Goal: Task Accomplishment & Management: Manage account settings

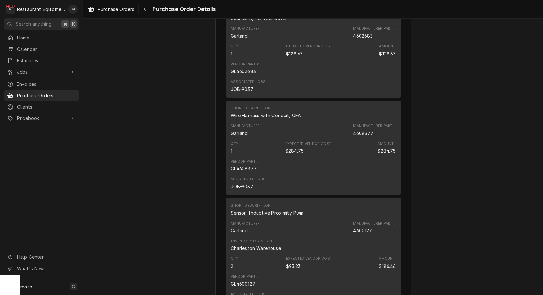
scroll to position [794, 0]
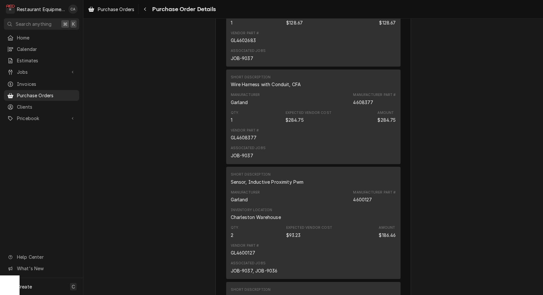
drag, startPoint x: 210, startPoint y: 82, endPoint x: 166, endPoint y: 42, distance: 59.8
click at [130, 9] on span "Purchase Orders" at bounding box center [116, 9] width 37 height 7
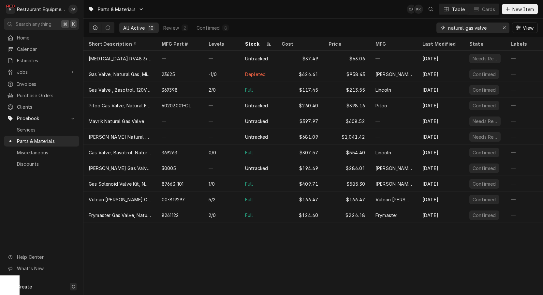
click at [485, 28] on input "natural gas valve" at bounding box center [472, 27] width 49 height 10
type input "n"
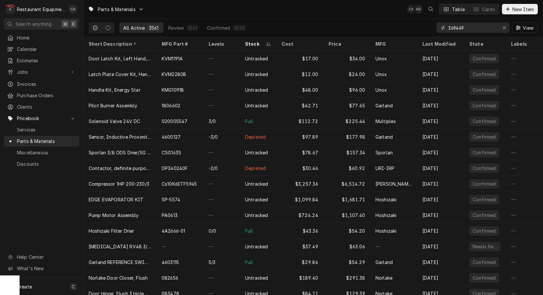
type input "369449"
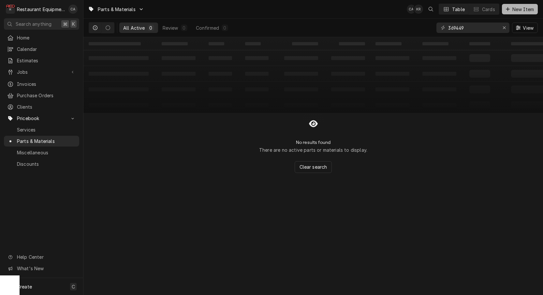
click at [514, 10] on span "New Item" at bounding box center [523, 9] width 24 height 7
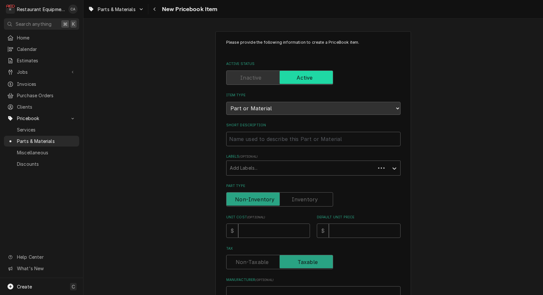
type textarea "x"
click at [247, 135] on input "Short Description" at bounding box center [313, 139] width 174 height 14
type input "T"
type textarea "x"
type input "Te"
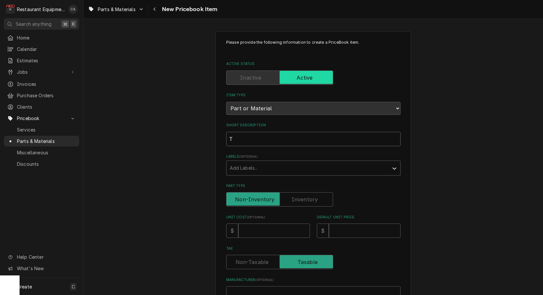
type textarea "x"
type input "Tem"
type textarea "x"
type input "Temp"
type textarea "x"
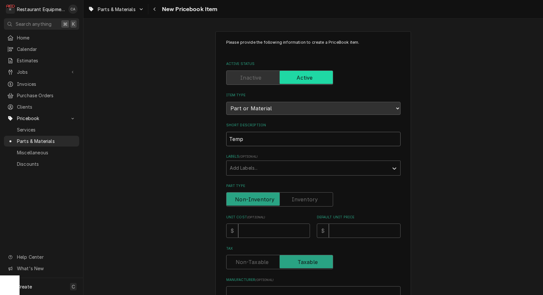
type input "Tempe"
type textarea "x"
type input "Temper"
type textarea "x"
type input "Tempera"
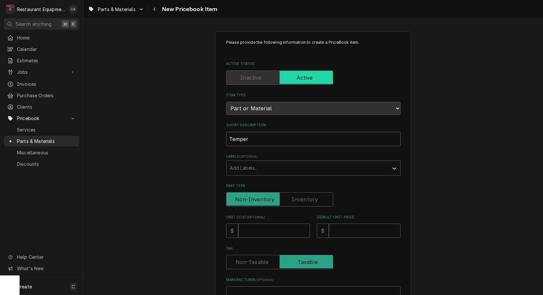
type textarea "x"
type input "Temperat"
type textarea "x"
type input "Temperatu"
type textarea "x"
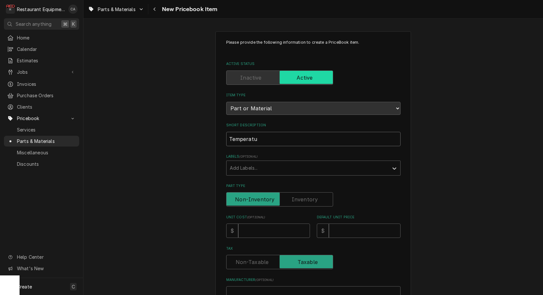
type input "Temperatur"
type textarea "x"
type input "Temperature"
type textarea "x"
type input "Temperature"
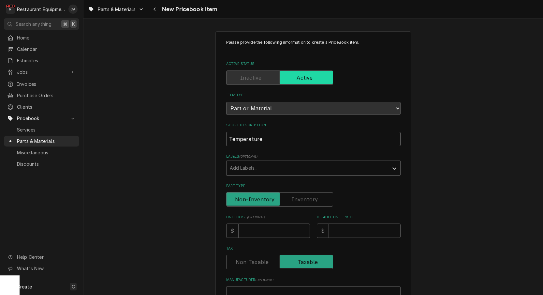
type textarea "x"
type input "Temperature C"
type textarea "x"
type input "Temperature Co"
type textarea "x"
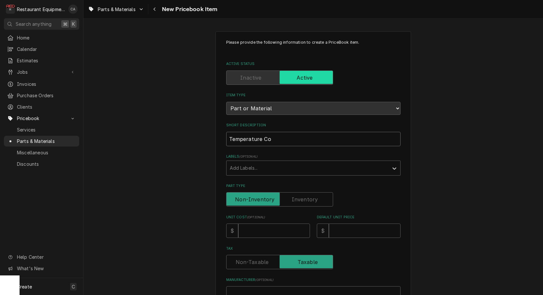
type input "Temperature Con"
type textarea "x"
type input "Temperature Cont"
type textarea "x"
type input "Temperature Contr"
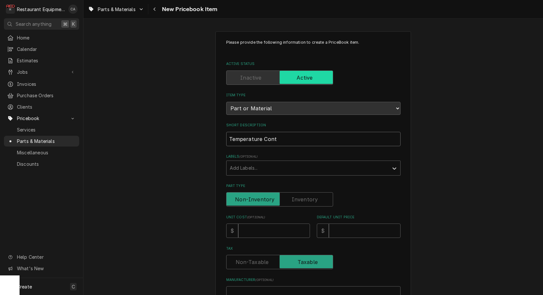
type textarea "x"
type input "Temperature Contro"
type textarea "x"
type input "Temperature Control"
type textarea "x"
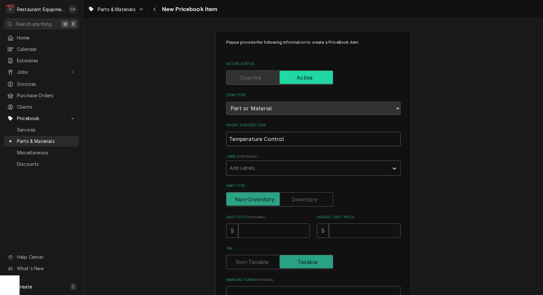
type input "Temperature Control"
type textarea "x"
type input "Temperature Control"
type textarea "x"
type input "Temperature Control"
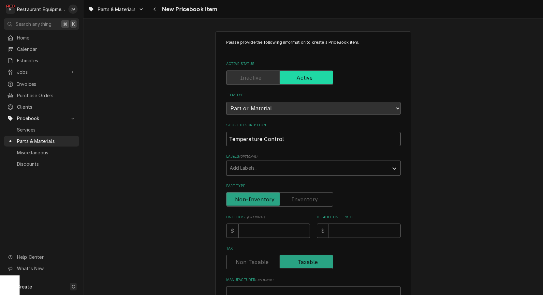
type textarea "x"
type input "Temperature Control P"
type textarea "x"
type input "Temperature Control Po"
type textarea "x"
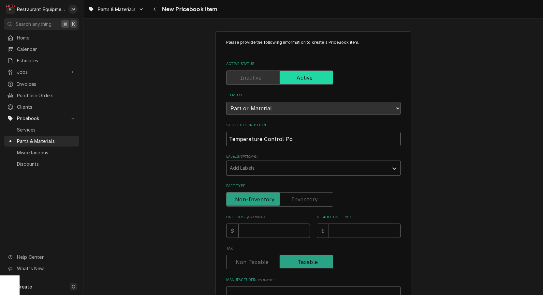
type input "Temperature Control Pot"
type textarea "x"
type input "Temperature Control Pote"
type textarea "x"
type input "Temperature Control Poten"
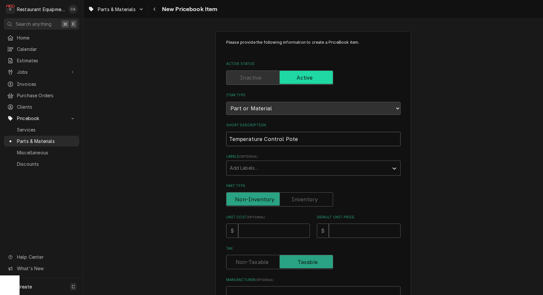
type textarea "x"
type input "Temperature Control Potent"
type textarea "x"
type input "Temperature Control Potenti"
type textarea "x"
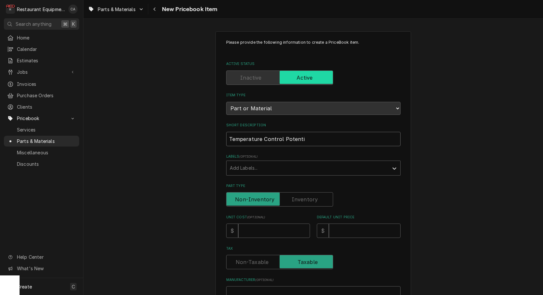
type input "Temperature Control Potentio"
type textarea "x"
type input "Temperature Control Potentiom"
type textarea "x"
type input "Temperature Control Potentiome"
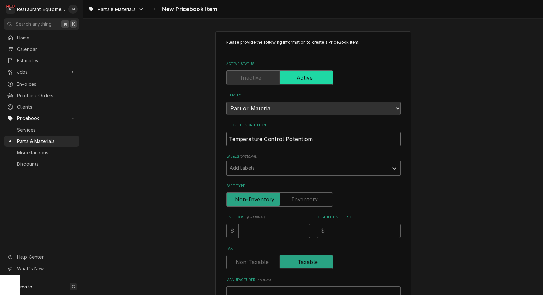
type textarea "x"
type input "Temperature Control Potentiomen"
type textarea "x"
type input "Temperature Control Potentioment"
type textarea "x"
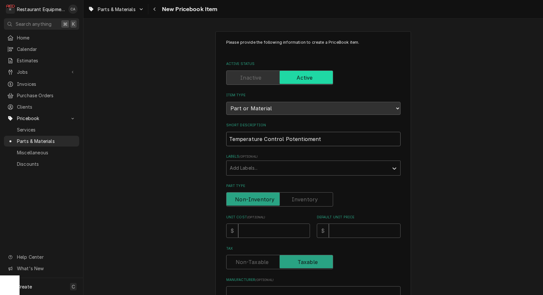
type input "Temperature Control Potentiomente"
type textarea "x"
type input "Temperature Control Potentiomenter"
type textarea "x"
type input "Temperature Control Potentiometer"
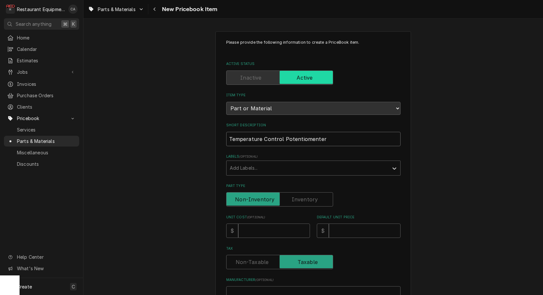
type textarea "x"
type input "Temperature Control Potentiometer A"
type textarea "x"
type input "Temperature Control Potentiometer As"
type textarea "x"
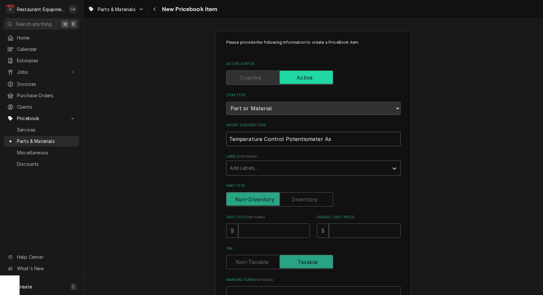
type input "Temperature Control Potentiometer Ass"
type textarea "x"
type input "Temperature Control Potentiometer Asse"
type textarea "x"
type input "Temperature Control Potentiometer Assem"
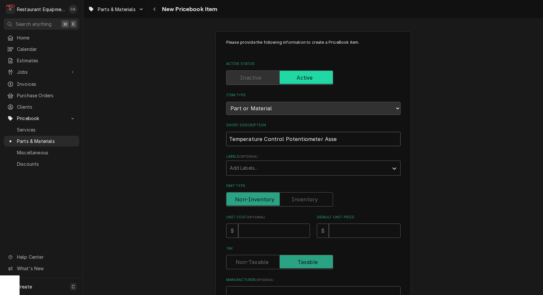
type textarea "x"
type input "Temperature Control Potentiometer Assemb"
type textarea "x"
type input "Temperature Control Potentiometer Assembl"
type textarea "x"
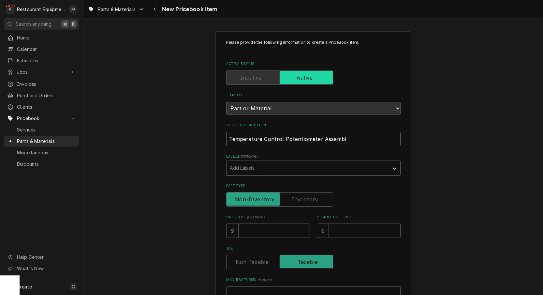
type input "Temperature Control Potentiometer Assembly"
type textarea "x"
type input "Temperature Control Potentiometer Assembly"
type input "8"
type textarea "x"
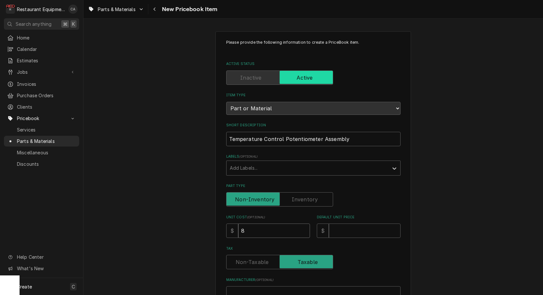
type input "84"
type textarea "x"
type input "84.2"
type textarea "x"
type input "84.22"
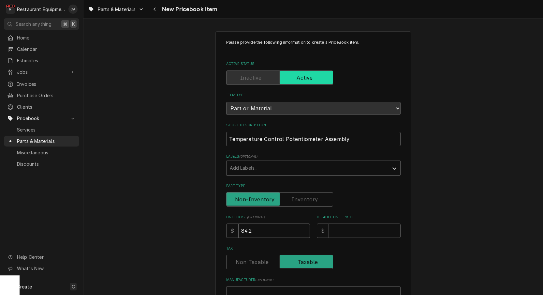
type textarea "x"
type input "84.22"
type input "1"
type textarea "x"
type input "15"
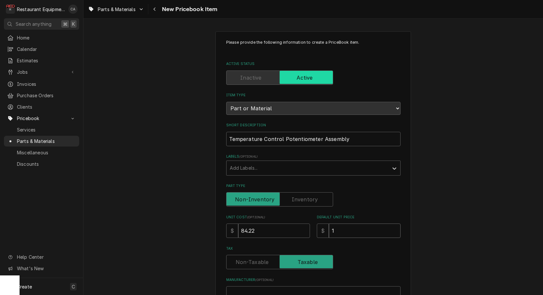
type textarea "x"
type input "153"
type textarea "x"
type input "153.1"
type textarea "x"
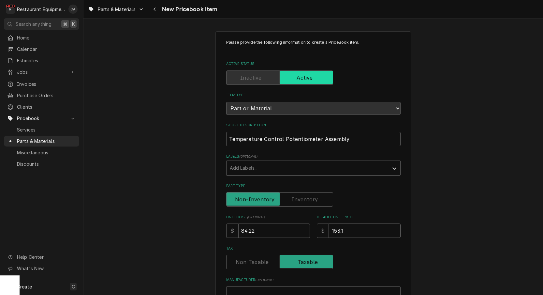
type input "153.12"
type textarea "x"
type input "153.12"
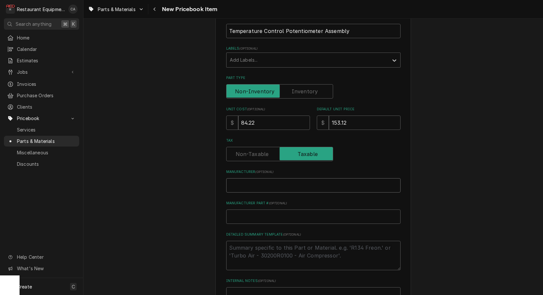
scroll to position [115, 0]
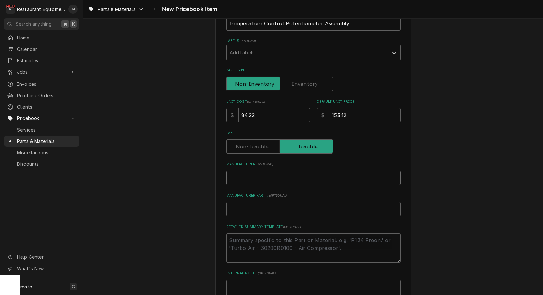
type input "L"
type textarea "x"
type input "Li"
type textarea "x"
type input "Lin"
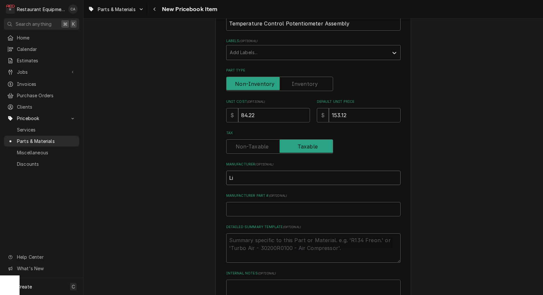
type textarea "x"
type input "Linc"
type textarea "x"
type input "Linco"
type textarea "x"
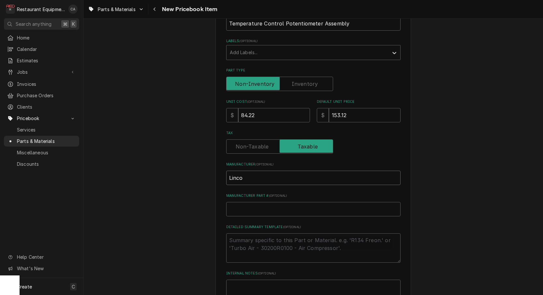
type input "Lincol"
type textarea "x"
type input "Lincoln"
type textarea "x"
type input "Lincoln"
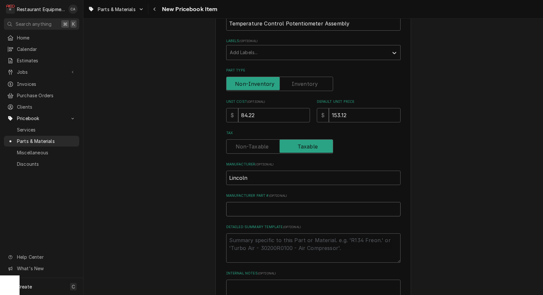
type input "3"
type textarea "x"
type input "36"
type textarea "x"
type input "369"
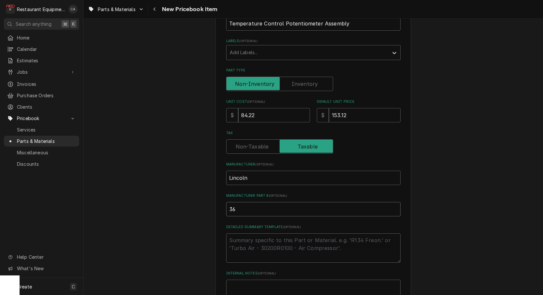
type textarea "x"
type input "3694"
type textarea "x"
type input "36944"
type textarea "x"
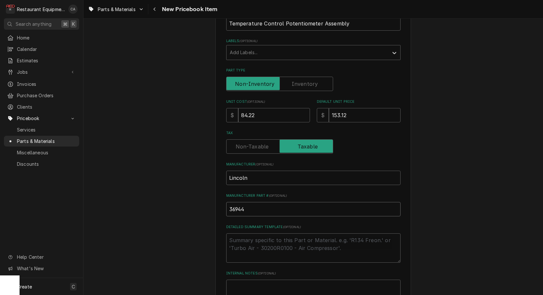
type input "369449"
type textarea "x"
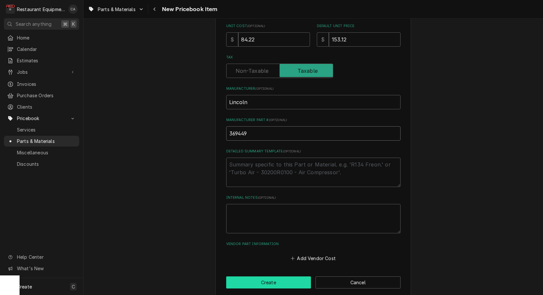
scroll to position [191, 0]
type input "369449"
click at [258, 277] on button "Create" at bounding box center [268, 283] width 85 height 12
type textarea "x"
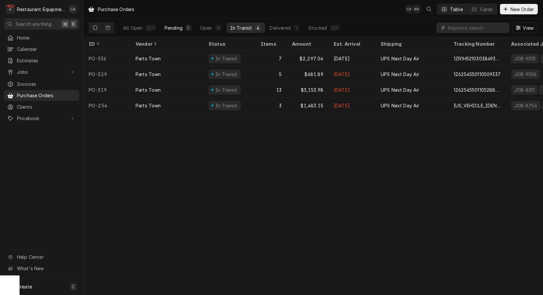
click at [173, 26] on div "Pending" at bounding box center [174, 27] width 18 height 7
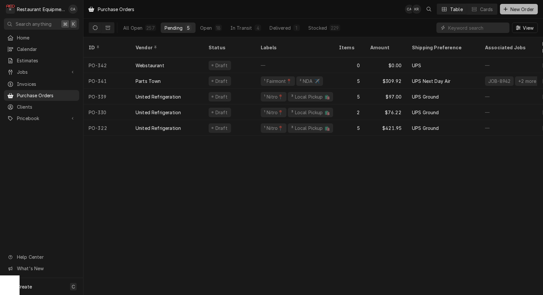
click at [513, 7] on span "New Order" at bounding box center [522, 9] width 26 height 7
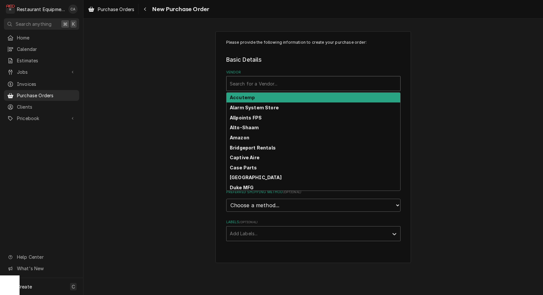
click at [246, 83] on div "Search for a Vendor..." at bounding box center [313, 83] width 167 height 7
type input "p"
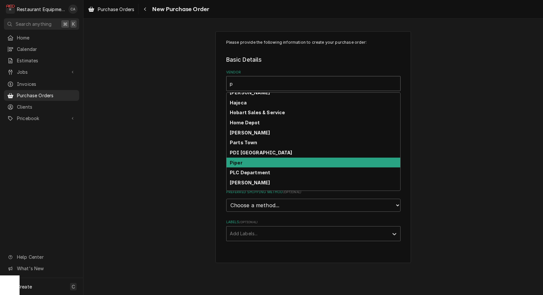
scroll to position [82, 0]
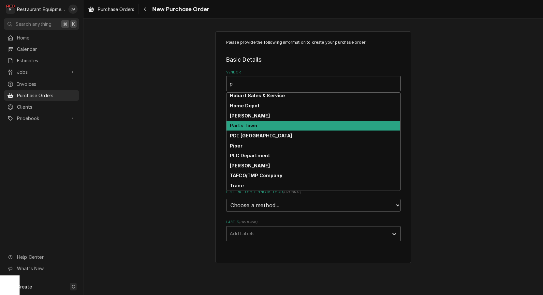
click at [247, 127] on strong "Parts Town" at bounding box center [244, 126] width 28 height 6
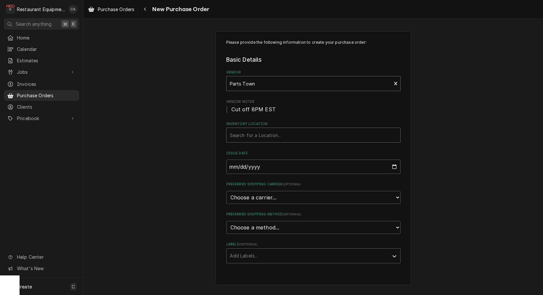
drag, startPoint x: 197, startPoint y: 134, endPoint x: 252, endPoint y: 135, distance: 54.8
click at [197, 134] on div "Please provide the following information to create your purchase order: Basic D…" at bounding box center [313, 157] width 460 height 265
click at [252, 135] on div "Search for a Location..." at bounding box center [313, 135] width 167 height 7
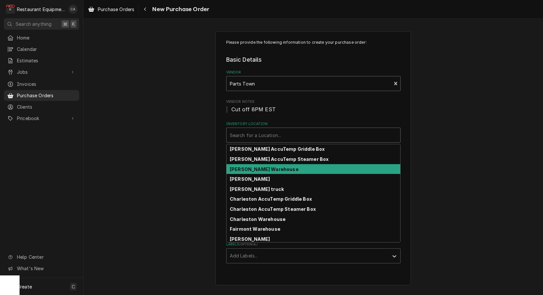
click at [248, 171] on strong "[PERSON_NAME] Warehouse" at bounding box center [264, 169] width 69 height 6
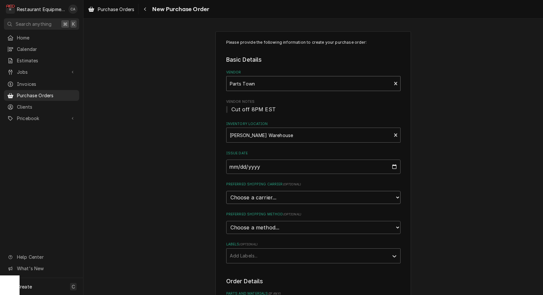
select select "4"
type textarea "x"
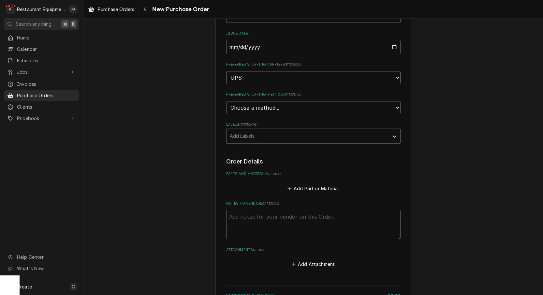
scroll to position [121, 0]
select select "3"
click at [240, 131] on div "Add Labels..." at bounding box center [308, 134] width 156 height 7
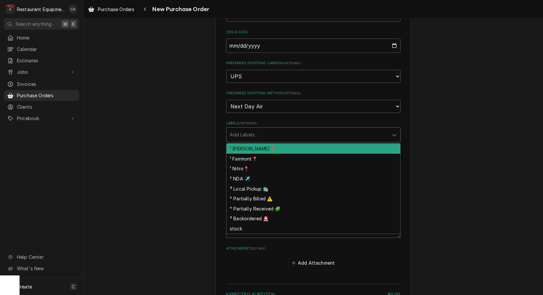
click at [241, 143] on div "¹ [PERSON_NAME]📍" at bounding box center [314, 148] width 174 height 10
type textarea "x"
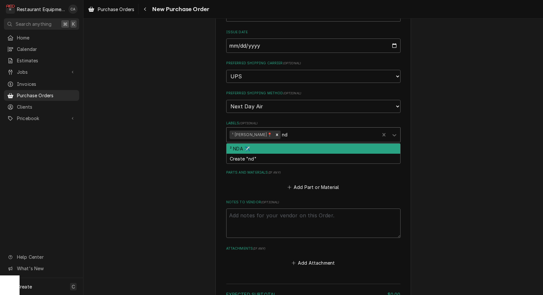
type input "nda"
drag, startPoint x: 247, startPoint y: 138, endPoint x: 211, endPoint y: 135, distance: 36.0
click at [247, 143] on div "² NDA ✈️" at bounding box center [314, 148] width 174 height 10
type textarea "x"
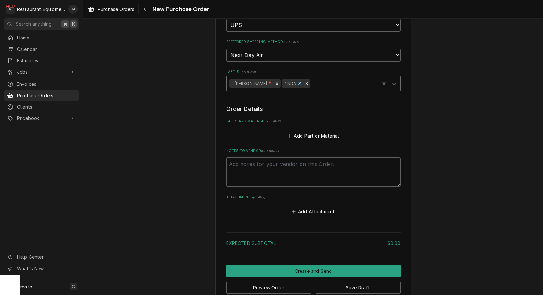
scroll to position [0, 0]
click at [322, 131] on button "Add Part or Material" at bounding box center [313, 135] width 54 height 9
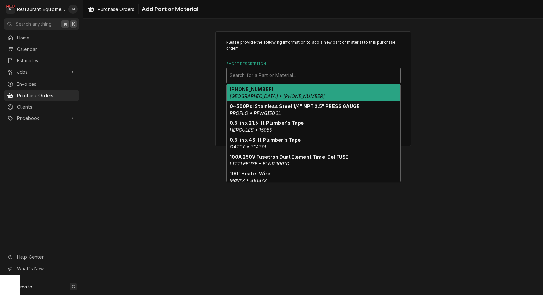
click at [275, 71] on div "Short Description" at bounding box center [313, 75] width 167 height 12
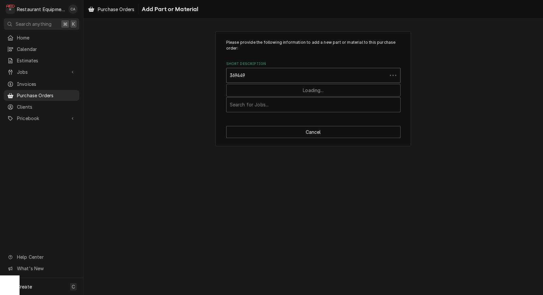
type input "369449"
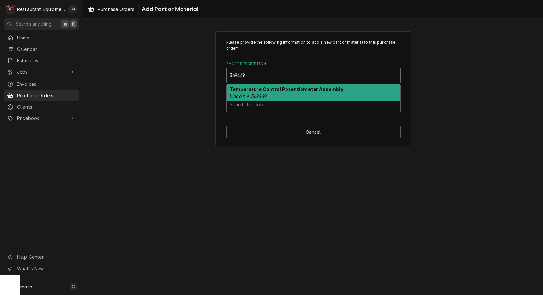
click at [276, 94] on div "Temperature Control Potentiometer Assembly Lincoln • 369449" at bounding box center [314, 92] width 174 height 17
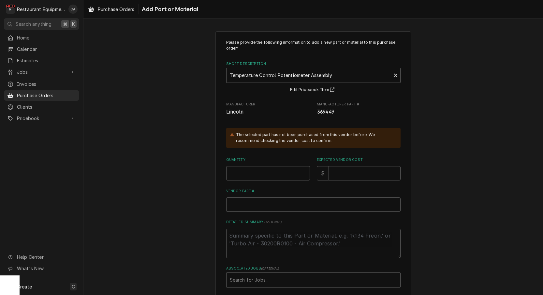
click at [256, 140] on div "The selected part has not been purchased from this vendor before. We recommend …" at bounding box center [315, 138] width 158 height 12
click at [242, 174] on input "Quantity" at bounding box center [268, 173] width 84 height 14
type textarea "x"
type input "1"
type textarea "x"
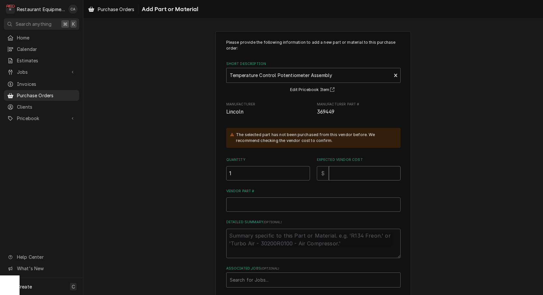
type input "8"
type textarea "x"
type input "84"
type textarea "x"
type input "84.2"
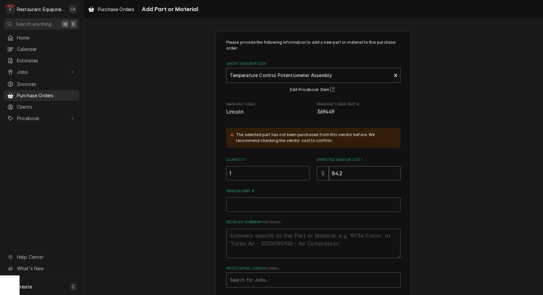
type textarea "x"
type input "84.22"
drag, startPoint x: 240, startPoint y: 206, endPoint x: 233, endPoint y: 206, distance: 6.8
click at [240, 206] on input "Vendor Part #" at bounding box center [313, 204] width 174 height 14
click at [235, 201] on input "Vendor Part #" at bounding box center [313, 204] width 174 height 14
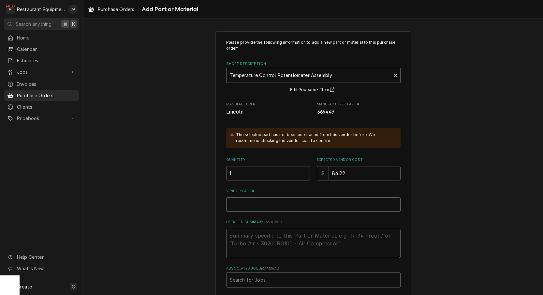
paste input "LIN369449"
type textarea "x"
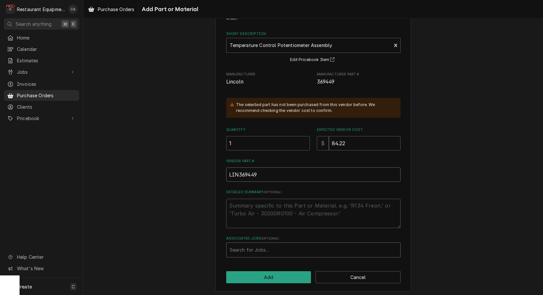
type input "LIN369449"
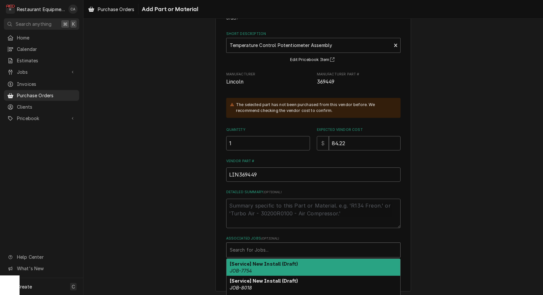
click at [249, 250] on div "Search for Jobs..." at bounding box center [313, 249] width 167 height 7
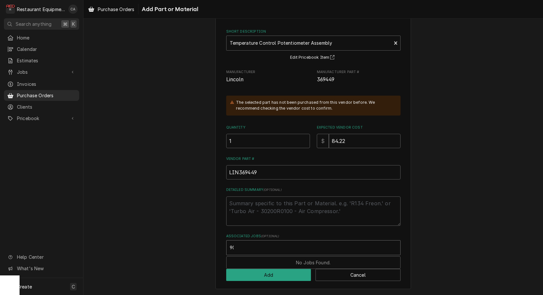
scroll to position [30, 0]
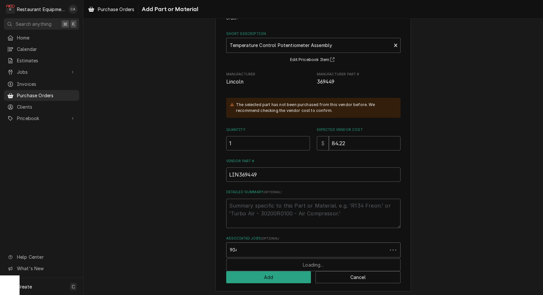
type input "9046"
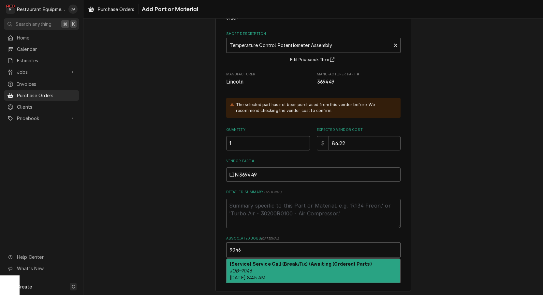
click at [264, 266] on div "[Service] Service Call (Break/Fix) (Awaiting (Ordered) Parts) JOB-9046 Mon, Sep…" at bounding box center [314, 271] width 174 height 24
type textarea "x"
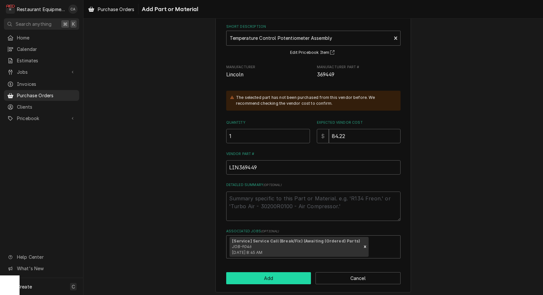
click at [277, 275] on button "Add" at bounding box center [268, 278] width 85 height 12
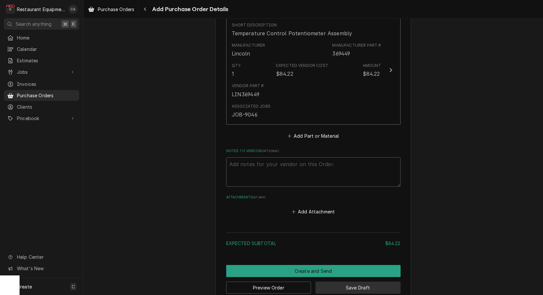
click at [355, 281] on button "Save Draft" at bounding box center [358, 287] width 85 height 12
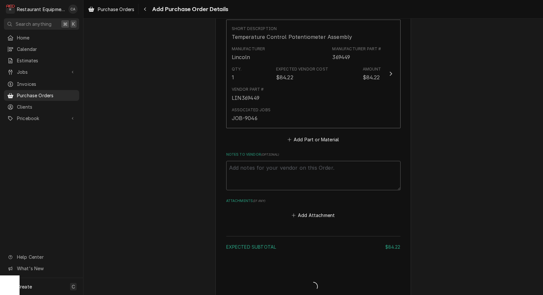
type textarea "x"
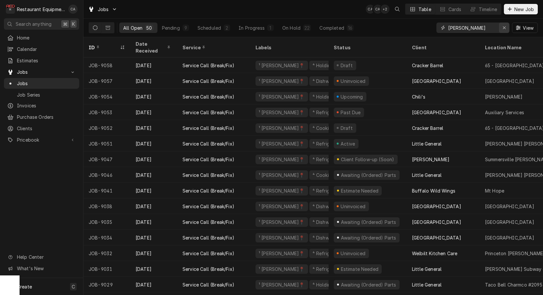
click at [505, 29] on icon "Erase input" at bounding box center [505, 27] width 4 height 5
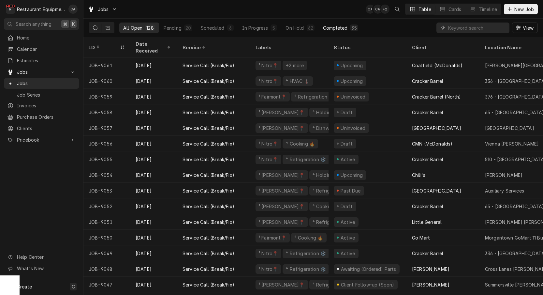
click at [336, 28] on div "Completed" at bounding box center [335, 27] width 24 height 7
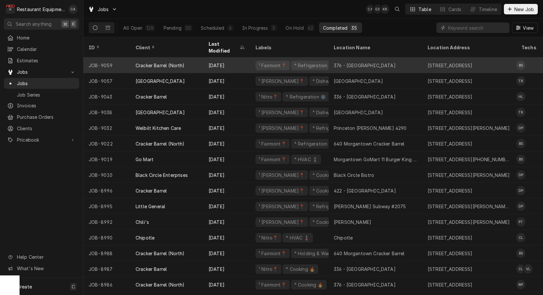
click at [366, 62] on div "376 - [GEOGRAPHIC_DATA]" at bounding box center [365, 65] width 62 height 7
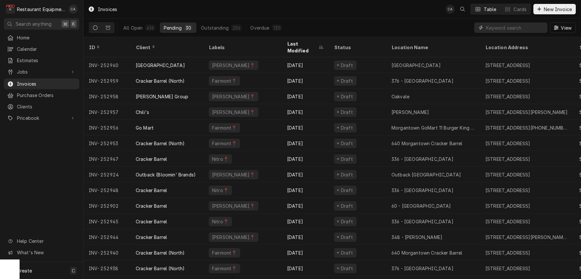
click at [501, 30] on input "Dynamic Content Wrapper" at bounding box center [515, 27] width 58 height 10
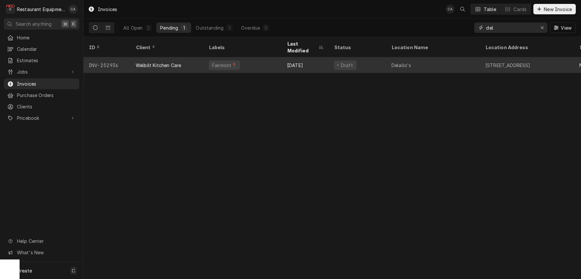
type input "del"
click at [316, 59] on div "Sep 25" at bounding box center [305, 65] width 47 height 16
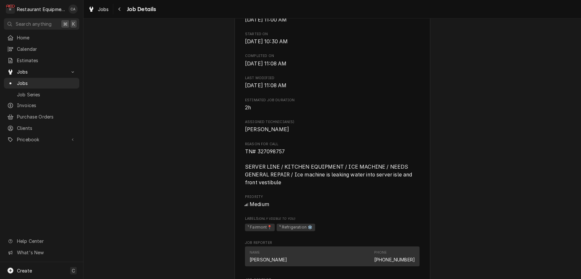
scroll to position [237, 0]
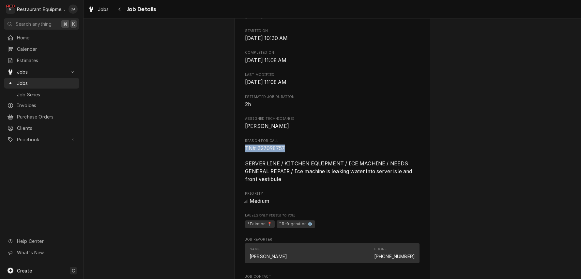
drag, startPoint x: 277, startPoint y: 148, endPoint x: 246, endPoint y: 148, distance: 31.6
click at [246, 148] on span "TN# 327098757 SERVER LINE / KITCHEN EQUIPMENT / ICE MACHINE / NEEDS GENERAL REP…" at bounding box center [332, 164] width 174 height 38
copy span "TN# 327098757"
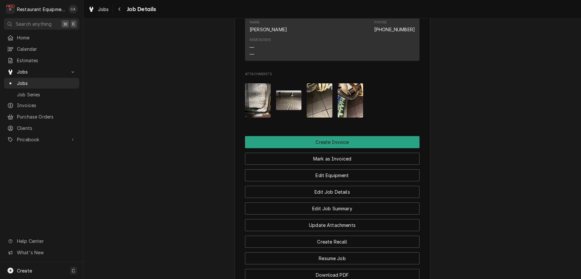
scroll to position [539, 0]
click at [257, 99] on img "Attachments" at bounding box center [258, 100] width 26 height 34
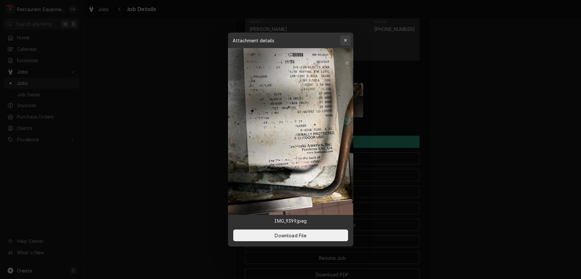
click at [345, 40] on icon "button" at bounding box center [345, 40] width 4 height 5
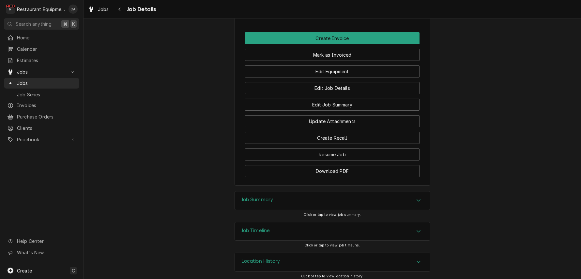
scroll to position [0, 0]
click at [266, 198] on h3 "Job Summary" at bounding box center [257, 200] width 32 height 6
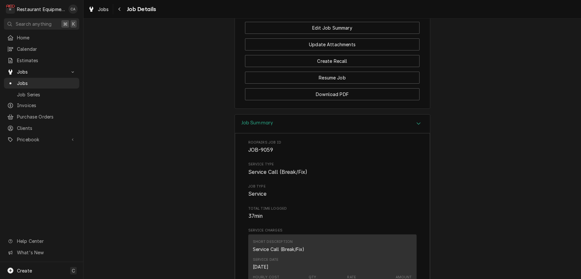
scroll to position [732, 0]
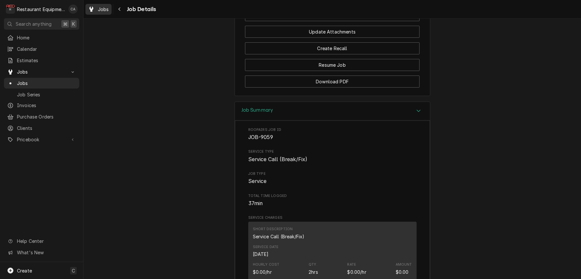
click at [103, 9] on span "Jobs" at bounding box center [103, 9] width 11 height 7
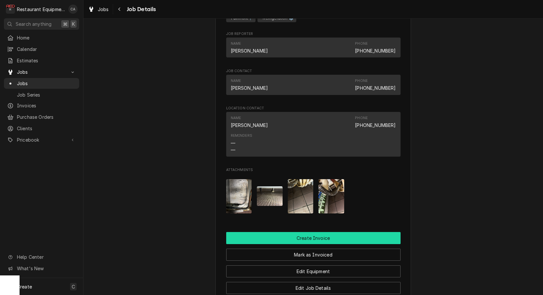
scroll to position [442, 0]
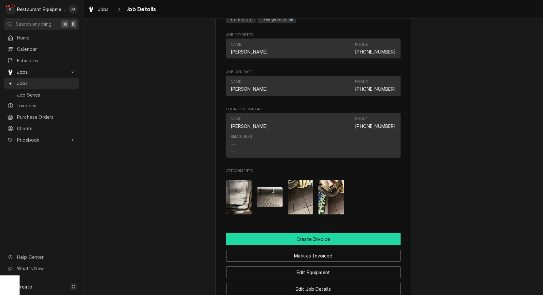
click at [328, 233] on button "Create Invoice" at bounding box center [313, 239] width 174 height 12
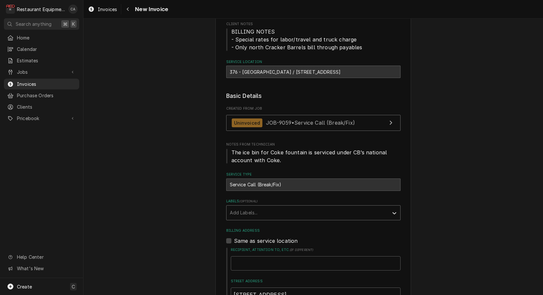
scroll to position [77, 0]
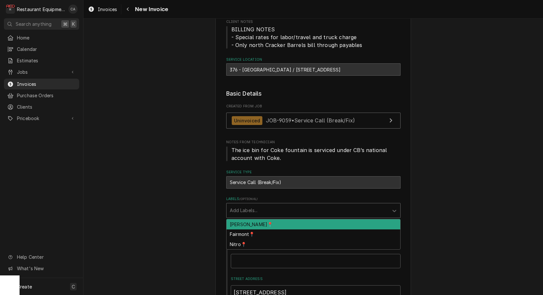
click at [245, 204] on div "Labels" at bounding box center [308, 210] width 156 height 12
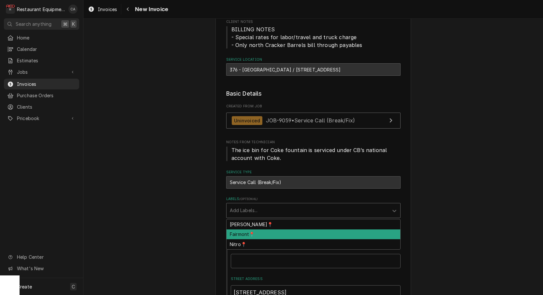
click at [242, 231] on div "Fairmont📍" at bounding box center [314, 234] width 174 height 10
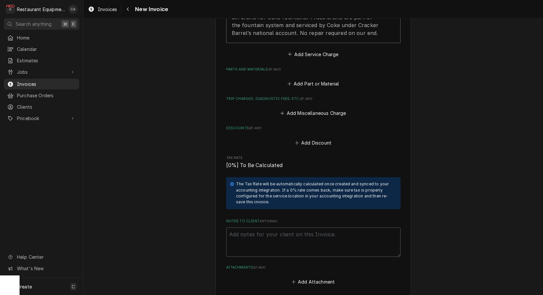
scroll to position [813, 0]
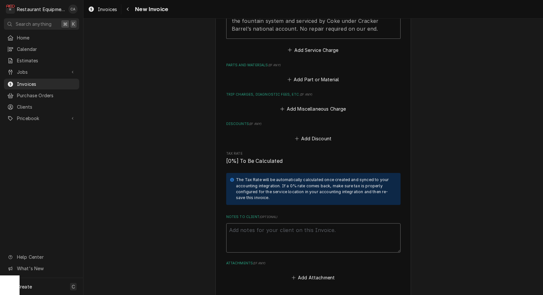
click at [239, 223] on textarea "Notes to Client ( optional )" at bounding box center [313, 237] width 174 height 29
paste textarea "TN# 327098757"
type textarea "x"
type textarea "TN# 327098757"
click at [322, 273] on button "Add Attachment" at bounding box center [314, 277] width 46 height 9
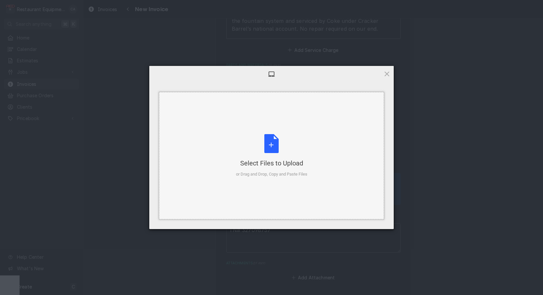
click at [264, 205] on div "Select Files to Upload or Drag and Drop, Copy and Paste Files" at bounding box center [271, 155] width 225 height 127
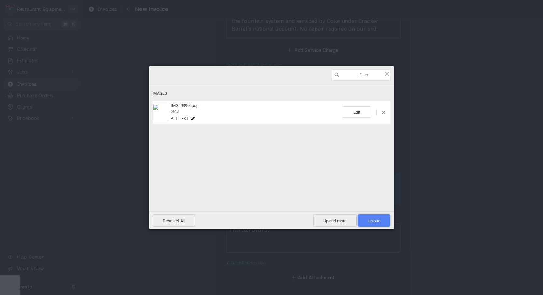
click at [366, 219] on span "Upload 1" at bounding box center [374, 220] width 33 height 12
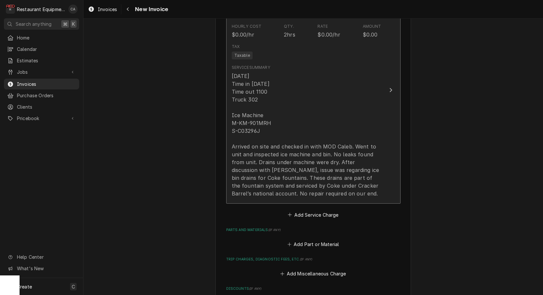
click at [294, 146] on div "9/29/25 Time in 1030 Time out 1100 Truck 302 Ice Machine M-KM-901MRH S-C03296J …" at bounding box center [307, 134] width 150 height 125
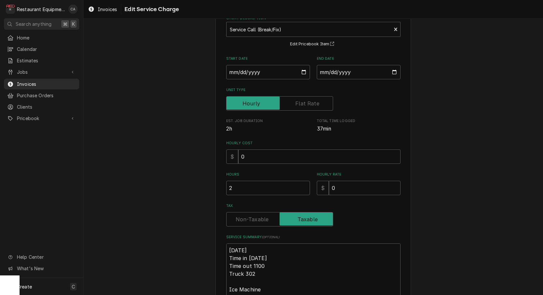
scroll to position [44, 0]
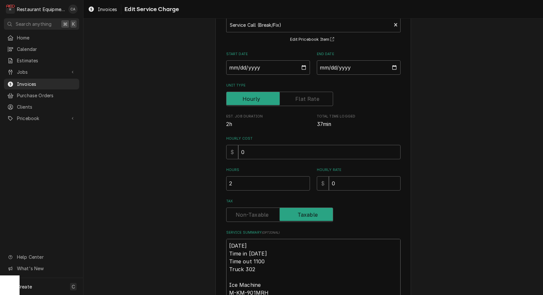
click at [229, 240] on textarea "9/29/25 Time in 1030 Time out 1100 Truck 302 Ice Machine M-KM-901MRH S-C03296J …" at bounding box center [313, 300] width 174 height 123
type textarea "x"
type textarea "R9/29/25 Time in 1030 Time out 1100 Truck 302 Ice Machine M-KM-901MRH S-C03296J…"
type textarea "x"
type textarea "Ro9/29/25 Time in 1030 Time out 1100 Truck 302 Ice Machine M-KM-901MRH S-C03296…"
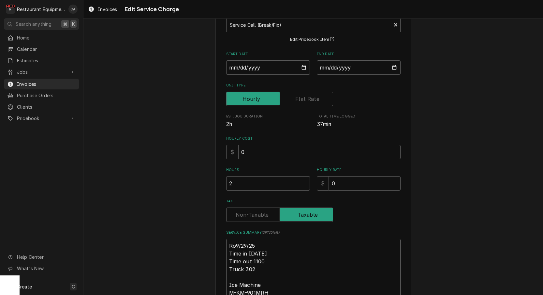
type textarea "x"
type textarea "Roo9/29/25 Time in 1030 Time out 1100 Truck 302 Ice Machine M-KM-901MRH S-C0329…"
type textarea "x"
type textarea "Roo 9/29/25 Time in 1030 Time out 1100 Truck 302 Ice Machine M-KM-901MRH S-C032…"
type textarea "x"
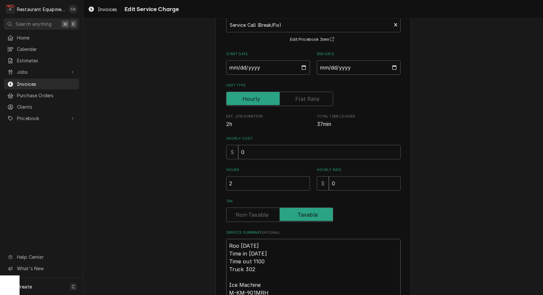
type textarea "Roo 99/29/25 Time in 1030 Time out 1100 Truck 302 Ice Machine M-KM-901MRH S-C03…"
type textarea "x"
type textarea "Roo 909/29/25 Time in 1030 Time out 1100 Truck 302 Ice Machine M-KM-901MRH S-C0…"
type textarea "x"
type textarea "Roo 9059/29/25 Time in 1030 Time out 1100 Truck 302 Ice Machine M-KM-901MRH S-C…"
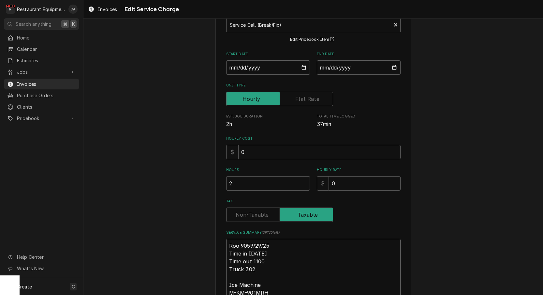
type textarea "x"
type textarea "Roo 90599/29/25 Time in 1030 Time out 1100 Truck 302 Ice Machine M-KM-901MRH S-…"
type textarea "x"
type textarea "Roo 9059 9/29/25 Time in 1030 Time out 1100 Truck 302 Ice Machine M-KM-901MRH S…"
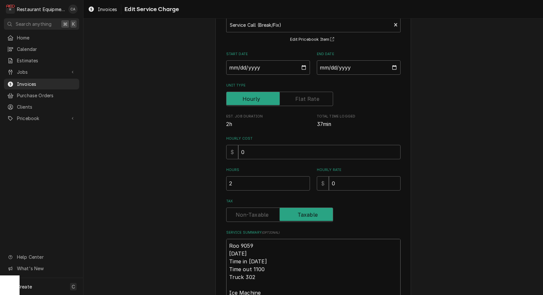
type textarea "x"
type textarea "Roo 9059 9/29/25 Time in 1030 Time out 1100 Truck 302 Ice Machine M-KM-901MRH S…"
type textarea "x"
type textarea "Roo 9059 9/29/25 Time in 10:30 Time out 1100 Truck 302 Ice Machine M-KM-901MRH …"
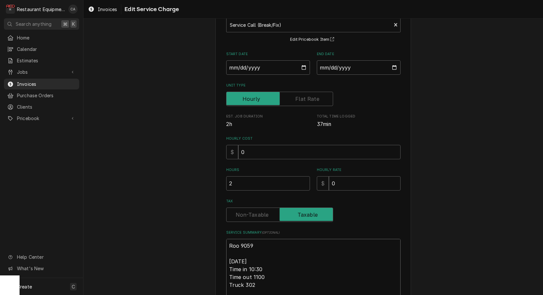
type textarea "x"
type textarea "Roo 9059 9/29/25 Time in 10:30 Time out 11:00 Truck 302 Ice Machine M-KM-901MRH…"
type textarea "x"
type textarea "Roo 9059 9/29/25 Time in 10:30 Time out 11:0 Truck 302 Ice Machine M-KM-901MRH …"
type textarea "x"
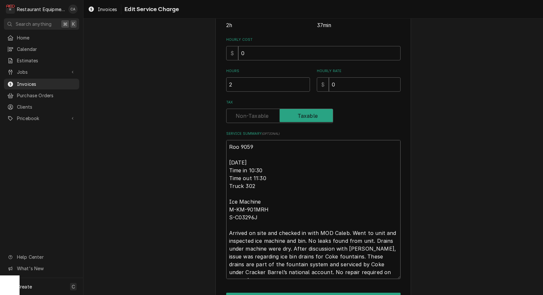
scroll to position [160, 0]
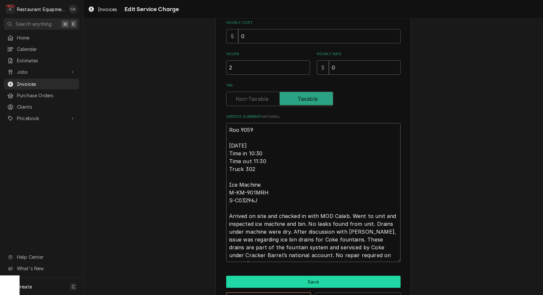
type textarea "Roo 9059 9/29/25 Time in 10:30 Time out 11:30 Truck 302 Ice Machine M-KM-901MRH…"
click at [313, 279] on button "Save" at bounding box center [313, 282] width 174 height 12
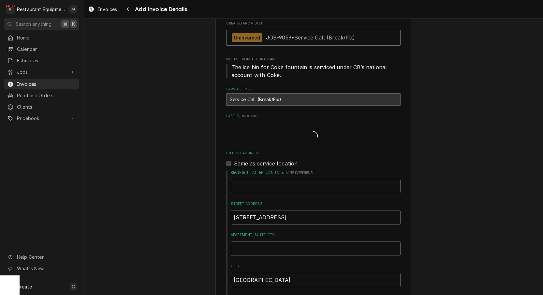
type textarea "x"
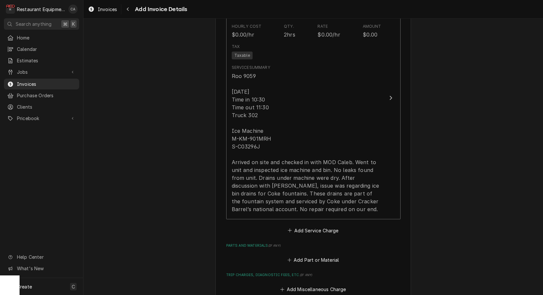
scroll to position [708, 0]
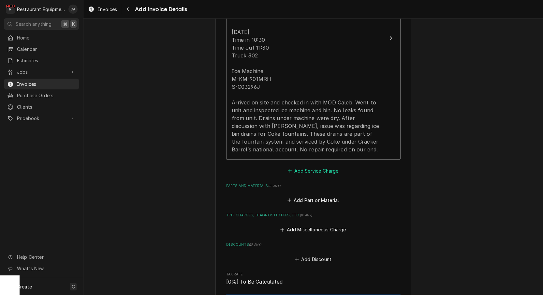
click at [305, 166] on button "Add Service Charge" at bounding box center [313, 170] width 53 height 9
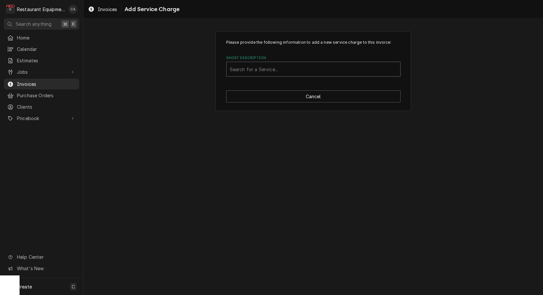
click at [263, 70] on div "Search for a Service..." at bounding box center [313, 69] width 167 height 7
type input "travel"
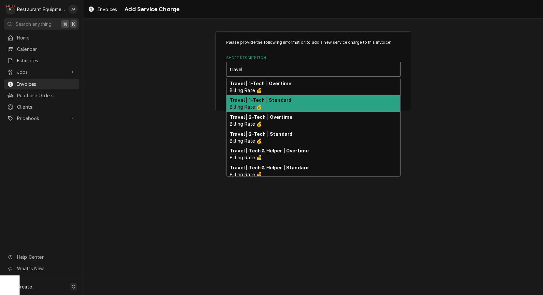
click at [266, 100] on strong "Travel | 1-Tech | Standard" at bounding box center [261, 100] width 62 height 6
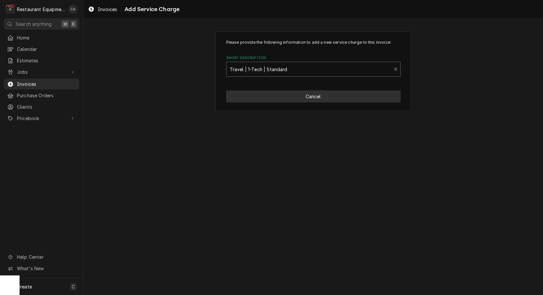
type textarea "x"
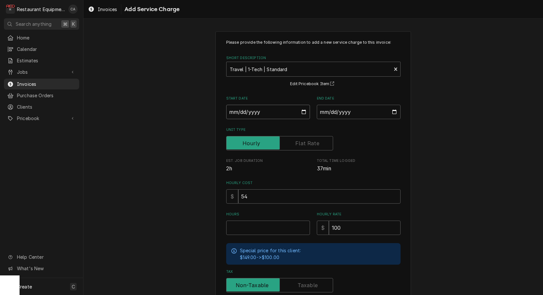
drag, startPoint x: 245, startPoint y: 114, endPoint x: 250, endPoint y: 123, distance: 10.2
click at [246, 114] on input "Start Date" at bounding box center [268, 112] width 84 height 14
type input "2025-09-29"
type textarea "x"
click at [352, 115] on input "End Date" at bounding box center [359, 112] width 84 height 14
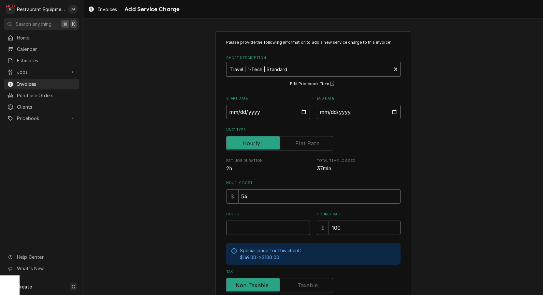
type input "2025-09-29"
click at [251, 223] on input "Hours" at bounding box center [268, 227] width 84 height 14
type textarea "x"
type input "1"
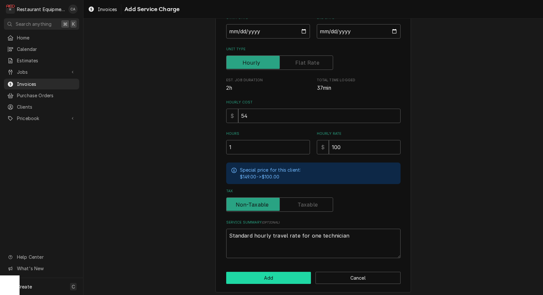
click at [257, 276] on button "Add" at bounding box center [268, 278] width 85 height 12
type textarea "x"
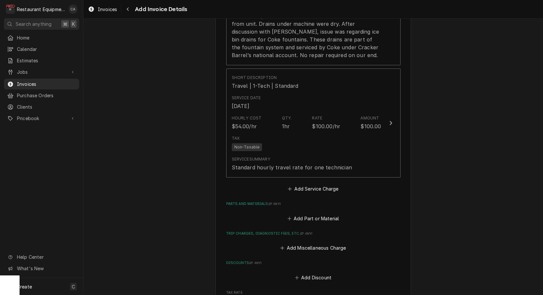
scroll to position [812, 0]
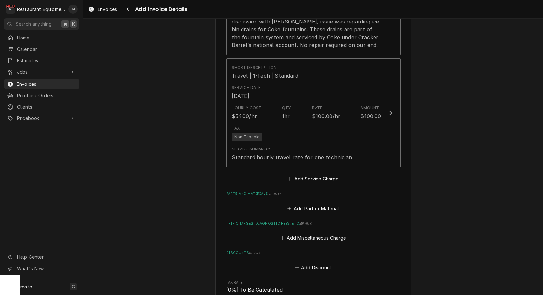
drag, startPoint x: 306, startPoint y: 168, endPoint x: 306, endPoint y: 159, distance: 8.5
click at [306, 174] on button "Add Service Charge" at bounding box center [313, 178] width 53 height 9
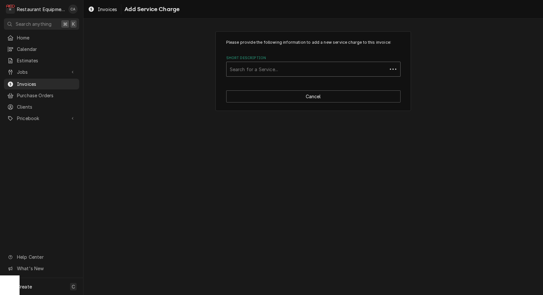
click at [276, 70] on div "Search for a Service..." at bounding box center [307, 69] width 154 height 7
type input "la"
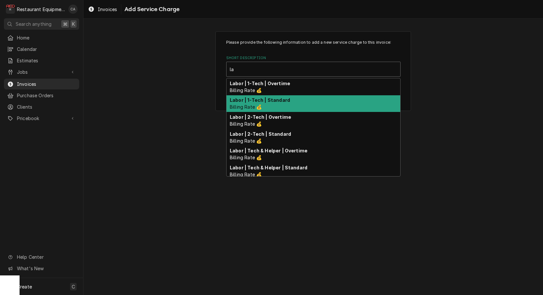
click at [254, 105] on span "Billing Rate 💰" at bounding box center [246, 107] width 32 height 6
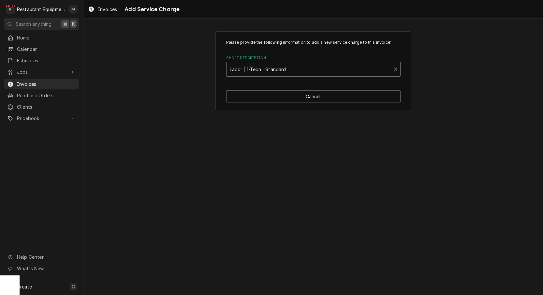
type textarea "x"
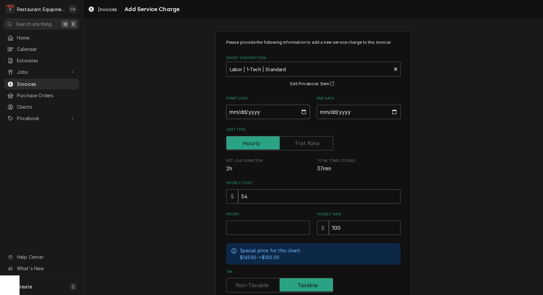
click at [247, 113] on input "Start Date" at bounding box center [268, 112] width 84 height 14
type input "[DATE]"
type textarea "x"
drag, startPoint x: 335, startPoint y: 110, endPoint x: 344, endPoint y: 121, distance: 14.4
click at [335, 110] on input "End Date" at bounding box center [359, 112] width 84 height 14
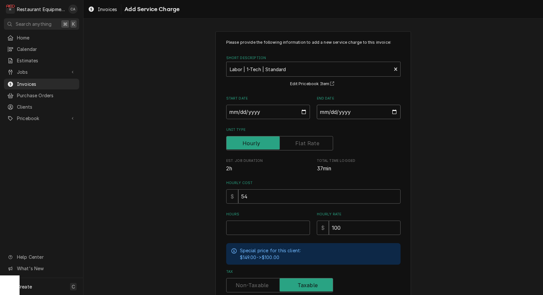
type input "2025-09-29"
click at [256, 220] on input "Hours" at bounding box center [268, 227] width 84 height 14
type textarea "x"
type input "1"
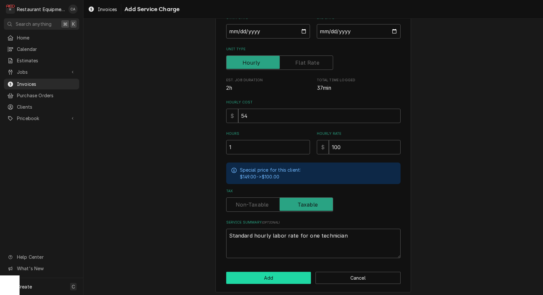
click at [263, 275] on button "Add" at bounding box center [268, 278] width 85 height 12
type textarea "x"
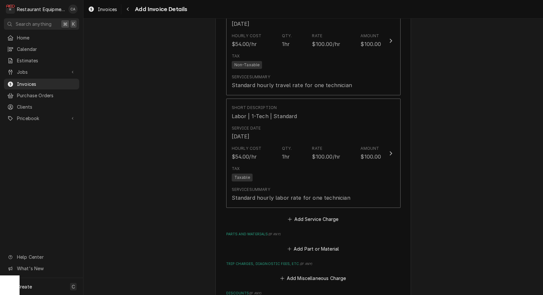
scroll to position [888, 0]
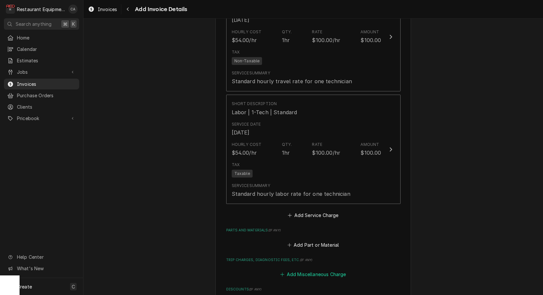
click at [294, 270] on button "Add Miscellaneous Charge" at bounding box center [313, 274] width 68 height 9
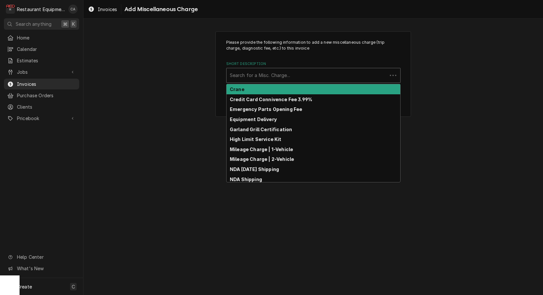
click at [251, 74] on div "Search for a Misc. Charge..." at bounding box center [307, 75] width 154 height 7
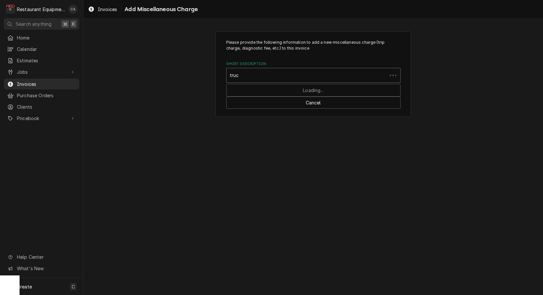
type input "truck"
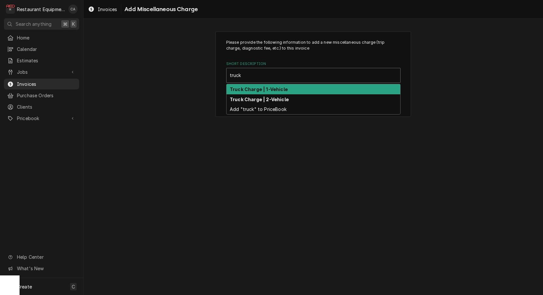
drag, startPoint x: 262, startPoint y: 87, endPoint x: 289, endPoint y: 110, distance: 35.4
click at [262, 87] on strong "Truck Charge | 1-Vehicle" at bounding box center [259, 89] width 58 height 6
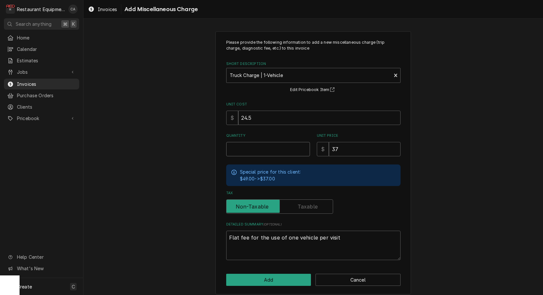
click at [251, 148] on input "Quantity" at bounding box center [268, 149] width 84 height 14
type textarea "x"
type input "1"
click at [259, 117] on input "24.5" at bounding box center [319, 118] width 162 height 14
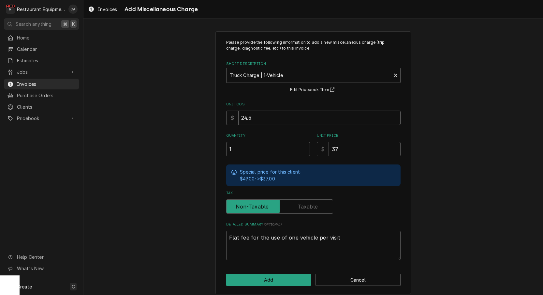
type textarea "x"
type input "1"
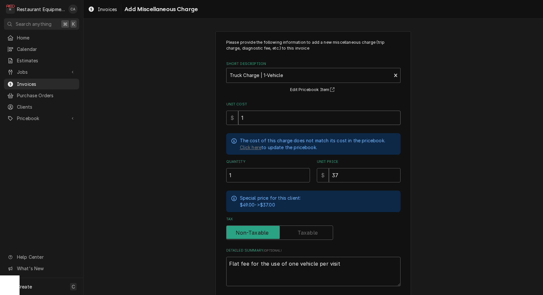
type textarea "x"
type input "18"
type textarea "x"
type input "18.5"
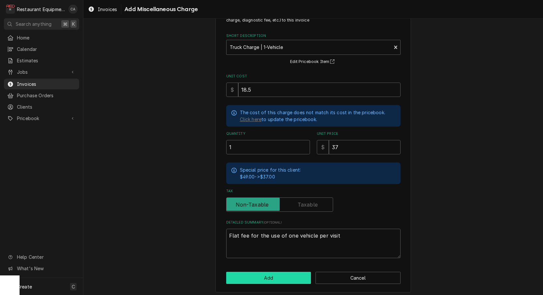
click at [272, 275] on button "Add" at bounding box center [268, 278] width 85 height 12
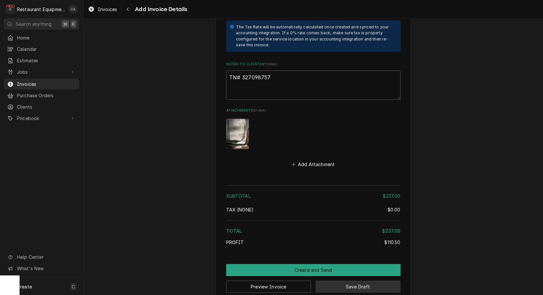
click at [355, 280] on button "Save Draft" at bounding box center [358, 286] width 85 height 12
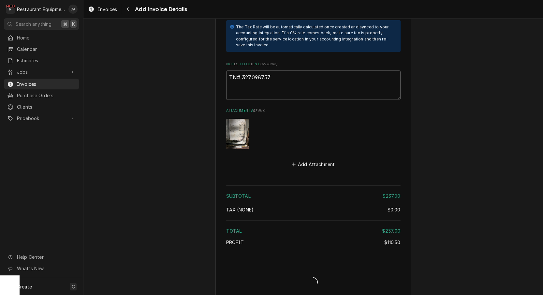
type textarea "x"
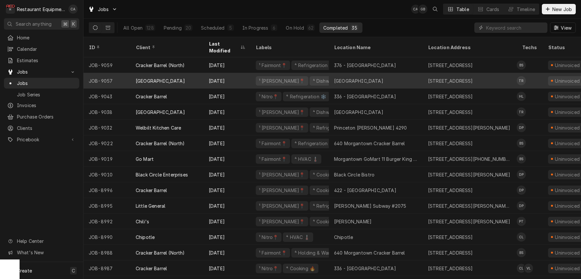
click at [343, 78] on div "Coal City Elementary" at bounding box center [358, 81] width 49 height 7
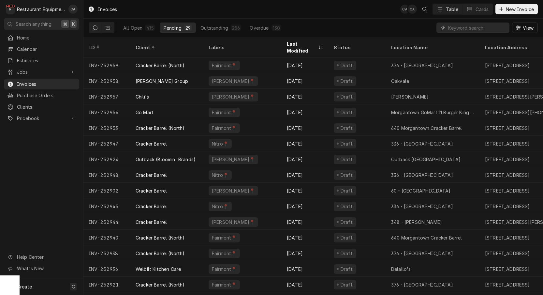
drag, startPoint x: 25, startPoint y: 71, endPoint x: 36, endPoint y: 75, distance: 11.4
click at [25, 71] on span "Jobs" at bounding box center [41, 71] width 49 height 7
click at [32, 83] on span "Jobs" at bounding box center [46, 83] width 59 height 7
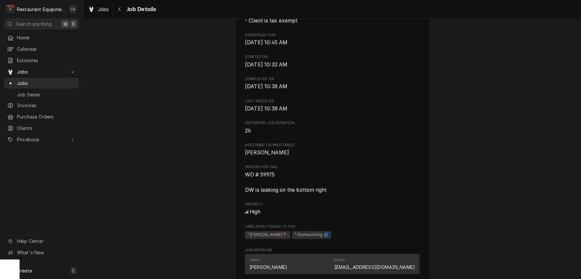
scroll to position [235, 0]
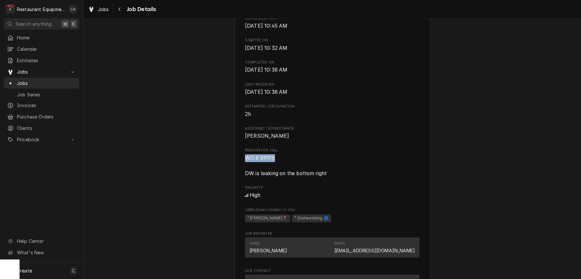
drag, startPoint x: 277, startPoint y: 160, endPoint x: 250, endPoint y: 158, distance: 27.1
click at [242, 157] on div "[GEOGRAPHIC_DATA] [GEOGRAPHIC_DATA] / [STREET_ADDRESS] Open in Maps Roopairs Jo…" at bounding box center [332, 167] width 196 height 720
copy span "WO # 59975"
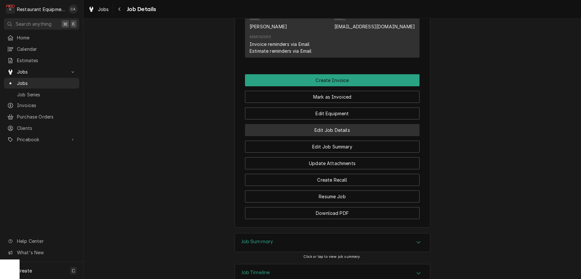
scroll to position [546, 0]
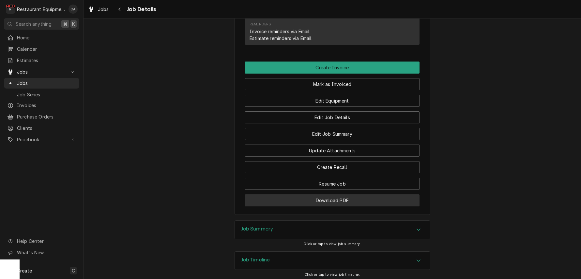
click at [331, 201] on button "Download PDF" at bounding box center [332, 201] width 174 height 12
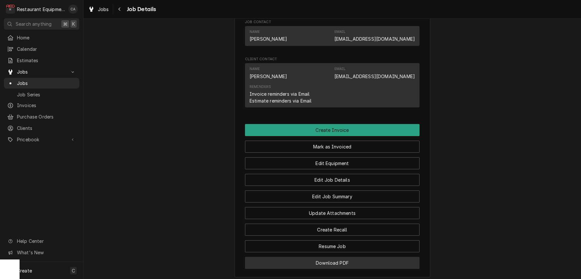
scroll to position [478, 0]
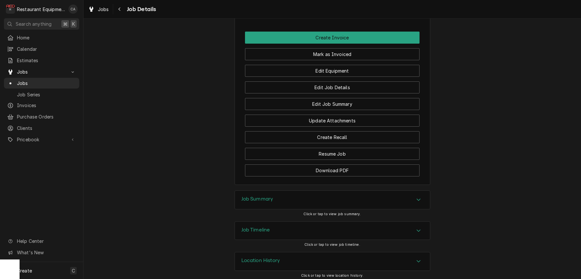
click at [257, 196] on h3 "Job Summary" at bounding box center [257, 199] width 32 height 6
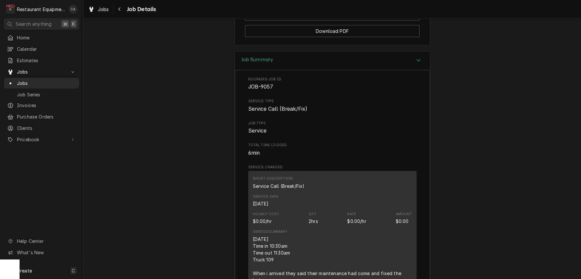
scroll to position [742, 0]
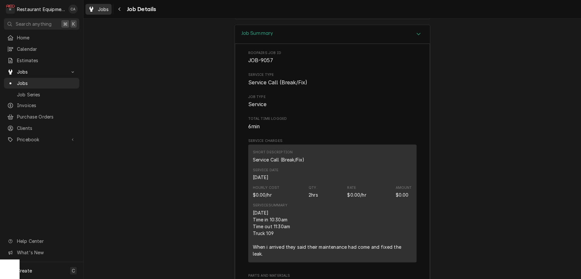
click at [100, 8] on span "Jobs" at bounding box center [103, 9] width 11 height 7
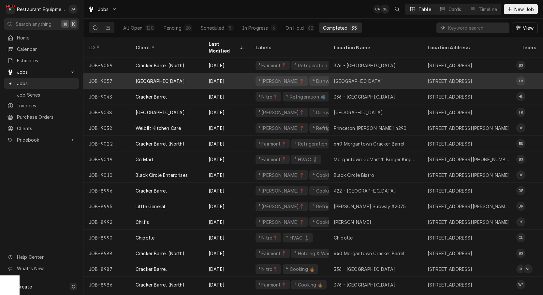
click at [354, 78] on div "Coal City Elementary" at bounding box center [358, 81] width 49 height 7
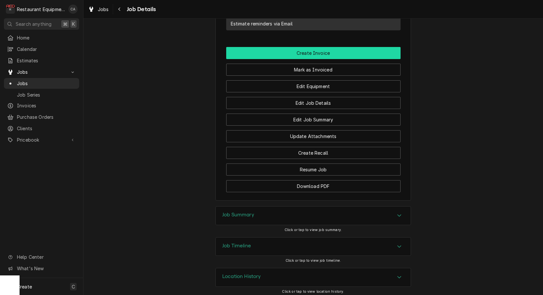
click at [309, 51] on button "Create Invoice" at bounding box center [313, 53] width 174 height 12
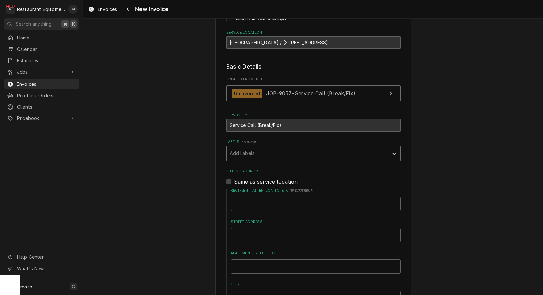
scroll to position [113, 0]
click at [247, 151] on div "Add Labels..." at bounding box center [308, 152] width 156 height 7
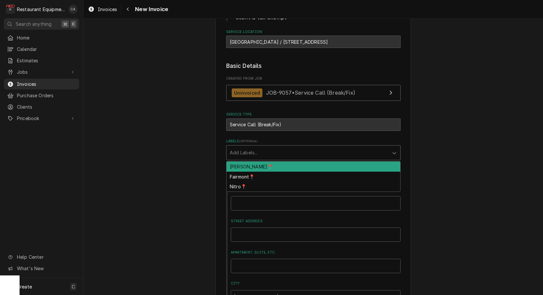
click at [244, 163] on div "BECKLEY📍" at bounding box center [314, 166] width 174 height 10
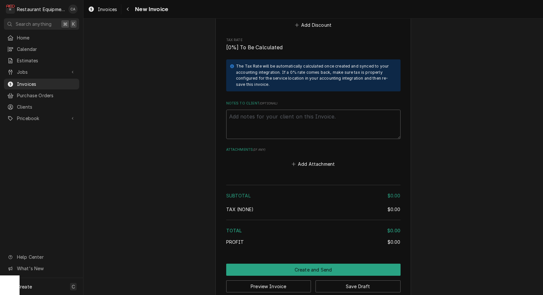
scroll to position [0, 0]
click at [263, 110] on textarea "Notes to Client ( optional )" at bounding box center [313, 124] width 174 height 29
paste textarea "WO # 59975"
type textarea "x"
type textarea "WO # 59975"
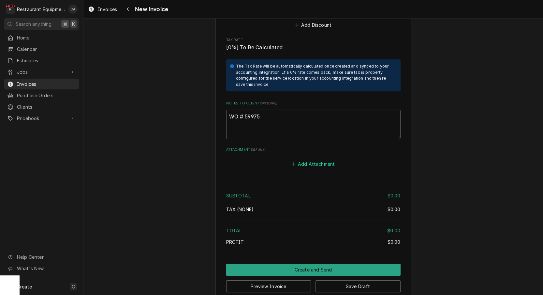
click at [310, 159] on button "Add Attachment" at bounding box center [314, 163] width 46 height 9
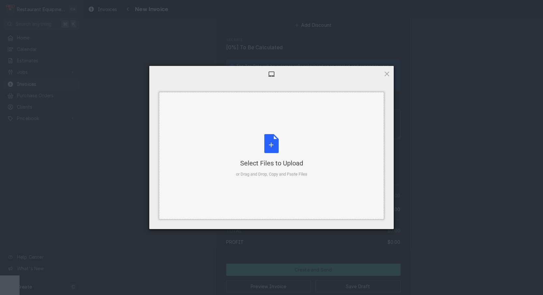
click at [288, 151] on div "Select Files to Upload or Drag and Drop, Copy and Paste Files" at bounding box center [271, 155] width 71 height 43
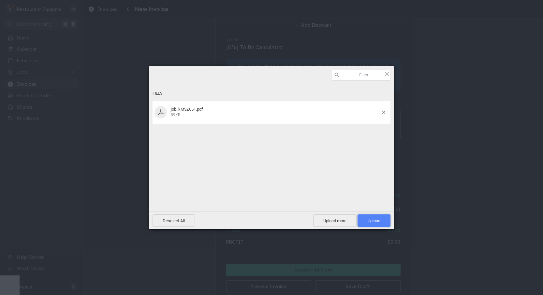
click at [370, 222] on span "Upload 1" at bounding box center [374, 220] width 13 height 5
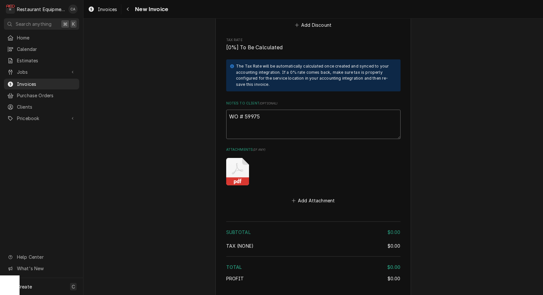
click at [275, 110] on textarea "WO # 59975" at bounding box center [313, 124] width 174 height 29
type textarea "x"
type textarea "WO # 59975"
type textarea "x"
type textarea "WO # 59975 4"
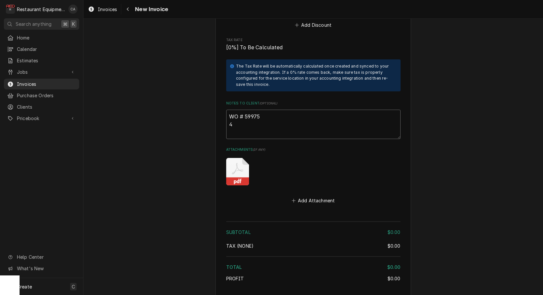
type textarea "x"
type textarea "WO # 59975 45"
type textarea "x"
type textarea "WO # 59975 450"
type textarea "x"
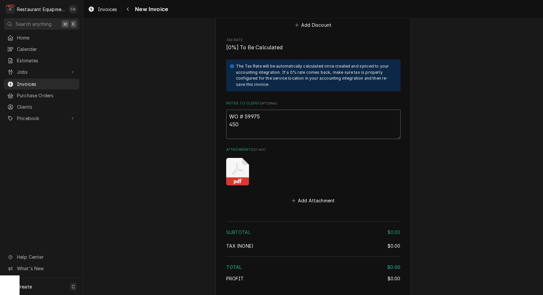
type textarea "WO # 59975 4500"
type textarea "x"
type textarea "WO # 59975 45000"
type textarea "x"
type textarea "WO # 59975 450000"
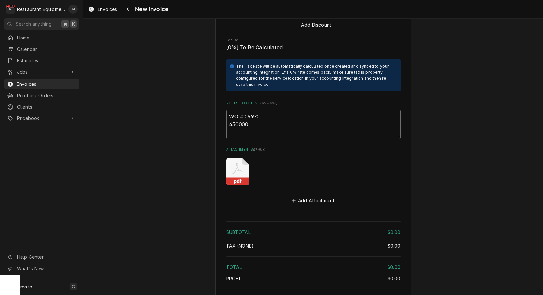
type textarea "x"
type textarea "WO # 59975 4500000"
type textarea "x"
type textarea "WO # 59975 45000001"
type textarea "x"
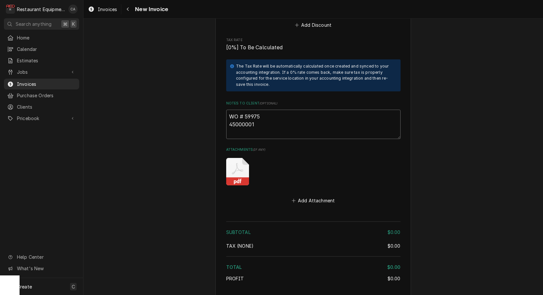
type textarea "WO # 59975 450000019"
type textarea "x"
type textarea "WO # 59975 4500000191"
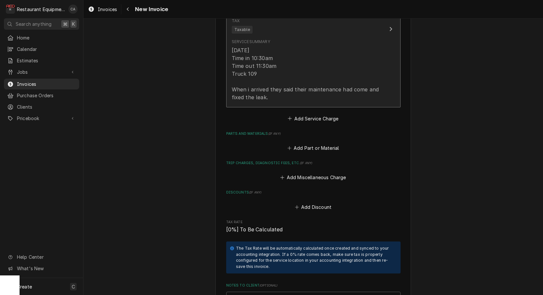
click at [243, 77] on div "9/29/2025 Time in 10:30am Time out 11:30am Truck 109 When i arrived they said t…" at bounding box center [307, 73] width 150 height 55
type textarea "x"
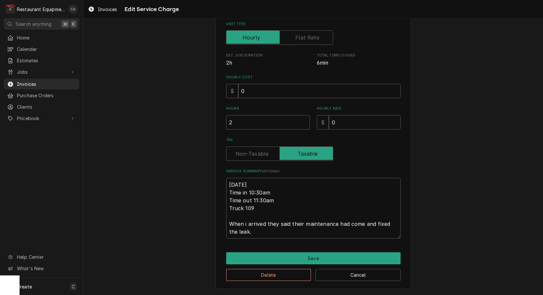
click at [243, 45] on label "Unit Type" at bounding box center [279, 37] width 107 height 14
click at [243, 45] on input "Unit Type" at bounding box center [279, 37] width 101 height 14
checkbox input "true"
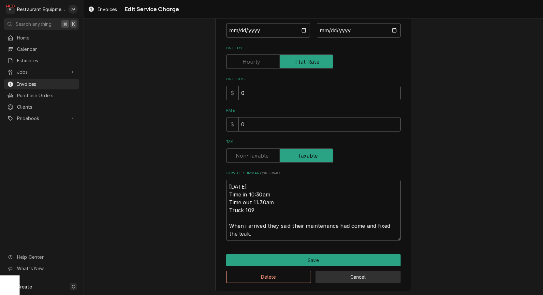
click at [359, 277] on button "Cancel" at bounding box center [358, 277] width 85 height 12
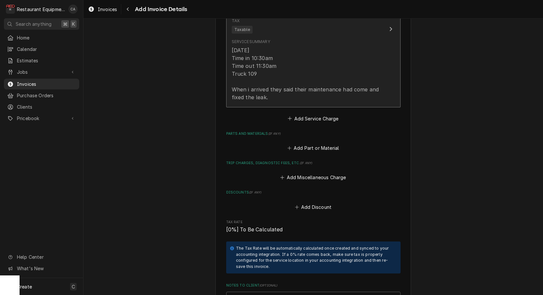
click at [282, 71] on div "9/29/2025 Time in 10:30am Time out 11:30am Truck 109 When i arrived they said t…" at bounding box center [307, 73] width 150 height 55
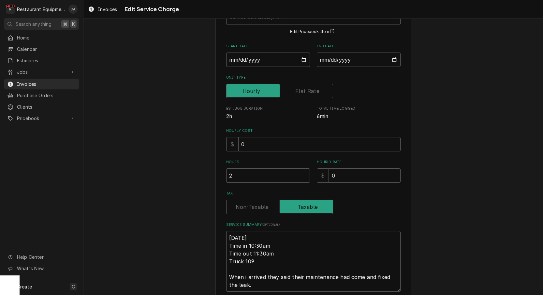
scroll to position [53, 0]
click at [227, 231] on textarea "9/29/2025 Time in 10:30am Time out 11:30am Truck 109 When i arrived they said t…" at bounding box center [313, 260] width 174 height 61
type textarea "x"
type textarea "R9/29/2025 Time in 10:30am Time out 11:30am Truck 109 When i arrived they said …"
type textarea "x"
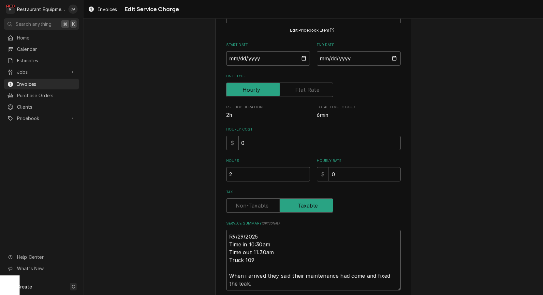
type textarea "Ro9/29/2025 Time in 10:30am Time out 11:30am Truck 109 When i arrived they said…"
type textarea "x"
type textarea "Roo9/29/2025 Time in 10:30am Time out 11:30am Truck 109 When i arrived they sai…"
type textarea "x"
type textarea "Roo 9/29/2025 Time in 10:30am Time out 11:30am Truck 109 When i arrived they sa…"
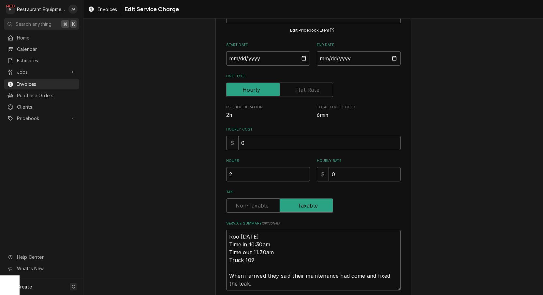
type textarea "x"
type textarea "Roo 99/29/2025 Time in 10:30am Time out 11:30am Truck 109 When i arrived they s…"
type textarea "x"
type textarea "Roo 909/29/2025 Time in 10:30am Time out 11:30am Truck 109 When i arrived they …"
type textarea "x"
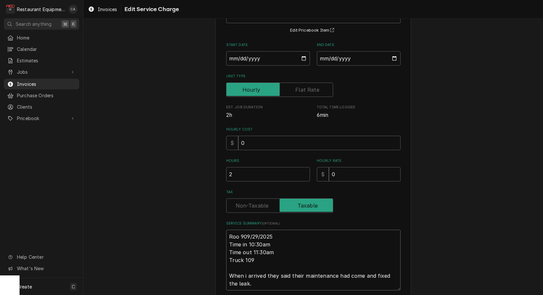
type textarea "Roo 9059/29/2025 Time in 10:30am Time out 11:30am Truck 109 When i arrived they…"
type textarea "x"
type textarea "Roo 90579/29/2025 Time in 10:30am Time out 11:30am Truck 109 When i arrived the…"
type textarea "x"
type textarea "Roo 9057 9/29/2025 Time in 10:30am Time out 11:30am Truck 109 When i arrived th…"
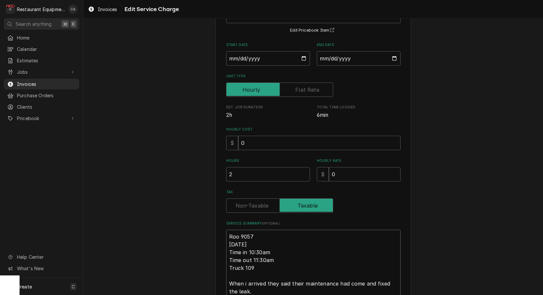
type textarea "x"
type textarea "Roo 9057 9/29/2025 Time in 10:30am Time out 11:30am Truck 109 When i arrived th…"
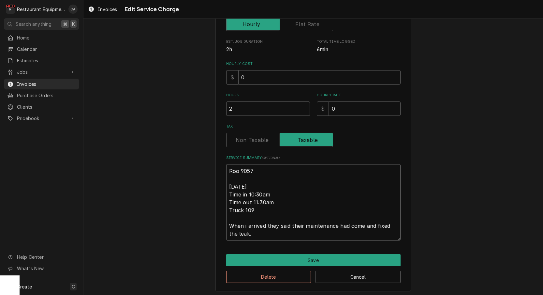
scroll to position [119, 0]
click at [247, 222] on textarea "Roo 9057 9/29/2025 Time in 10:30am Time out 11:30am Truck 109 When i arrived th…" at bounding box center [313, 202] width 174 height 76
type textarea "x"
type textarea "Roo 9057 9/29/2025 Time in 10:30am Time out 11:30am Truck 109 When arrived they…"
type textarea "x"
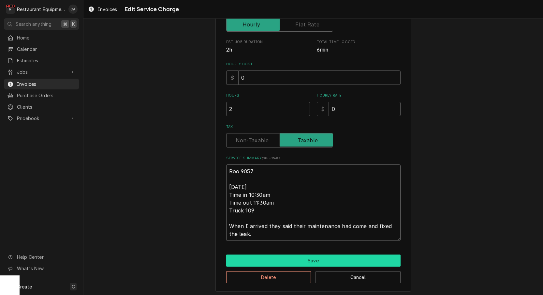
type textarea "Roo 9057 9/29/2025 Time in 10:30am Time out 11:30am Truck 109 When I arrived th…"
click at [276, 255] on button "Save" at bounding box center [313, 260] width 174 height 12
type textarea "x"
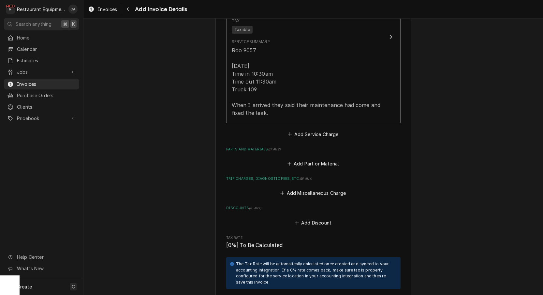
scroll to position [654, 0]
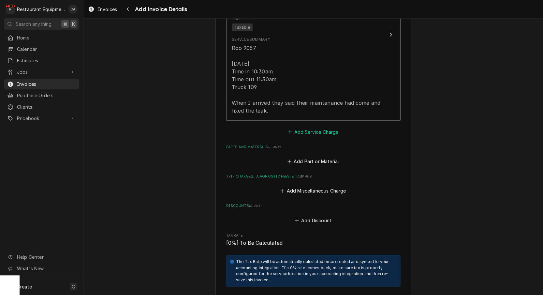
click at [325, 127] on button "Add Service Charge" at bounding box center [313, 131] width 53 height 9
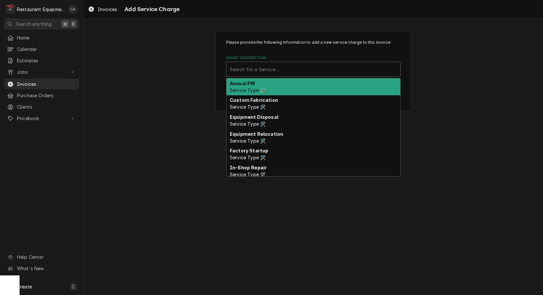
click at [271, 72] on div "Short Description" at bounding box center [313, 69] width 167 height 12
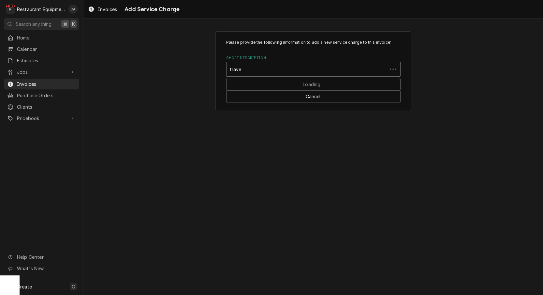
type input "travel"
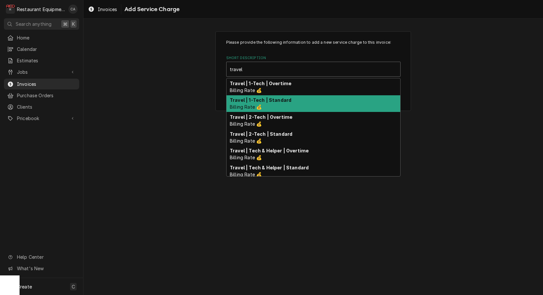
drag, startPoint x: 281, startPoint y: 103, endPoint x: 324, endPoint y: 136, distance: 55.1
click at [281, 103] on div "Travel | 1-Tech | Standard Billing Rate 💰" at bounding box center [314, 103] width 174 height 17
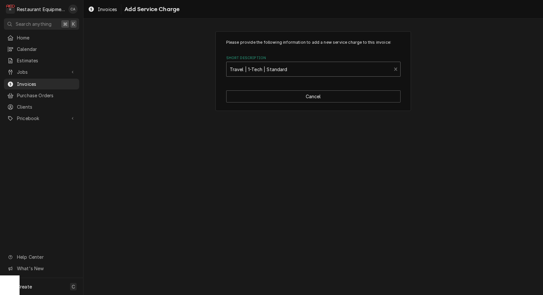
type textarea "x"
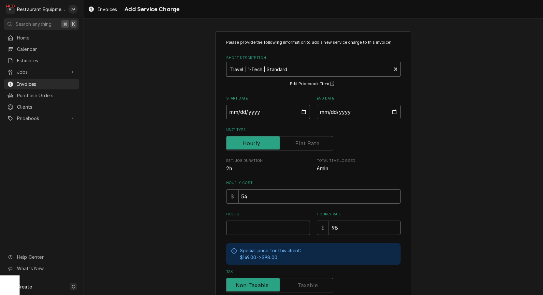
drag, startPoint x: 251, startPoint y: 113, endPoint x: 257, endPoint y: 119, distance: 7.9
click at [251, 113] on input "Start Date" at bounding box center [268, 112] width 84 height 14
type input "2025-09-29"
type textarea "x"
drag, startPoint x: 358, startPoint y: 107, endPoint x: 357, endPoint y: 119, distance: 12.1
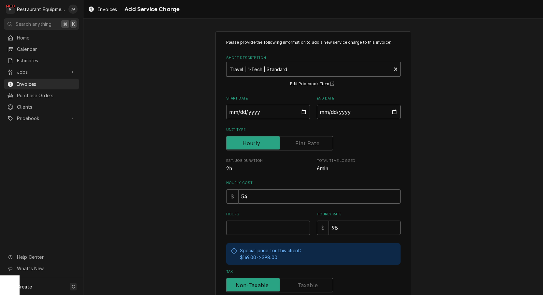
click at [358, 107] on input "End Date" at bounding box center [359, 112] width 84 height 14
type input "2025-09-29"
click at [260, 220] on input "Hours" at bounding box center [268, 227] width 84 height 14
type textarea "x"
type input "1"
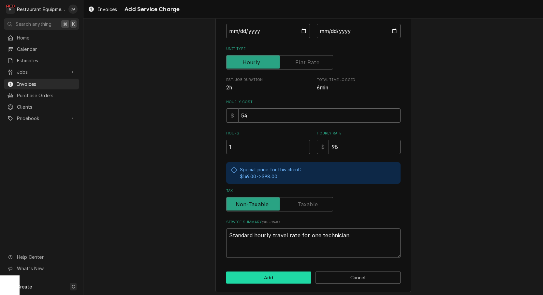
click at [266, 272] on button "Add" at bounding box center [268, 277] width 85 height 12
type textarea "x"
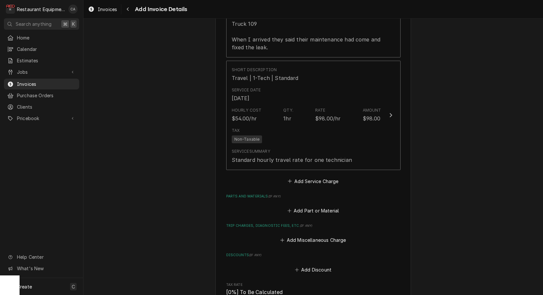
scroll to position [724, 0]
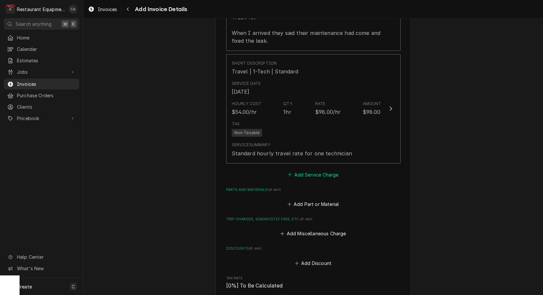
click at [312, 170] on button "Add Service Charge" at bounding box center [313, 174] width 53 height 9
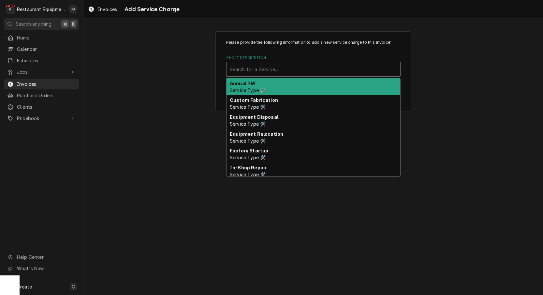
click at [277, 74] on div "Short Description" at bounding box center [313, 69] width 167 height 12
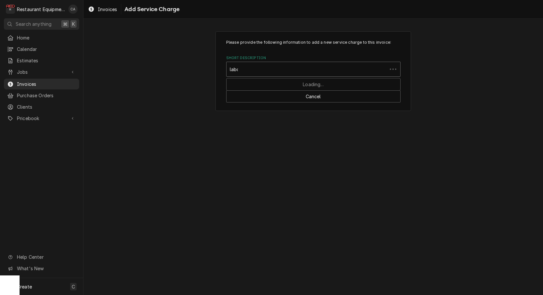
type input "labor"
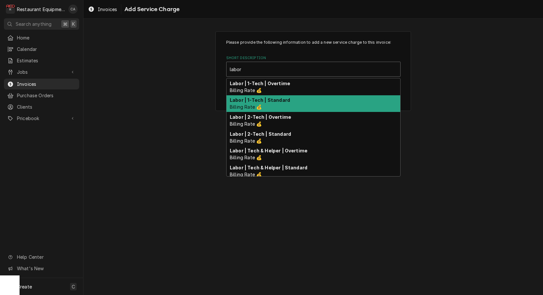
click at [286, 102] on strong "Labor | 1-Tech | Standard" at bounding box center [260, 100] width 60 height 6
type textarea "x"
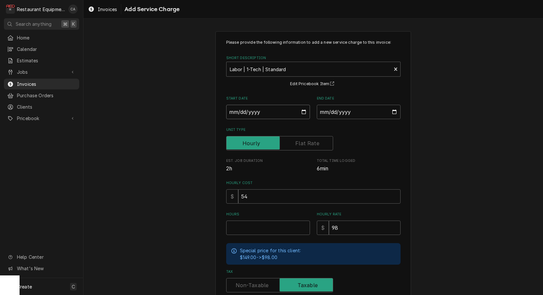
drag, startPoint x: 259, startPoint y: 114, endPoint x: 261, endPoint y: 120, distance: 5.8
click at [259, 114] on input "Start Date" at bounding box center [268, 112] width 84 height 14
type input "2025-09-29"
type textarea "x"
drag, startPoint x: 344, startPoint y: 113, endPoint x: 347, endPoint y: 122, distance: 9.6
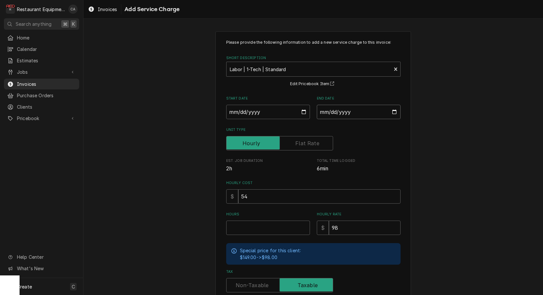
click at [345, 114] on input "End Date" at bounding box center [359, 112] width 84 height 14
type input "2025-09-29"
drag, startPoint x: 417, startPoint y: 158, endPoint x: 399, endPoint y: 176, distance: 24.9
click at [416, 159] on div "Please provide the following information to add a new service charge to this in…" at bounding box center [313, 201] width 460 height 353
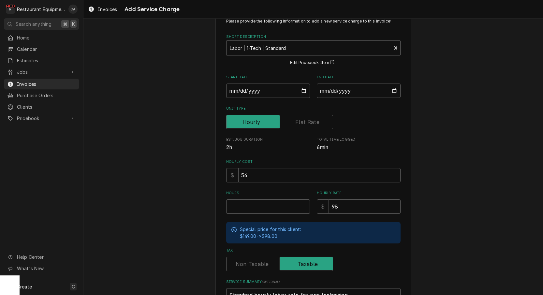
scroll to position [25, 0]
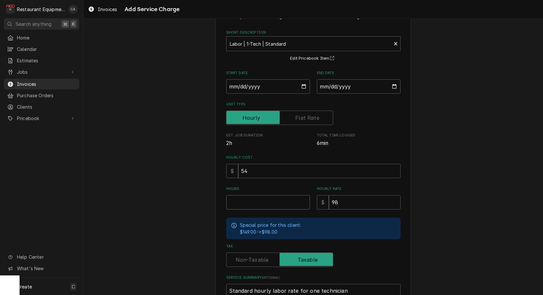
click at [245, 197] on input "Hours" at bounding box center [268, 202] width 84 height 14
click at [247, 204] on input "Hours" at bounding box center [268, 202] width 84 height 14
type textarea "x"
type input "1"
drag, startPoint x: 246, startPoint y: 257, endPoint x: 242, endPoint y: 253, distance: 5.3
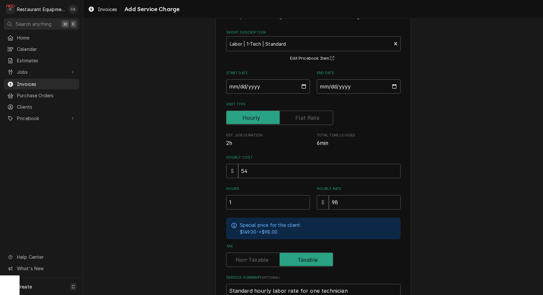
click at [246, 257] on label "Tax" at bounding box center [279, 259] width 107 height 14
click at [246, 257] on input "Tax" at bounding box center [279, 259] width 101 height 14
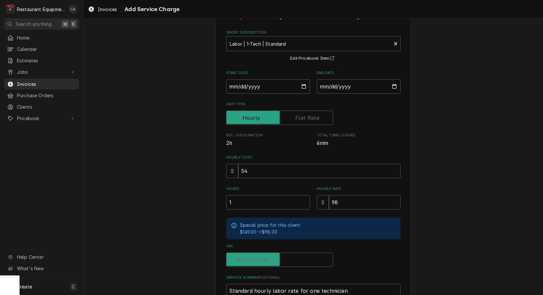
checkbox input "false"
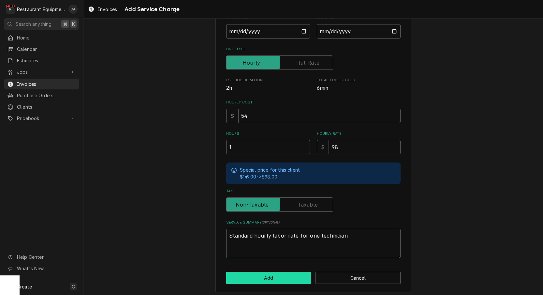
click at [269, 276] on button "Add" at bounding box center [268, 278] width 85 height 12
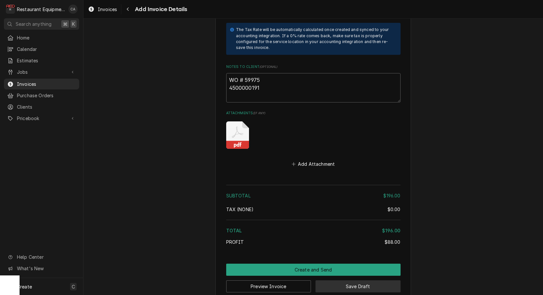
click at [388, 280] on button "Save Draft" at bounding box center [358, 286] width 85 height 12
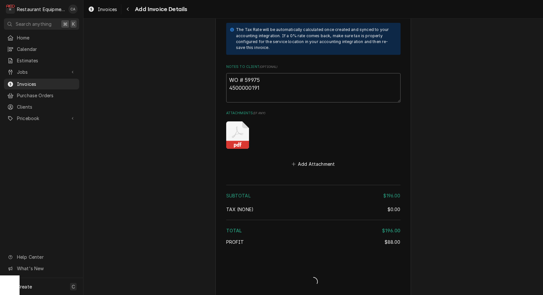
type textarea "x"
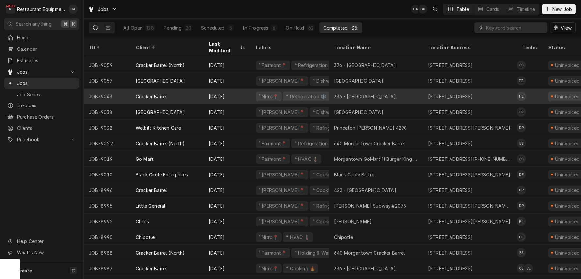
click at [386, 89] on div "336 - [GEOGRAPHIC_DATA]" at bounding box center [376, 97] width 94 height 16
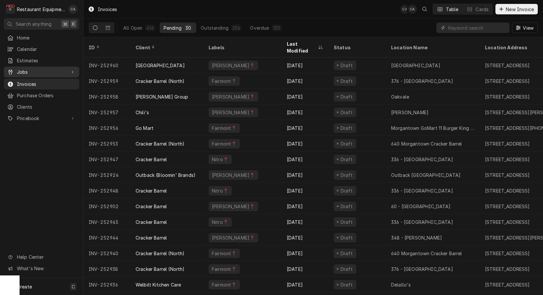
click at [24, 71] on span "Jobs" at bounding box center [41, 71] width 49 height 7
click at [32, 81] on span "Jobs" at bounding box center [46, 83] width 59 height 7
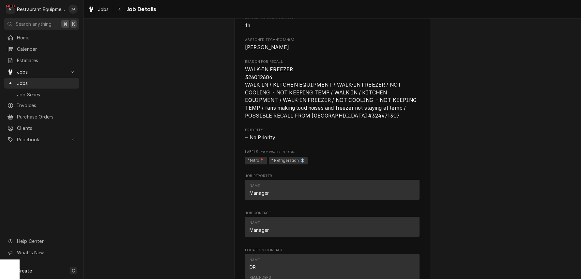
scroll to position [348, 0]
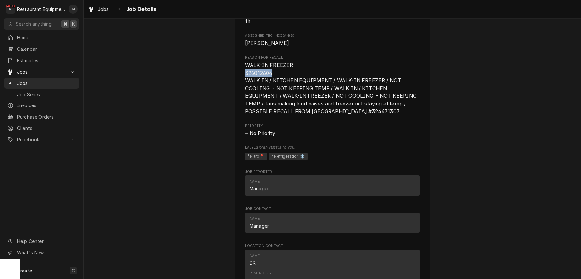
drag, startPoint x: 280, startPoint y: 69, endPoint x: 249, endPoint y: 73, distance: 30.9
click at [241, 72] on div "Cracker Barrel 336 - [GEOGRAPHIC_DATA] / [STREET_ADDRESS] Open in Maps Recall T…" at bounding box center [332, 139] width 196 height 892
copy span "326012604"
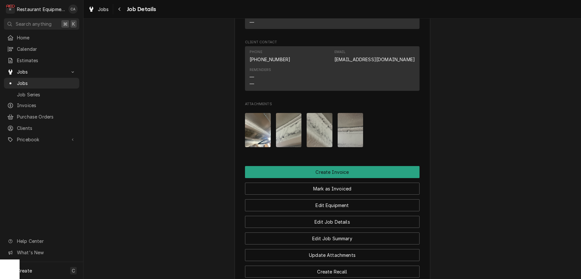
scroll to position [615, 0]
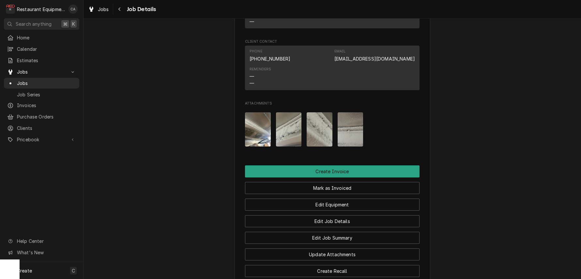
click at [259, 130] on img "Attachments" at bounding box center [258, 129] width 26 height 34
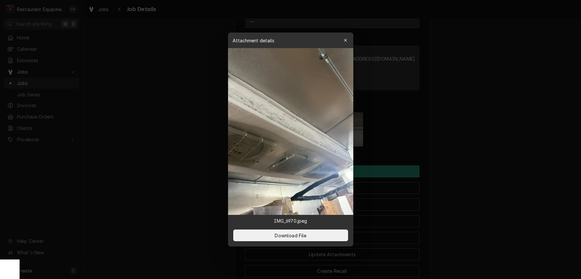
drag, startPoint x: 184, startPoint y: 120, endPoint x: 243, endPoint y: 123, distance: 58.4
click at [184, 120] on div at bounding box center [290, 139] width 581 height 279
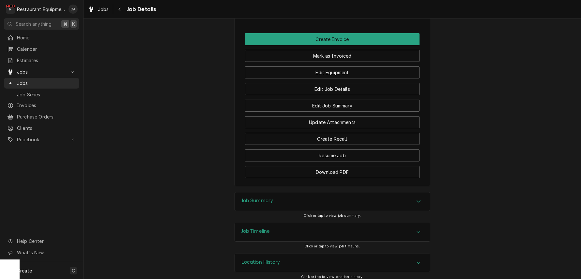
drag, startPoint x: 265, startPoint y: 200, endPoint x: 262, endPoint y: 198, distance: 3.9
click at [262, 198] on h3 "Job Summary" at bounding box center [257, 201] width 32 height 6
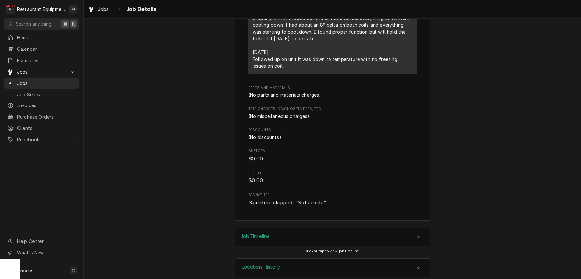
scroll to position [0, 0]
click at [255, 234] on h3 "Job Timeline" at bounding box center [255, 237] width 29 height 6
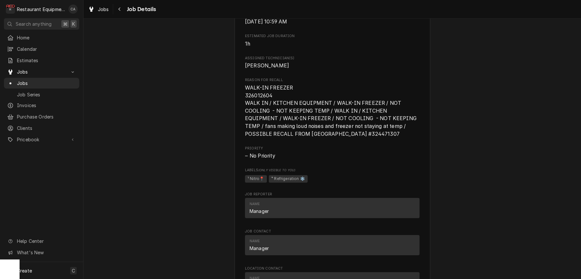
drag, startPoint x: 149, startPoint y: 116, endPoint x: 284, endPoint y: 36, distance: 156.7
click at [149, 116] on div "Completed and Uninvoiced Cracker Barrel 336 - [GEOGRAPHIC_DATA] / [STREET_ADDRE…" at bounding box center [331, 157] width 497 height 914
click at [165, 128] on div "Completed and Uninvoiced Cracker Barrel 336 - [GEOGRAPHIC_DATA] / [STREET_ADDRE…" at bounding box center [331, 157] width 497 height 914
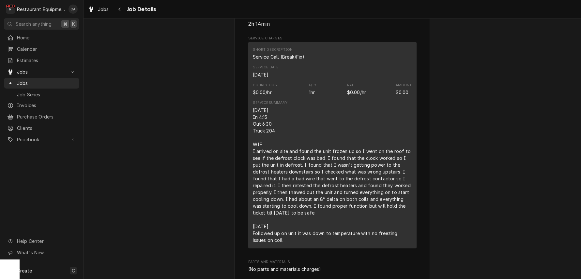
scroll to position [1032, 0]
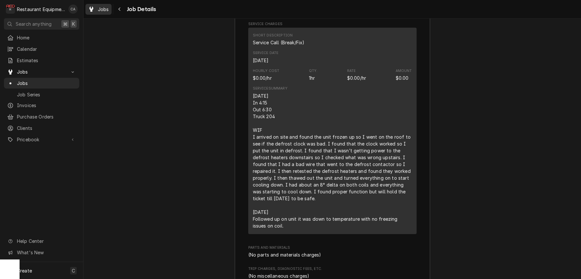
click at [106, 12] on div "Jobs" at bounding box center [98, 9] width 23 height 8
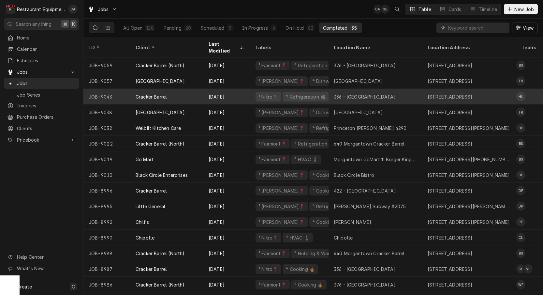
click at [345, 93] on div "336 - Barboursville" at bounding box center [365, 96] width 62 height 7
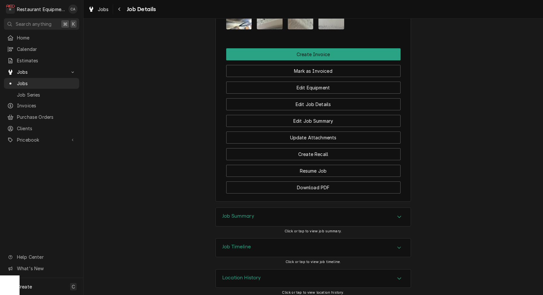
scroll to position [732, 0]
drag, startPoint x: 237, startPoint y: 213, endPoint x: 195, endPoint y: 172, distance: 58.3
click at [232, 213] on h3 "Job Summary" at bounding box center [238, 216] width 32 height 6
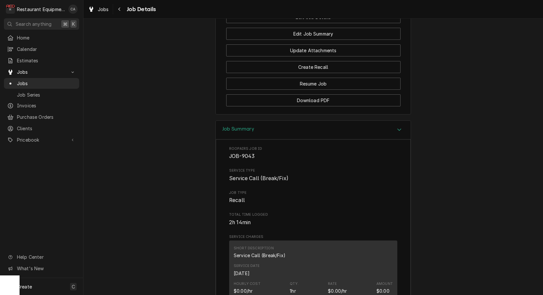
scroll to position [726, 0]
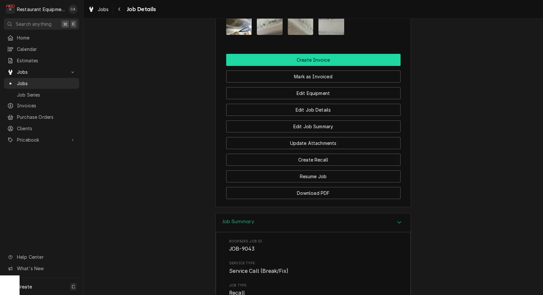
click at [306, 56] on button "Create Invoice" at bounding box center [313, 60] width 174 height 12
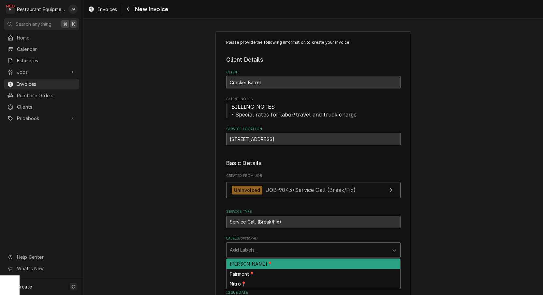
drag, startPoint x: 239, startPoint y: 244, endPoint x: 238, endPoint y: 237, distance: 6.6
click at [239, 244] on div "Labels" at bounding box center [308, 250] width 156 height 12
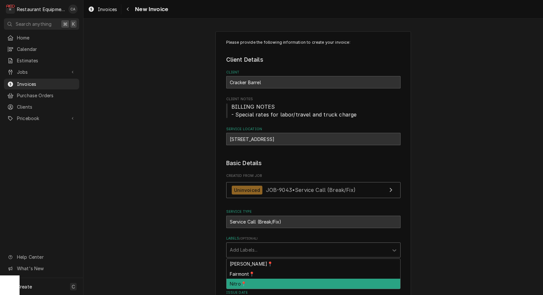
click at [239, 279] on div "Nitro📍" at bounding box center [314, 283] width 174 height 10
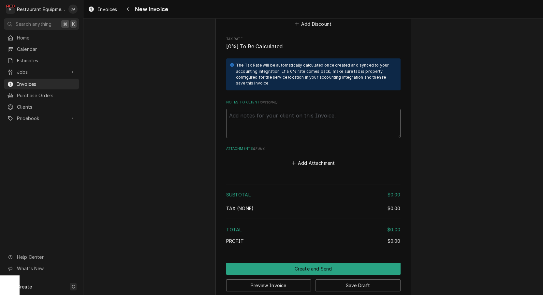
click at [244, 109] on textarea "Notes to Client ( optional )" at bounding box center [313, 123] width 174 height 29
paste textarea "326012604"
type textarea "x"
type textarea "326012604"
click at [229, 109] on textarea "326012604" at bounding box center [313, 123] width 174 height 29
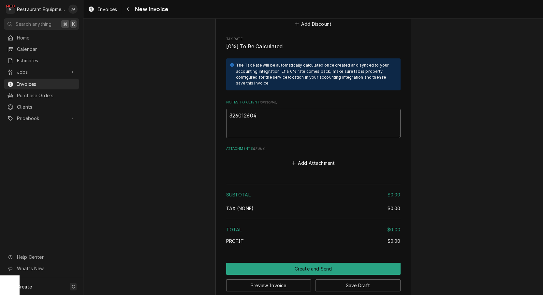
type textarea "x"
type textarea "P326012604"
type textarea "x"
type textarea "PO326012604"
type textarea "x"
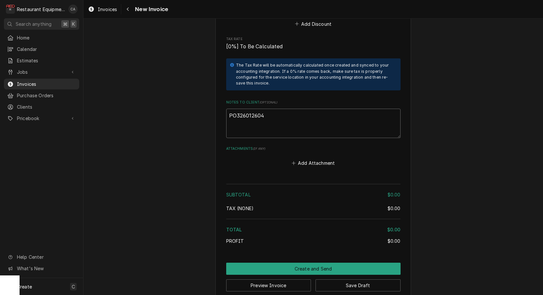
type textarea "PO#326012604"
type textarea "x"
type textarea "PO# 326012604"
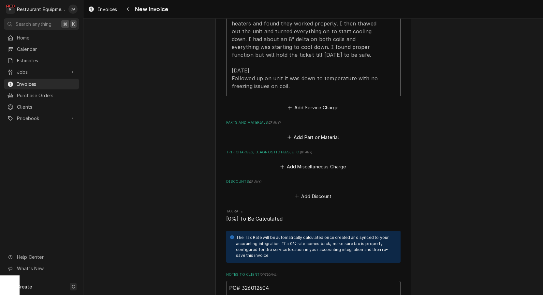
scroll to position [594, 0]
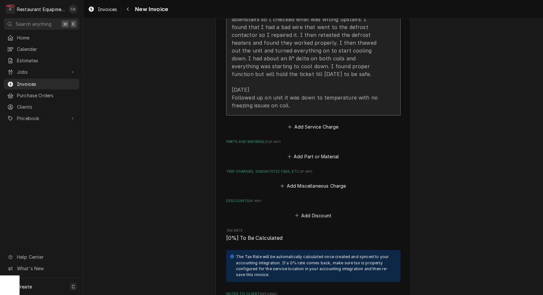
click at [258, 67] on div "9/28/25 In 4:15 Out 6:30 Truck 204 WIF I arrived on site and found the unit fro…" at bounding box center [307, 23] width 150 height 172
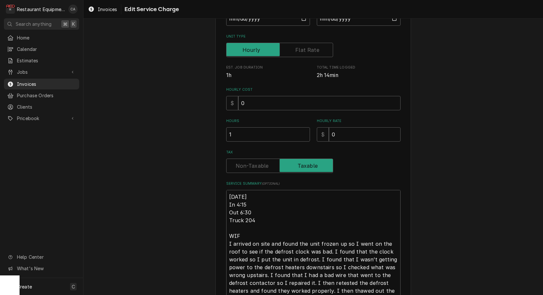
scroll to position [94, 0]
click at [227, 192] on textarea "9/28/25 In 4:15 Out 6:30 Truck 204 WIF I arrived on site and found the unit fro…" at bounding box center [313, 270] width 174 height 162
type textarea "x"
type textarea "R9/28/25 In 4:15 Out 6:30 Truck 204 WIF I arrived on site and found the unit fr…"
type textarea "x"
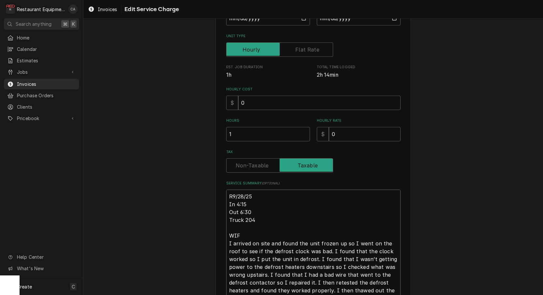
type textarea "RO9/28/25 In 4:15 Out 6:30 Truck 204 WIF I arrived on site and found the unit f…"
type textarea "x"
type textarea "ROo9/28/25 In 4:15 Out 6:30 Truck 204 WIF I arrived on site and found the unit …"
type textarea "x"
type textarea "ROo 9/28/25 In 4:15 Out 6:30 Truck 204 WIF I arrived on site and found the unit…"
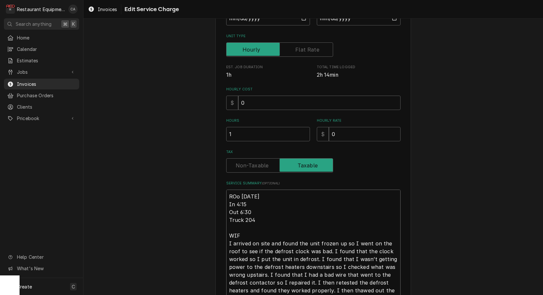
type textarea "x"
type textarea "ROo 99/28/25 In 4:15 Out 6:30 Truck 204 WIF I arrived on site and found the uni…"
type textarea "x"
type textarea "ROo 909/28/25 In 4:15 Out 6:30 Truck 204 WIF I arrived on site and found the un…"
type textarea "x"
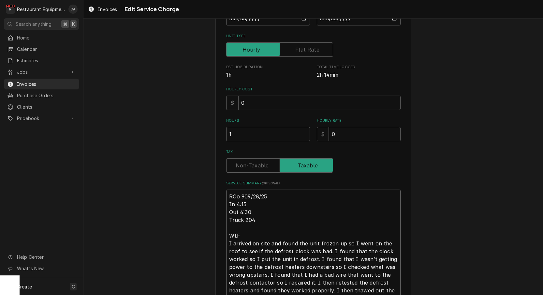
type textarea "ROo 9009/28/25 In 4:15 Out 6:30 Truck 204 WIF I arrived on site and found the u…"
type textarea "x"
type textarea "ROo 90049/28/25 In 4:15 Out 6:30 Truck 204 WIF I arrived on site and found the …"
type textarea "x"
type textarea "ROo 900439/28/25 In 4:15 Out 6:30 Truck 204 WIF I arrived on site and found the…"
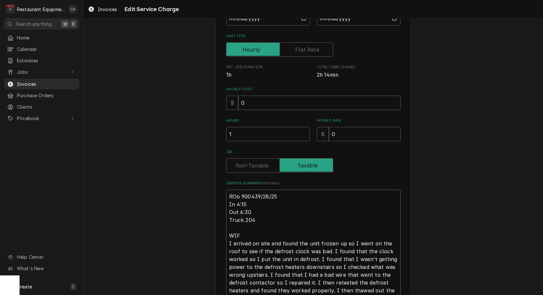
type textarea "x"
type textarea "ROo 90043 9/28/25 In 4:15 Out 6:30 Truck 204 WIF I arrived on site and found th…"
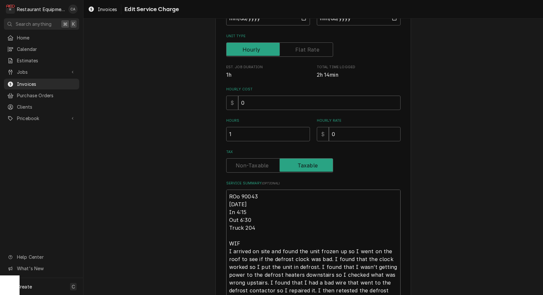
type textarea "x"
type textarea "ROo 90043 9/28/25 In 4:15 Out 6:30 Truck 204 WIF I arrived on site and found th…"
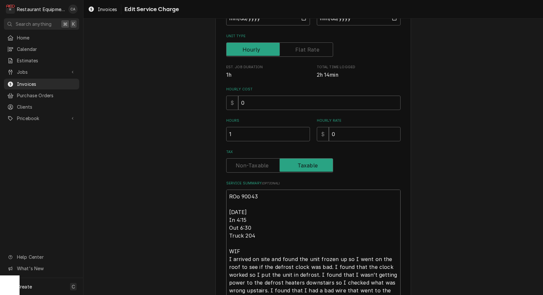
type textarea "x"
type textarea "Ro 90043 9/28/25 In 4:15 Out 6:30 Truck 204 WIF I arrived on site and found the…"
type textarea "x"
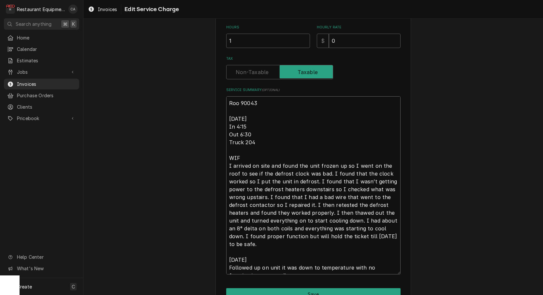
scroll to position [214, 0]
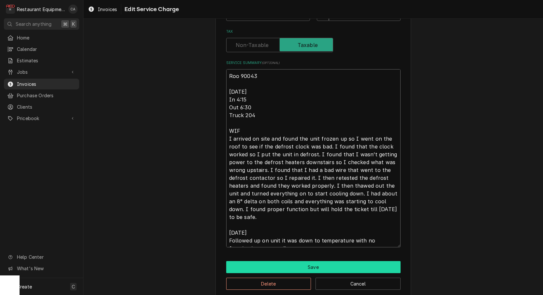
type textarea "Roo 90043 9/28/25 In 4:15 Out 6:30 Truck 204 WIF I arrived on site and found th…"
click at [300, 261] on button "Save" at bounding box center [313, 267] width 174 height 12
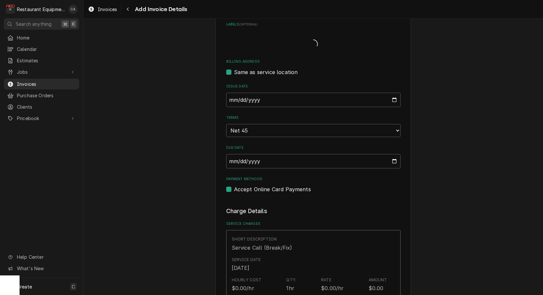
type textarea "x"
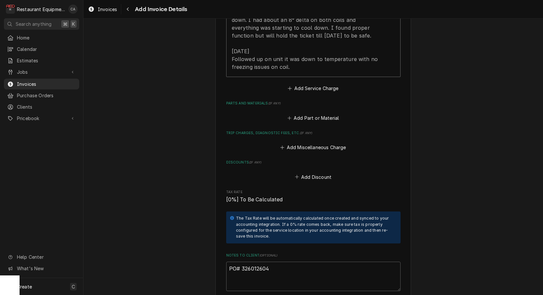
scroll to position [657, 0]
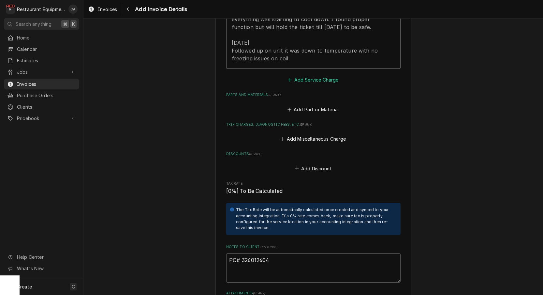
click at [316, 75] on button "Add Service Charge" at bounding box center [313, 79] width 53 height 9
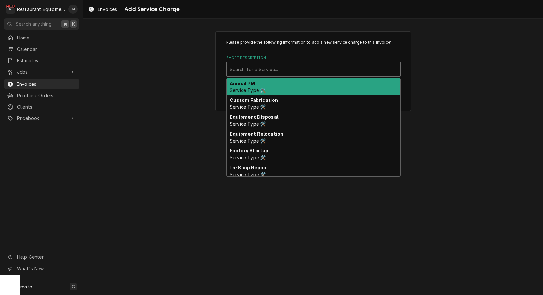
click at [285, 69] on div "Short Description" at bounding box center [313, 69] width 167 height 12
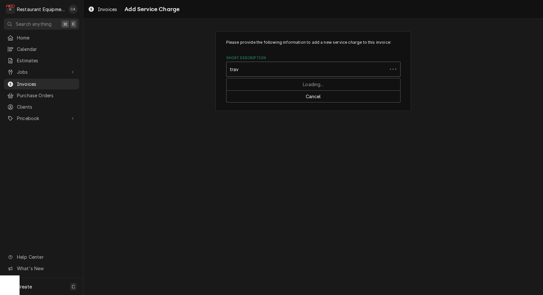
type input "trave"
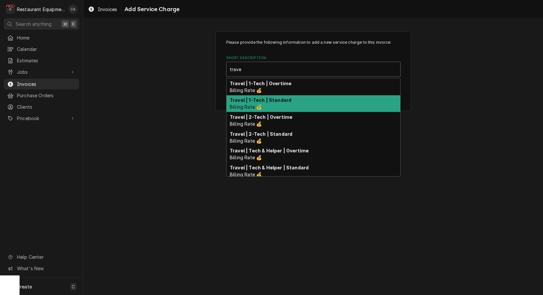
drag, startPoint x: 286, startPoint y: 100, endPoint x: 283, endPoint y: 94, distance: 6.7
click at [286, 100] on strong "Travel | 1-Tech | Standard" at bounding box center [261, 100] width 62 height 6
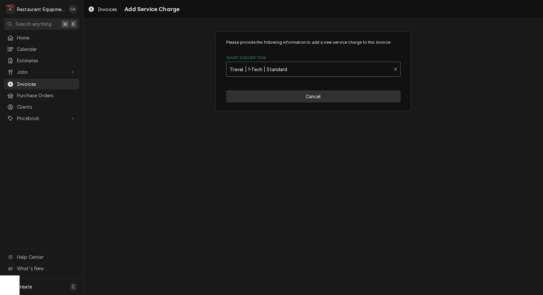
type textarea "x"
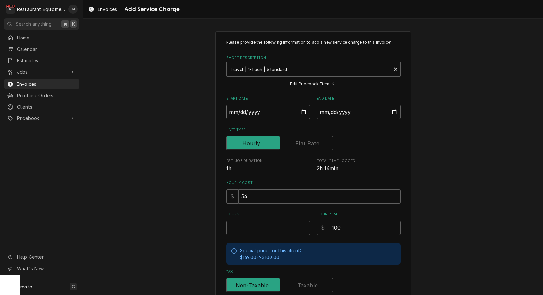
click at [246, 113] on input "Start Date" at bounding box center [268, 112] width 84 height 14
type input "2025-09-26"
type textarea "x"
click at [332, 115] on input "End Date" at bounding box center [359, 112] width 84 height 14
type input "2025-09-26"
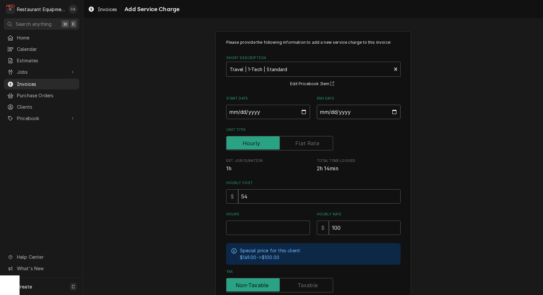
type textarea "x"
click at [408, 152] on div "Please provide the following information to add a new service charge to this in…" at bounding box center [314, 201] width 196 height 341
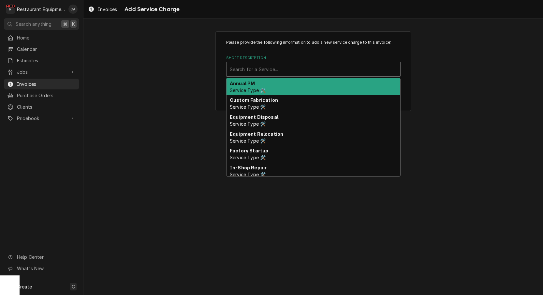
click at [315, 70] on div "Short Description" at bounding box center [313, 69] width 167 height 12
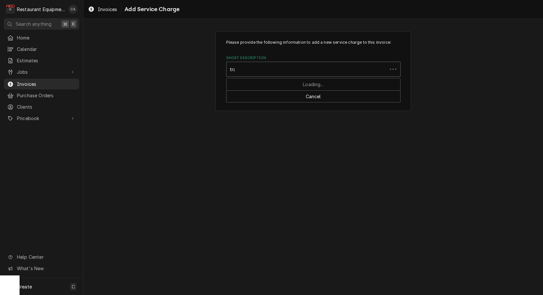
type input "trav"
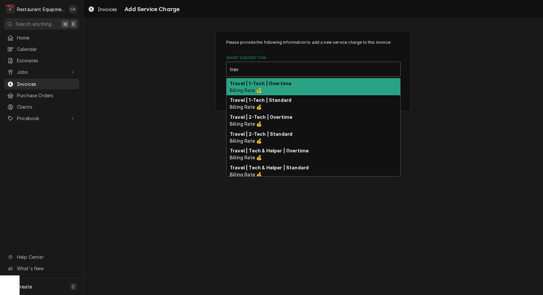
click at [263, 86] on div "Travel | 1-Tech | Overtime Billing Rate 💰" at bounding box center [314, 86] width 174 height 17
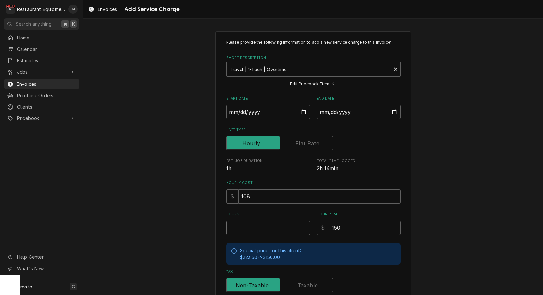
click at [250, 222] on input "Hours" at bounding box center [268, 227] width 84 height 14
type textarea "x"
type input "1"
click at [265, 115] on input "2025-09-26" at bounding box center [268, 112] width 84 height 14
type input "2025-09-28"
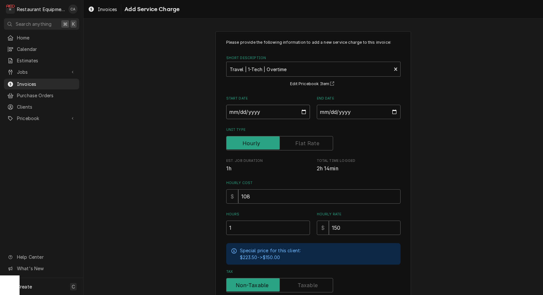
type textarea "x"
drag, startPoint x: 360, startPoint y: 112, endPoint x: 350, endPoint y: 121, distance: 13.2
click at [360, 113] on input "2025-09-26" at bounding box center [359, 112] width 84 height 14
type input "2025-09-28"
click at [433, 158] on div "Please provide the following information to add a new service charge to this in…" at bounding box center [313, 201] width 460 height 353
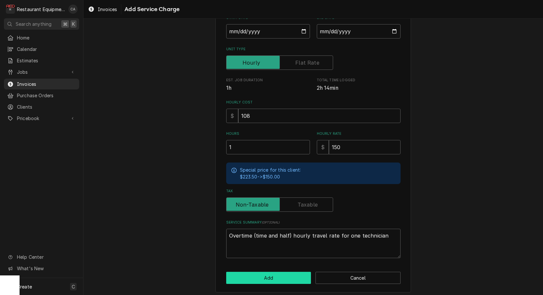
click at [264, 272] on button "Add" at bounding box center [268, 278] width 85 height 12
type textarea "x"
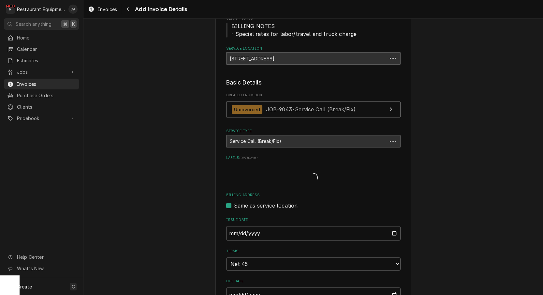
scroll to position [657, 0]
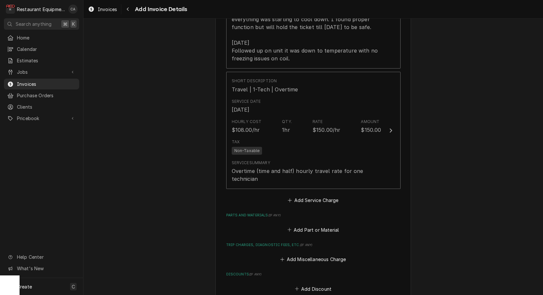
drag, startPoint x: 302, startPoint y: 195, endPoint x: 277, endPoint y: 117, distance: 81.8
click at [302, 196] on button "Add Service Charge" at bounding box center [313, 200] width 53 height 9
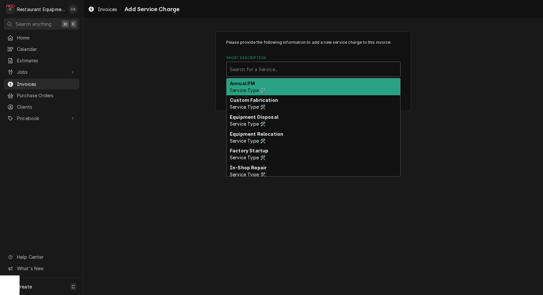
click at [248, 70] on div "Search for a Service..." at bounding box center [313, 69] width 167 height 7
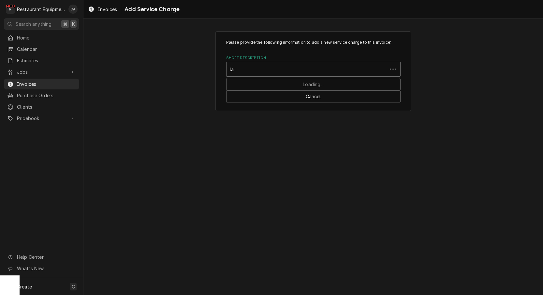
type input "lab"
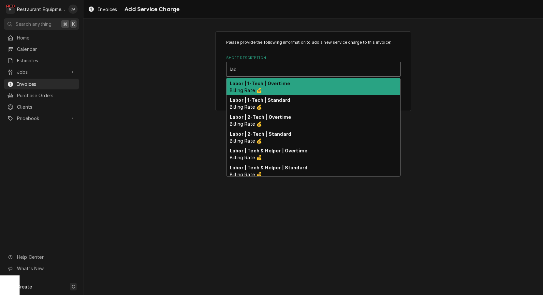
click at [274, 90] on div "Labor | 1-Tech | Overtime Billing Rate 💰" at bounding box center [314, 86] width 174 height 17
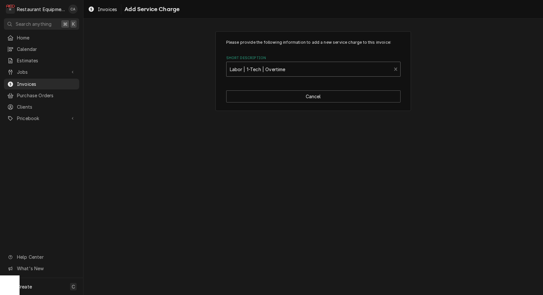
type textarea "x"
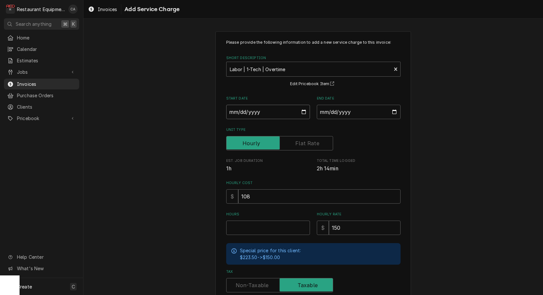
click at [250, 113] on input "Start Date" at bounding box center [268, 112] width 84 height 14
type input "2025-09-28"
type textarea "x"
drag, startPoint x: 341, startPoint y: 107, endPoint x: 338, endPoint y: 120, distance: 13.2
click at [341, 107] on input "End Date" at bounding box center [359, 112] width 84 height 14
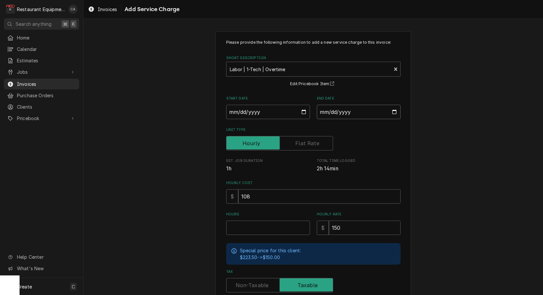
type input "2025-09-28"
click at [250, 229] on input "Hours" at bounding box center [268, 227] width 84 height 14
type textarea "x"
type input "2"
type textarea "x"
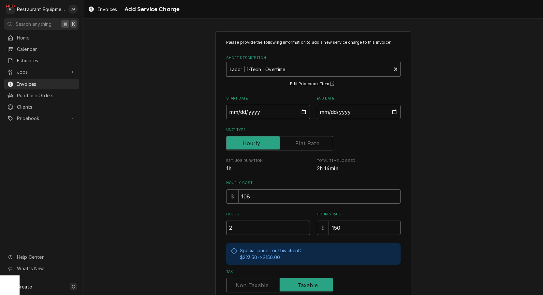
type input "2.2"
type textarea "x"
type input "2.25"
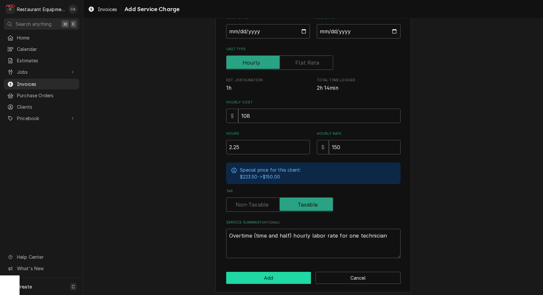
click at [273, 272] on button "Add" at bounding box center [268, 278] width 85 height 12
type textarea "x"
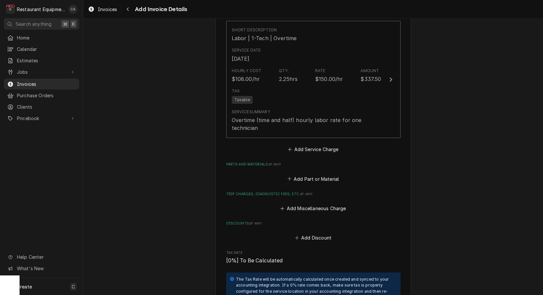
scroll to position [829, 0]
drag, startPoint x: 299, startPoint y: 198, endPoint x: 289, endPoint y: 203, distance: 11.0
click at [299, 203] on button "Add Miscellaneous Charge" at bounding box center [313, 207] width 68 height 9
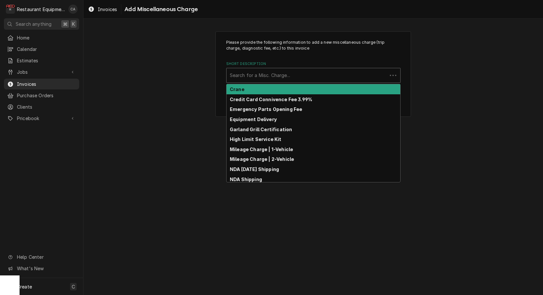
click at [269, 75] on div "Search for a Misc. Charge..." at bounding box center [307, 75] width 154 height 7
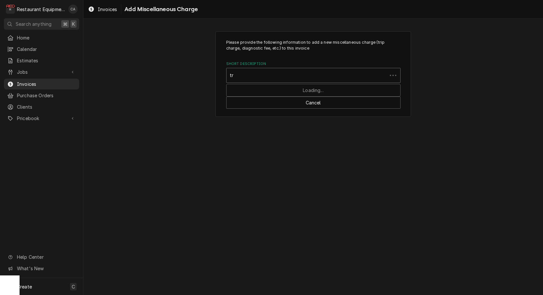
type input "tru"
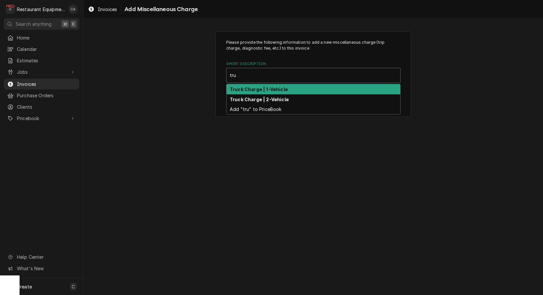
click at [265, 84] on div "Truck Charge | 1-Vehicle" at bounding box center [314, 89] width 174 height 10
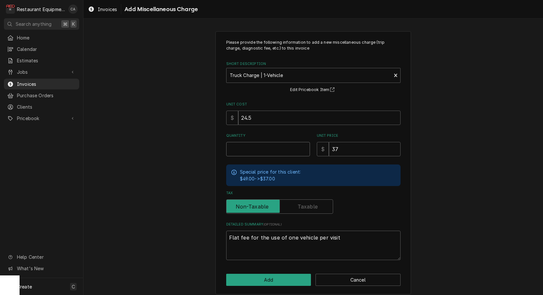
click at [253, 145] on input "Quantity" at bounding box center [268, 149] width 84 height 14
type textarea "x"
type input "1"
type textarea "x"
type input "1.5"
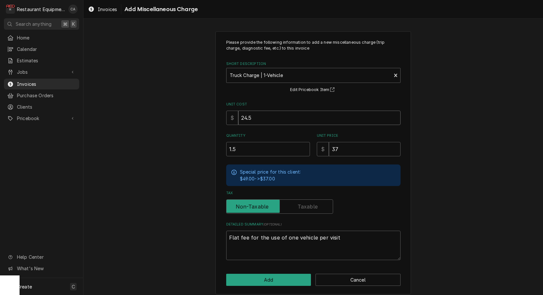
click at [269, 119] on input "24.5" at bounding box center [319, 118] width 162 height 14
type textarea "x"
type input "1"
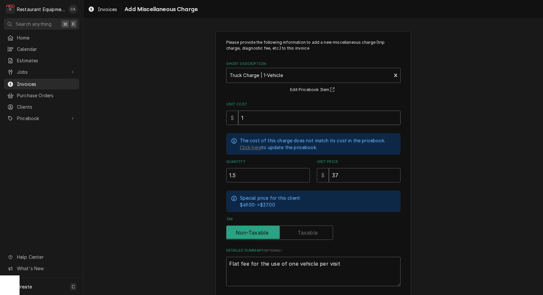
type textarea "x"
type input "18"
type textarea "x"
type input "18.5"
click at [338, 259] on textarea "Flat fee for the use of one vehicle per visit" at bounding box center [313, 271] width 174 height 29
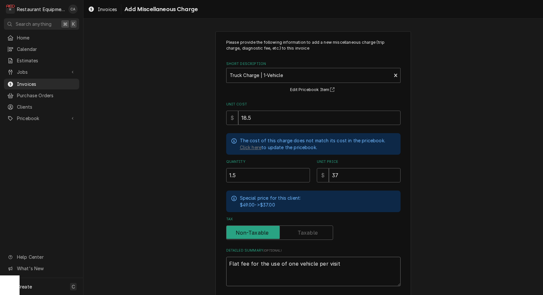
type textarea "x"
type textarea "Flat fee for the use of one vehicle per visit"
type textarea "x"
type textarea "Flat fee for the use of one vehicle per visit -"
type textarea "x"
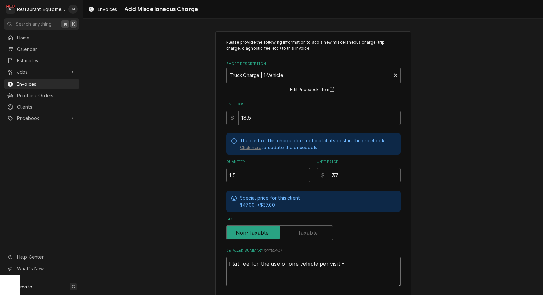
type textarea "Flat fee for the use of one vehicle per visit -"
type textarea "x"
type textarea "Flat fee for the use of one vehicle per visit - o"
type textarea "x"
type textarea "Flat fee for the use of one vehicle per visit - ov"
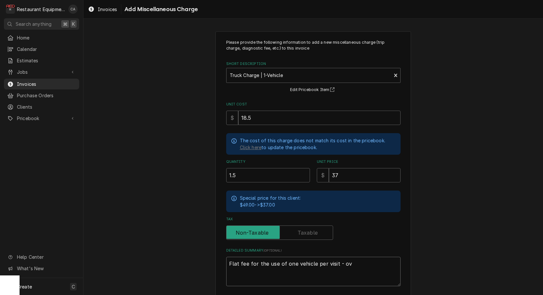
type textarea "x"
type textarea "Flat fee for the use of one vehicle per visit - ove"
type textarea "x"
type textarea "Flat fee for the use of one vehicle per visit - over"
type textarea "x"
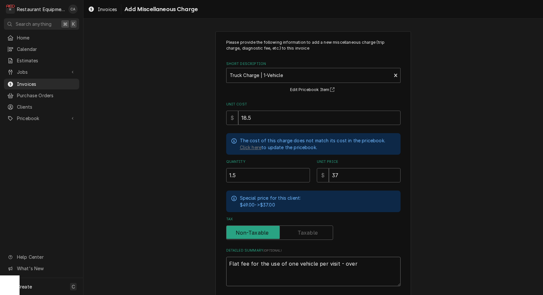
type textarea "Flat fee for the use of one vehicle per visit - overt"
type textarea "x"
type textarea "Flat fee for the use of one vehicle per visit - overti"
type textarea "x"
type textarea "Flat fee for the use of one vehicle per visit - overtim"
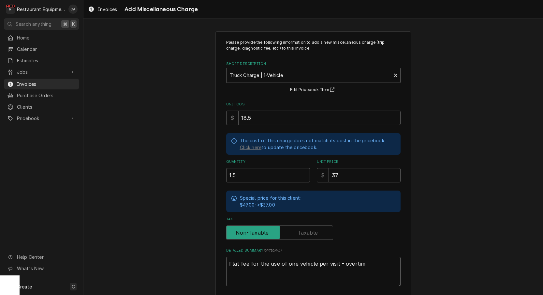
type textarea "x"
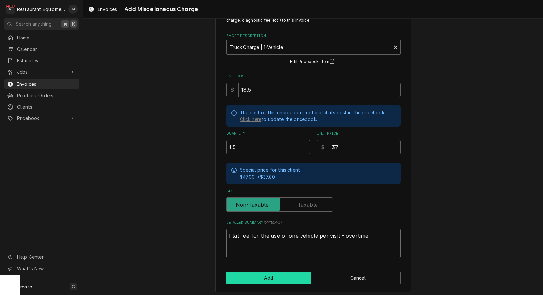
type textarea "Flat fee for the use of one vehicle per visit - overtime"
click at [281, 276] on button "Add" at bounding box center [268, 278] width 85 height 12
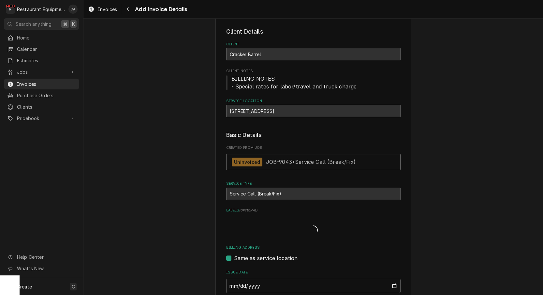
type textarea "x"
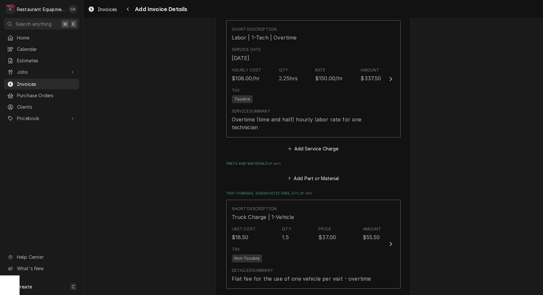
scroll to position [867, 0]
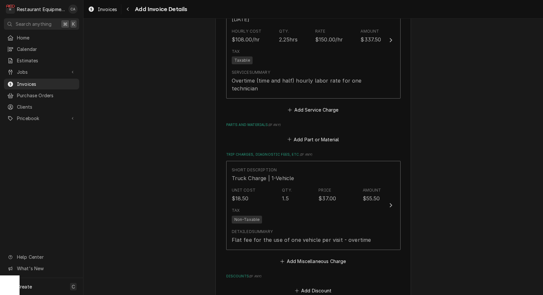
drag, startPoint x: 321, startPoint y: 133, endPoint x: 320, endPoint y: 121, distance: 11.4
click at [321, 135] on button "Add Part or Material" at bounding box center [313, 139] width 54 height 9
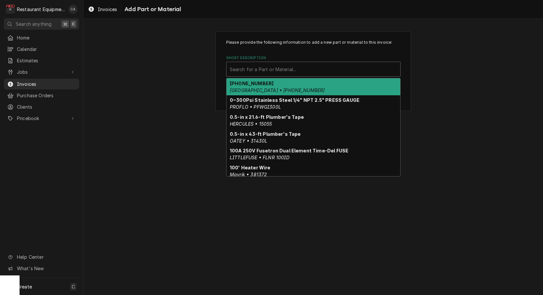
click at [285, 73] on div "Short Description" at bounding box center [313, 69] width 167 height 12
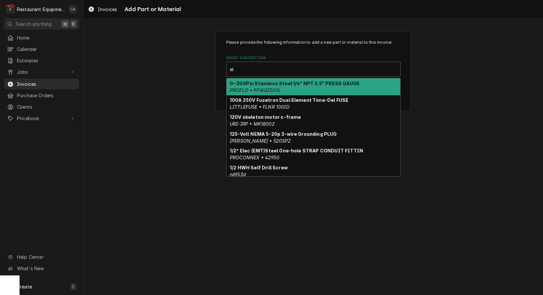
type input "e"
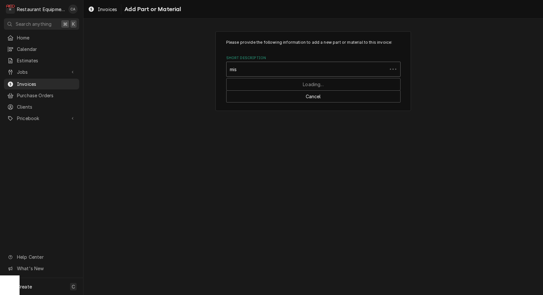
type input "misc"
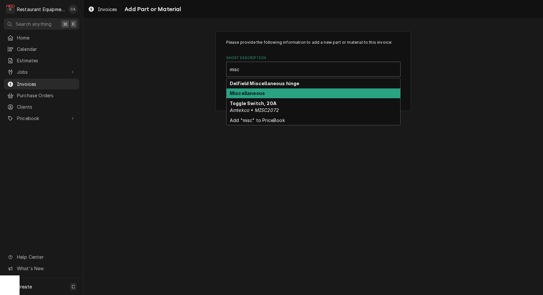
drag, startPoint x: 250, startPoint y: 94, endPoint x: 317, endPoint y: 144, distance: 83.3
click at [250, 94] on strong "Miscellaneous" at bounding box center [247, 93] width 35 height 6
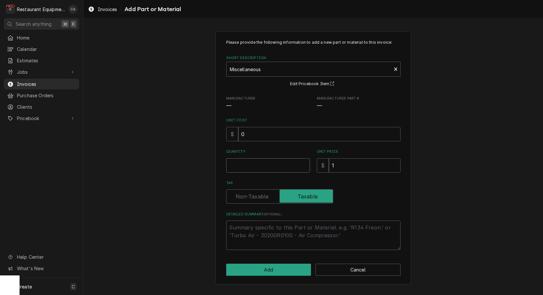
click at [249, 164] on input "Quantity" at bounding box center [268, 165] width 84 height 14
type textarea "x"
type input "1"
type textarea "x"
type input "12"
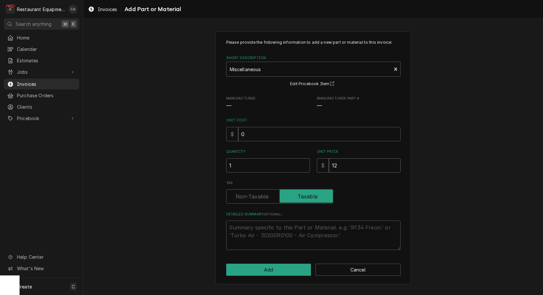
type textarea "x"
type input "12.8"
type textarea "x"
type input "12.84"
click at [243, 232] on textarea "Detailed Summary ( optional )" at bounding box center [313, 234] width 174 height 29
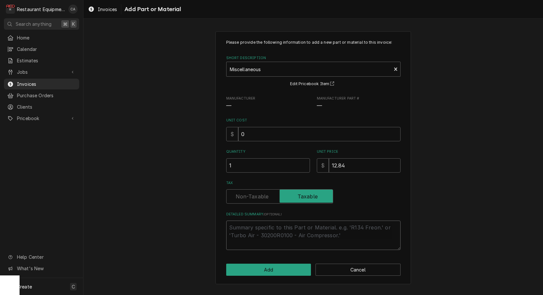
type textarea "x"
type textarea "E"
type textarea "x"
type textarea "El"
type textarea "x"
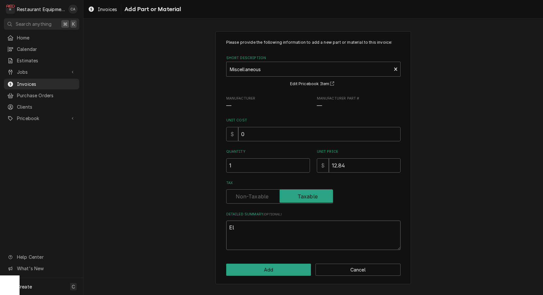
type textarea "Ele"
type textarea "x"
type textarea "Elec"
type textarea "x"
type textarea "Elect"
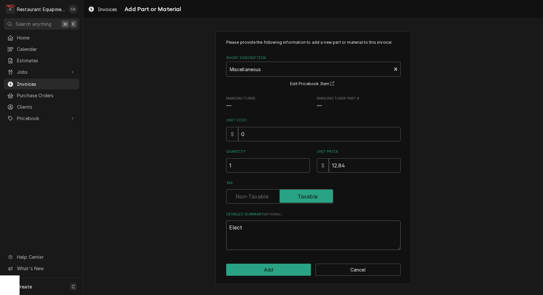
type textarea "x"
type textarea "Electr"
type textarea "x"
type textarea "Electri"
type textarea "x"
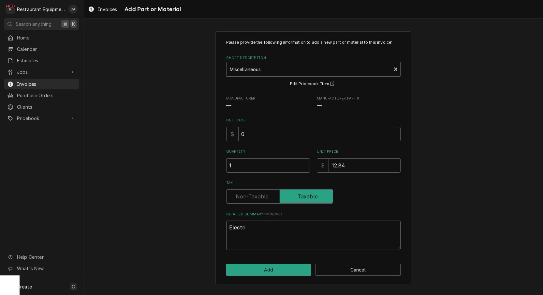
type textarea "Electric"
type textarea "x"
type textarea "Electrica"
type textarea "x"
type textarea "Electrical"
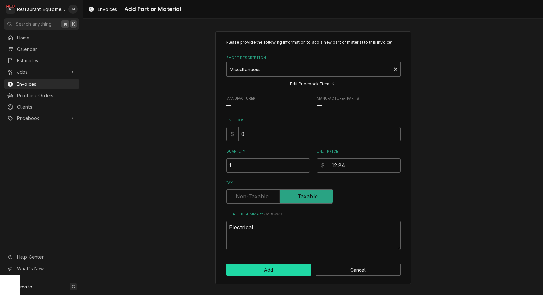
click at [262, 265] on button "Add" at bounding box center [268, 269] width 85 height 12
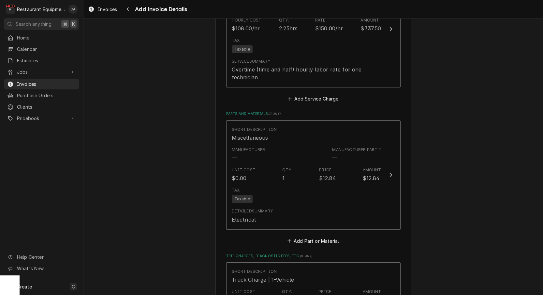
scroll to position [847, 0]
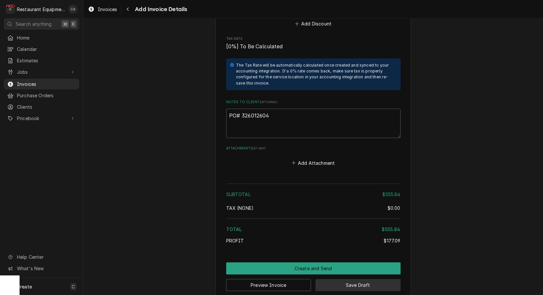
click at [365, 279] on button "Save Draft" at bounding box center [358, 285] width 85 height 12
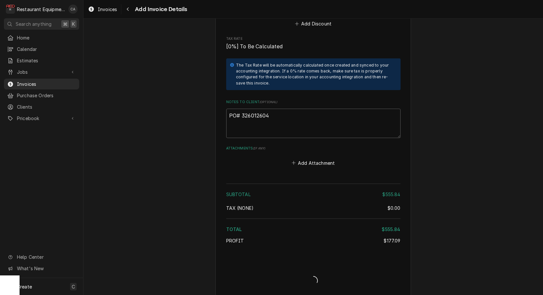
scroll to position [1243, 0]
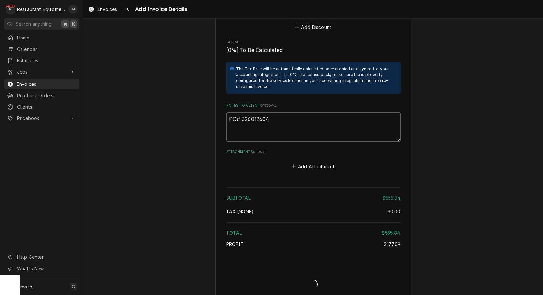
type textarea "x"
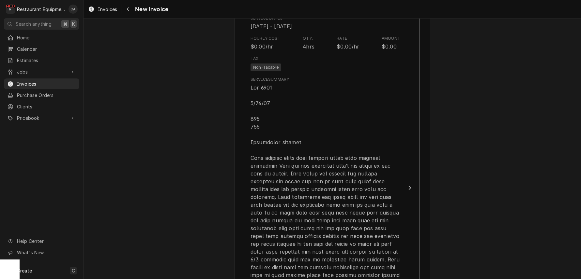
scroll to position [473, 0]
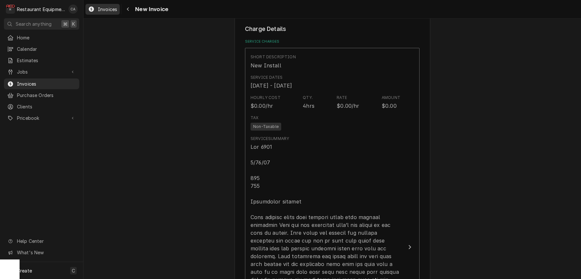
click at [107, 10] on span "Invoices" at bounding box center [107, 9] width 19 height 7
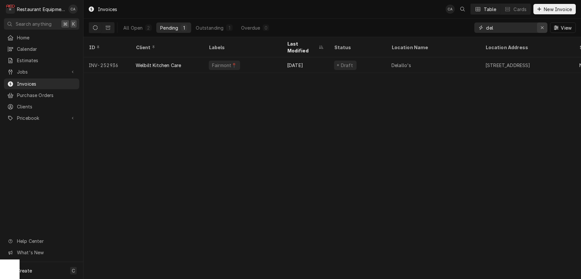
click at [541, 28] on icon "Erase input" at bounding box center [542, 27] width 3 height 3
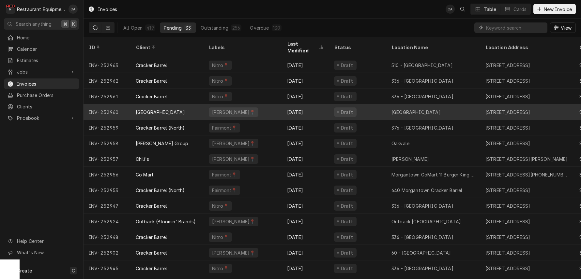
click at [184, 109] on div "Raleigh County Schools" at bounding box center [160, 112] width 49 height 7
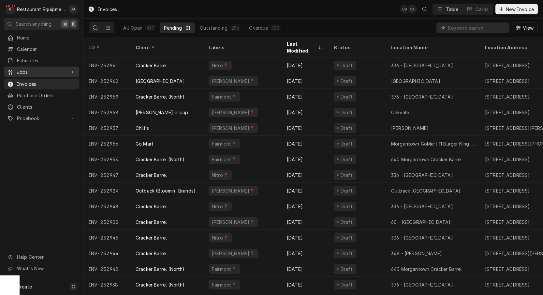
click at [24, 68] on span "Jobs" at bounding box center [41, 71] width 49 height 7
click at [29, 82] on span "Jobs" at bounding box center [46, 83] width 59 height 7
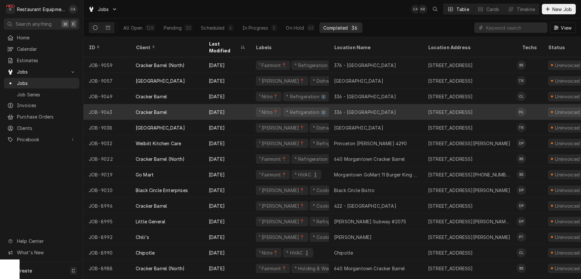
click at [369, 109] on div "336 - [GEOGRAPHIC_DATA]" at bounding box center [365, 112] width 62 height 7
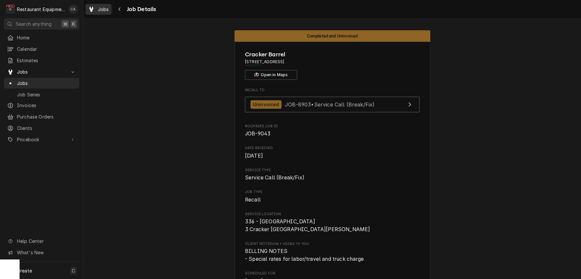
click at [104, 11] on span "Jobs" at bounding box center [103, 9] width 11 height 7
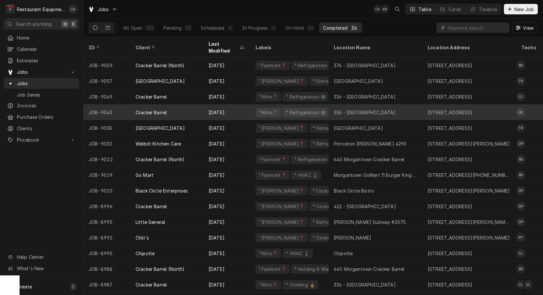
click at [381, 104] on div "336 - [GEOGRAPHIC_DATA]" at bounding box center [376, 112] width 94 height 16
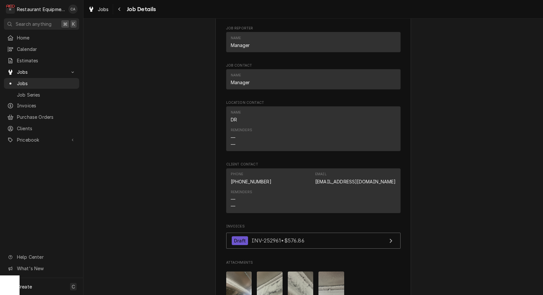
scroll to position [448, 0]
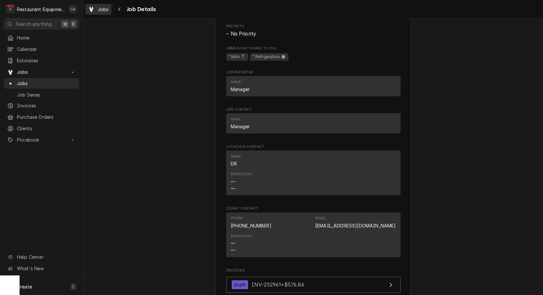
click at [103, 9] on span "Jobs" at bounding box center [103, 9] width 11 height 7
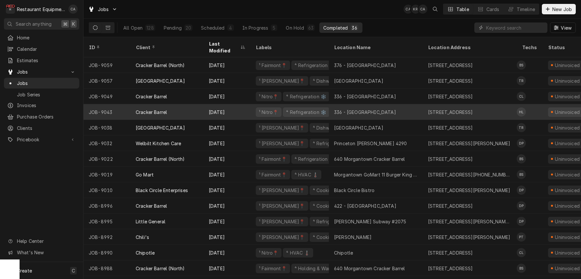
click at [389, 107] on div "336 - Barboursville" at bounding box center [376, 112] width 94 height 16
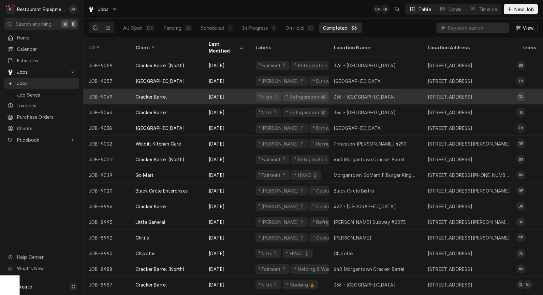
click at [192, 90] on div "Cracker Barrel" at bounding box center [166, 97] width 73 height 16
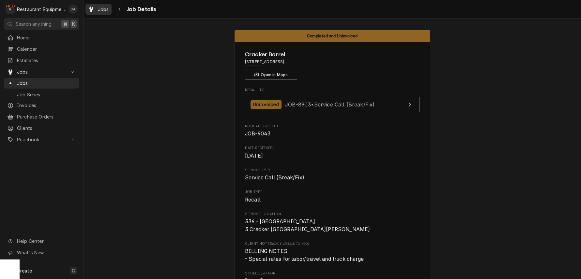
click at [105, 8] on span "Jobs" at bounding box center [103, 9] width 11 height 7
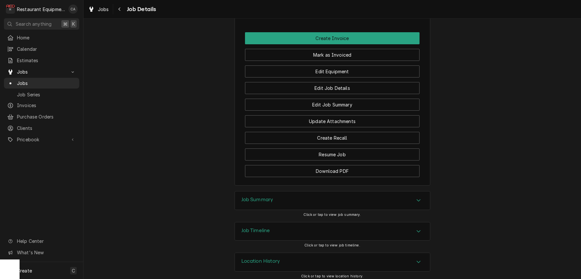
scroll to position [696, 0]
drag, startPoint x: 252, startPoint y: 194, endPoint x: 206, endPoint y: 171, distance: 51.8
click at [252, 197] on h3 "Job Summary" at bounding box center [257, 200] width 32 height 6
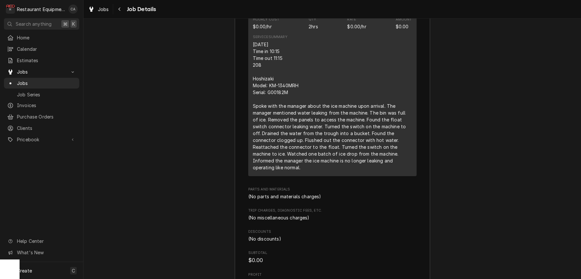
scroll to position [1021, 0]
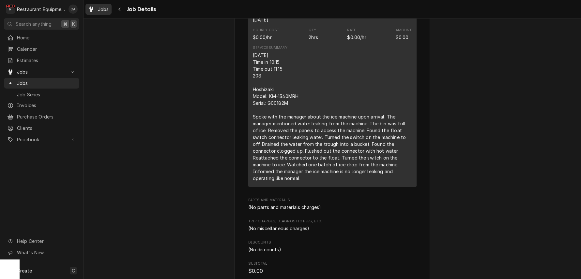
click at [107, 9] on span "Jobs" at bounding box center [103, 9] width 11 height 7
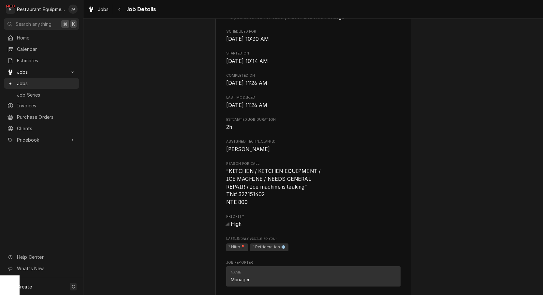
scroll to position [215, 0]
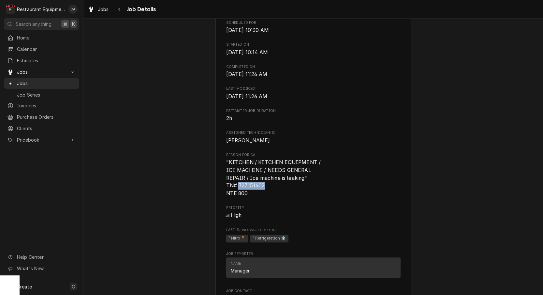
drag, startPoint x: 269, startPoint y: 185, endPoint x: 244, endPoint y: 185, distance: 25.8
click at [238, 184] on span ""KITCHEN / KITCHEN EQUIPMENT / ICE MACHINE / NEEDS GENERAL REPAIR / Ice machine…" at bounding box center [313, 177] width 174 height 38
copy span "327151402"
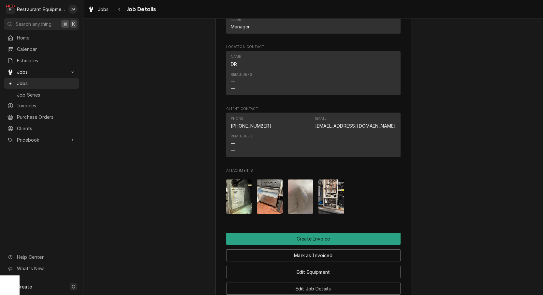
scroll to position [536, 0]
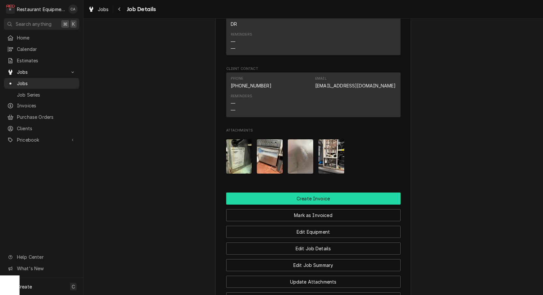
click at [319, 197] on button "Create Invoice" at bounding box center [313, 198] width 174 height 12
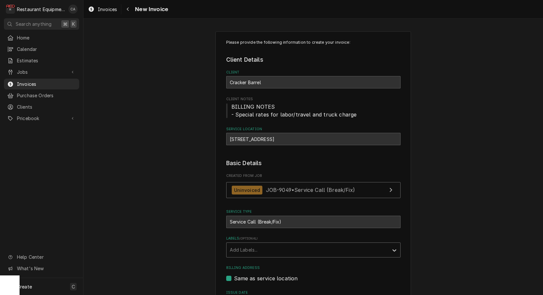
drag, startPoint x: 263, startPoint y: 249, endPoint x: 258, endPoint y: 244, distance: 7.4
click at [263, 248] on div "Labels" at bounding box center [308, 250] width 156 height 12
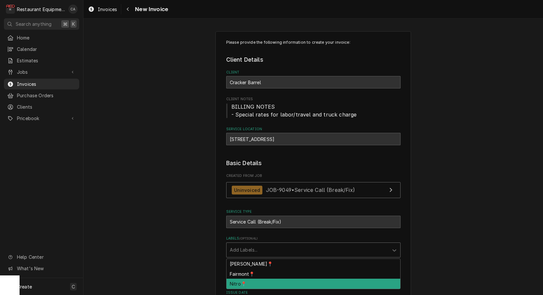
click at [241, 281] on div "Nitro📍" at bounding box center [314, 283] width 174 height 10
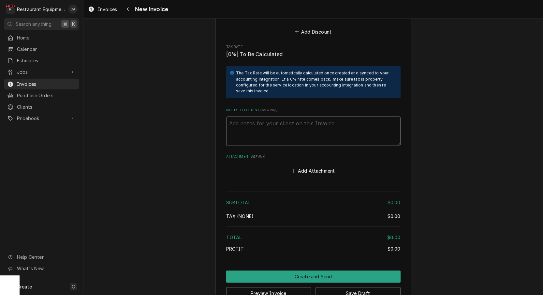
click at [270, 116] on textarea "Notes to Client ( optional )" at bounding box center [313, 130] width 174 height 29
paste textarea "327151402"
type textarea "x"
type textarea "327151402"
click at [231, 116] on textarea "327151402" at bounding box center [313, 130] width 174 height 29
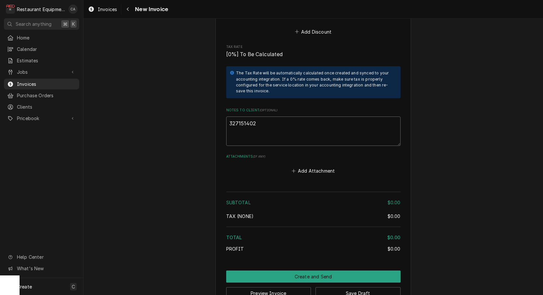
type textarea "x"
type textarea "P327151402"
type textarea "x"
type textarea "PO327151402"
type textarea "x"
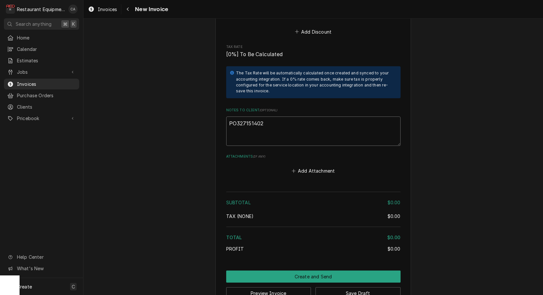
type textarea "PO#327151402"
type textarea "x"
type textarea "PO# 327151402"
click at [315, 166] on button "Add Attachment" at bounding box center [314, 170] width 46 height 9
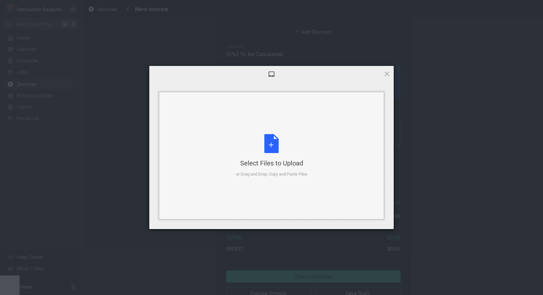
click at [248, 158] on div "Select Files to Upload" at bounding box center [271, 162] width 71 height 9
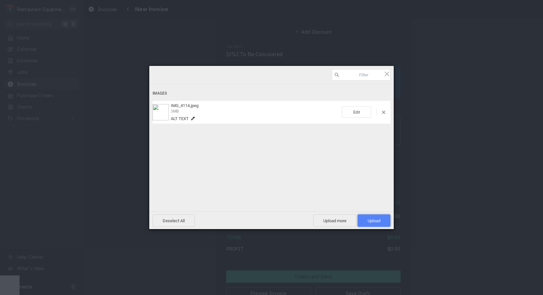
click at [386, 222] on span "Upload 1" at bounding box center [374, 220] width 33 height 12
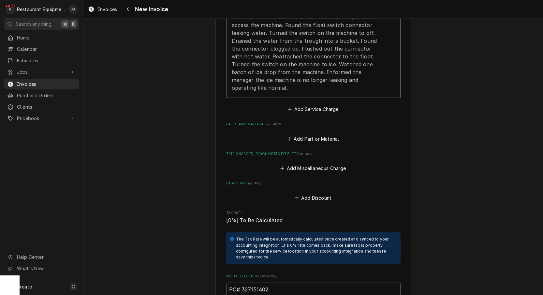
scroll to position [512, 0]
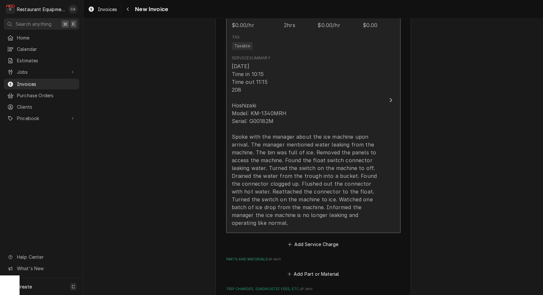
click at [288, 146] on div "9/29/25 Time in 10:15 Time out 11:15 208 Hoshizaki Model: KM-1340MRH Serial: G0…" at bounding box center [307, 144] width 150 height 164
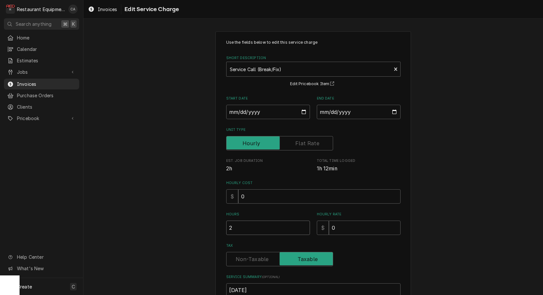
click at [248, 228] on input "2" at bounding box center [268, 227] width 84 height 14
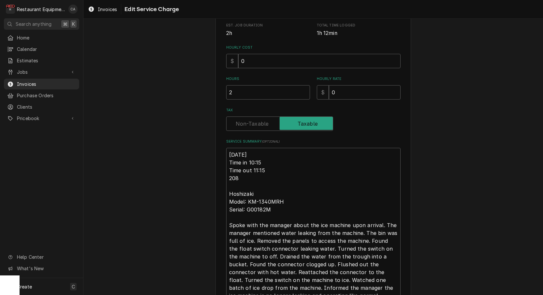
scroll to position [141, 0]
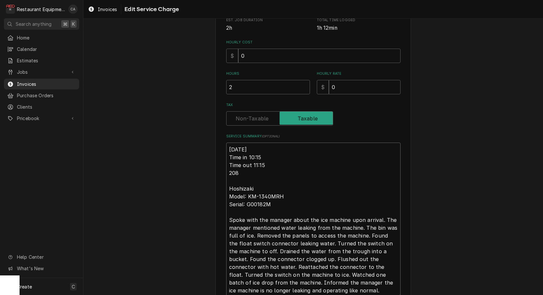
click at [229, 144] on textarea "9/29/25 Time in 10:15 Time out 11:15 208 Hoshizaki Model: KM-1340MRH Serial: G0…" at bounding box center [313, 219] width 174 height 155
type textarea "x"
type textarea "R9/29/25 Time in 10:15 Time out 11:15 208 Hoshizaki Model: KM-1340MRH Serial: G…"
type textarea "x"
type textarea "Ro9/29/25 Time in 10:15 Time out 11:15 208 Hoshizaki Model: KM-1340MRH Serial: …"
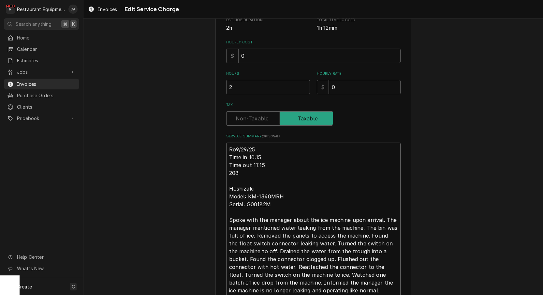
type textarea "x"
type textarea "Roo9/29/25 Time in 10:15 Time out 11:15 208 Hoshizaki Model: KM-1340MRH Serial:…"
type textarea "x"
type textarea "Roo 9/29/25 Time in 10:15 Time out 11:15 208 Hoshizaki Model: KM-1340MRH Serial…"
type textarea "x"
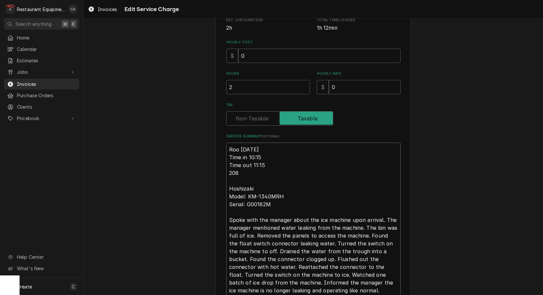
type textarea "Roo 99/29/25 Time in 10:15 Time out 11:15 208 Hoshizaki Model: KM-1340MRH Seria…"
type textarea "x"
type textarea "Roo 909/29/25 Time in 10:15 Time out 11:15 208 Hoshizaki Model: KM-1340MRH Seri…"
type textarea "x"
type textarea "Roo 9049/29/25 Time in 10:15 Time out 11:15 208 Hoshizaki Model: KM-1340MRH Ser…"
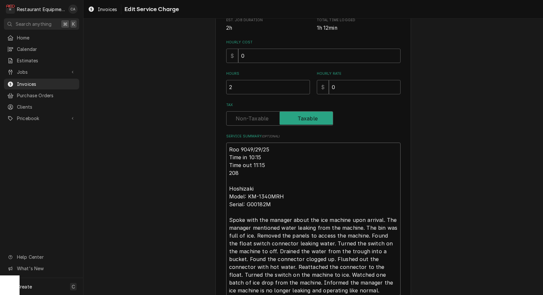
type textarea "x"
type textarea "Roo 90499/29/25 Time in 10:15 Time out 11:15 208 Hoshizaki Model: KM-1340MRH Se…"
type textarea "x"
type textarea "Roo 9049 9/29/25 Time in 10:15 Time out 11:15 208 Hoshizaki Model: KM-1340MRH S…"
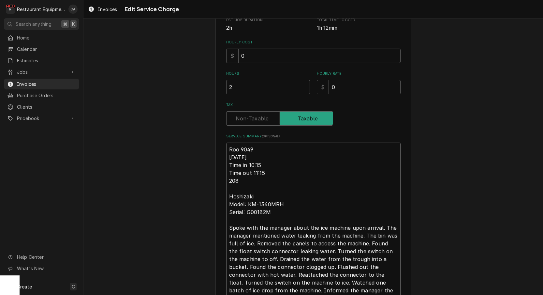
type textarea "x"
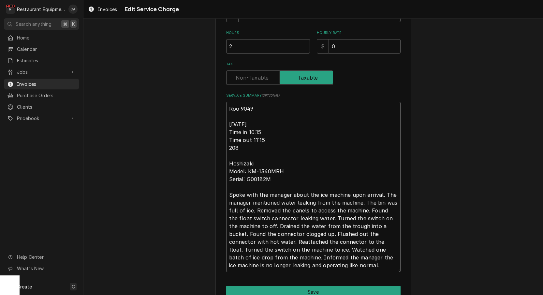
scroll to position [198, 0]
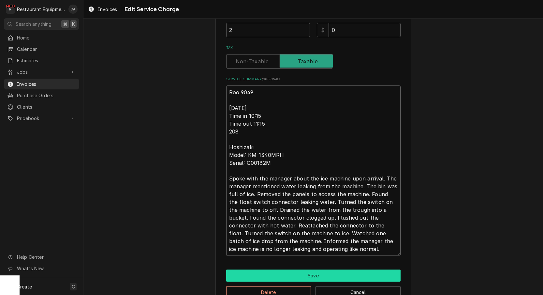
type textarea "Roo 9049 9/29/25 Time in 10:15 Time out 11:15 208 Hoshizaki Model: KM-1340MRH S…"
click at [308, 275] on button "Save" at bounding box center [313, 275] width 174 height 12
type textarea "x"
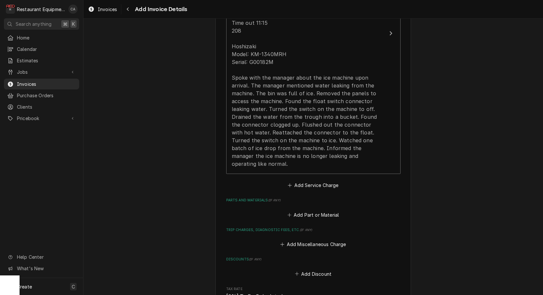
scroll to position [547, 0]
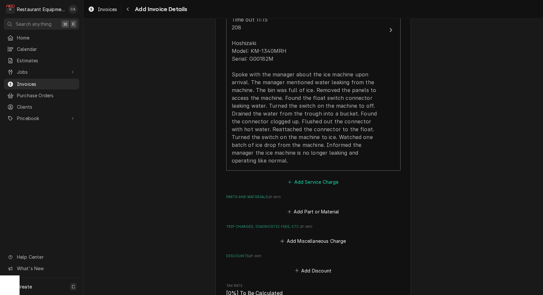
click at [303, 177] on button "Add Service Charge" at bounding box center [313, 181] width 53 height 9
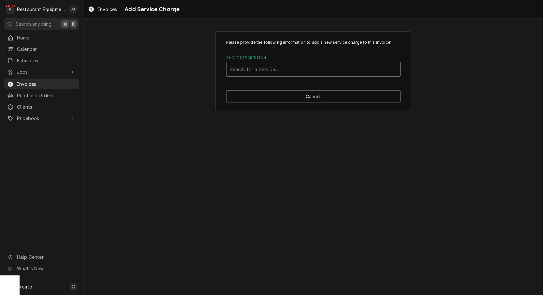
click at [247, 69] on div "Search for a Service..." at bounding box center [313, 69] width 167 height 7
type input "Trave"
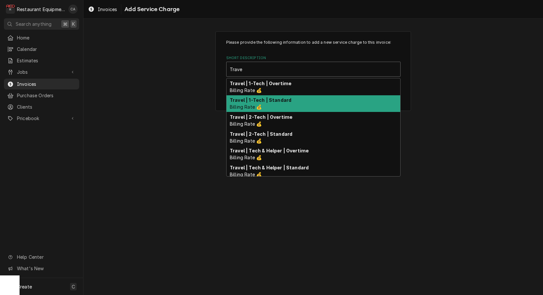
drag, startPoint x: 255, startPoint y: 97, endPoint x: 291, endPoint y: 129, distance: 47.6
click at [256, 97] on strong "Travel | 1-Tech | Standard" at bounding box center [261, 100] width 62 height 6
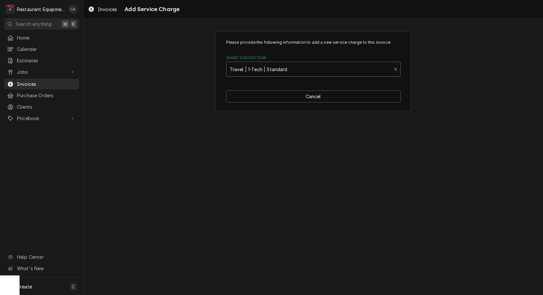
type textarea "x"
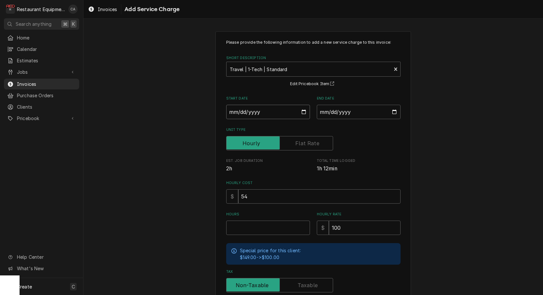
drag, startPoint x: 249, startPoint y: 114, endPoint x: 252, endPoint y: 121, distance: 7.3
click at [249, 114] on input "Start Date" at bounding box center [268, 112] width 84 height 14
type input "2025-09-29"
type textarea "x"
click at [345, 115] on input "End Date" at bounding box center [359, 112] width 84 height 14
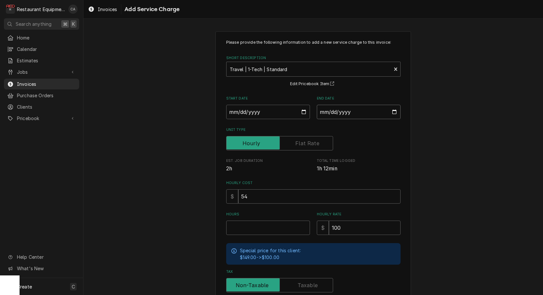
type input "2025-09-29"
click at [262, 226] on input "Hours" at bounding box center [268, 227] width 84 height 14
type textarea "x"
type input "1"
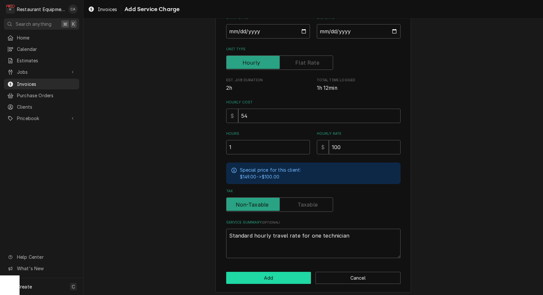
click at [273, 276] on button "Add" at bounding box center [268, 278] width 85 height 12
type textarea "x"
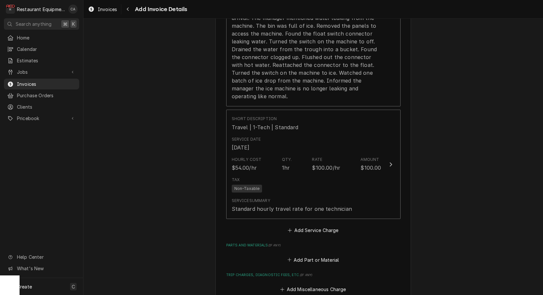
scroll to position [615, 0]
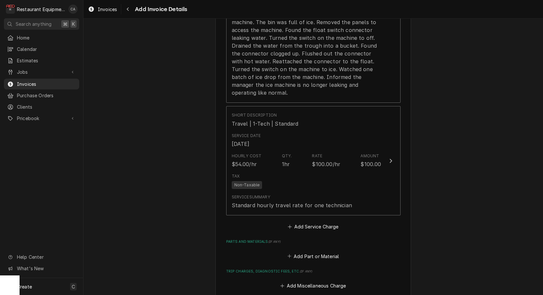
drag, startPoint x: 312, startPoint y: 212, endPoint x: 280, endPoint y: 154, distance: 66.8
click at [312, 222] on button "Add Service Charge" at bounding box center [313, 226] width 53 height 9
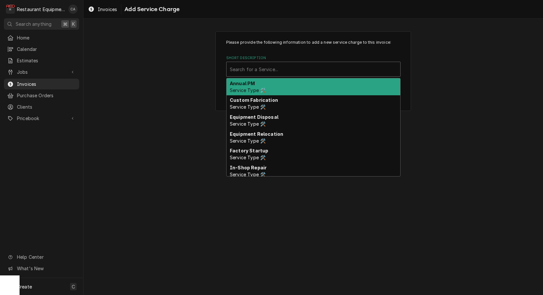
click at [252, 72] on div "Short Description" at bounding box center [313, 69] width 167 height 12
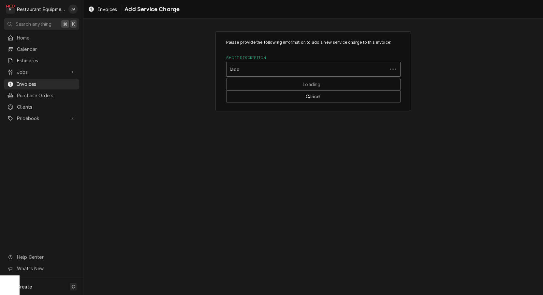
type input "labor"
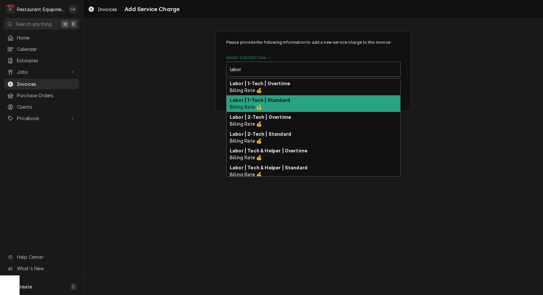
click at [258, 98] on strong "Labor | 1-Tech | Standard" at bounding box center [260, 100] width 60 height 6
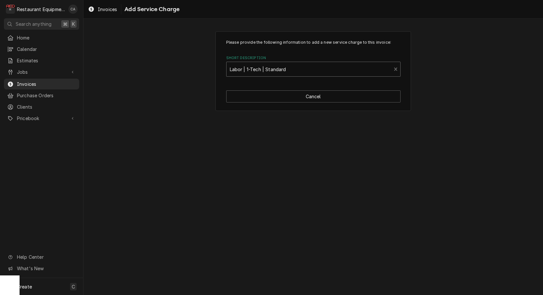
type textarea "x"
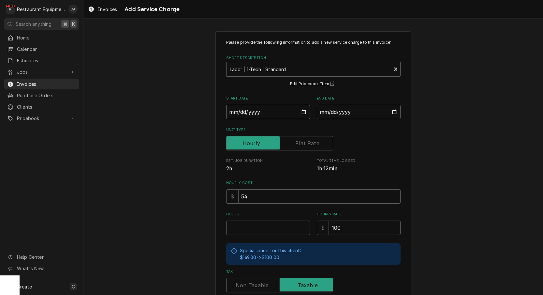
drag, startPoint x: 250, startPoint y: 110, endPoint x: 262, endPoint y: 124, distance: 17.8
click at [251, 110] on input "Start Date" at bounding box center [268, 112] width 84 height 14
type input "[DATE]"
type textarea "x"
click at [337, 114] on input "End Date" at bounding box center [359, 112] width 84 height 14
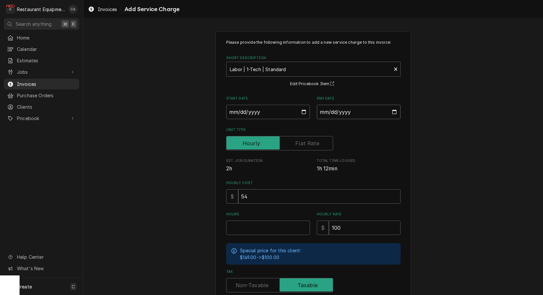
type input "[DATE]"
click at [260, 230] on input "Hours" at bounding box center [268, 227] width 84 height 14
type textarea "x"
type input "1"
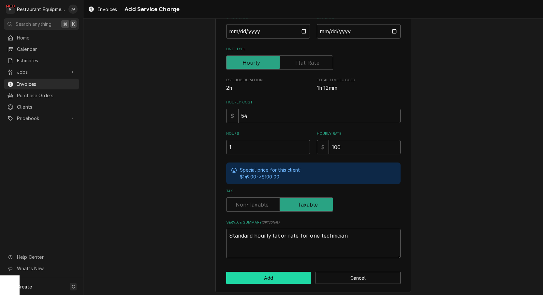
click at [253, 273] on button "Add" at bounding box center [268, 278] width 85 height 12
type textarea "x"
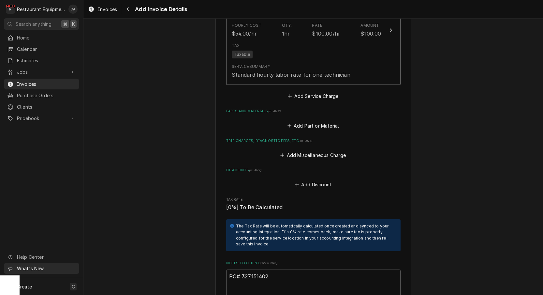
scroll to position [861, 0]
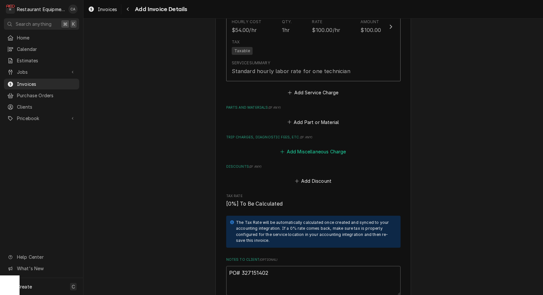
click at [311, 147] on button "Add Miscellaneous Charge" at bounding box center [313, 151] width 68 height 9
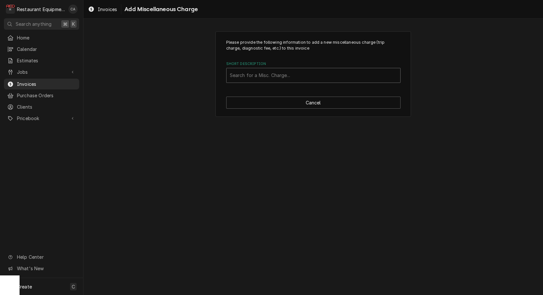
click at [263, 76] on div "Search for a Misc. Charge..." at bounding box center [313, 75] width 167 height 7
type input "tru"
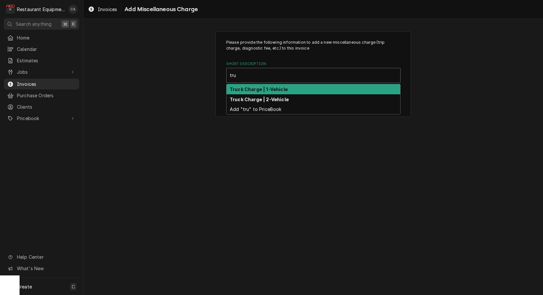
click at [260, 87] on strong "Truck Charge | 1-Vehicle" at bounding box center [259, 89] width 58 height 6
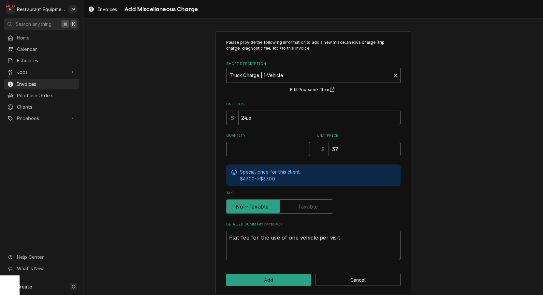
click at [258, 150] on input "Quantity" at bounding box center [268, 149] width 84 height 14
type textarea "x"
type input "1"
click at [257, 117] on input "24.5" at bounding box center [319, 118] width 162 height 14
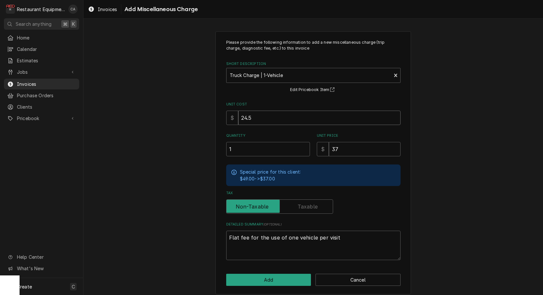
type textarea "x"
type input "1"
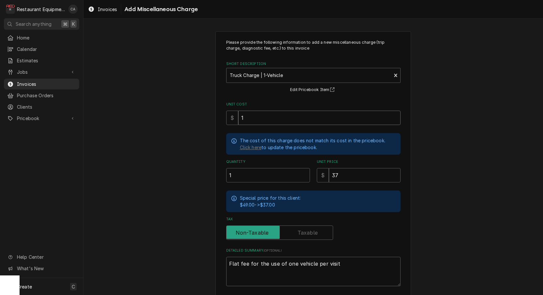
type textarea "x"
type input "18"
type textarea "x"
type input "18.5"
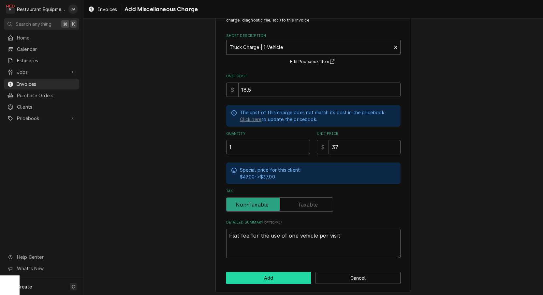
click at [266, 274] on button "Add" at bounding box center [268, 278] width 85 height 12
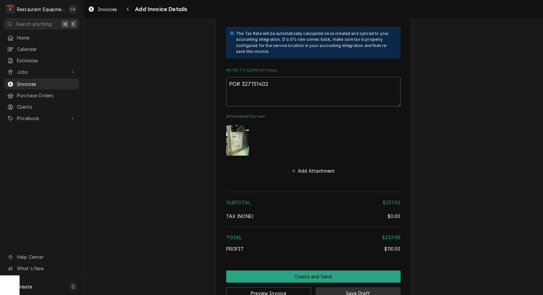
click at [363, 287] on button "Save Draft" at bounding box center [358, 293] width 85 height 12
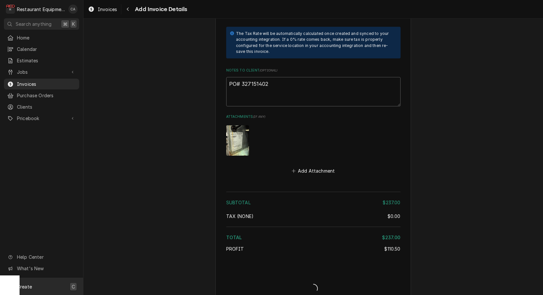
type textarea "x"
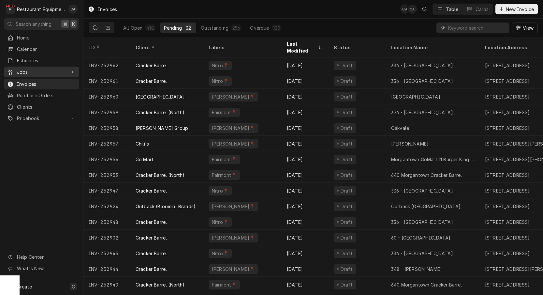
click at [24, 68] on span "Jobs" at bounding box center [41, 71] width 49 height 7
click at [24, 80] on span "Jobs" at bounding box center [46, 83] width 59 height 7
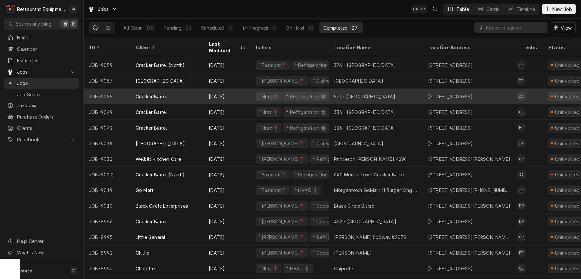
click at [379, 89] on div "510 - [GEOGRAPHIC_DATA]" at bounding box center [376, 97] width 94 height 16
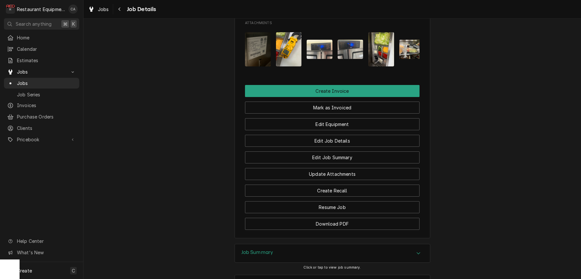
scroll to position [668, 0]
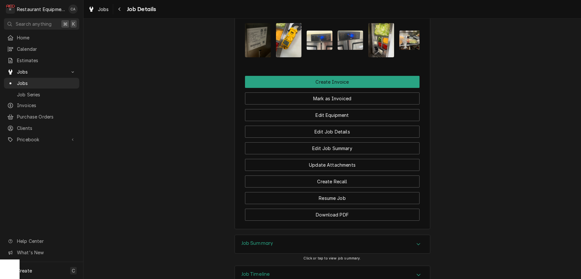
click at [263, 247] on h3 "Job Summary" at bounding box center [257, 244] width 32 height 6
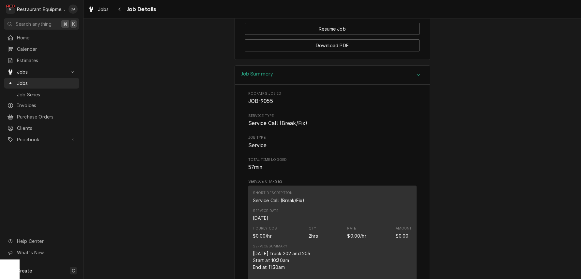
scroll to position [838, 0]
click at [103, 10] on span "Jobs" at bounding box center [103, 9] width 11 height 7
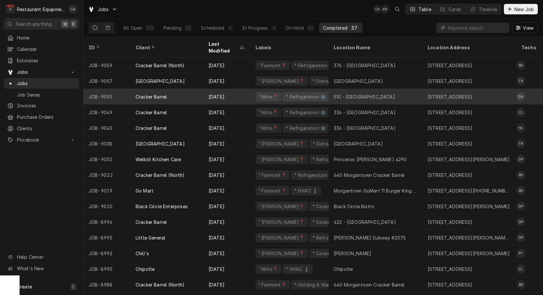
click at [159, 93] on div "Cracker Barrel" at bounding box center [151, 96] width 31 height 7
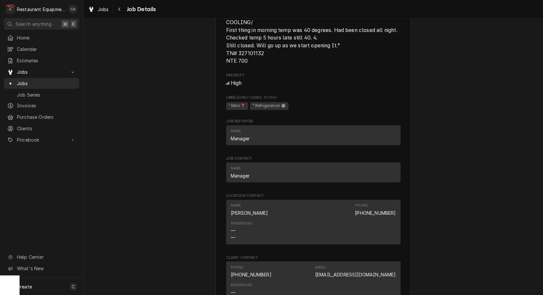
scroll to position [279, 0]
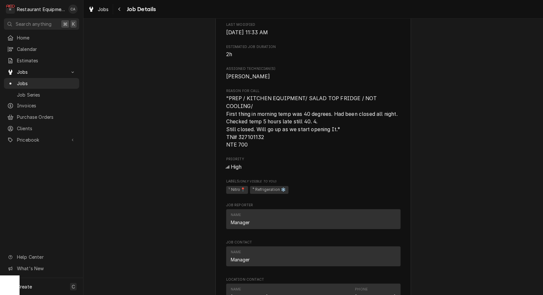
click at [260, 119] on span ""PREP / KITCHEN EQUIPMENT/ SALAD TOP FRIDGE / NOT COOLING/ First thing in morni…" at bounding box center [313, 122] width 174 height 54
drag, startPoint x: 271, startPoint y: 143, endPoint x: 237, endPoint y: 143, distance: 33.3
click at [237, 143] on span ""PREP / KITCHEN EQUIPMENT/ SALAD TOP FRIDGE / NOT COOLING/ First thing in morni…" at bounding box center [313, 122] width 174 height 54
copy span "327101132"
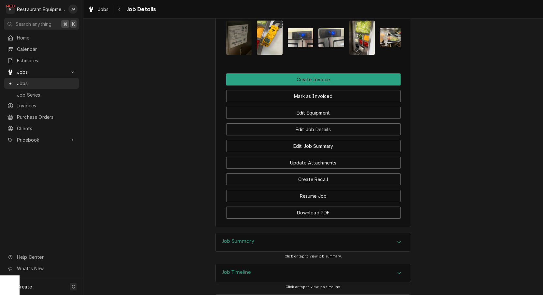
scroll to position [671, 0]
click at [237, 45] on img "Attachments" at bounding box center [239, 37] width 26 height 34
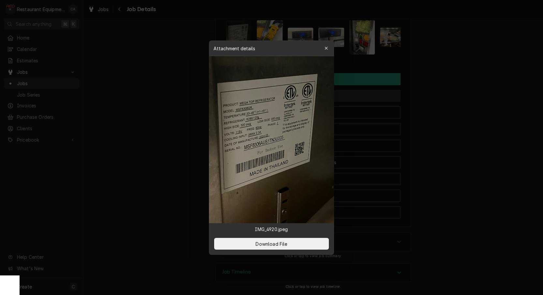
drag, startPoint x: 327, startPoint y: 47, endPoint x: 238, endPoint y: 97, distance: 102.4
click at [327, 47] on icon "button" at bounding box center [327, 48] width 4 height 5
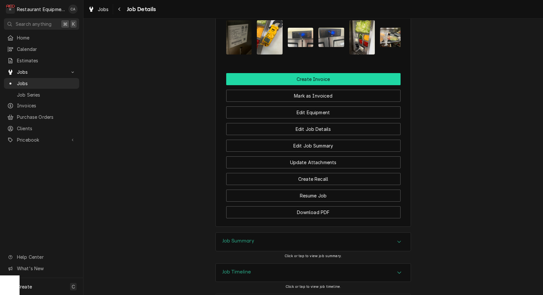
click at [313, 84] on button "Create Invoice" at bounding box center [313, 79] width 174 height 12
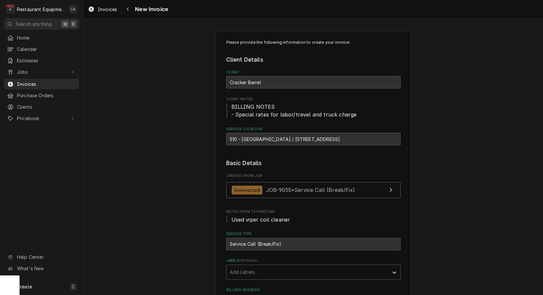
scroll to position [51, 0]
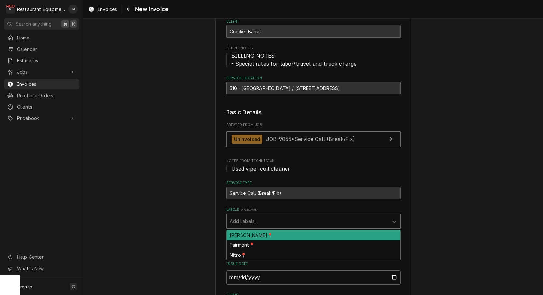
drag, startPoint x: 236, startPoint y: 220, endPoint x: 252, endPoint y: 235, distance: 21.5
click at [236, 220] on div "Add Labels..." at bounding box center [308, 220] width 156 height 7
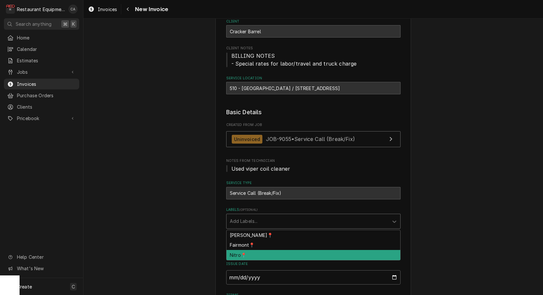
click at [238, 255] on div "Nitro📍" at bounding box center [314, 255] width 174 height 10
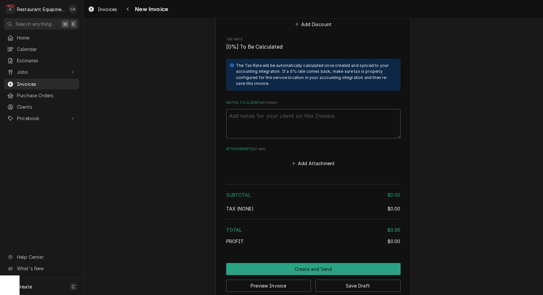
scroll to position [0, 0]
click at [265, 114] on textarea "Notes to Client ( optional )" at bounding box center [313, 123] width 174 height 29
paste textarea "327101132"
type textarea "x"
type textarea "327101132"
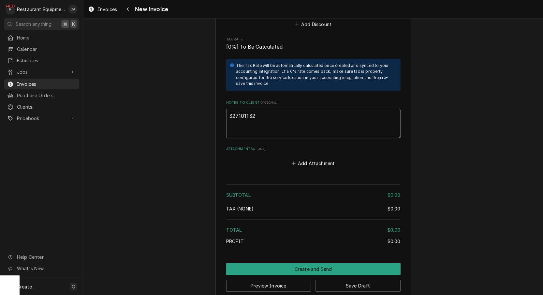
click at [231, 109] on textarea "327101132" at bounding box center [313, 123] width 174 height 29
type textarea "x"
type textarea "P327101132"
type textarea "x"
type textarea "PO327101132"
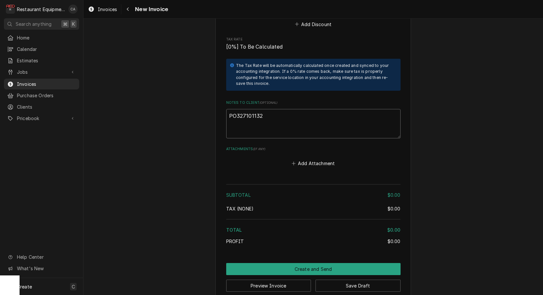
type textarea "x"
type textarea "PO#327101132"
type textarea "x"
type textarea "PO# 327101132"
click at [305, 159] on button "Add Attachment" at bounding box center [314, 163] width 46 height 9
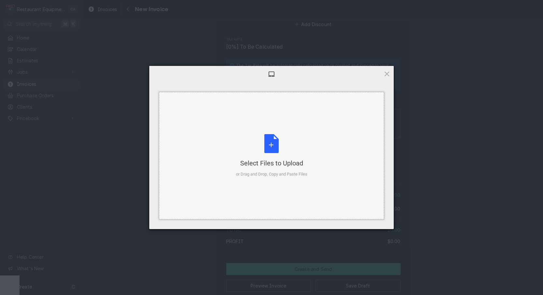
click at [252, 138] on div "Select Files to Upload or Drag and Drop, Copy and Paste Files" at bounding box center [271, 155] width 71 height 43
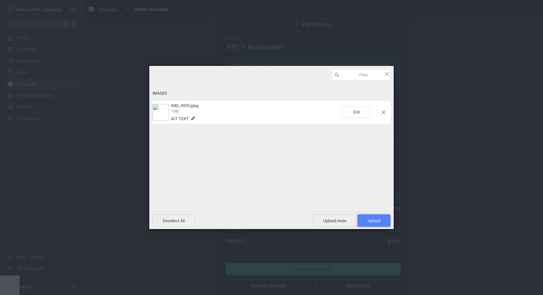
click at [375, 217] on span "Upload 1" at bounding box center [374, 220] width 33 height 12
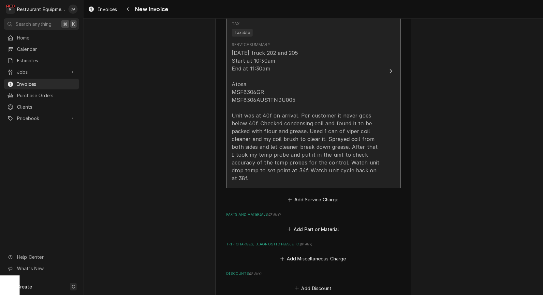
click at [270, 142] on div "[DATE] truck 202 and 205 Start at 10:30am End at 11:30am Atosa MSF8306GR MSF830…" at bounding box center [307, 115] width 150 height 133
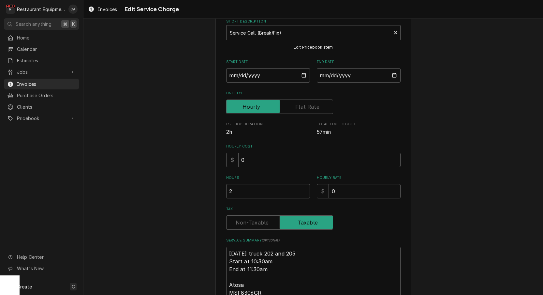
scroll to position [65, 0]
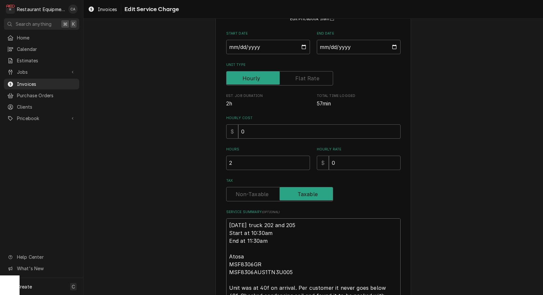
click at [228, 219] on textarea "[DATE] truck 202 and 205 Start at 10:30am End at 11:30am Atosa MSF8306GR MSF830…" at bounding box center [313, 279] width 174 height 123
type textarea "x"
type textarea "R9-29-25 truck 202 and 205 Start at 10:30am End at 11:30am Atosa MSF8306GR MSF8…"
type textarea "x"
type textarea "Ro9-29-25 truck 202 and 205 Start at 10:30am End at 11:30am Atosa MSF8306GR MSF…"
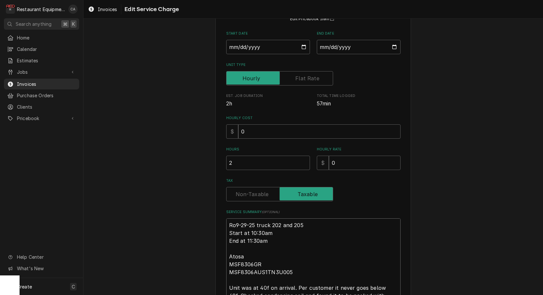
type textarea "x"
type textarea "Roo9-29-25 truck 202 and 205 Start at 10:30am End at 11:30am Atosa MSF8306GR MS…"
type textarea "x"
type textarea "Roo [DATE] truck 202 and 205 Start at 10:30am End at 11:30am Atosa MSF8306GR MS…"
type textarea "x"
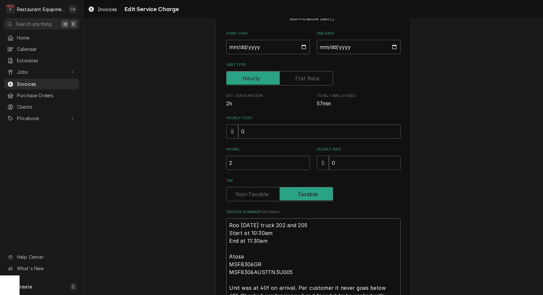
type textarea "Roo [DATE] truck 202 and 205 Start at 10:30am End at 11:30am Atosa MSF8306GR MS…"
type textarea "x"
type textarea "Roo [PHONE_NUMBER] truck 202 and 205 Start at 10:30am End at 11:30am Atosa MSF8…"
type textarea "x"
type textarea "Roo 0959-29-25 truck 202 and 205 Start at 10:30am End at 11:30am Atosa MSF8306G…"
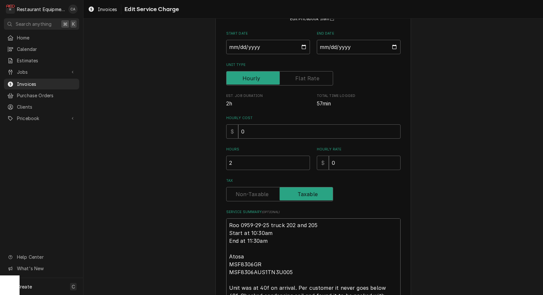
type textarea "x"
type textarea "Roo [PHONE_NUMBER] truck 202 and 205 Start at 10:30am End at 11:30am Atosa MSF8…"
type textarea "x"
type textarea "Roo 0955 [DATE] truck 202 and 205 Start at 10:30am End at 11:30am Atosa MSF8306…"
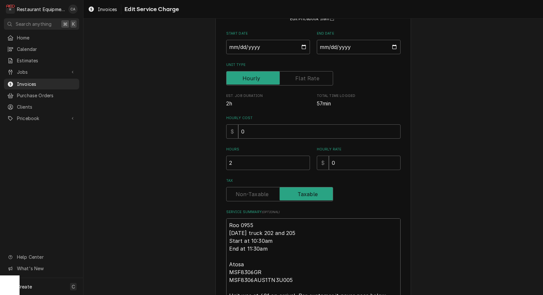
type textarea "x"
type textarea "Roo 0955 [DATE] truck 202 and 205 Start at 10:30am End at 11:30am Atosa MSF8306…"
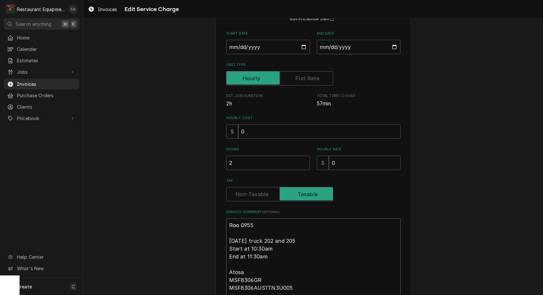
type textarea "x"
type textarea "Roo 955 [DATE] truck 202 and 205 Start at 10:30am End at 11:30am Atosa MSF8306G…"
type textarea "x"
type textarea "Roo 55 [DATE] truck 202 and 205 Start at 10:30am End at 11:30am Atosa MSF8306GR…"
type textarea "x"
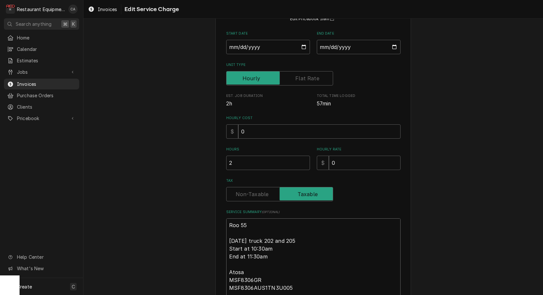
type textarea "Roo 955 [DATE] truck 202 and 205 Start at 10:30am End at 11:30am Atosa MSF8306G…"
type textarea "x"
type textarea "Roo 9055 9-29-25 truck 202 and 205 Start at 10:30am End at 11:30am Atosa MSF830…"
click at [251, 235] on textarea "Roo 9055 9-29-25 truck 202 and 205 Start at 10:30am End at 11:30am Atosa MSF830…" at bounding box center [313, 287] width 174 height 139
type textarea "x"
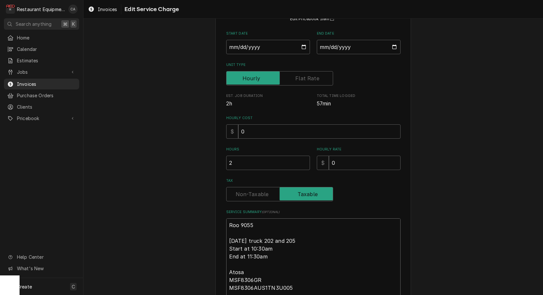
type textarea "Roo 9055 9-29-25truck 202 and 205 Start at 10:30am End at 11:30am Atosa MSF8306…"
type textarea "x"
type textarea "Roo 9055 9-29-25 truck 202 and 205 Start at 10:30am End at 11:30am Atosa MSF830…"
type textarea "x"
type textarea "Roo 9055 9-29-25 ruck 202 and 205 Start at 10:30am End at 11:30am Atosa MSF8306…"
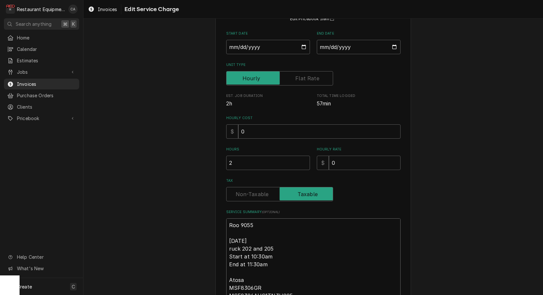
type textarea "x"
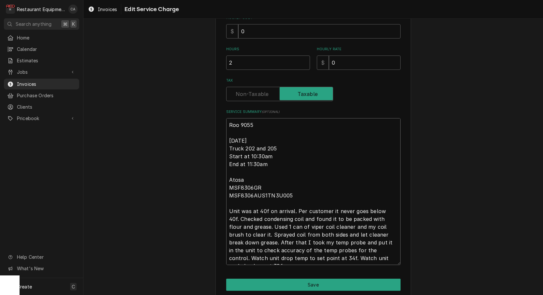
scroll to position [165, 0]
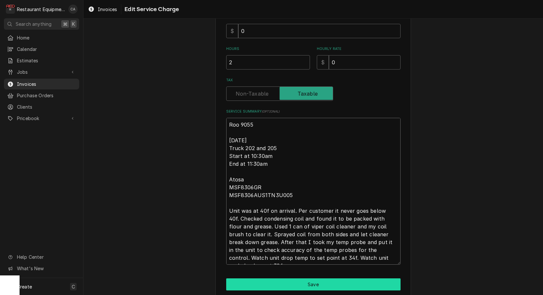
type textarea "Roo 9055 9-29-25 Truck 202 and 205 Start at 10:30am End at 11:30am Atosa MSF830…"
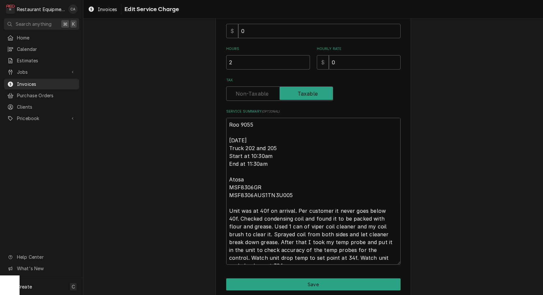
drag, startPoint x: 306, startPoint y: 277, endPoint x: 224, endPoint y: 233, distance: 92.8
click at [304, 275] on div "Use the fields below to edit this service charge Short Description Service Call…" at bounding box center [314, 90] width 196 height 449
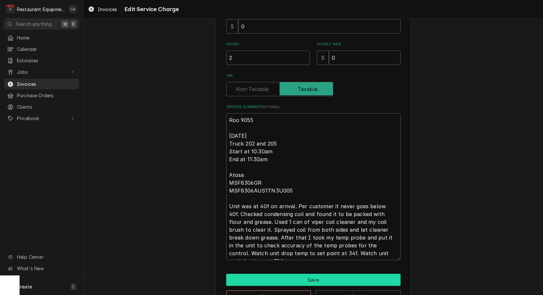
click at [293, 277] on button "Save" at bounding box center [313, 280] width 174 height 12
type textarea "x"
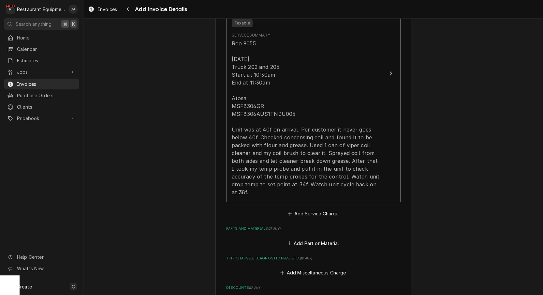
scroll to position [518, 0]
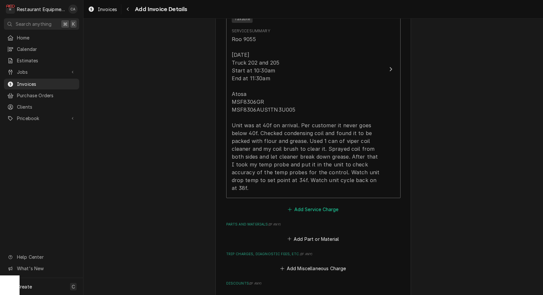
click at [318, 205] on button "Add Service Charge" at bounding box center [313, 209] width 53 height 9
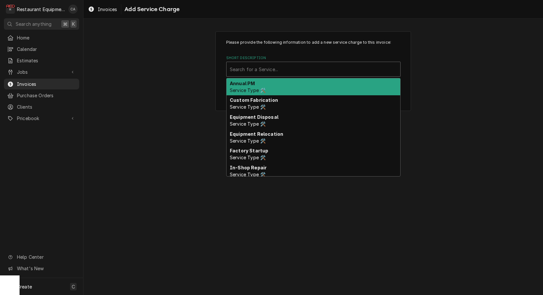
click at [252, 71] on div "Search for a Service..." at bounding box center [313, 69] width 167 height 7
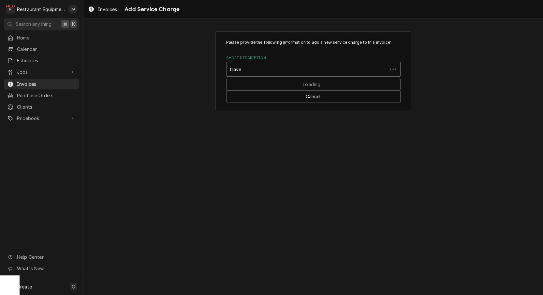
type input "travel"
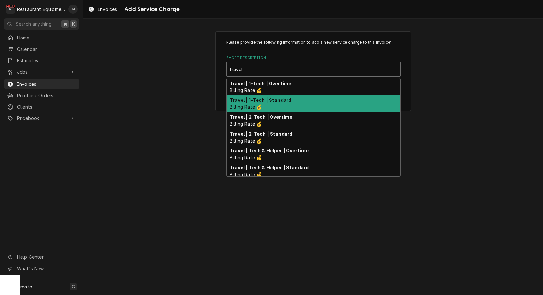
drag, startPoint x: 258, startPoint y: 99, endPoint x: 288, endPoint y: 117, distance: 35.2
click at [258, 99] on strong "Travel | 1-Tech | Standard" at bounding box center [261, 100] width 62 height 6
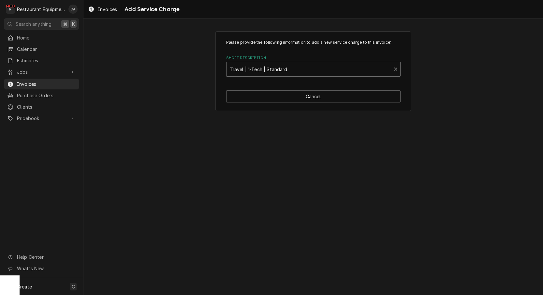
type textarea "x"
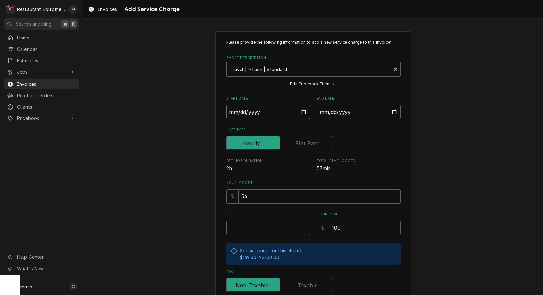
drag, startPoint x: 247, startPoint y: 110, endPoint x: 255, endPoint y: 120, distance: 12.5
click at [247, 110] on input "Start Date" at bounding box center [268, 112] width 84 height 14
type input "2025-09-29"
type textarea "x"
drag, startPoint x: 347, startPoint y: 113, endPoint x: 347, endPoint y: 120, distance: 7.2
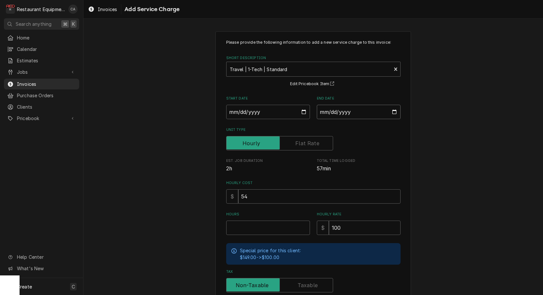
click at [347, 113] on input "End Date" at bounding box center [359, 112] width 84 height 14
type input "2025-09-29"
drag, startPoint x: 434, startPoint y: 160, endPoint x: 314, endPoint y: 225, distance: 137.0
click at [434, 160] on div "Please provide the following information to add a new service charge to this in…" at bounding box center [313, 201] width 460 height 353
click at [262, 226] on input "Hours" at bounding box center [268, 227] width 84 height 14
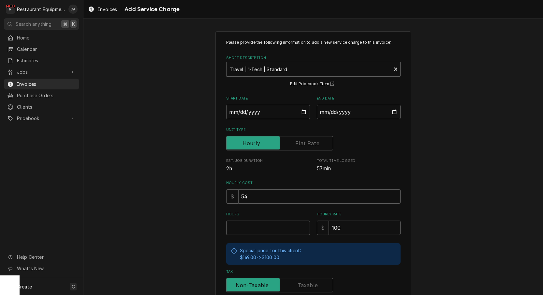
type textarea "x"
type input "1"
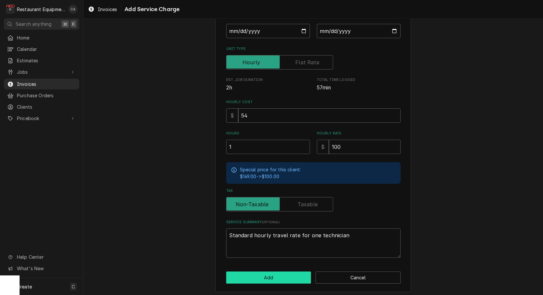
click at [264, 271] on button "Add" at bounding box center [268, 277] width 85 height 12
type textarea "x"
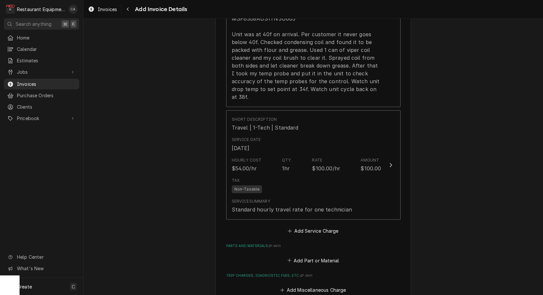
scroll to position [614, 0]
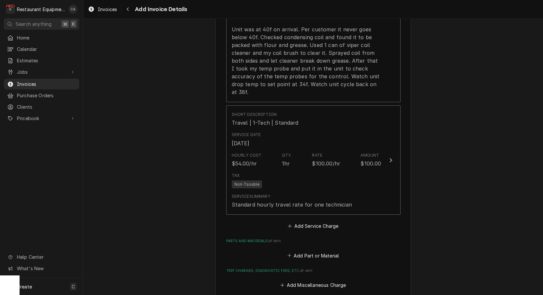
drag, startPoint x: 326, startPoint y: 219, endPoint x: 308, endPoint y: 195, distance: 30.5
click at [326, 221] on button "Add Service Charge" at bounding box center [313, 225] width 53 height 9
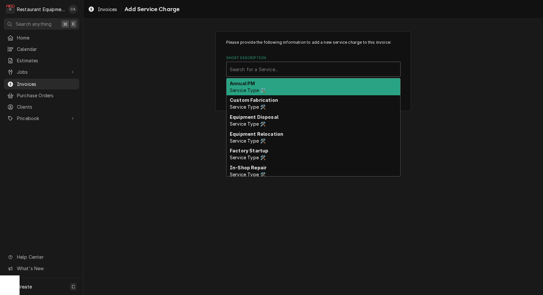
click at [268, 74] on div "Short Description" at bounding box center [313, 69] width 167 height 12
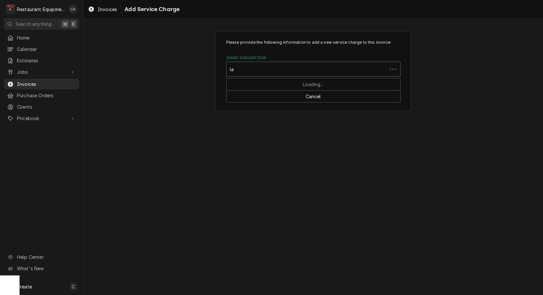
type input "lab"
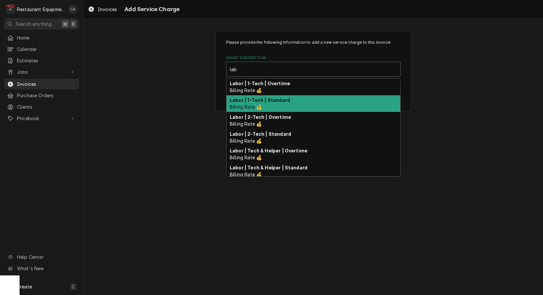
click at [274, 100] on strong "Labor | 1-Tech | Standard" at bounding box center [260, 100] width 60 height 6
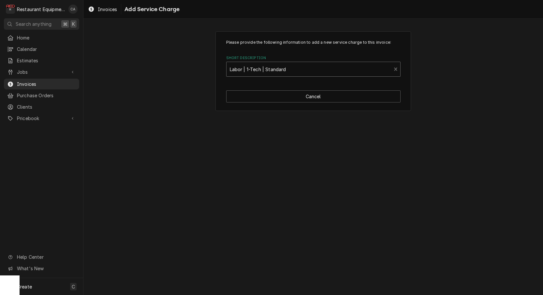
type textarea "x"
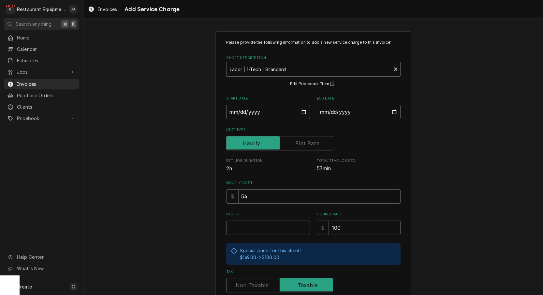
drag, startPoint x: 245, startPoint y: 114, endPoint x: 259, endPoint y: 121, distance: 15.6
click at [246, 114] on input "Start Date" at bounding box center [268, 112] width 84 height 14
type input "2025-09-29"
type textarea "x"
drag, startPoint x: 354, startPoint y: 110, endPoint x: 358, endPoint y: 122, distance: 12.5
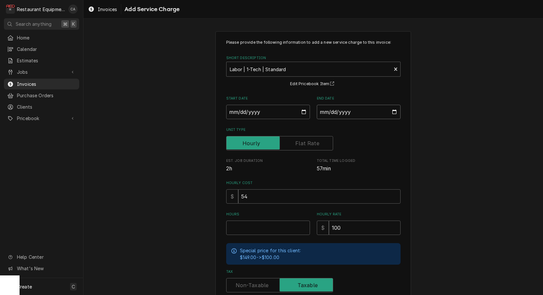
click at [354, 110] on input "End Date" at bounding box center [359, 112] width 84 height 14
type input "2025-09-29"
drag, startPoint x: 445, startPoint y: 169, endPoint x: 367, endPoint y: 229, distance: 97.6
click at [445, 169] on div "Please provide the following information to add a new service charge to this in…" at bounding box center [313, 201] width 460 height 353
click at [252, 222] on input "Hours" at bounding box center [268, 227] width 84 height 14
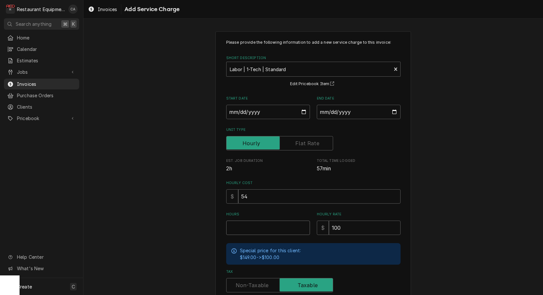
type textarea "x"
type input "1"
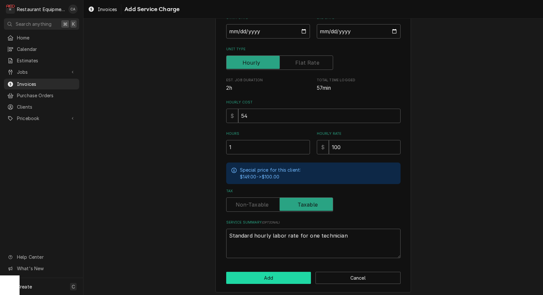
click at [268, 272] on button "Add" at bounding box center [268, 278] width 85 height 12
type textarea "x"
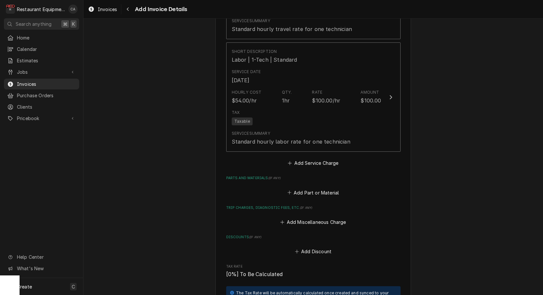
scroll to position [814, 0]
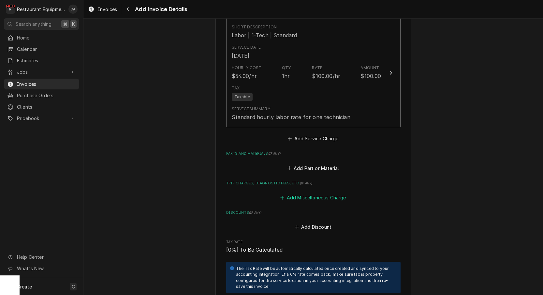
click at [317, 193] on button "Add Miscellaneous Charge" at bounding box center [313, 197] width 68 height 9
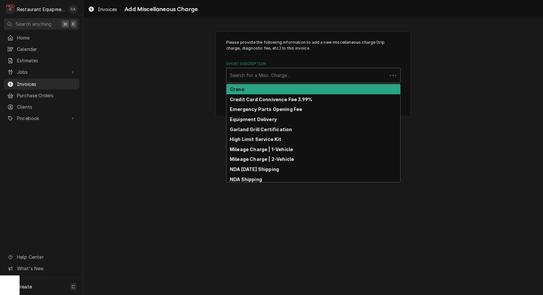
click at [259, 79] on div "Short Description" at bounding box center [307, 75] width 154 height 12
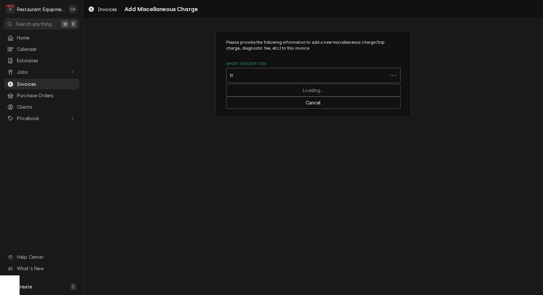
type input "tru"
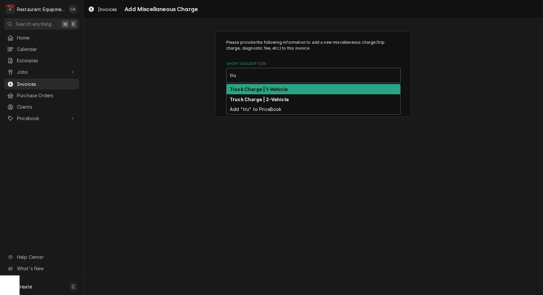
drag, startPoint x: 261, startPoint y: 90, endPoint x: 266, endPoint y: 92, distance: 5.9
click at [261, 90] on strong "Truck Charge | 1-Vehicle" at bounding box center [259, 89] width 58 height 6
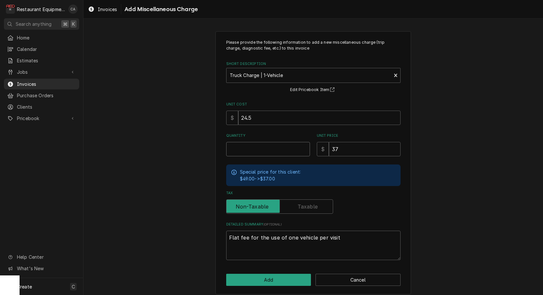
click at [257, 148] on input "Quantity" at bounding box center [268, 149] width 84 height 14
type textarea "x"
type input "1"
click at [264, 116] on input "24.5" at bounding box center [319, 118] width 162 height 14
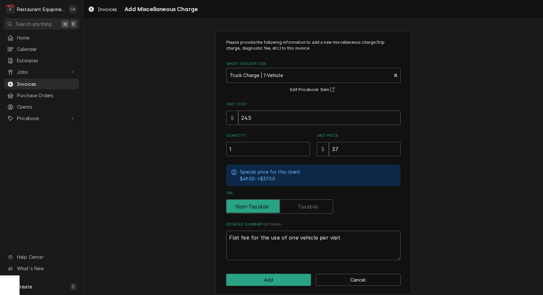
type textarea "x"
type input "1"
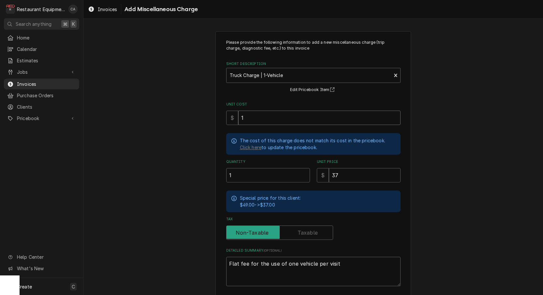
type textarea "x"
type input "18"
type textarea "x"
type input "18.5"
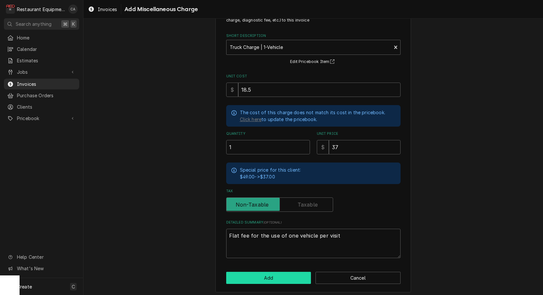
click at [280, 272] on button "Add" at bounding box center [268, 278] width 85 height 12
type textarea "x"
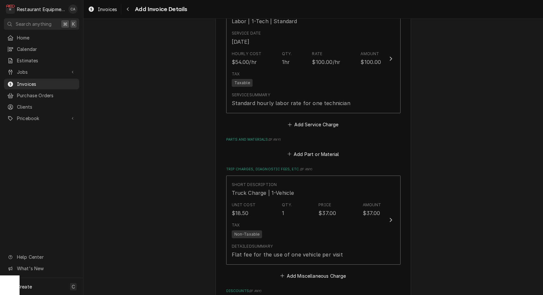
scroll to position [822, 0]
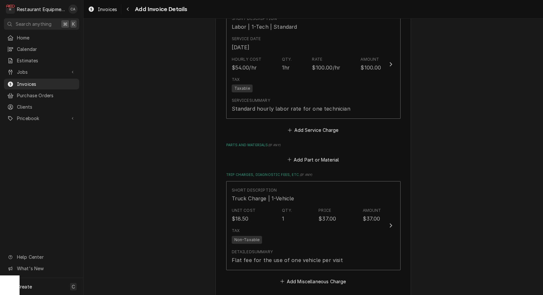
click at [324, 155] on button "Add Part or Material" at bounding box center [313, 159] width 54 height 9
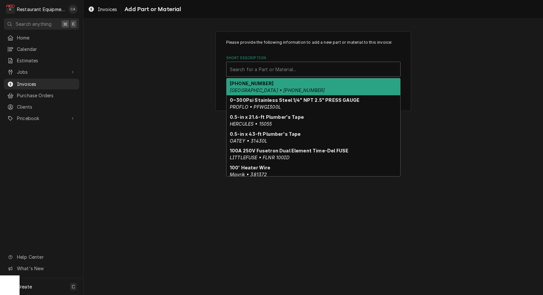
click at [239, 72] on div "Short Description" at bounding box center [313, 69] width 167 height 12
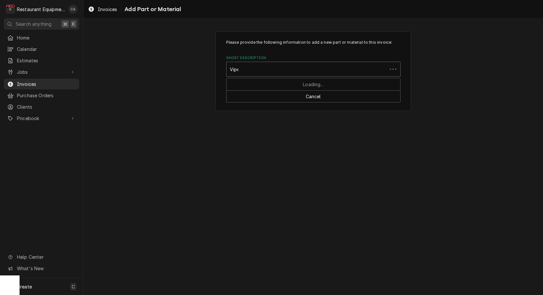
type input "Viper"
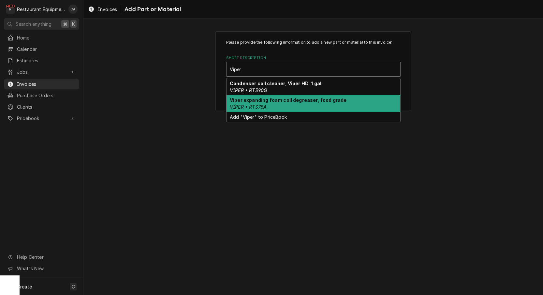
click at [297, 103] on div "Viper expanding foam coil degreaser, food grade VIPER • RT375A" at bounding box center [314, 103] width 174 height 17
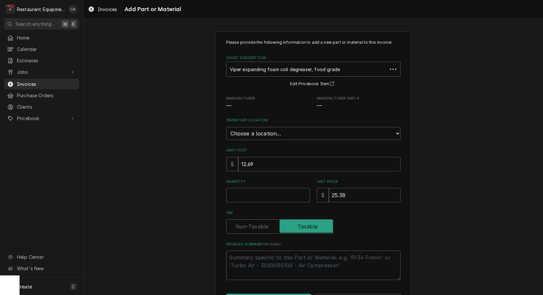
type textarea "x"
select select "59"
click at [242, 191] on input "Quantity" at bounding box center [268, 195] width 84 height 14
type textarea "x"
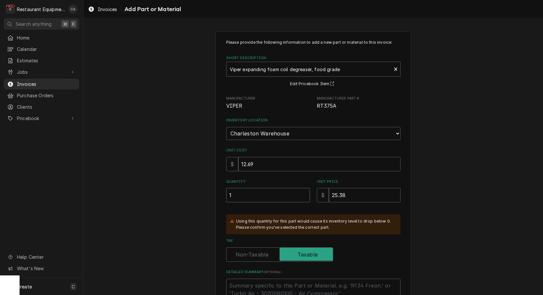
type input "1"
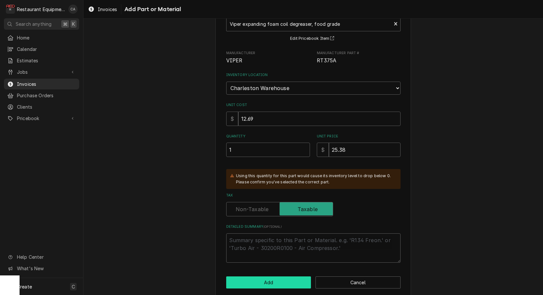
click at [274, 276] on button "Add" at bounding box center [268, 282] width 85 height 12
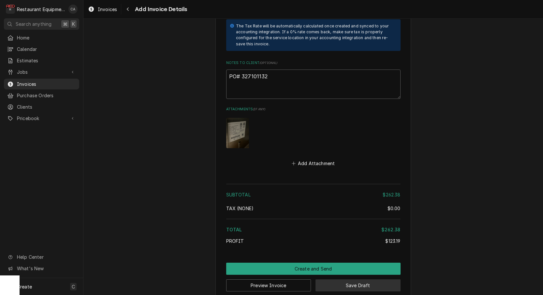
click at [352, 279] on button "Save Draft" at bounding box center [358, 285] width 85 height 12
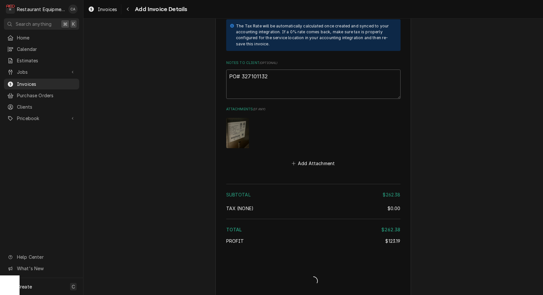
scroll to position [1257, 0]
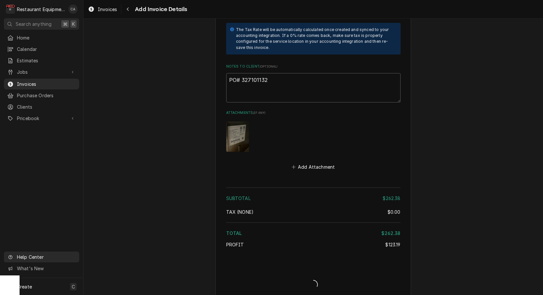
type textarea "x"
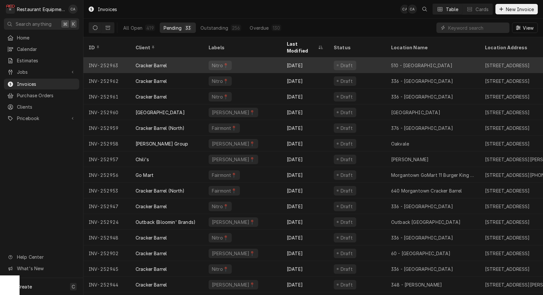
click at [392, 62] on div "510 - [GEOGRAPHIC_DATA]" at bounding box center [421, 65] width 61 height 7
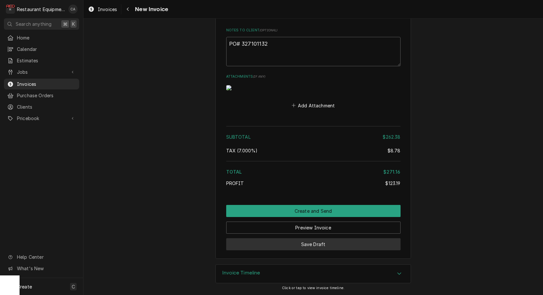
click at [296, 247] on button "Save Draft" at bounding box center [313, 244] width 174 height 12
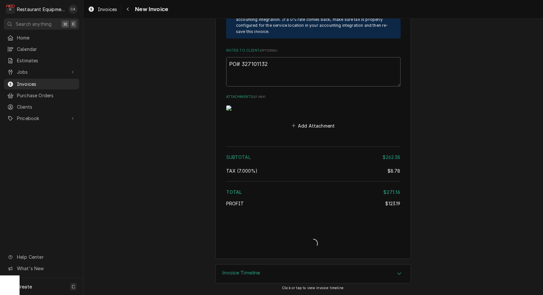
type textarea "x"
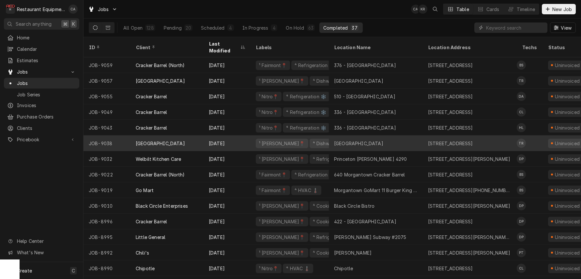
click at [392, 138] on div "[GEOGRAPHIC_DATA]" at bounding box center [376, 144] width 94 height 16
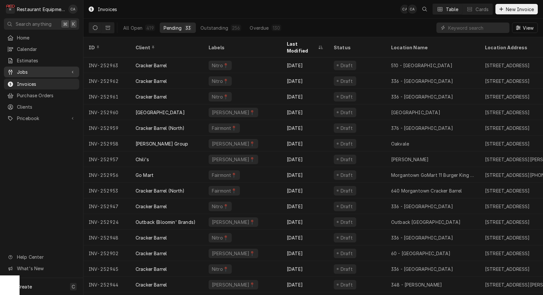
click at [27, 70] on span "Jobs" at bounding box center [41, 71] width 49 height 7
click at [27, 82] on span "Jobs" at bounding box center [46, 83] width 59 height 7
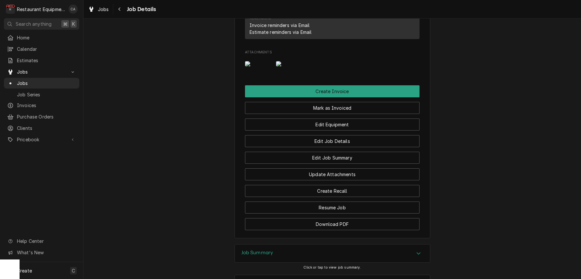
scroll to position [606, 0]
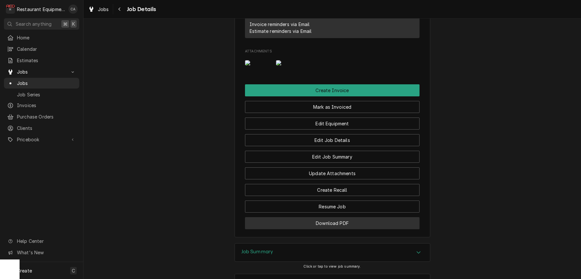
click at [348, 230] on button "Download PDF" at bounding box center [332, 223] width 174 height 12
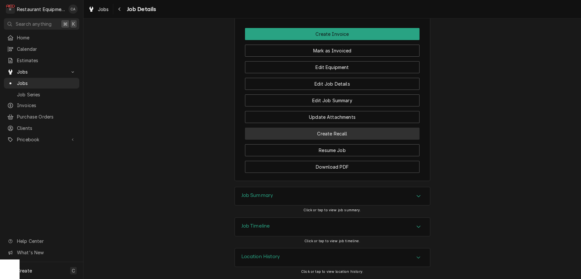
scroll to position [0, 0]
click at [262, 195] on h3 "Job Summary" at bounding box center [257, 196] width 32 height 6
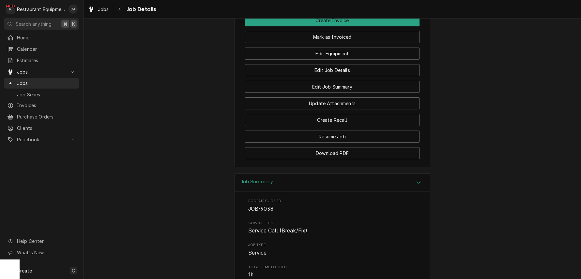
scroll to position [678, 0]
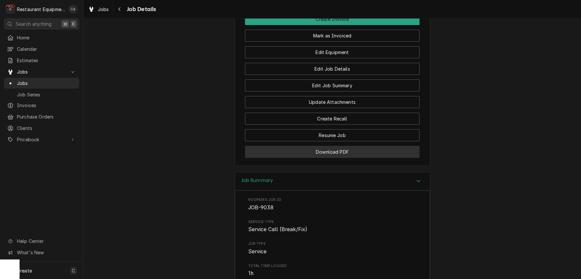
click at [327, 158] on button "Download PDF" at bounding box center [332, 152] width 174 height 12
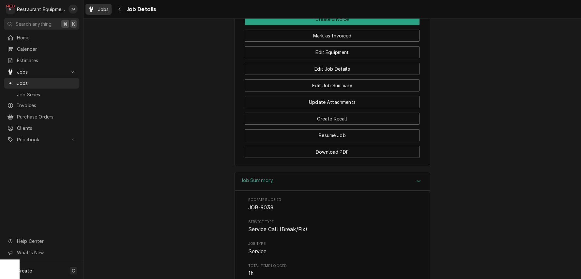
click at [96, 11] on div "Jobs" at bounding box center [98, 9] width 23 height 8
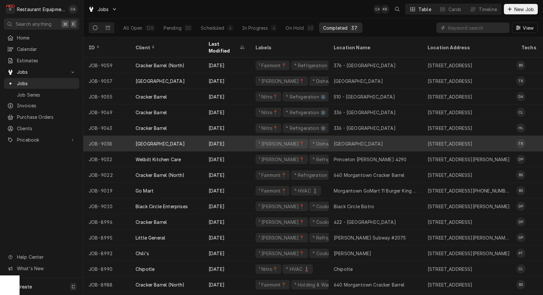
click at [245, 137] on div "Sep 29" at bounding box center [226, 144] width 47 height 16
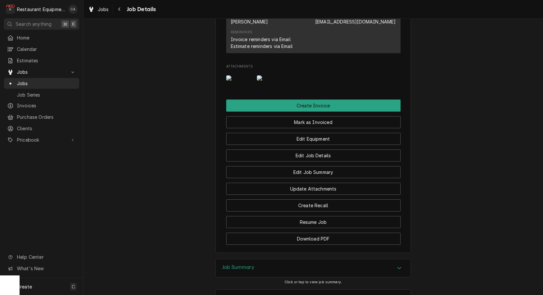
scroll to position [569, 0]
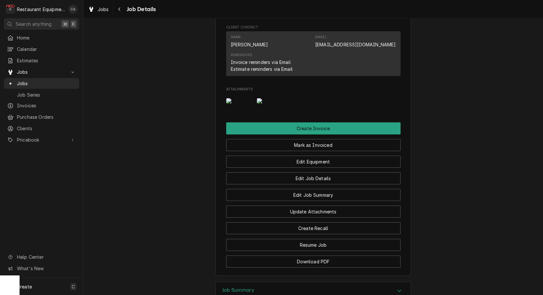
click at [234, 103] on img "Attachments" at bounding box center [239, 100] width 26 height 5
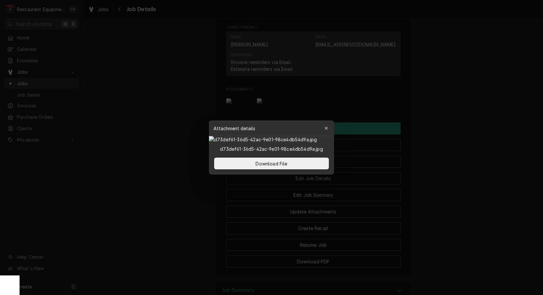
click at [164, 134] on div at bounding box center [271, 147] width 543 height 295
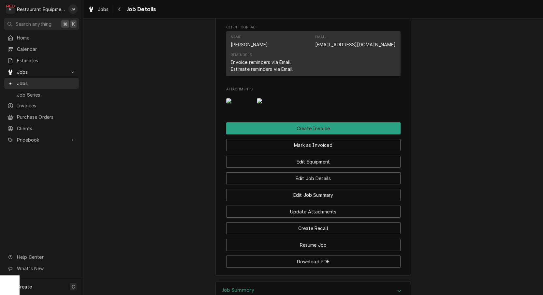
click at [262, 103] on img "Attachments" at bounding box center [270, 100] width 26 height 5
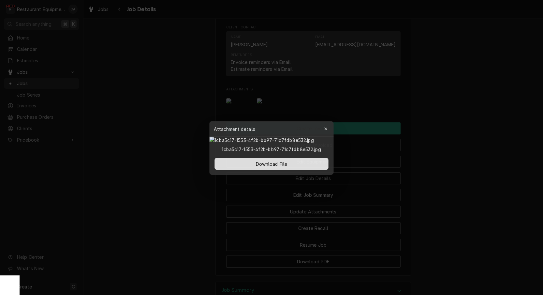
click at [185, 129] on div at bounding box center [271, 147] width 543 height 295
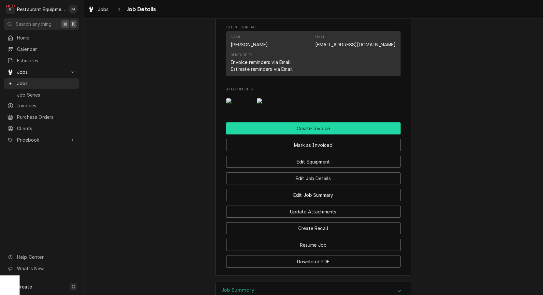
click at [297, 134] on button "Create Invoice" at bounding box center [313, 128] width 174 height 12
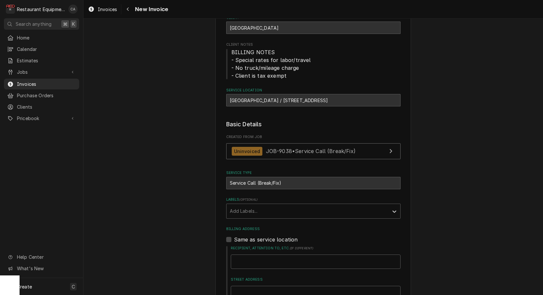
scroll to position [57, 0]
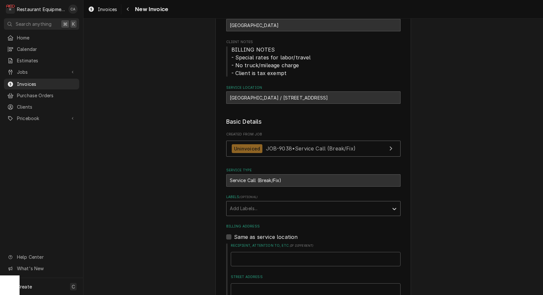
click at [239, 207] on div "Add Labels..." at bounding box center [308, 208] width 156 height 7
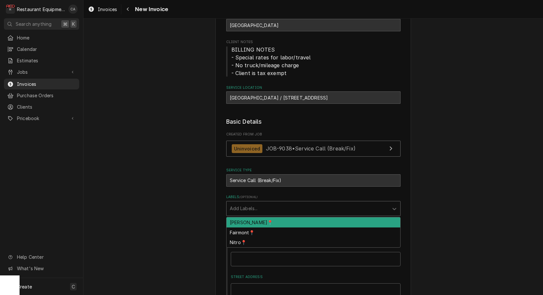
drag, startPoint x: 248, startPoint y: 220, endPoint x: 207, endPoint y: 219, distance: 40.8
click at [247, 220] on div "[PERSON_NAME]📍" at bounding box center [314, 222] width 174 height 10
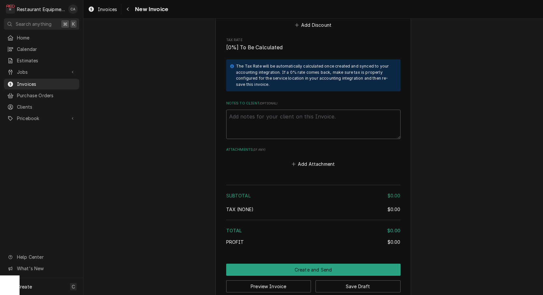
scroll to position [0, 0]
click at [271, 110] on textarea "Notes to Client ( optional )" at bounding box center [313, 124] width 174 height 29
click at [247, 118] on textarea "Notes to Client ( optional )" at bounding box center [313, 124] width 174 height 29
type textarea "x"
type textarea "4"
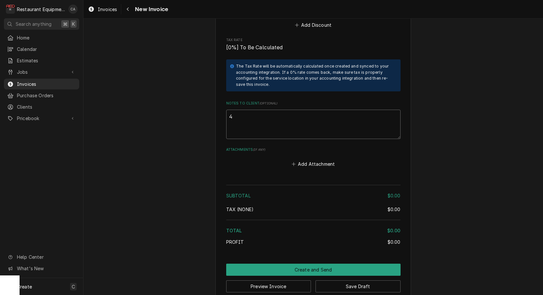
type textarea "x"
type textarea "45"
type textarea "x"
type textarea "450"
type textarea "x"
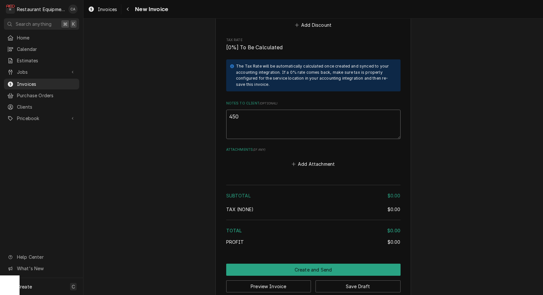
type textarea "4500"
type textarea "x"
type textarea "45000"
type textarea "x"
type textarea "450000"
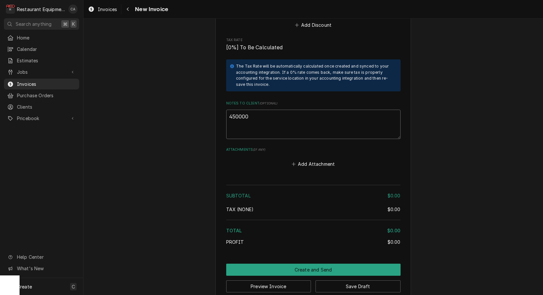
type textarea "x"
type textarea "4500000"
type textarea "x"
type textarea "45000001"
type textarea "x"
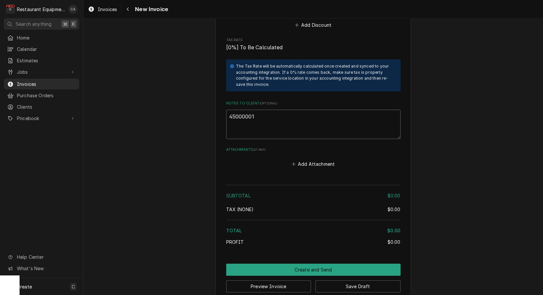
type textarea "450000019"
type textarea "x"
type textarea "4500000191"
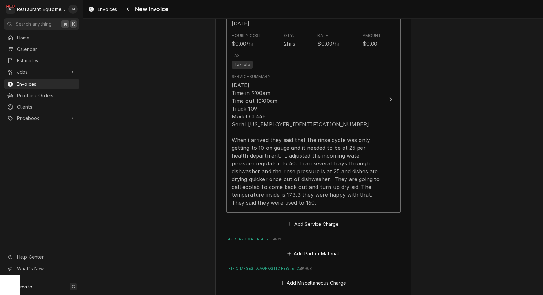
scroll to position [587, 0]
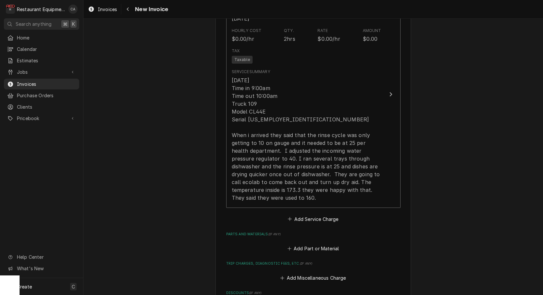
type textarea "x"
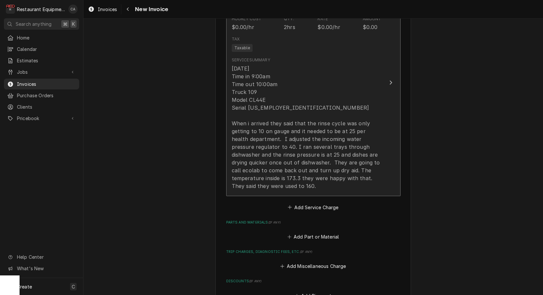
type textarea "4500000191"
click at [280, 154] on div "9/29/2025 Time in 9:00am Time out 10:00am Truck 109 Model CL44E Serial 85-10707…" at bounding box center [307, 127] width 150 height 125
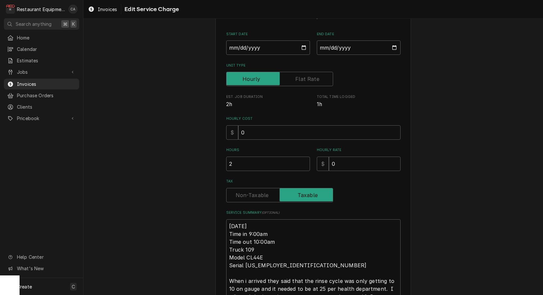
type textarea "x"
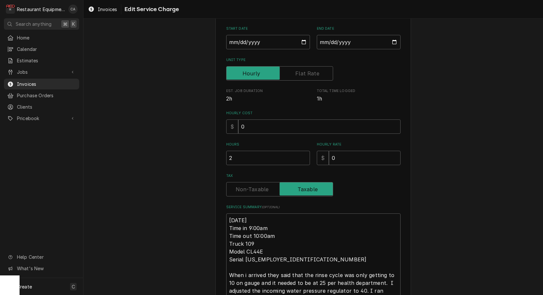
scroll to position [70, 0]
click at [250, 187] on label "Tax" at bounding box center [279, 188] width 107 height 14
click at [250, 187] on input "Tax" at bounding box center [279, 188] width 101 height 14
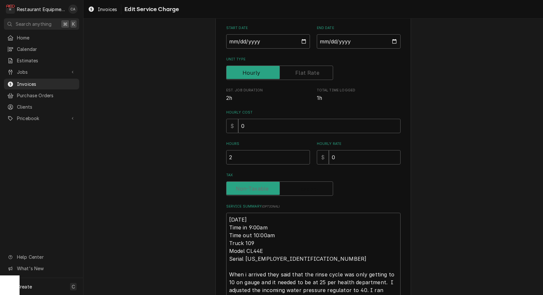
checkbox input "false"
click at [228, 217] on textarea "9/29/2025 Time in 9:00am Time out 10:00am Truck 109 Model CL44E Serial 85-10707…" at bounding box center [313, 274] width 174 height 123
type textarea "x"
type textarea "R9/29/2025 Time in 9:00am Time out 10:00am Truck 109 Model CL44E Serial 85-1070…"
type textarea "x"
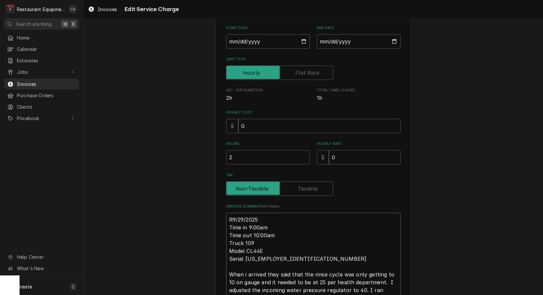
type textarea "Ro9/29/2025 Time in 9:00am Time out 10:00am Truck 109 Model CL44E Serial 85-107…"
type textarea "x"
type textarea "Roo9/29/2025 Time in 9:00am Time out 10:00am Truck 109 Model CL44E Serial 85-10…"
type textarea "x"
type textarea "Roo 9/29/2025 Time in 9:00am Time out 10:00am Truck 109 Model CL44E Serial 85-1…"
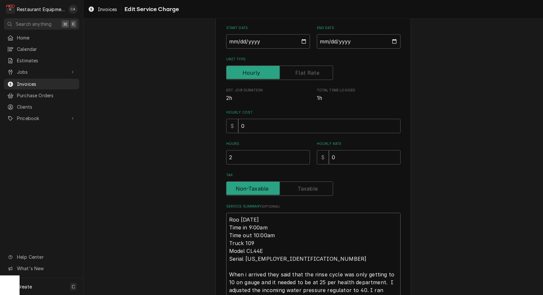
type textarea "x"
type textarea "Roo 99/29/2025 Time in 9:00am Time out 10:00am Truck 109 Model CL44E Serial 85-…"
type textarea "x"
type textarea "Roo 909/29/2025 Time in 9:00am Time out 10:00am Truck 109 Model CL44E Serial 85…"
type textarea "x"
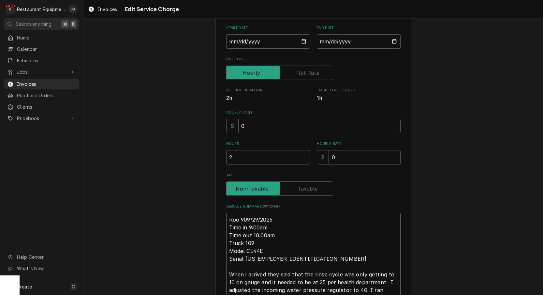
type textarea "Roo 9039/29/2025 Time in 9:00am Time out 10:00am Truck 109 Model CL44E Serial 8…"
type textarea "x"
type textarea "Roo 90389/29/2025 Time in 9:00am Time out 10:00am Truck 109 Model CL44E Serial …"
type textarea "x"
type textarea "Roo 9038 9/29/2025 Time in 9:00am Time out 10:00am Truck 109 Model CL44E Serial…"
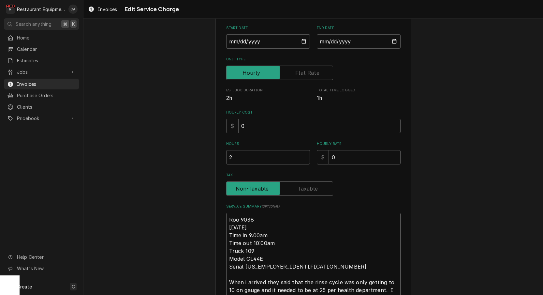
type textarea "x"
type textarea "Roo 9038 9/29/2025 Time in 9:00am Time out 10:00am Truck 109 Model CL44E Serial…"
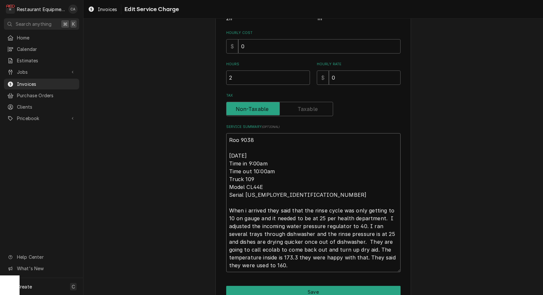
scroll to position [168, 0]
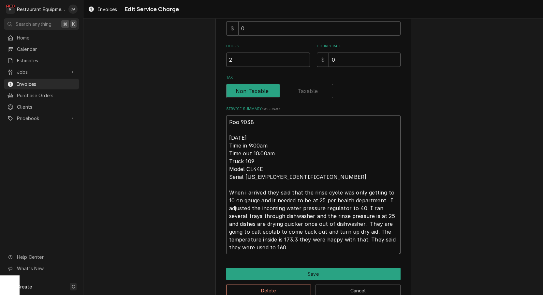
click at [244, 187] on textarea "Roo 9038 9/29/2025 Time in 9:00am Time out 10:00am Truck 109 Model CL44E Serial…" at bounding box center [313, 184] width 174 height 139
type textarea "x"
type textarea "Roo 9038 9/29/2025 Time in 9:00am Time out 10:00am Truck 109 Model CL44E Serial…"
type textarea "x"
type textarea "Roo 9038 9/29/2025 Time in 9:00am Time out 10:00am Truck 109 Model CL44E Serial…"
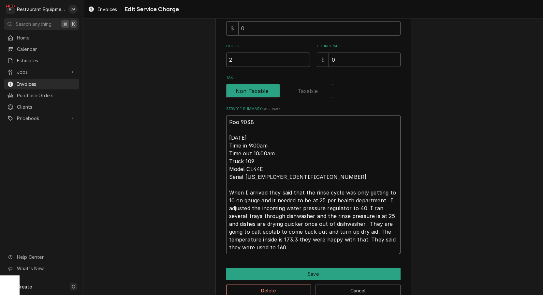
click at [247, 229] on textarea "Roo 9038 9/29/2025 Time in 9:00am Time out 10:00am Truck 109 Model CL44E Serial…" at bounding box center [313, 184] width 174 height 139
type textarea "x"
type textarea "Roo 9038 9/29/2025 Time in 9:00am Time out 10:00am Truck 109 Model CL44E Serial…"
type textarea "x"
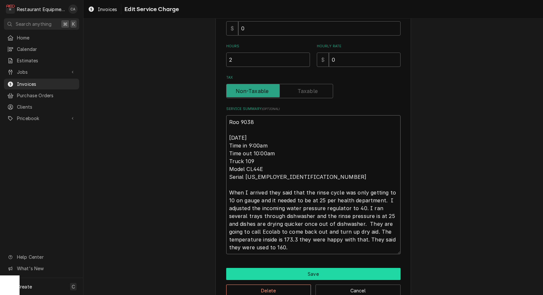
type textarea "Roo 9038 9/29/2025 Time in 9:00am Time out 10:00am Truck 109 Model CL44E Serial…"
drag, startPoint x: 312, startPoint y: 273, endPoint x: 308, endPoint y: 271, distance: 4.1
click at [308, 271] on button "Save" at bounding box center [313, 274] width 174 height 12
type textarea "x"
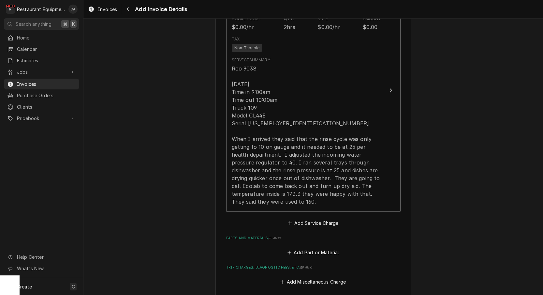
click at [305, 218] on button "Add Service Charge" at bounding box center [313, 222] width 53 height 9
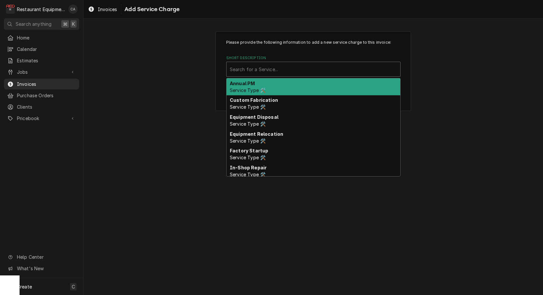
click at [252, 69] on div "Search for a Service..." at bounding box center [313, 69] width 167 height 7
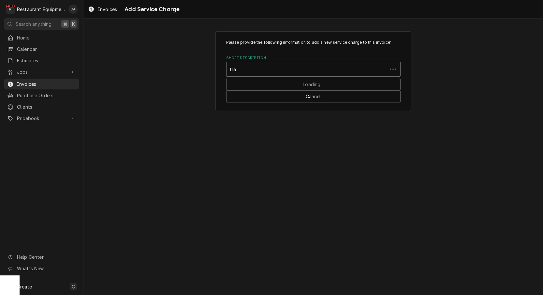
type input "trav"
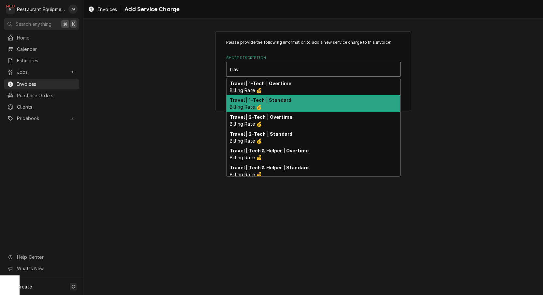
drag, startPoint x: 275, startPoint y: 98, endPoint x: 306, endPoint y: 122, distance: 38.4
click at [277, 99] on strong "Travel | 1-Tech | Standard" at bounding box center [261, 100] width 62 height 6
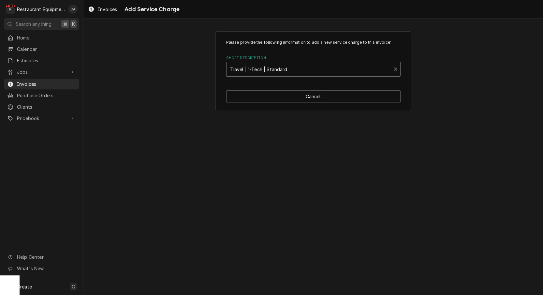
type textarea "x"
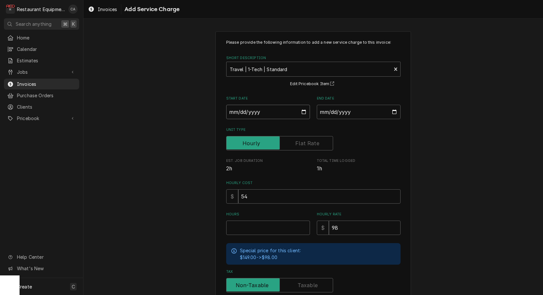
click at [254, 116] on input "Start Date" at bounding box center [268, 112] width 84 height 14
type input "2025-09-29"
type textarea "x"
drag, startPoint x: 340, startPoint y: 114, endPoint x: 338, endPoint y: 121, distance: 6.7
click at [340, 115] on input "End Date" at bounding box center [359, 112] width 84 height 14
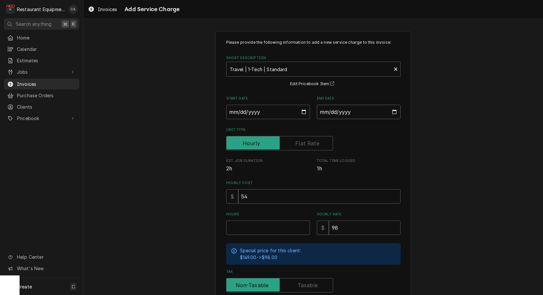
type input "2025-09-22"
drag, startPoint x: 383, startPoint y: 156, endPoint x: 355, endPoint y: 172, distance: 32.2
click at [383, 156] on div "Please provide the following information to add a new service charge to this in…" at bounding box center [313, 188] width 174 height 299
click at [235, 222] on input "Hours" at bounding box center [268, 227] width 84 height 14
type textarea "x"
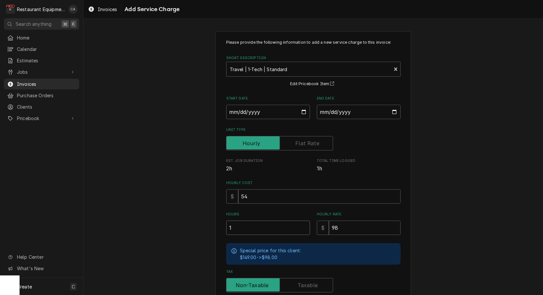
type input "1"
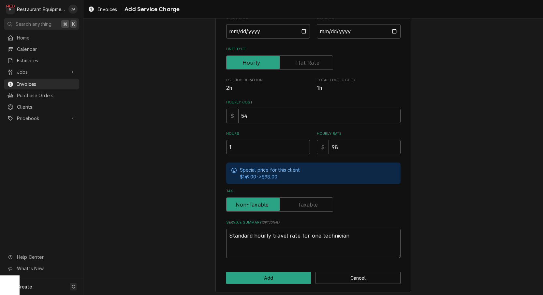
drag, startPoint x: 266, startPoint y: 272, endPoint x: 233, endPoint y: 244, distance: 42.3
click at [266, 272] on button "Add" at bounding box center [268, 278] width 85 height 12
type textarea "x"
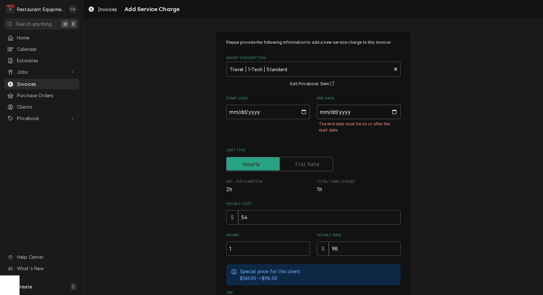
click at [326, 114] on input "2025-09-22" at bounding box center [359, 112] width 84 height 14
type input "2025-09-29"
click at [419, 167] on div "Please provide the following information to add a new service charge to this in…" at bounding box center [313, 212] width 460 height 374
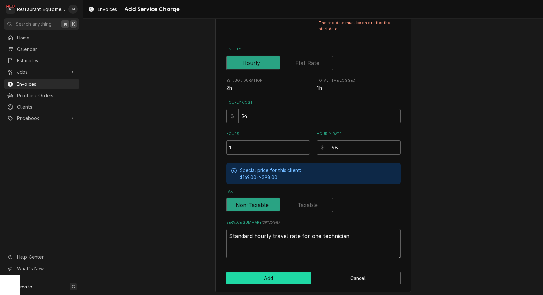
click at [278, 272] on button "Add" at bounding box center [268, 278] width 85 height 12
type textarea "x"
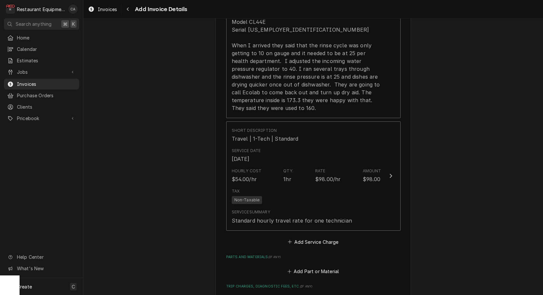
scroll to position [752, 0]
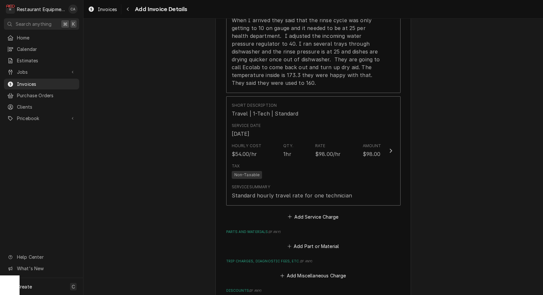
drag, startPoint x: 305, startPoint y: 206, endPoint x: 279, endPoint y: 144, distance: 66.5
click at [305, 212] on button "Add Service Charge" at bounding box center [313, 216] width 53 height 9
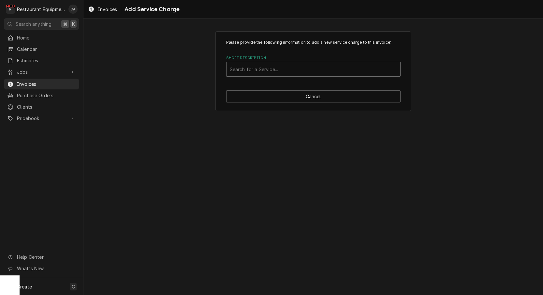
click at [249, 74] on div "Short Description" at bounding box center [313, 69] width 167 height 12
type input "lab"
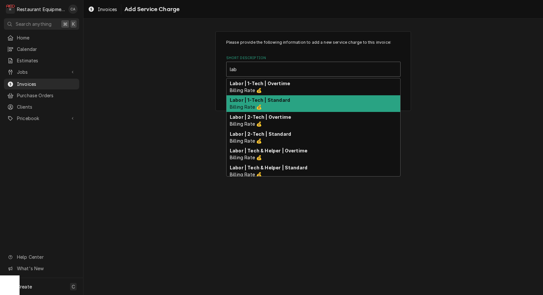
drag, startPoint x: 262, startPoint y: 103, endPoint x: 260, endPoint y: 99, distance: 4.6
click at [262, 103] on div "Labor | 1-Tech | Standard Billing Rate 💰" at bounding box center [314, 103] width 174 height 17
type textarea "x"
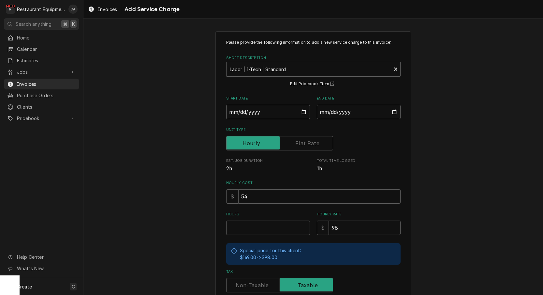
drag, startPoint x: 236, startPoint y: 114, endPoint x: 244, endPoint y: 119, distance: 9.1
click at [236, 114] on input "Start Date" at bounding box center [268, 112] width 84 height 14
type input "2025-09-29"
type textarea "x"
drag, startPoint x: 359, startPoint y: 115, endPoint x: 360, endPoint y: 164, distance: 48.6
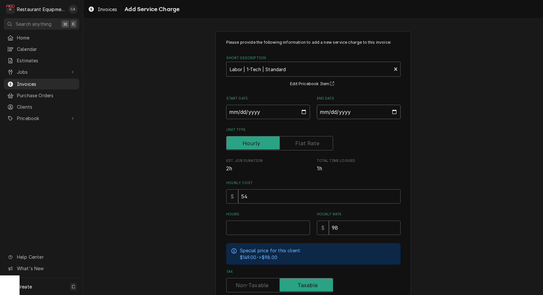
click at [360, 115] on input "End Date" at bounding box center [359, 112] width 84 height 14
type input "2025-09-29"
drag, startPoint x: 421, startPoint y: 158, endPoint x: 301, endPoint y: 233, distance: 141.8
click at [420, 160] on div "Please provide the following information to add a new service charge to this in…" at bounding box center [313, 201] width 460 height 353
click at [278, 224] on input "Hours" at bounding box center [268, 227] width 84 height 14
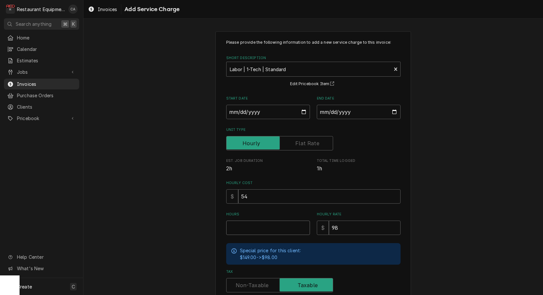
type textarea "x"
type input "1"
drag, startPoint x: 256, startPoint y: 285, endPoint x: 213, endPoint y: 257, distance: 51.2
click at [256, 285] on label "Tax" at bounding box center [279, 285] width 107 height 14
click at [256, 285] on input "Tax" at bounding box center [279, 285] width 101 height 14
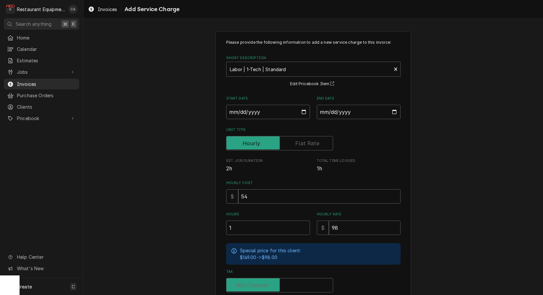
checkbox input "false"
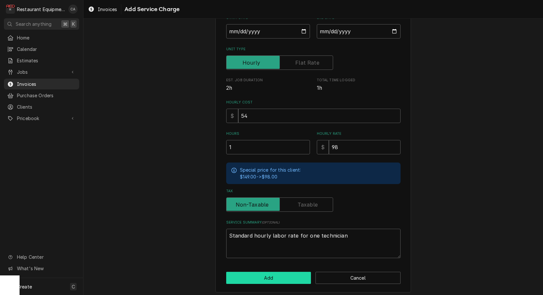
click at [269, 277] on button "Add" at bounding box center [268, 278] width 85 height 12
type textarea "x"
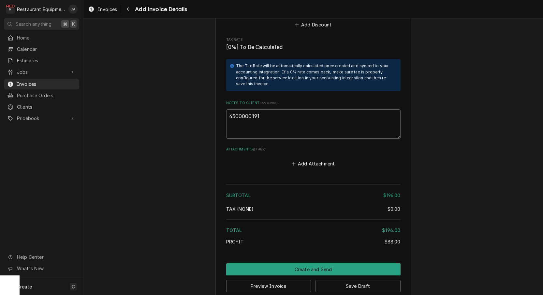
scroll to position [1144, 0]
click at [328, 159] on button "Add Attachment" at bounding box center [314, 163] width 46 height 9
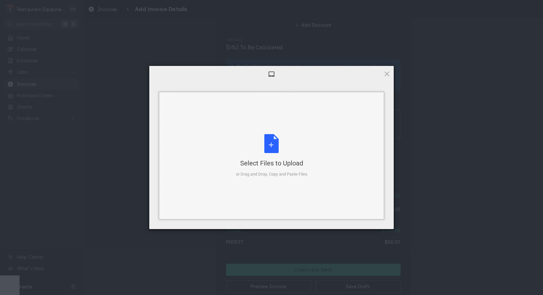
click at [298, 151] on div "Select Files to Upload or Drag and Drop, Copy and Paste Files" at bounding box center [271, 155] width 71 height 43
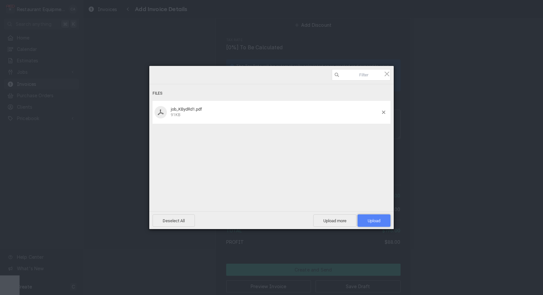
click at [381, 223] on span "Upload 1" at bounding box center [374, 220] width 33 height 12
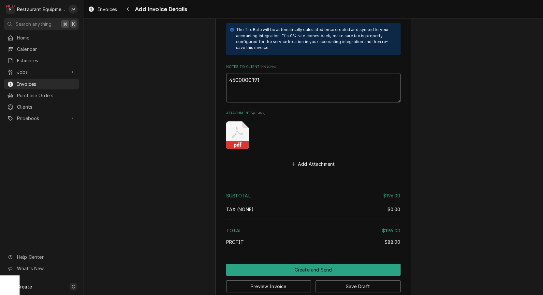
scroll to position [0, 0]
click at [361, 280] on button "Save Draft" at bounding box center [358, 286] width 85 height 12
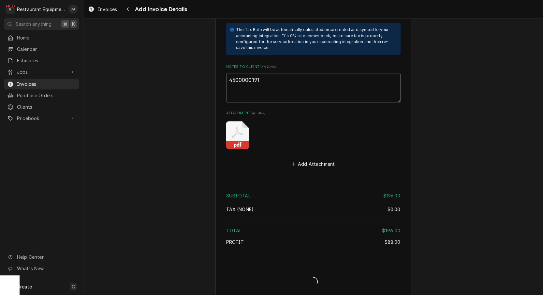
type textarea "x"
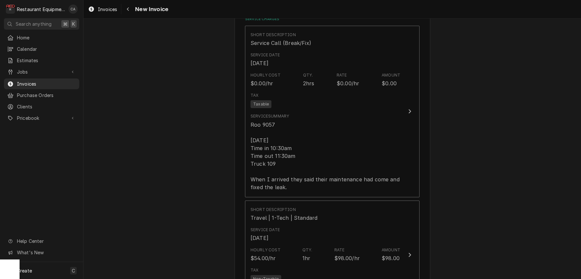
scroll to position [485, 0]
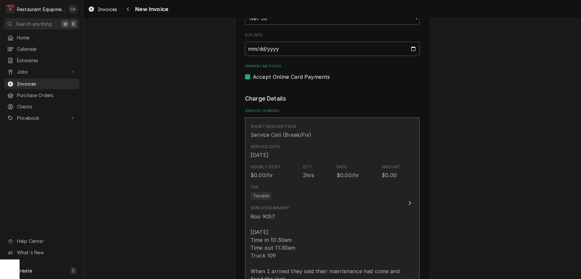
click at [304, 213] on div "Roo 9057 [DATE] Time in 10:30am Time out 11:30am Truck 109 When I arrived they …" at bounding box center [325, 248] width 150 height 70
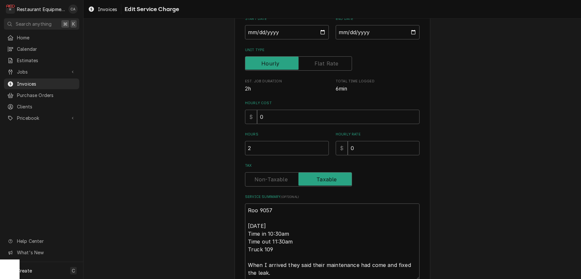
type textarea "x"
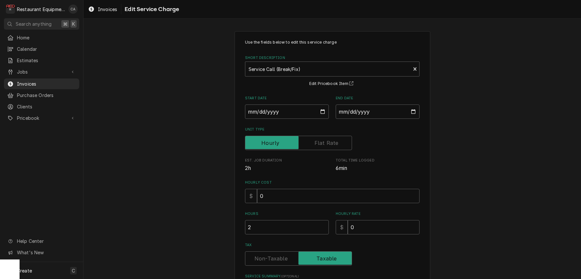
click at [273, 260] on label "Tax" at bounding box center [298, 259] width 107 height 14
click at [273, 260] on input "Tax" at bounding box center [298, 259] width 101 height 14
checkbox input "false"
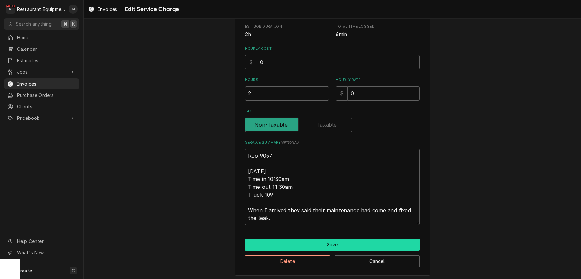
click at [327, 242] on button "Save" at bounding box center [332, 245] width 174 height 12
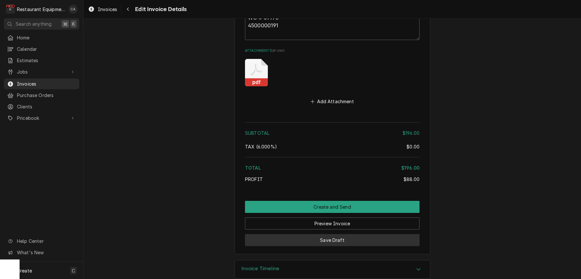
click at [353, 234] on button "Save Draft" at bounding box center [332, 240] width 174 height 12
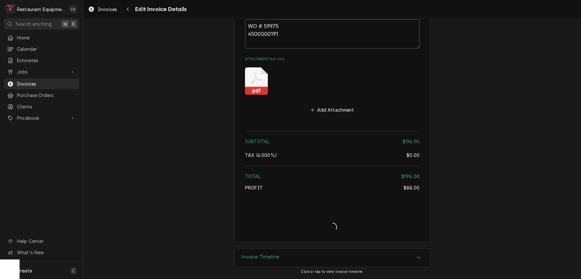
type textarea "x"
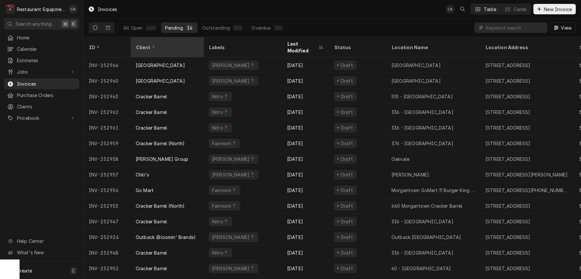
click at [171, 45] on div "Client" at bounding box center [166, 47] width 61 height 7
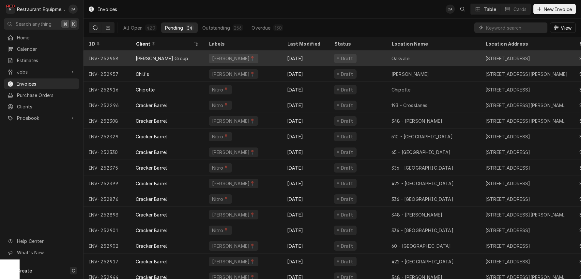
click at [180, 53] on div "[PERSON_NAME] Group" at bounding box center [166, 59] width 73 height 16
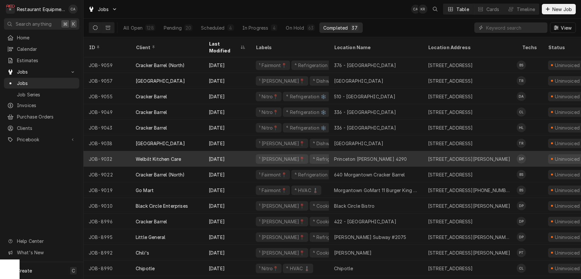
click at [382, 156] on div "Princeton [PERSON_NAME] 4290" at bounding box center [370, 159] width 73 height 7
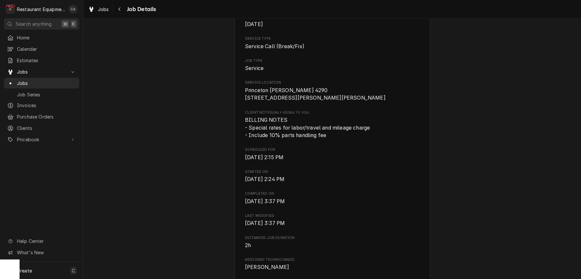
scroll to position [86, 0]
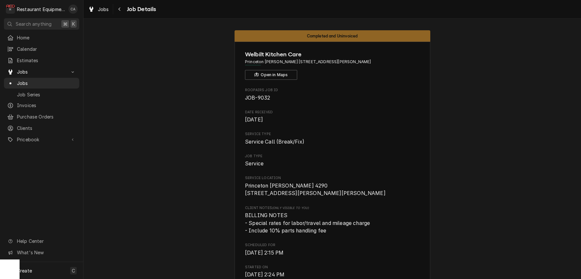
scroll to position [0, 0]
click at [106, 7] on span "Jobs" at bounding box center [103, 9] width 11 height 7
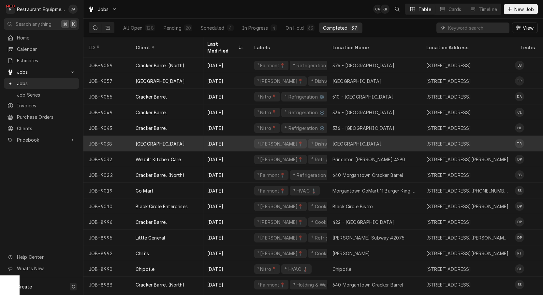
scroll to position [0, 6]
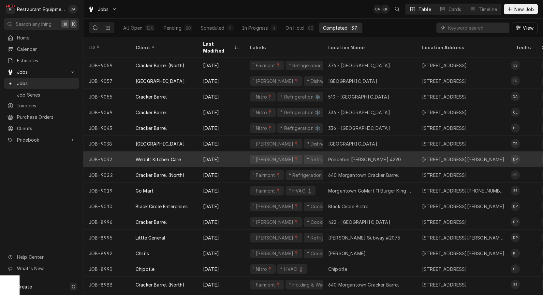
click at [379, 156] on div "Princeton [PERSON_NAME] 4290" at bounding box center [364, 159] width 73 height 7
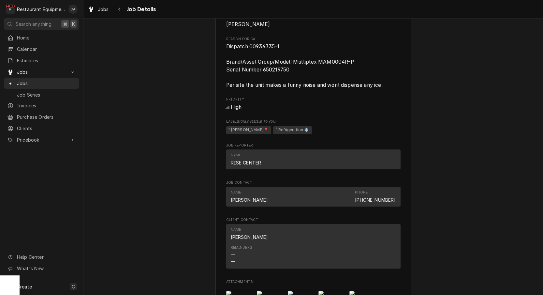
scroll to position [339, 0]
drag, startPoint x: 291, startPoint y: 45, endPoint x: 284, endPoint y: 46, distance: 6.5
click at [291, 45] on span "Dispatch 00936335-1 Brand/Asset Group/Model: Multiplex MAM0004R-P Serial Number…" at bounding box center [313, 65] width 174 height 46
drag, startPoint x: 284, startPoint y: 46, endPoint x: 233, endPoint y: 46, distance: 50.9
click at [223, 44] on div "Welbilt Kitchen Care Princeton McDonald's 4290 / 1310 Stafford Dr, Princeton, W…" at bounding box center [314, 85] width 196 height 765
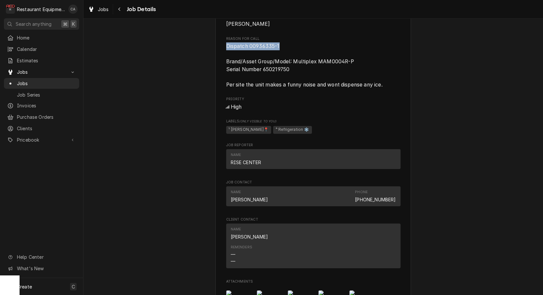
copy span "Dispatch 00936335-1"
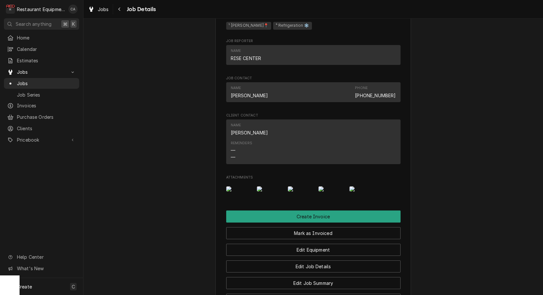
scroll to position [452, 0]
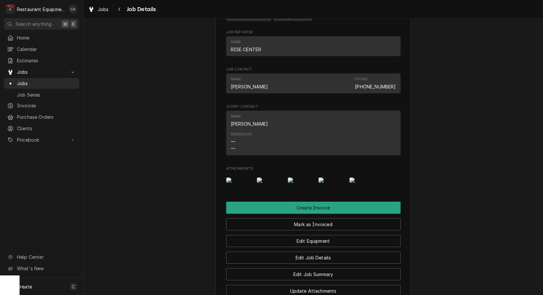
click at [337, 183] on img "Attachments" at bounding box center [332, 179] width 26 height 5
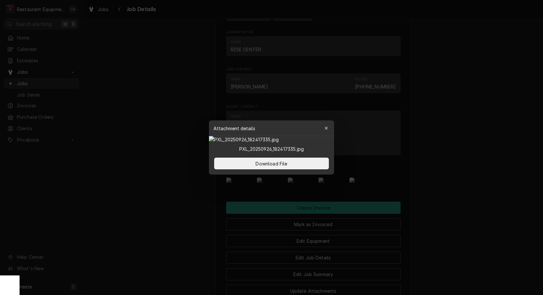
click at [331, 143] on img at bounding box center [271, 139] width 125 height 7
drag, startPoint x: 281, startPoint y: 164, endPoint x: 345, endPoint y: 182, distance: 65.8
click at [456, 169] on body "R Restaurant Equipment Diagnostics CA Search anything ⌘ K Home Calendar Estimat…" at bounding box center [271, 147] width 543 height 295
drag, startPoint x: 445, startPoint y: 163, endPoint x: 343, endPoint y: 177, distance: 103.0
click at [445, 163] on div at bounding box center [271, 147] width 543 height 295
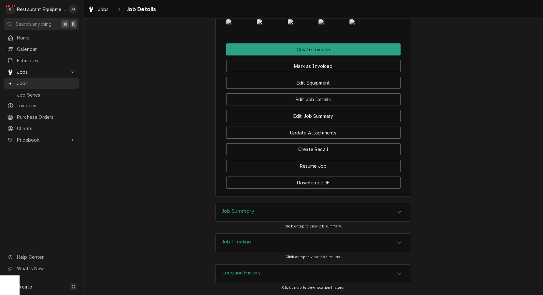
scroll to position [0, 0]
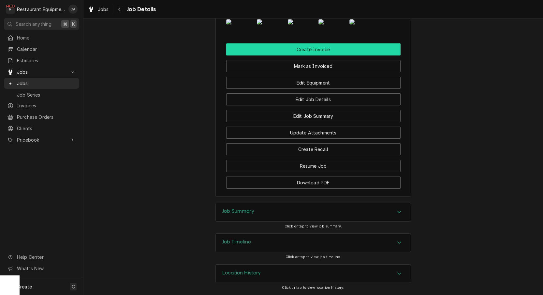
click at [309, 53] on button "Create Invoice" at bounding box center [313, 49] width 174 height 12
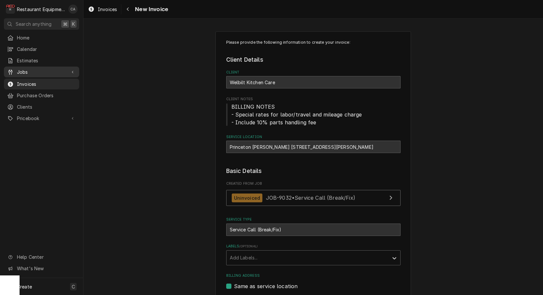
drag, startPoint x: 24, startPoint y: 69, endPoint x: 27, endPoint y: 71, distance: 4.2
click at [24, 69] on span "Jobs" at bounding box center [41, 71] width 49 height 7
click at [20, 80] on span "Jobs" at bounding box center [46, 83] width 59 height 7
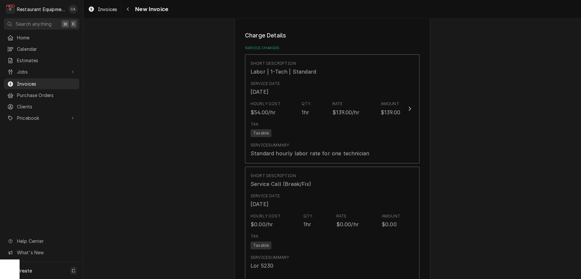
scroll to position [396, 0]
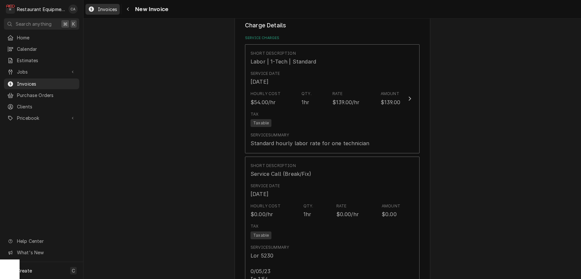
click at [96, 6] on div "Invoices" at bounding box center [103, 9] width 32 height 8
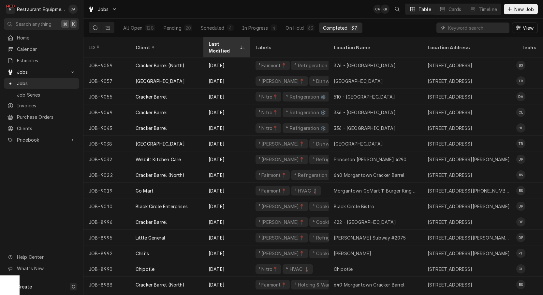
click at [225, 45] on div "Last Modified" at bounding box center [224, 47] width 30 height 14
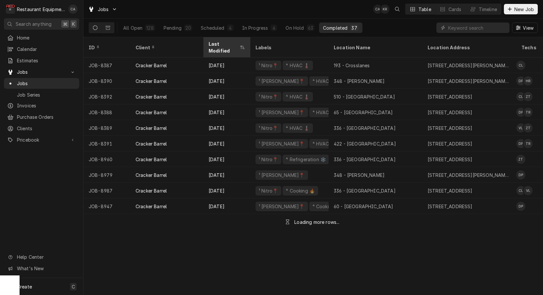
click at [225, 44] on div "Last Modified" at bounding box center [224, 47] width 30 height 14
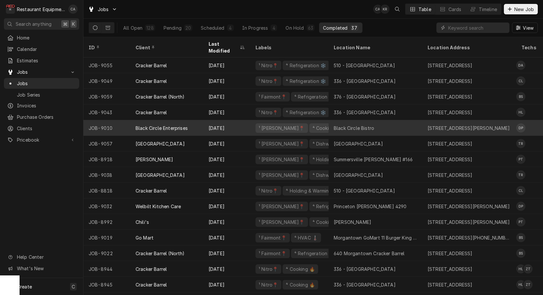
click at [353, 120] on div "Black Circle Bistro" at bounding box center [376, 128] width 94 height 16
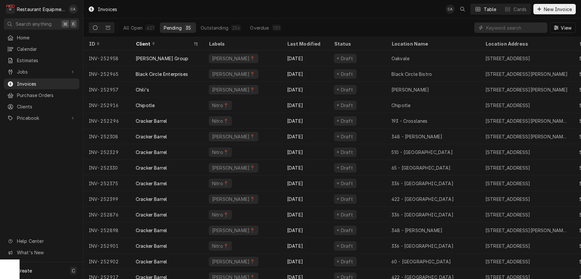
drag, startPoint x: 388, startPoint y: 14, endPoint x: 384, endPoint y: 13, distance: 3.6
click at [388, 14] on div "Invoices CA Table Cards New Invoice" at bounding box center [331, 9] width 497 height 18
click at [213, 11] on div "Invoices CA Table Cards New Invoice" at bounding box center [331, 9] width 497 height 18
click at [214, 28] on div "Outstanding" at bounding box center [215, 27] width 28 height 7
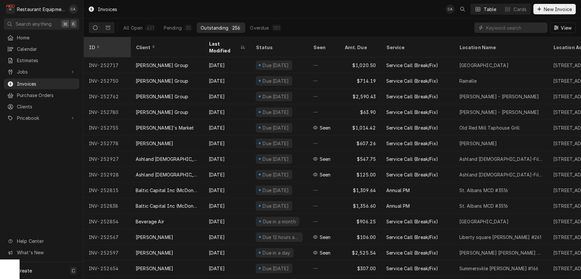
click at [117, 38] on div "ID" at bounding box center [107, 47] width 44 height 18
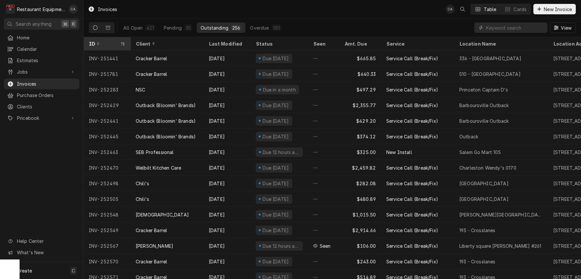
click at [117, 43] on div "ID" at bounding box center [104, 43] width 30 height 7
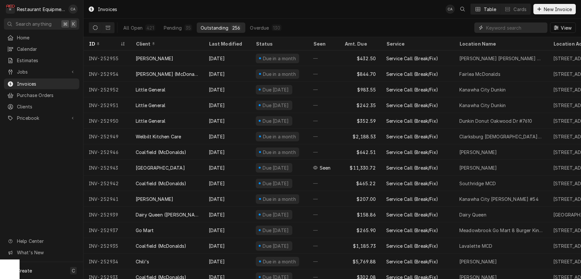
click at [525, 29] on input "Dynamic Content Wrapper" at bounding box center [515, 27] width 58 height 10
type input "510 -"
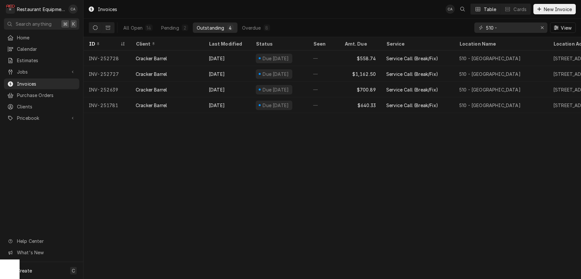
drag, startPoint x: 319, startPoint y: 13, endPoint x: 365, endPoint y: 2, distance: 46.6
click at [320, 13] on div "Invoices CA Table Cards New Invoice" at bounding box center [331, 9] width 497 height 18
click at [543, 30] on div "Erase input" at bounding box center [542, 27] width 7 height 7
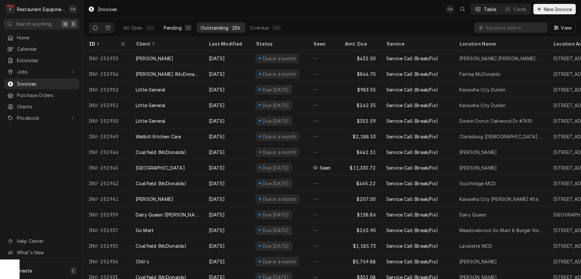
click at [177, 30] on div "Pending" at bounding box center [173, 27] width 18 height 7
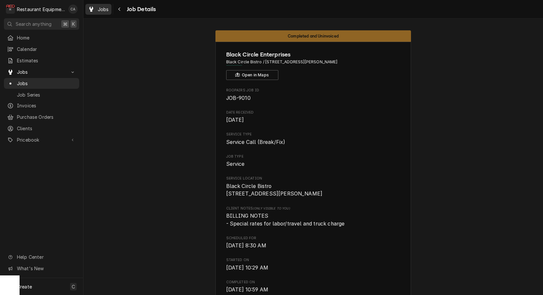
click at [105, 10] on span "Jobs" at bounding box center [103, 9] width 11 height 7
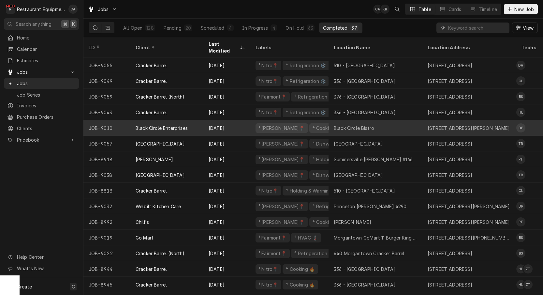
click at [357, 125] on div "Black Circle Bistro" at bounding box center [354, 128] width 40 height 7
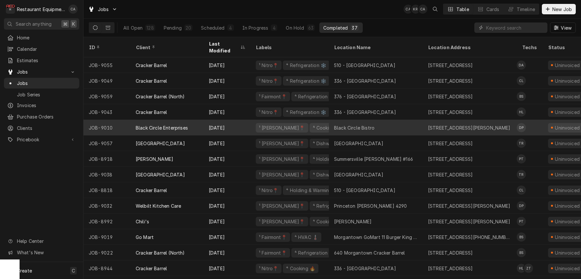
click at [360, 125] on div "Black Circle Bistro" at bounding box center [354, 128] width 40 height 7
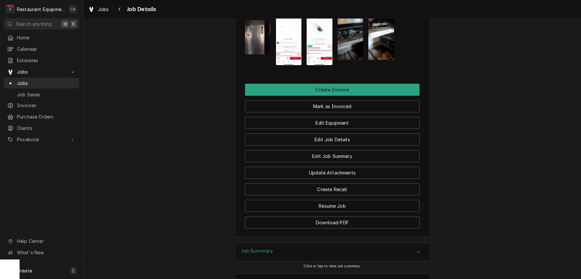
scroll to position [662, 0]
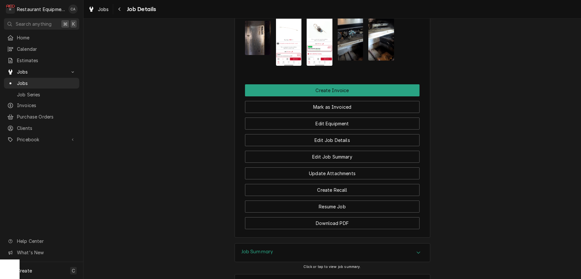
click at [257, 249] on h3 "Job Summary" at bounding box center [257, 252] width 32 height 6
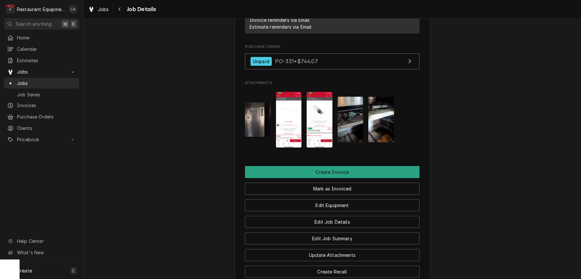
scroll to position [0, 0]
click at [285, 92] on img "Attachments" at bounding box center [289, 119] width 26 height 55
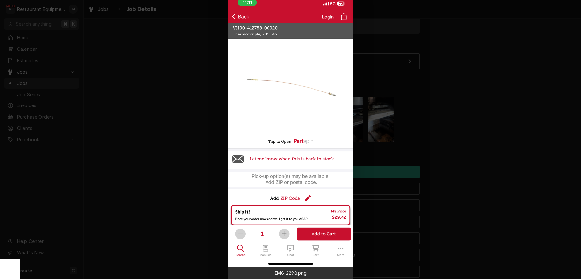
click at [285, 64] on img at bounding box center [290, 131] width 125 height 271
drag, startPoint x: 473, startPoint y: 89, endPoint x: 487, endPoint y: 90, distance: 14.1
click at [473, 89] on div at bounding box center [290, 139] width 581 height 279
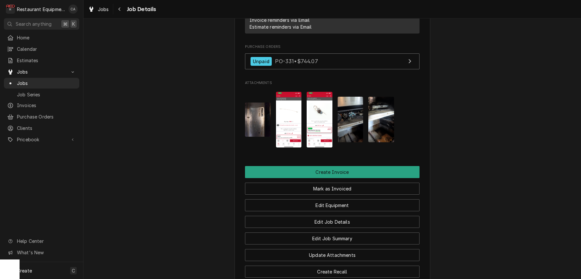
click at [300, 92] on img "Attachments" at bounding box center [289, 119] width 26 height 55
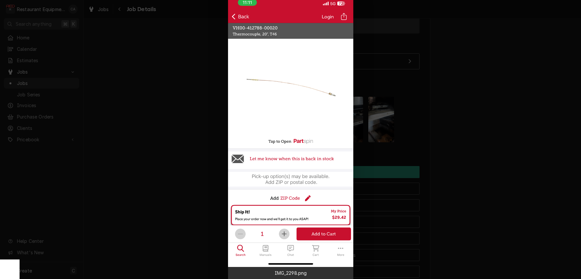
click at [186, 117] on div at bounding box center [290, 139] width 581 height 279
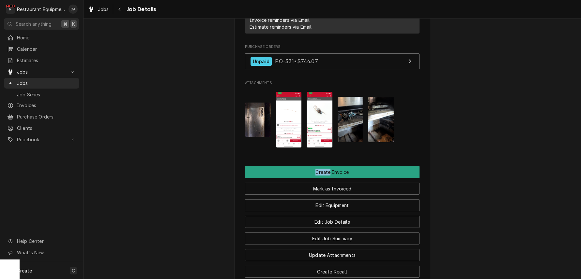
click at [314, 92] on img "Attachments" at bounding box center [320, 119] width 26 height 55
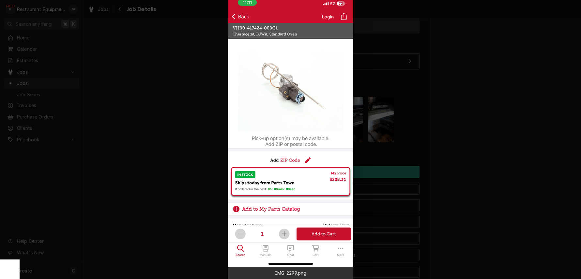
click at [463, 209] on div at bounding box center [290, 139] width 581 height 279
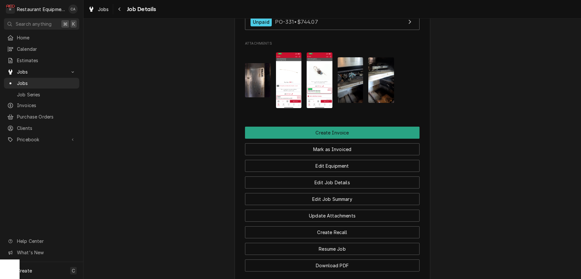
scroll to position [621, 0]
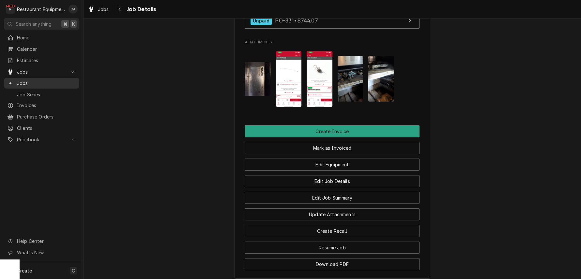
click at [21, 81] on span "Jobs" at bounding box center [46, 83] width 59 height 7
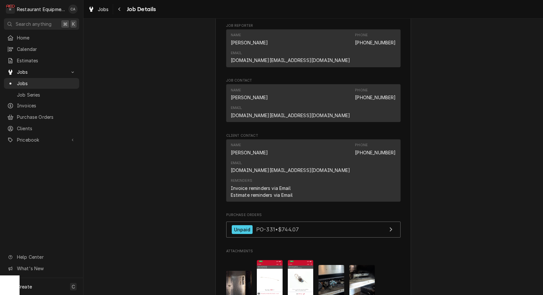
scroll to position [413, 0]
click at [232, 270] on img "Attachments" at bounding box center [239, 287] width 26 height 34
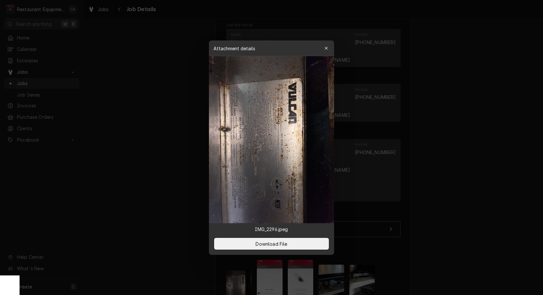
click at [145, 152] on div at bounding box center [271, 147] width 543 height 295
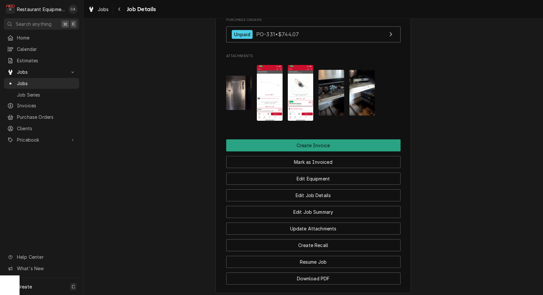
scroll to position [638, 0]
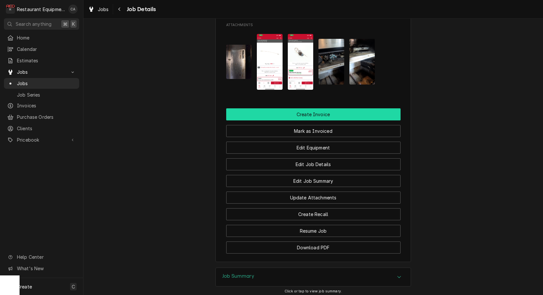
click at [297, 108] on button "Create Invoice" at bounding box center [313, 114] width 174 height 12
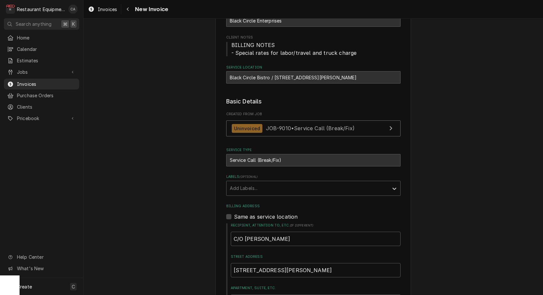
scroll to position [82, 0]
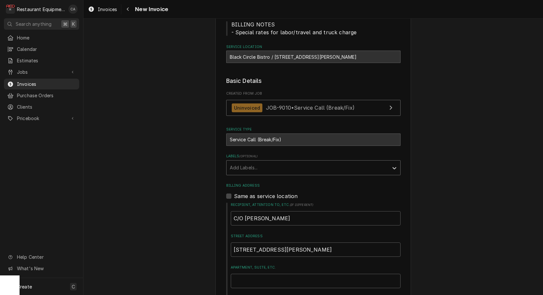
drag, startPoint x: 242, startPoint y: 168, endPoint x: 243, endPoint y: 172, distance: 4.4
click at [242, 168] on div "Add Labels..." at bounding box center [308, 167] width 156 height 7
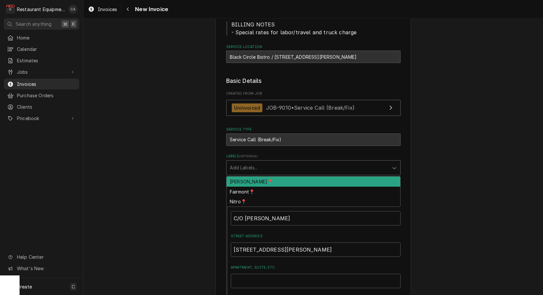
click at [236, 180] on div "[PERSON_NAME]📍" at bounding box center [314, 181] width 174 height 10
type textarea "x"
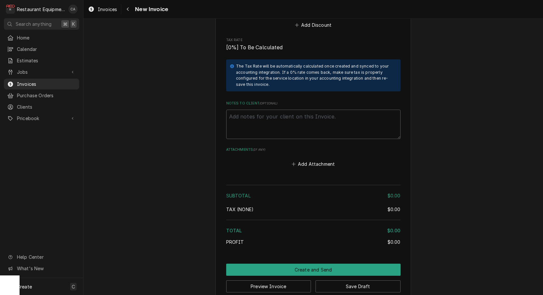
scroll to position [0, 0]
click at [305, 159] on button "Add Attachment" at bounding box center [314, 163] width 46 height 9
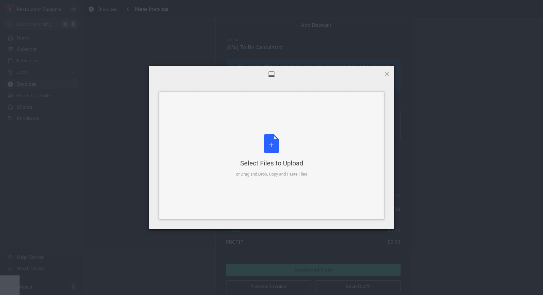
click at [276, 134] on div "Select Files to Upload or Drag and Drop, Copy and Paste Files" at bounding box center [271, 155] width 71 height 43
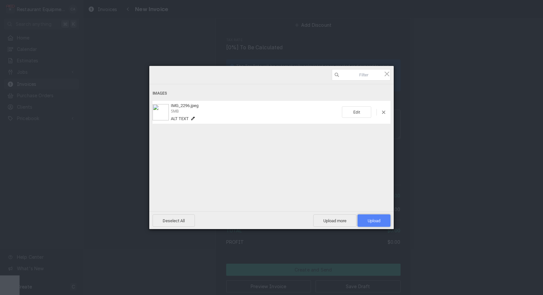
click at [368, 217] on span "Upload 1" at bounding box center [374, 220] width 33 height 12
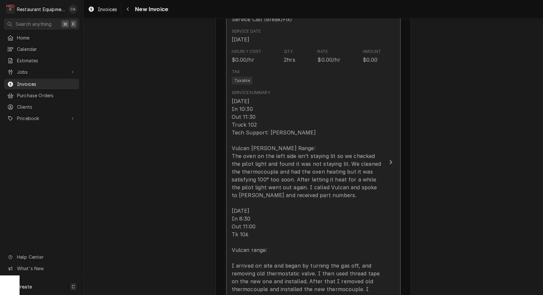
click at [270, 213] on div "9/25/25 In 10:30 Out 11:30 Truck 102 Tech Support: Robert Vulcan Hart Range: Th…" at bounding box center [307, 206] width 150 height 219
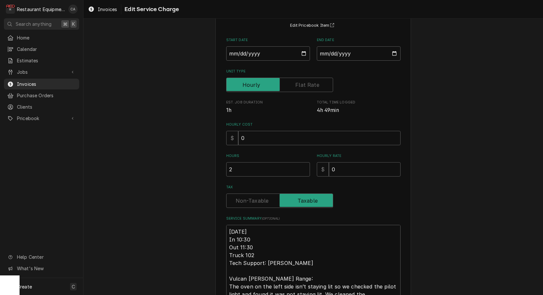
scroll to position [59, 0]
drag, startPoint x: 254, startPoint y: 239, endPoint x: 232, endPoint y: 232, distance: 23.8
type textarea "x"
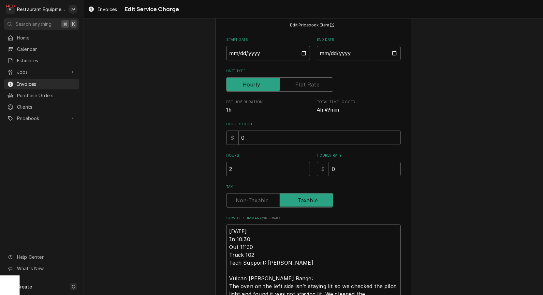
type textarea "R9/25/25 In 10:30 Out 11:30 Truck 102 Tech Support: Robert Vulcan Hart Range: T…"
type textarea "x"
type textarea "Ro9/25/25 In 10:30 Out 11:30 Truck 102 Tech Support: Robert Vulcan Hart Range: …"
type textarea "x"
type textarea "Roo9/25/25 In 10:30 Out 11:30 Truck 102 Tech Support: Robert Vulcan Hart Range:…"
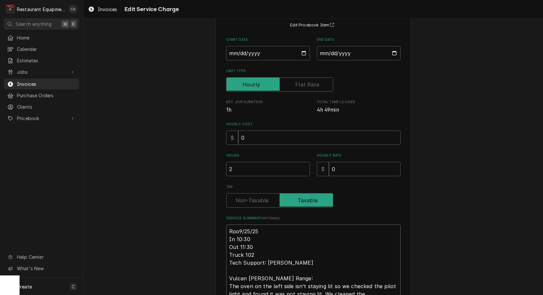
type textarea "x"
type textarea "Roo 9/25/25 In 10:30 Out 11:30 Truck 102 Tech Support: Robert Vulcan Hart Range…"
type textarea "x"
type textarea "Roo 99/25/25 In 10:30 Out 11:30 Truck 102 Tech Support: Robert Vulcan Hart Rang…"
type textarea "x"
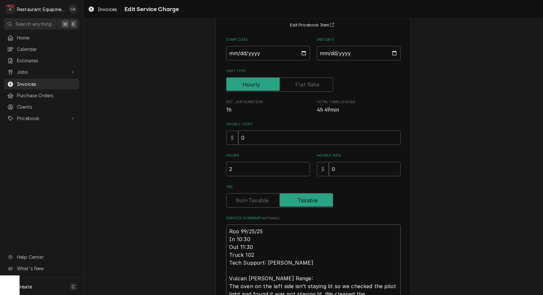
type textarea "Roo 909/25/25 In 10:30 Out 11:30 Truck 102 Tech Support: Robert Vulcan Hart Ran…"
type textarea "x"
type textarea "Roo 9019/25/25 In 10:30 Out 11:30 Truck 102 Tech Support: Robert Vulcan Hart Ra…"
type textarea "x"
type textarea "Roo 90109/25/25 In 10:30 Out 11:30 Truck 102 Tech Support: Robert Vulcan Hart R…"
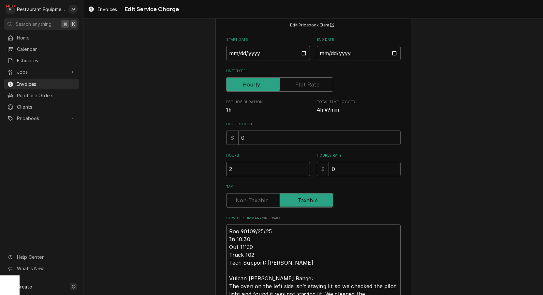
type textarea "x"
type textarea "Roo 9010 9/25/25 In 10:30 Out 11:30 Truck 102 Tech Support: Robert Vulcan Hart …"
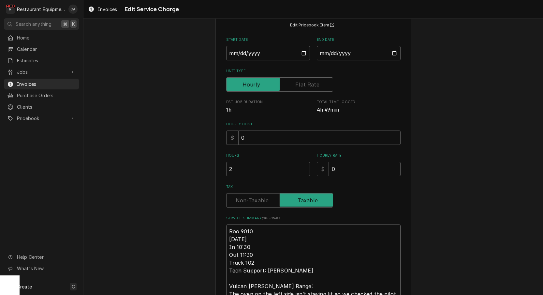
type textarea "x"
type textarea "Roo 9010 9/25/25 In 10:30 Out 11:30 Truck 102 Tech Support: Robert Vulcan Hart …"
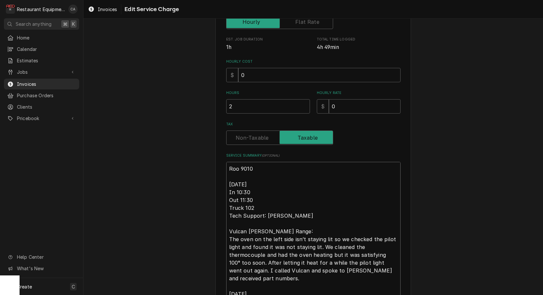
scroll to position [166, 0]
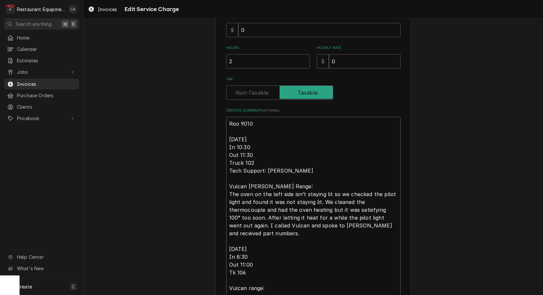
click at [374, 222] on textarea "Roo 9010 9/25/25 In 10:30 Out 11:30 Truck 102 Tech Support: Robert Vulcan Hart …" at bounding box center [313, 229] width 174 height 225
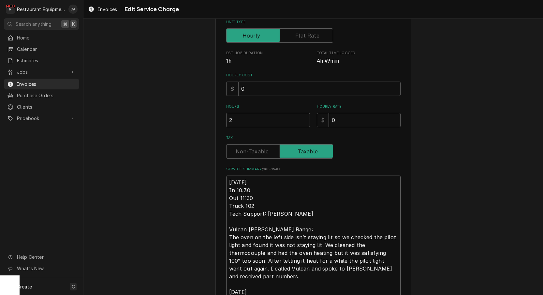
click at [229, 180] on textarea "9/25/25 In 10:30 Out 11:30 Truck 102 Tech Support: Robert Vulcan Hart Range: Th…" at bounding box center [313, 279] width 174 height 209
type textarea "x"
type textarea "R9/25/25 In 10:30 Out 11:30 Truck 102 Tech Support: Robert Vulcan Hart Range: T…"
type textarea "x"
type textarea "Ro9/25/25 In 10:30 Out 11:30 Truck 102 Tech Support: Robert Vulcan Hart Range: …"
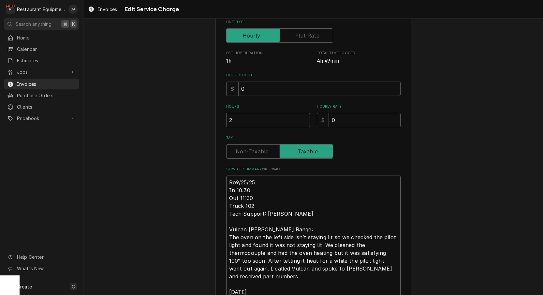
type textarea "x"
type textarea "Roo9/25/25 In 10:30 Out 11:30 Truck 102 Tech Support: Robert Vulcan Hart Range:…"
type textarea "x"
type textarea "Roo 9/25/25 In 10:30 Out 11:30 Truck 102 Tech Support: Robert Vulcan Hart Range…"
type textarea "x"
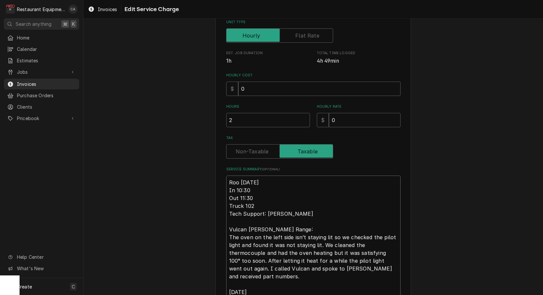
type textarea "Roo 99/25/25 In 10:30 Out 11:30 Truck 102 Tech Support: Robert Vulcan Hart Rang…"
type textarea "x"
type textarea "Roo 909/25/25 In 10:30 Out 11:30 Truck 102 Tech Support: Robert Vulcan Hart Ran…"
type textarea "x"
type textarea "Roo 9019/25/25 In 10:30 Out 11:30 Truck 102 Tech Support: Robert Vulcan Hart Ra…"
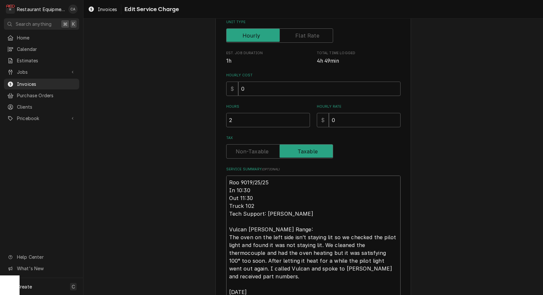
type textarea "x"
type textarea "Roo 90109/25/25 In 10:30 Out 11:30 Truck 102 Tech Support: Robert Vulcan Hart R…"
type textarea "x"
type textarea "Roo 9010 9/25/25 In 10:30 Out 11:30 Truck 102 Tech Support: Robert Vulcan Hart …"
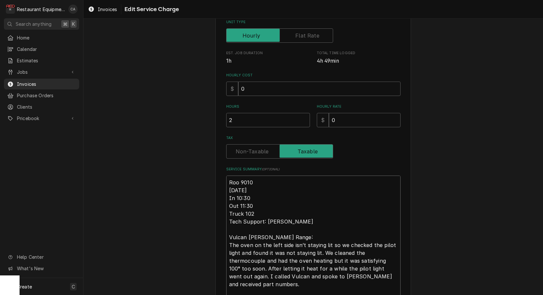
type textarea "x"
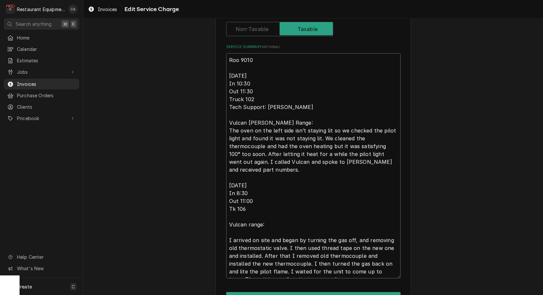
scroll to position [231, 0]
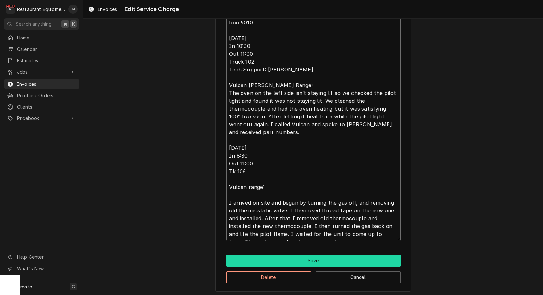
type textarea "Roo 9010 9/25/25 In 10:30 Out 11:30 Truck 102 Tech Support: Robert Vulcan Hart …"
click at [301, 256] on button "Save" at bounding box center [313, 260] width 174 height 12
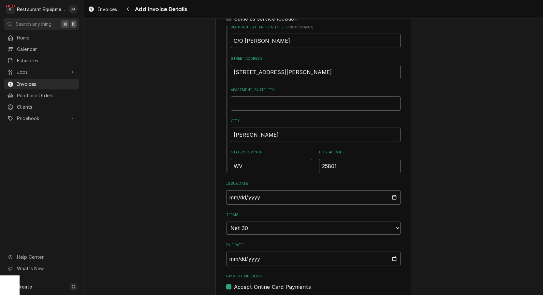
type textarea "x"
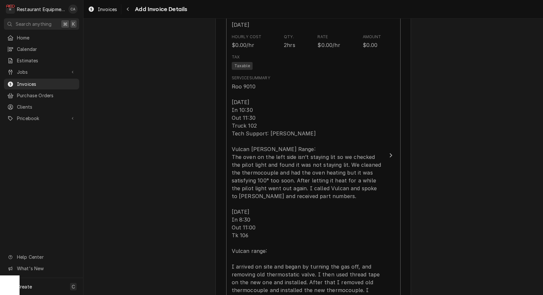
scroll to position [691, 0]
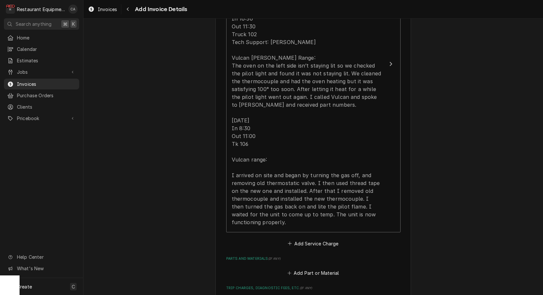
drag, startPoint x: 315, startPoint y: 238, endPoint x: 287, endPoint y: 189, distance: 55.9
click at [315, 239] on button "Add Service Charge" at bounding box center [313, 243] width 53 height 9
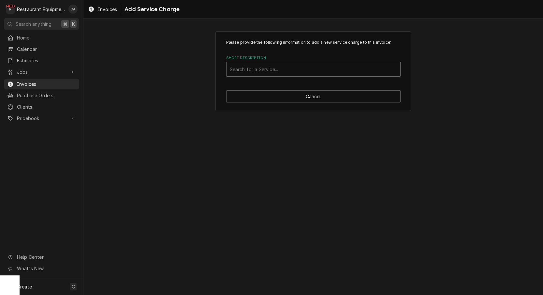
click at [243, 74] on div "Short Description" at bounding box center [313, 69] width 167 height 12
type input "trave"
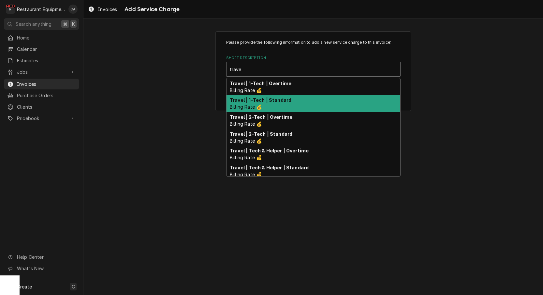
drag, startPoint x: 252, startPoint y: 99, endPoint x: 274, endPoint y: 114, distance: 26.4
click at [252, 100] on strong "Travel | 1-Tech | Standard" at bounding box center [261, 100] width 62 height 6
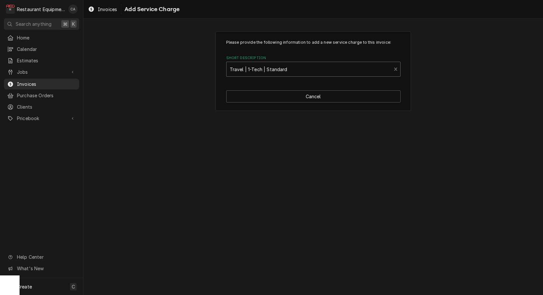
type textarea "x"
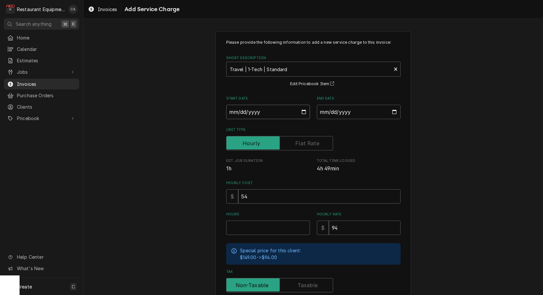
click at [245, 113] on input "Start Date" at bounding box center [268, 112] width 84 height 14
type input "2025-09-25"
type textarea "x"
click at [339, 115] on input "End Date" at bounding box center [359, 112] width 84 height 14
type input "2025-09-29"
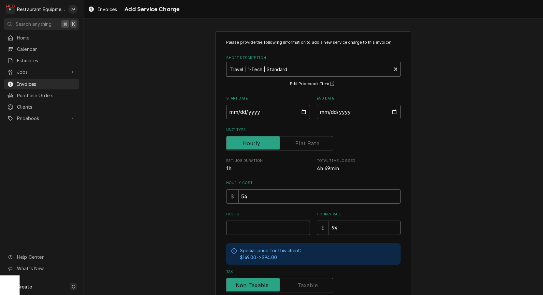
drag, startPoint x: 411, startPoint y: 156, endPoint x: 280, endPoint y: 233, distance: 151.9
click at [411, 156] on div "Please provide the following information to add a new service charge to this in…" at bounding box center [313, 201] width 460 height 353
click at [270, 228] on input "Hours" at bounding box center [268, 227] width 84 height 14
type textarea "x"
type input "2"
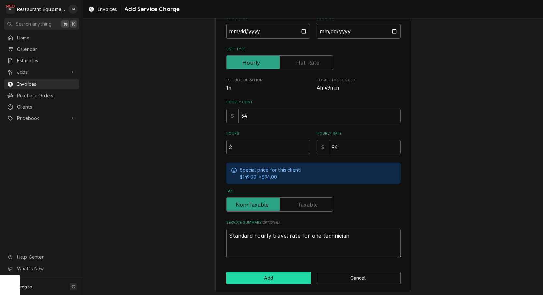
click at [259, 272] on button "Add" at bounding box center [268, 278] width 85 height 12
type textarea "x"
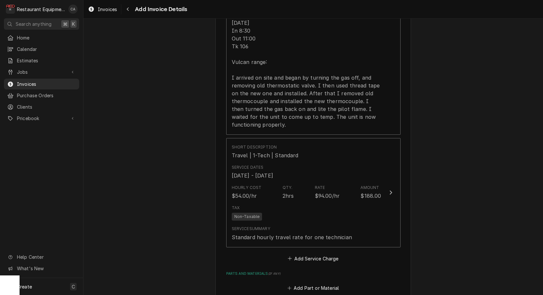
scroll to position [798, 0]
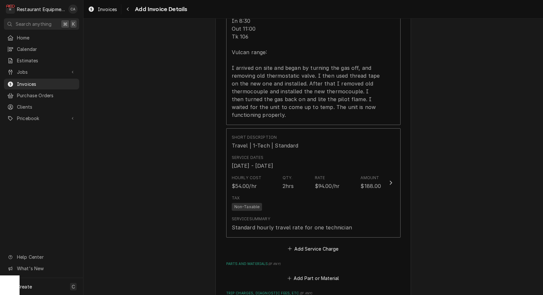
drag, startPoint x: 303, startPoint y: 238, endPoint x: 264, endPoint y: 119, distance: 125.0
click at [303, 244] on button "Add Service Charge" at bounding box center [313, 248] width 53 height 9
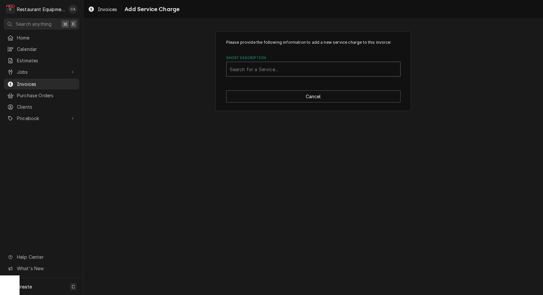
click at [246, 70] on div "Search for a Service..." at bounding box center [313, 69] width 167 height 7
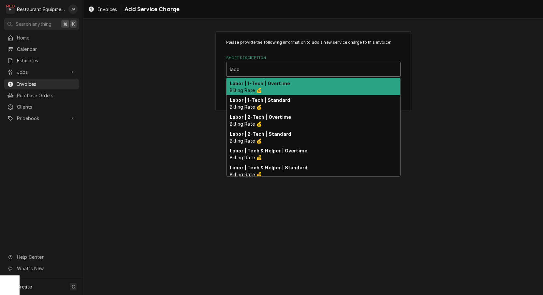
type input "labor"
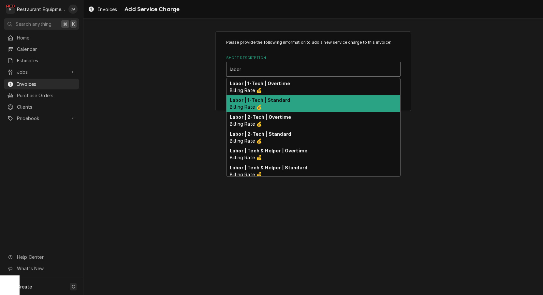
click at [262, 103] on div "Labor | 1-Tech | Standard Billing Rate 💰" at bounding box center [314, 103] width 174 height 17
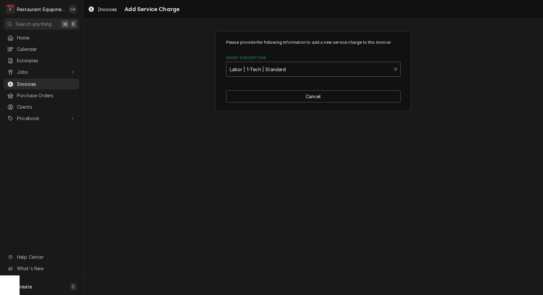
type textarea "x"
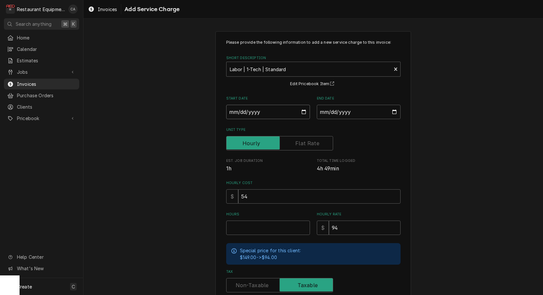
drag, startPoint x: 243, startPoint y: 113, endPoint x: 248, endPoint y: 119, distance: 7.6
click at [243, 113] on input "Start Date" at bounding box center [268, 112] width 84 height 14
type input "2025-09-25"
type textarea "x"
click at [341, 111] on input "End Date" at bounding box center [359, 112] width 84 height 14
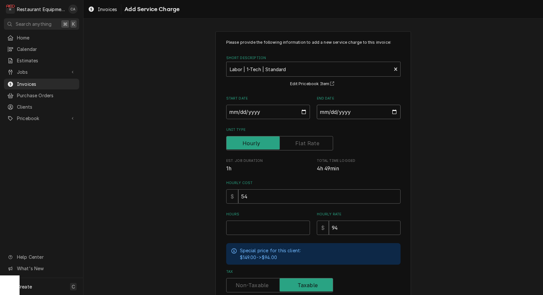
type input "2025-09-29"
drag, startPoint x: 428, startPoint y: 168, endPoint x: 265, endPoint y: 246, distance: 181.0
click at [428, 169] on div "Please provide the following information to add a new service charge to this in…" at bounding box center [313, 201] width 460 height 353
click at [258, 226] on input "Hours" at bounding box center [268, 227] width 84 height 14
type textarea "x"
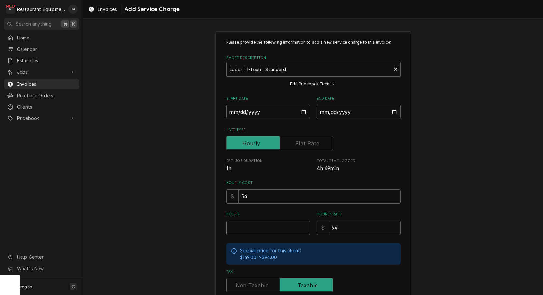
type input "3"
type textarea "x"
type input "3.5"
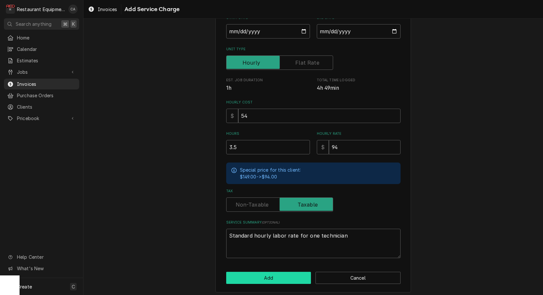
click at [267, 274] on button "Add" at bounding box center [268, 278] width 85 height 12
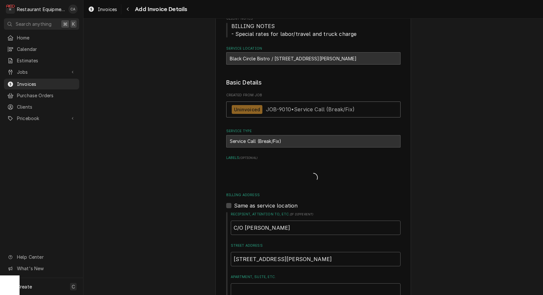
type textarea "x"
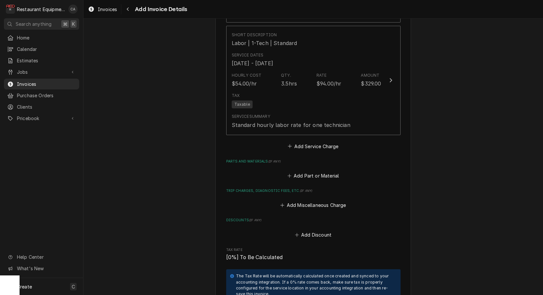
scroll to position [1015, 0]
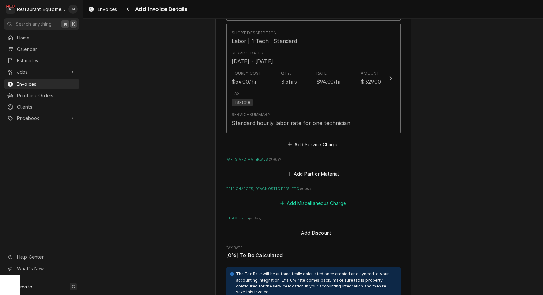
click at [313, 199] on button "Add Miscellaneous Charge" at bounding box center [313, 203] width 68 height 9
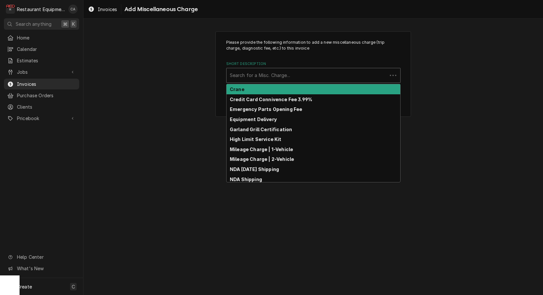
click at [257, 76] on div "Search for a Misc. Charge..." at bounding box center [307, 75] width 154 height 7
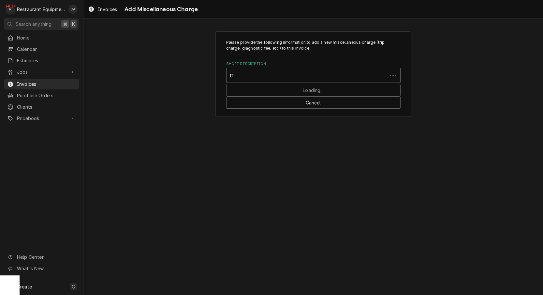
type input "tru"
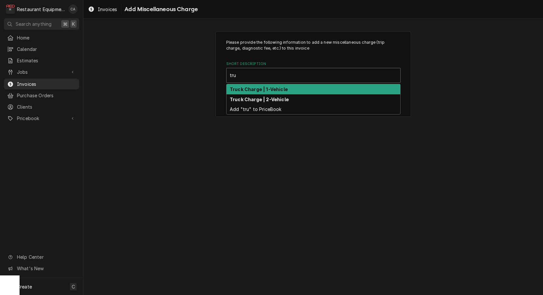
click at [260, 90] on strong "Truck Charge | 1-Vehicle" at bounding box center [259, 89] width 58 height 6
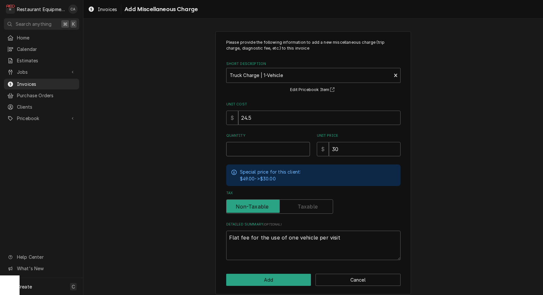
click at [239, 148] on input "Quantity" at bounding box center [268, 149] width 84 height 14
type textarea "x"
type input "2"
click at [253, 120] on input "24.5" at bounding box center [319, 118] width 162 height 14
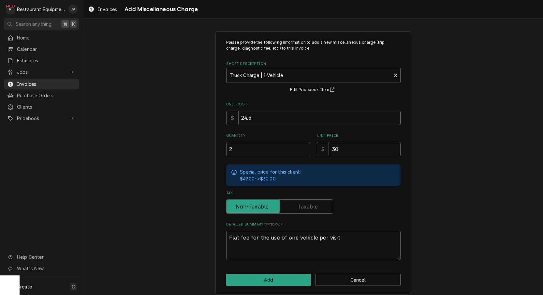
type textarea "x"
type input "1"
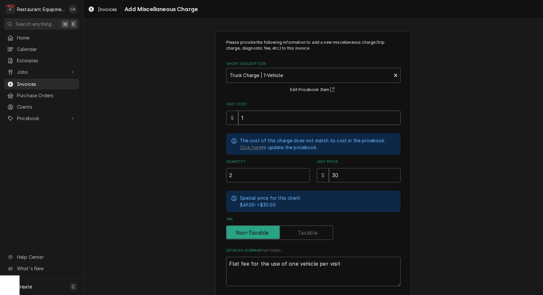
type textarea "x"
type input "15"
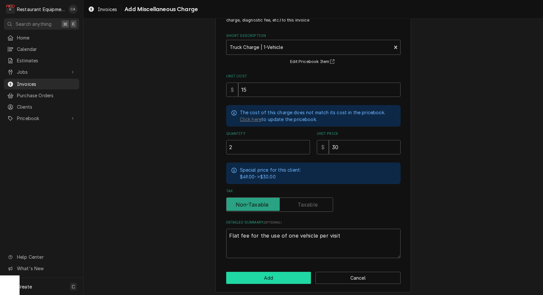
click at [257, 272] on button "Add" at bounding box center [268, 278] width 85 height 12
type textarea "x"
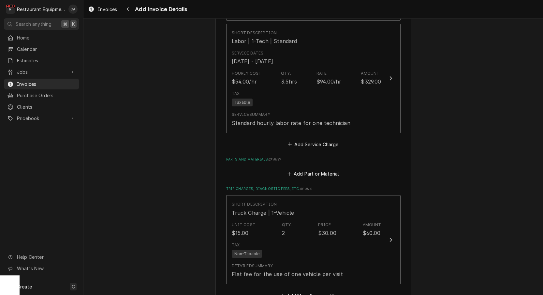
click at [300, 169] on button "Add Part or Material" at bounding box center [313, 173] width 54 height 9
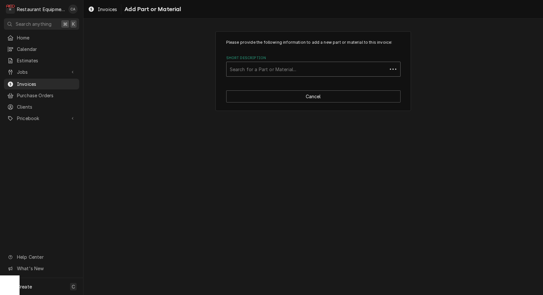
click at [239, 72] on div "Short Description" at bounding box center [307, 69] width 154 height 12
type input "00-412788-00020"
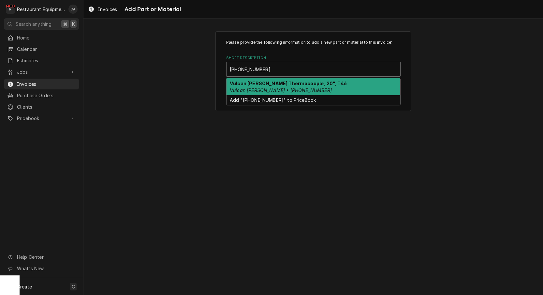
click at [244, 85] on strong "Vulcan Hart Thermocouple, 20", T46" at bounding box center [288, 84] width 117 height 6
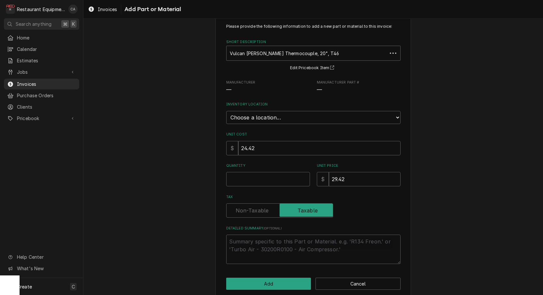
type textarea "x"
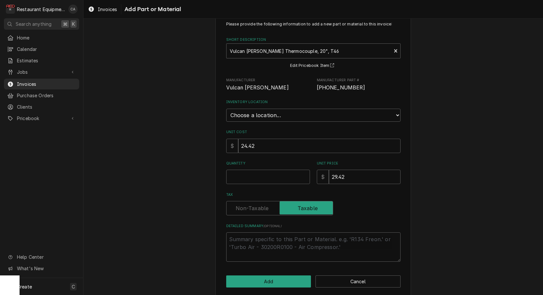
scroll to position [18, 0]
select select "54"
click at [250, 170] on input "Quantity" at bounding box center [268, 177] width 84 height 14
type textarea "x"
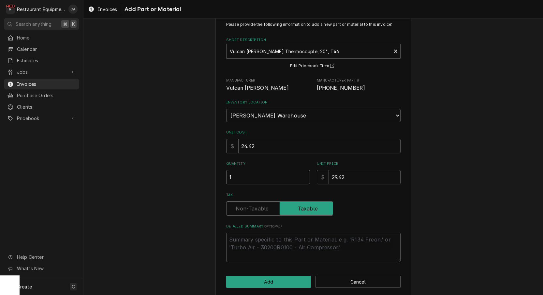
type input "1"
type textarea "x"
type input "3"
type textarea "x"
type input "37"
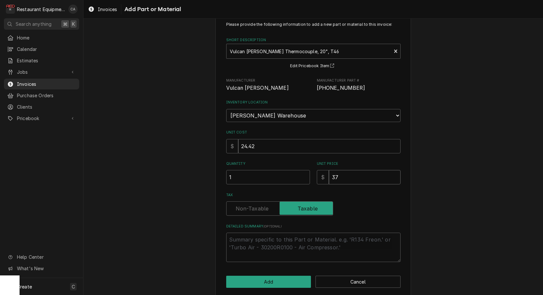
type textarea "x"
type input "37.3"
type textarea "x"
type input "37.34"
click at [261, 278] on button "Add" at bounding box center [268, 282] width 85 height 12
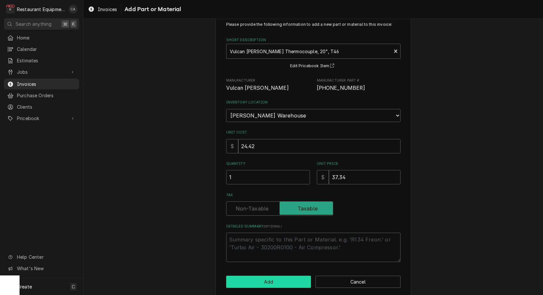
type textarea "x"
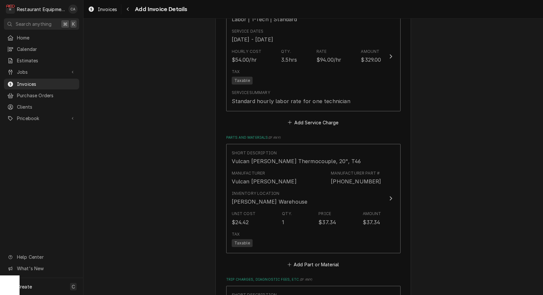
scroll to position [1054, 0]
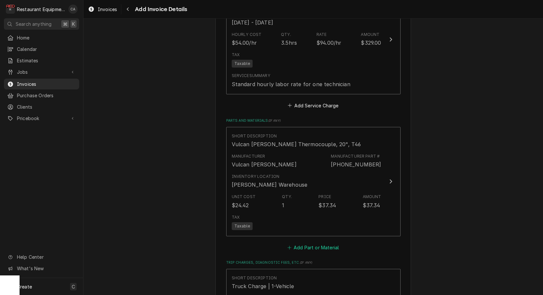
click at [316, 243] on button "Add Part or Material" at bounding box center [313, 247] width 54 height 9
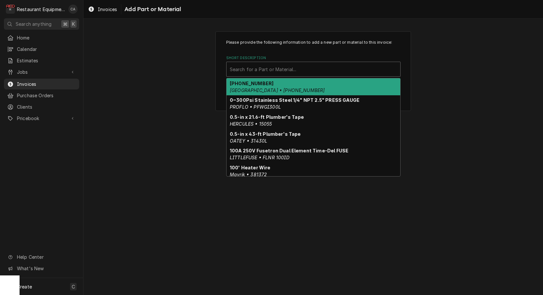
click at [247, 70] on div "Search for a Part or Material..." at bounding box center [313, 69] width 167 height 7
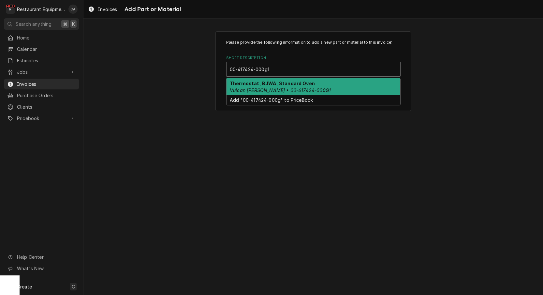
type input "00-417424-000g1"
click at [248, 87] on em "Vulcan Hart • 00-417424-000G1" at bounding box center [280, 90] width 101 height 6
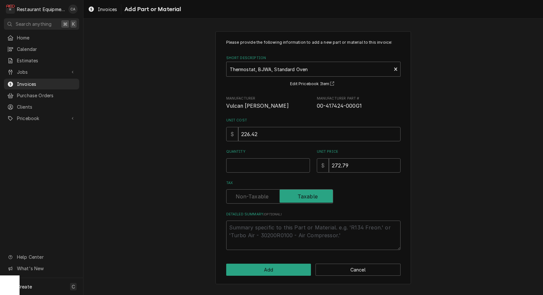
drag, startPoint x: 176, startPoint y: 117, endPoint x: 239, endPoint y: 159, distance: 75.6
click at [177, 117] on div "Please provide the following information to add a new part or material to this …" at bounding box center [313, 157] width 460 height 264
click at [238, 165] on input "Quantity" at bounding box center [268, 165] width 84 height 14
type textarea "x"
type input "1"
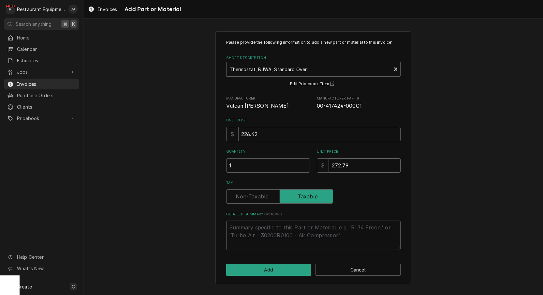
drag, startPoint x: 367, startPoint y: 164, endPoint x: 310, endPoint y: 162, distance: 56.1
click at [310, 162] on div "Quantity 1 Unit Price $ 272.79" at bounding box center [313, 160] width 174 height 23
type textarea "x"
type input "3"
type textarea "x"
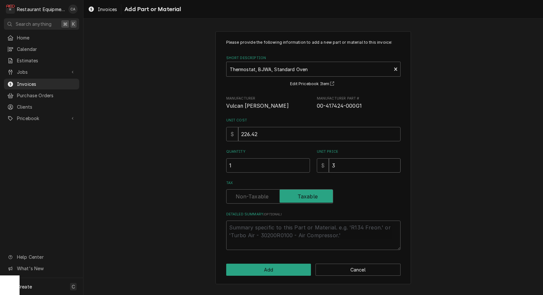
type input "34"
type textarea "x"
type input "346"
type textarea "x"
type input "346.2"
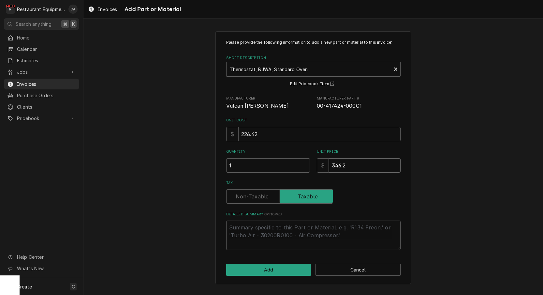
type textarea "x"
type input "346.21"
click at [276, 266] on button "Add" at bounding box center [268, 269] width 85 height 12
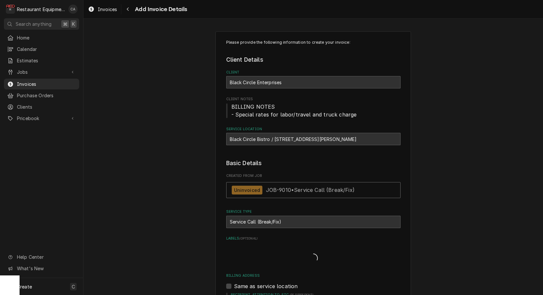
type textarea "x"
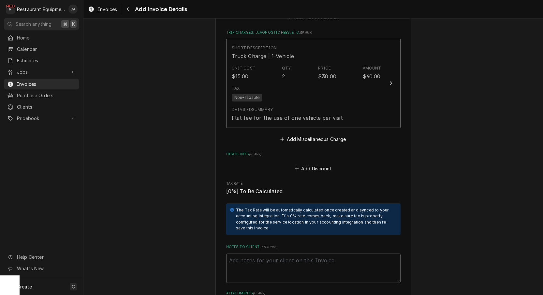
scroll to position [1377, 0]
drag, startPoint x: 337, startPoint y: 142, endPoint x: 323, endPoint y: 126, distance: 22.0
click at [337, 151] on label "Discounts ( if any )" at bounding box center [313, 153] width 174 height 5
click at [323, 133] on button "Add Miscellaneous Charge" at bounding box center [313, 137] width 68 height 9
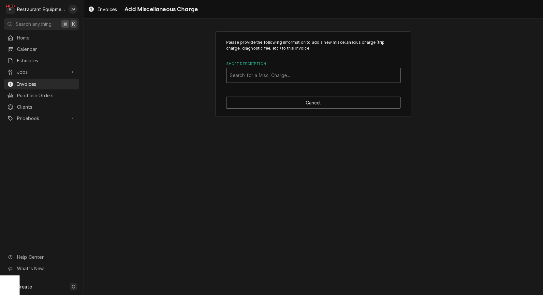
click at [273, 72] on div "Search for a Misc. Charge..." at bounding box center [313, 75] width 167 height 7
type input "shipp"
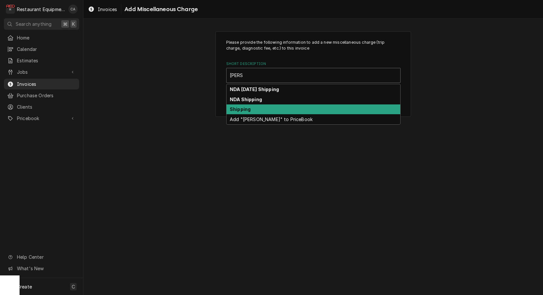
click at [246, 107] on strong "Shipping" at bounding box center [240, 109] width 21 height 6
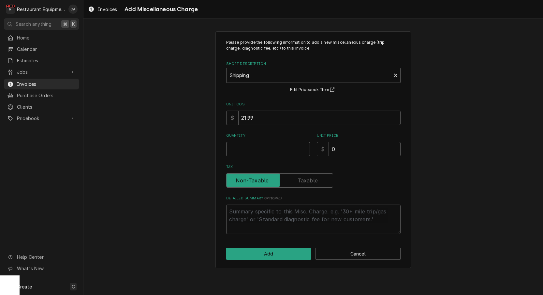
click at [258, 146] on input "Quantity" at bounding box center [268, 149] width 84 height 14
type textarea "x"
type input "1"
type textarea "x"
type input "7"
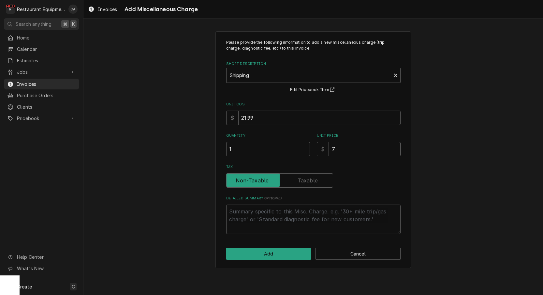
type textarea "x"
type input "71"
type textarea "x"
type input "71.5"
type textarea "x"
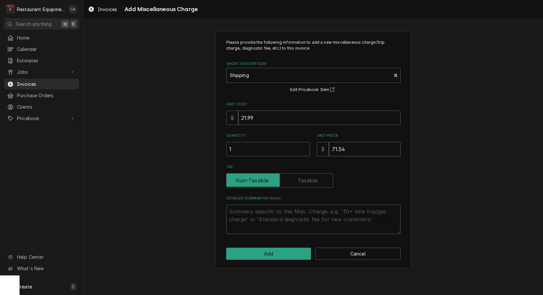
type input "71.54"
click at [270, 251] on button "Add" at bounding box center [268, 253] width 85 height 12
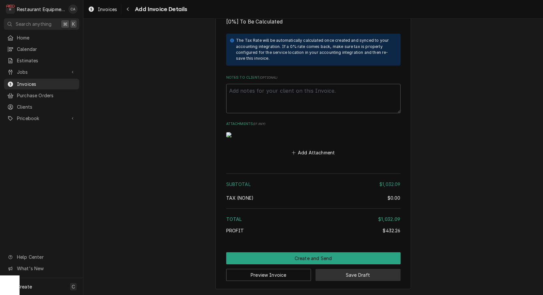
click at [358, 275] on button "Save Draft" at bounding box center [358, 275] width 85 height 12
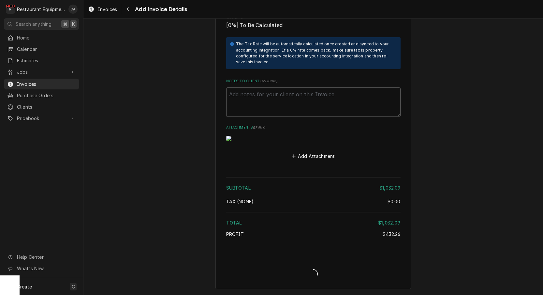
type textarea "x"
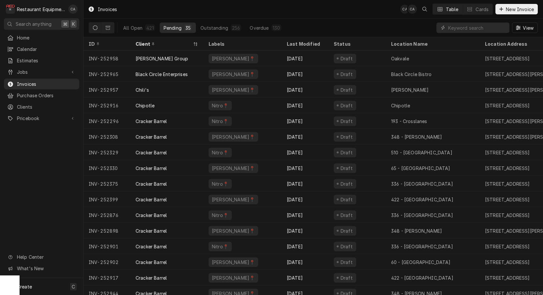
drag, startPoint x: 39, startPoint y: 68, endPoint x: 80, endPoint y: 67, distance: 40.8
click at [39, 68] on span "Jobs" at bounding box center [41, 71] width 49 height 7
click at [35, 80] on span "Jobs" at bounding box center [46, 83] width 59 height 7
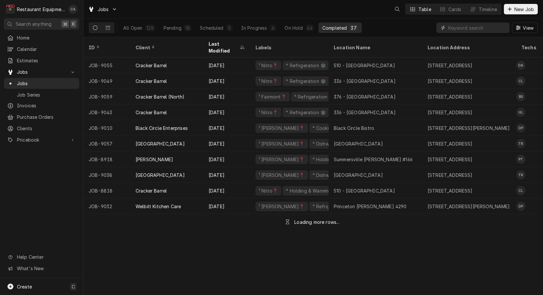
click at [458, 27] on input "Dynamic Content Wrapper" at bounding box center [477, 27] width 58 height 10
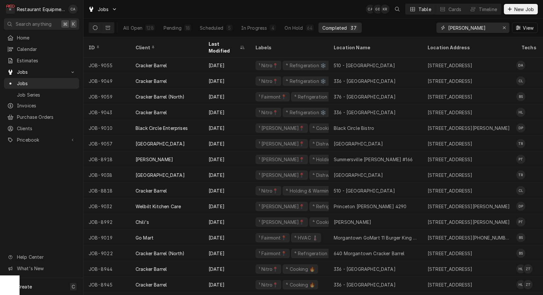
type input "[PERSON_NAME]"
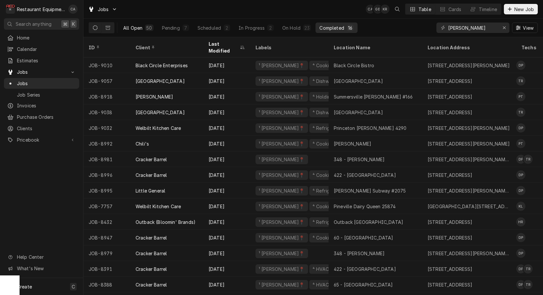
click at [136, 28] on div "All Open" at bounding box center [132, 27] width 19 height 7
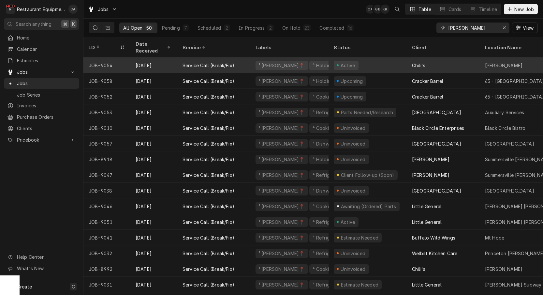
click at [407, 58] on div "Chili's" at bounding box center [443, 65] width 73 height 16
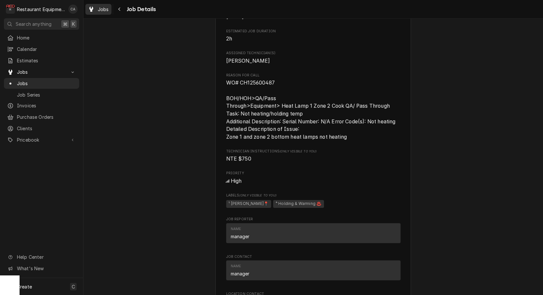
click at [104, 9] on span "Jobs" at bounding box center [103, 9] width 11 height 7
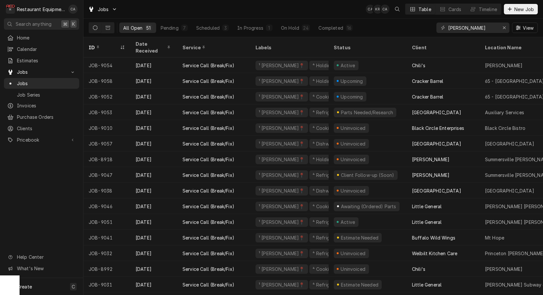
drag, startPoint x: 206, startPoint y: 15, endPoint x: 317, endPoint y: 22, distance: 111.1
click at [208, 14] on div "Jobs CA KR CA Table Cards Timeline New Job" at bounding box center [313, 9] width 460 height 18
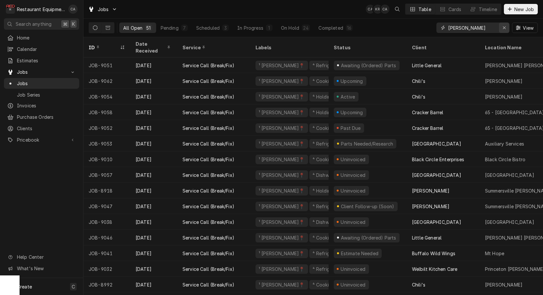
click at [506, 27] on div "Erase input" at bounding box center [504, 27] width 7 height 7
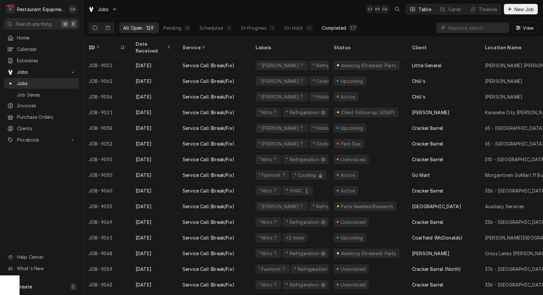
click at [336, 31] on button "Completed 37" at bounding box center [339, 27] width 43 height 10
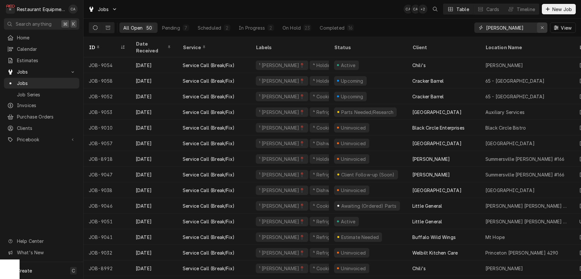
click at [543, 27] on icon "Erase input" at bounding box center [542, 27] width 4 height 5
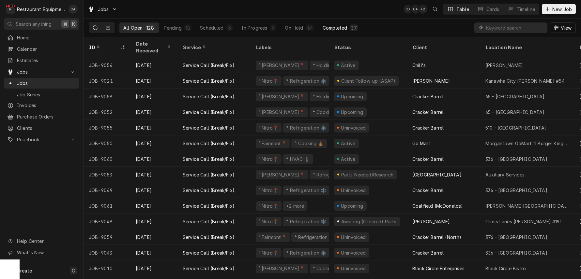
click at [337, 28] on div "Completed" at bounding box center [334, 27] width 24 height 7
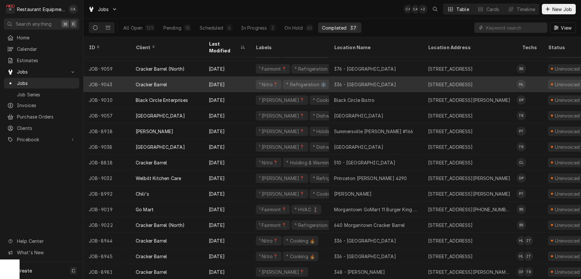
scroll to position [17, 0]
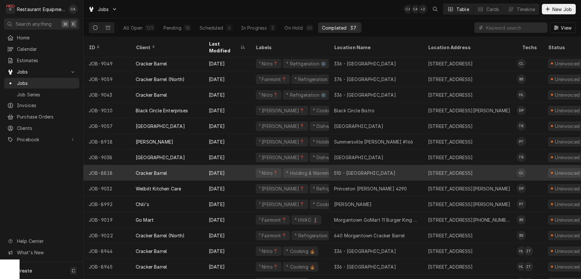
click at [375, 166] on div "510 - Charleston" at bounding box center [376, 173] width 94 height 16
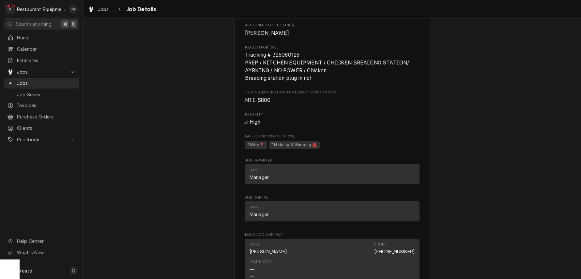
scroll to position [290, 0]
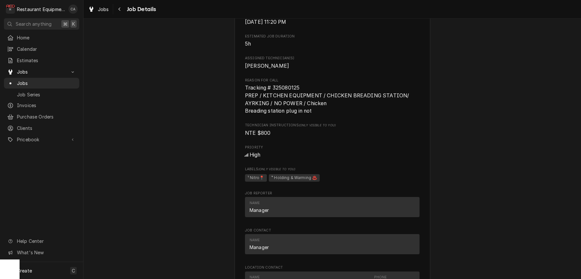
drag, startPoint x: 292, startPoint y: 74, endPoint x: 304, endPoint y: 82, distance: 14.0
click at [296, 75] on div "Roopairs Job ID JOB-8818 Date Received [DATE] Service Type Service Call (Break/…" at bounding box center [332, 137] width 174 height 678
drag, startPoint x: 301, startPoint y: 88, endPoint x: 273, endPoint y: 87, distance: 28.4
click at [273, 87] on span "Tracking # 325080125 PREP / KITCHEN EQUIPMENT / CHICKEN BREADING STATION/ AYRKI…" at bounding box center [332, 99] width 174 height 31
copy span "325080125"
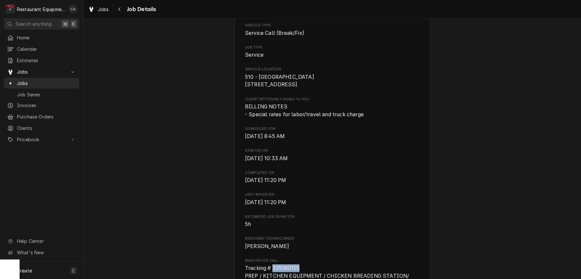
scroll to position [115, 0]
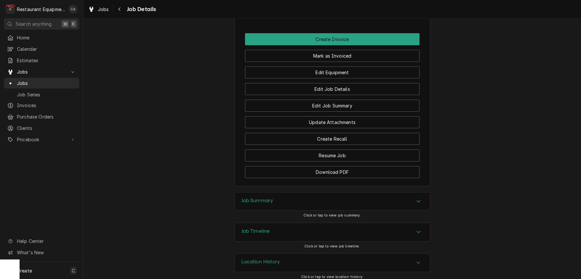
drag, startPoint x: 263, startPoint y: 195, endPoint x: 265, endPoint y: 190, distance: 5.5
click at [263, 198] on h3 "Job Summary" at bounding box center [257, 201] width 32 height 6
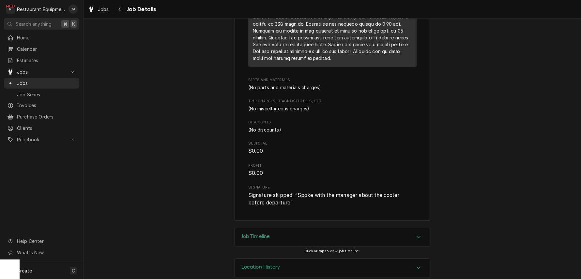
scroll to position [0, 0]
drag, startPoint x: 260, startPoint y: 229, endPoint x: 257, endPoint y: 227, distance: 3.7
click at [260, 234] on h3 "Job Timeline" at bounding box center [255, 237] width 29 height 6
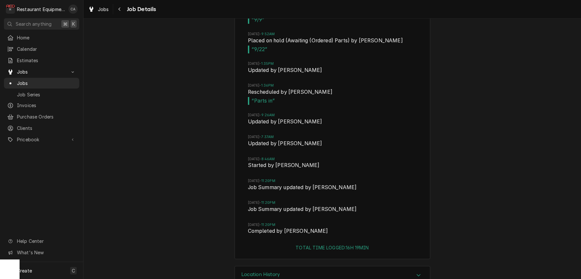
scroll to position [1931, 0]
click at [198, 179] on div "Job Timeline Mon, Sep 8, 2025 - 10:14AM Drafted by Kelli Robinette Mon, Sep 8, …" at bounding box center [331, 52] width 497 height 429
drag, startPoint x: 182, startPoint y: 166, endPoint x: 120, endPoint y: 39, distance: 141.5
click at [181, 165] on div "Job Timeline Mon, Sep 8, 2025 - 10:14AM Drafted by Kelli Robinette Mon, Sep 8, …" at bounding box center [331, 52] width 497 height 429
click at [106, 14] on div "Jobs Job Details" at bounding box center [331, 9] width 497 height 18
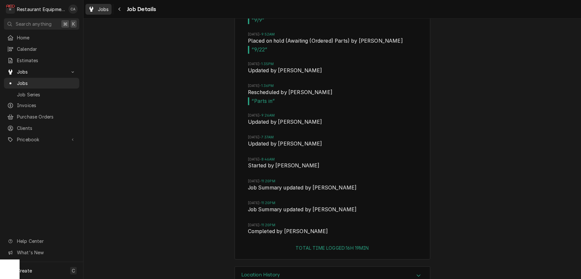
drag, startPoint x: 106, startPoint y: 14, endPoint x: 104, endPoint y: 7, distance: 8.0
click at [106, 14] on div "Jobs Job Details" at bounding box center [331, 9] width 497 height 18
click at [99, 9] on span "Jobs" at bounding box center [103, 9] width 11 height 7
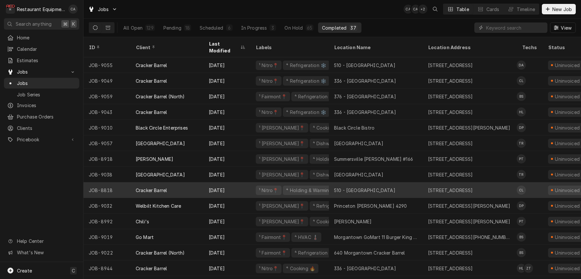
click at [369, 187] on div "510 - [GEOGRAPHIC_DATA]" at bounding box center [364, 190] width 61 height 7
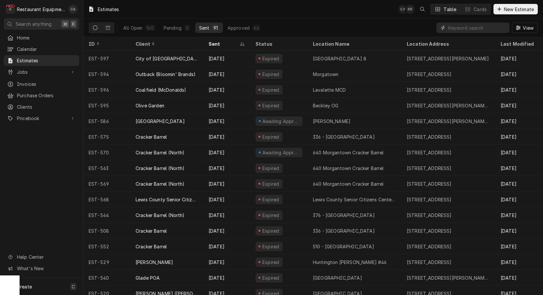
click at [475, 30] on input "Dynamic Content Wrapper" at bounding box center [477, 27] width 58 height 10
type input "552"
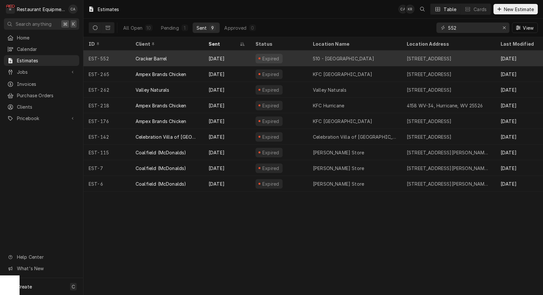
click at [260, 57] on div "Dynamic Content Wrapper" at bounding box center [260, 58] width 2 height 2
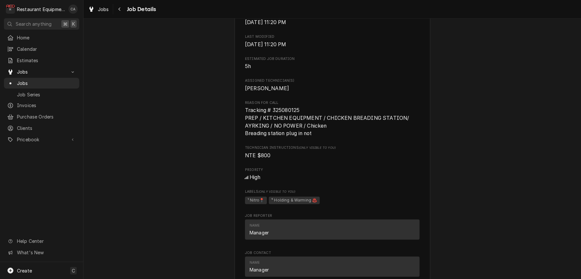
scroll to position [270, 0]
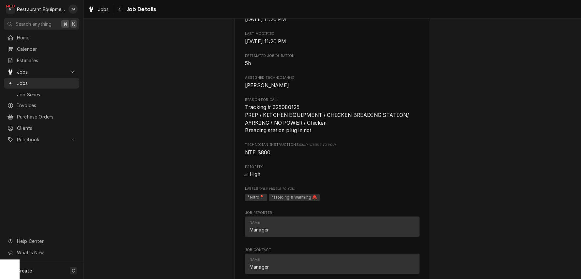
drag, startPoint x: 314, startPoint y: 97, endPoint x: 309, endPoint y: 105, distance: 9.9
click at [314, 97] on div "Roopairs Job ID JOB-8818 Date Received [DATE] Service Type Service Call (Break/…" at bounding box center [332, 157] width 174 height 678
drag, startPoint x: 308, startPoint y: 104, endPoint x: 293, endPoint y: 108, distance: 15.8
click at [300, 111] on div "Reason For Call Tracking # [PHONE_NUMBER] PREP / KITCHEN EQUIPMENT / CHICKEN BR…" at bounding box center [332, 115] width 174 height 37
copy span "Tracking # 325080125"
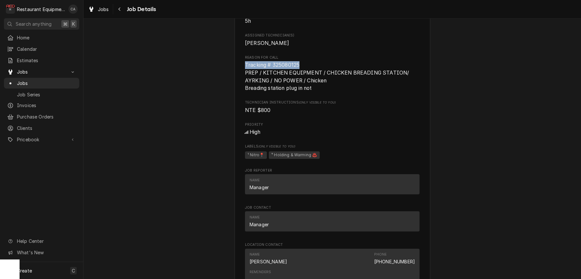
scroll to position [311, 0]
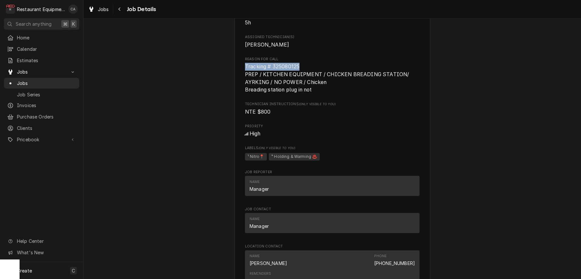
copy span "Tracking # 325080125"
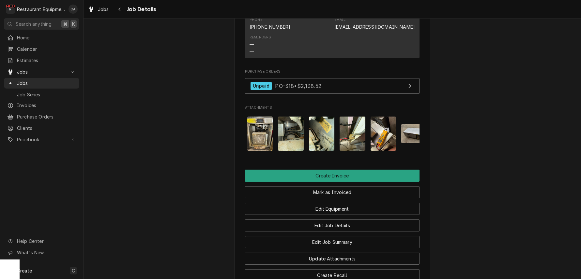
scroll to position [0, 110]
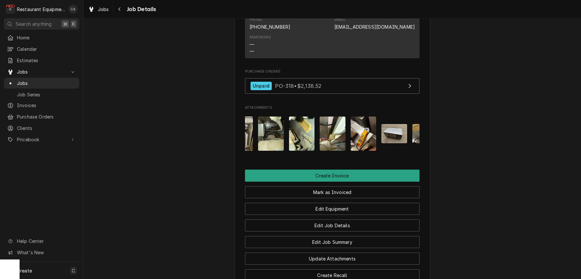
click at [303, 129] on img "Attachments" at bounding box center [302, 134] width 26 height 34
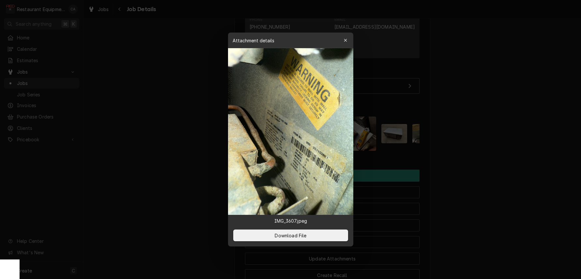
click at [510, 133] on div at bounding box center [290, 139] width 581 height 279
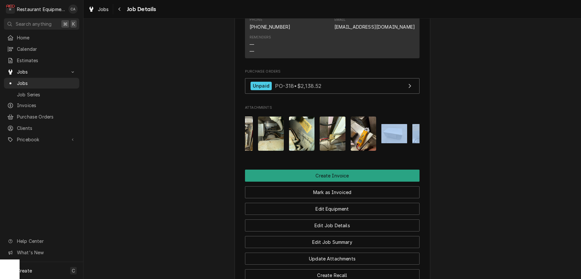
drag, startPoint x: 510, startPoint y: 133, endPoint x: 494, endPoint y: 133, distance: 15.7
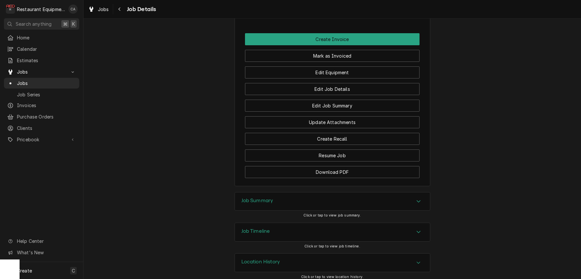
scroll to position [0, 0]
click at [253, 199] on h3 "Job Summary" at bounding box center [257, 201] width 32 height 6
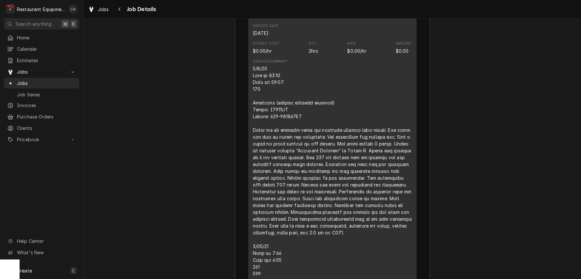
scroll to position [1045, 0]
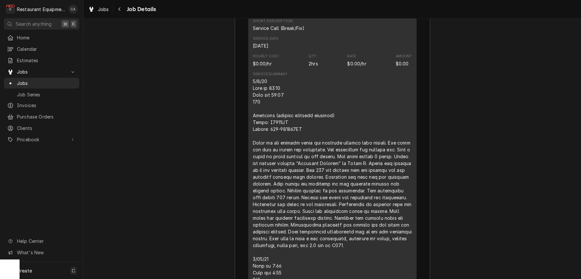
drag, startPoint x: 166, startPoint y: 75, endPoint x: 161, endPoint y: 67, distance: 9.2
click at [97, 10] on div "Jobs" at bounding box center [98, 9] width 23 height 8
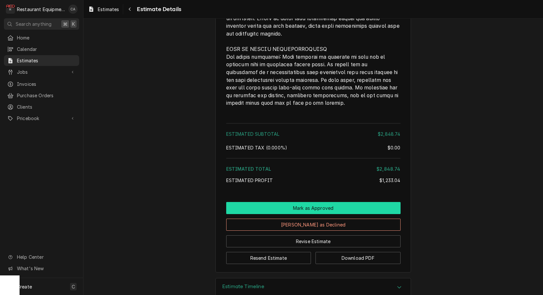
click at [311, 202] on button "Mark as Approved" at bounding box center [313, 208] width 174 height 12
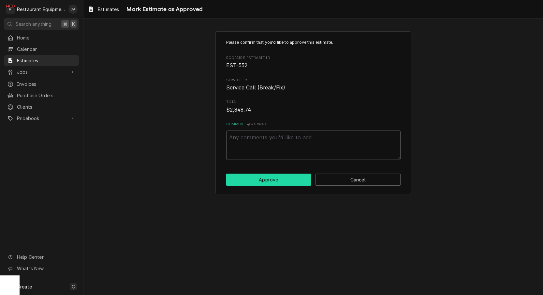
click at [263, 179] on button "Approve" at bounding box center [268, 179] width 85 height 12
type textarea "x"
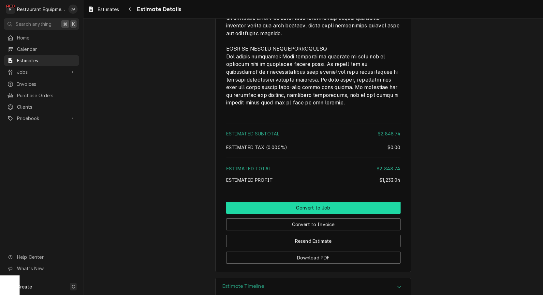
scroll to position [1960, 0]
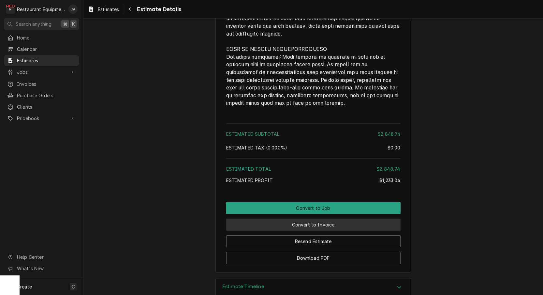
click at [315, 218] on button "Convert to Invoice" at bounding box center [313, 224] width 174 height 12
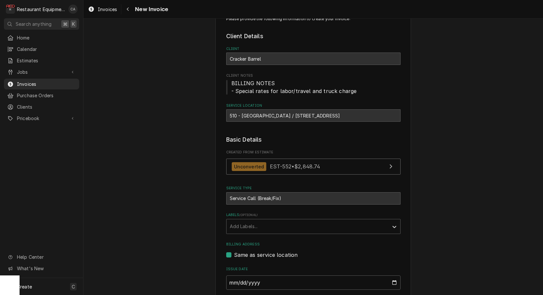
scroll to position [23, 0]
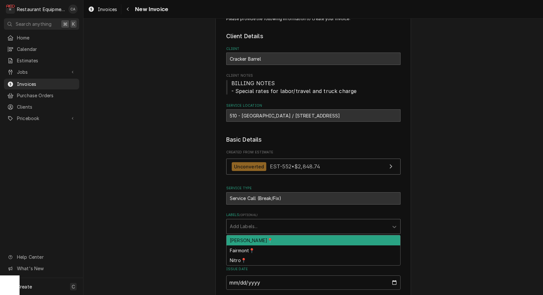
drag, startPoint x: 235, startPoint y: 227, endPoint x: 241, endPoint y: 248, distance: 22.0
click at [235, 227] on div "Add Labels..." at bounding box center [308, 226] width 156 height 7
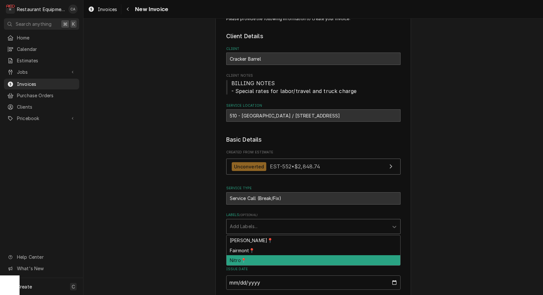
click at [234, 256] on div "Nitro📍" at bounding box center [314, 260] width 174 height 10
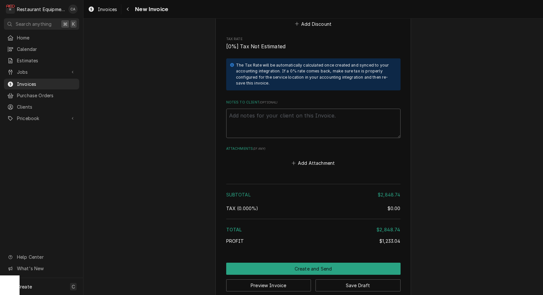
scroll to position [0, 0]
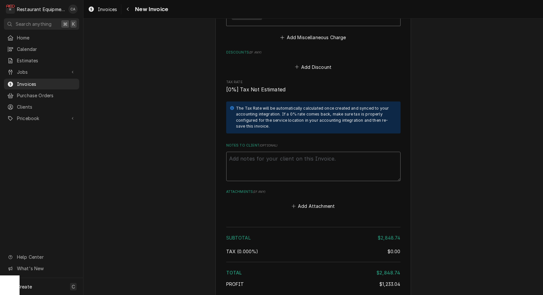
drag, startPoint x: 231, startPoint y: 161, endPoint x: 242, endPoint y: 153, distance: 13.7
click at [232, 161] on textarea "Notes to Client ( optional )" at bounding box center [313, 166] width 174 height 29
paste textarea "Tracking # 325080125"
type textarea "x"
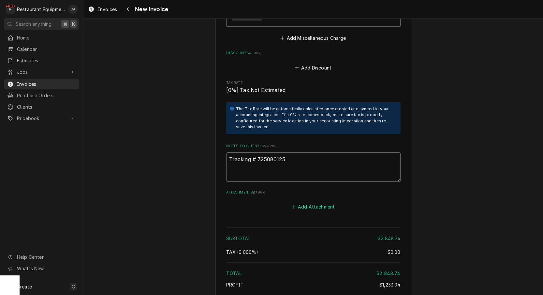
type textarea "Tracking # 325080125"
click at [318, 202] on button "Add Attachment" at bounding box center [314, 206] width 46 height 9
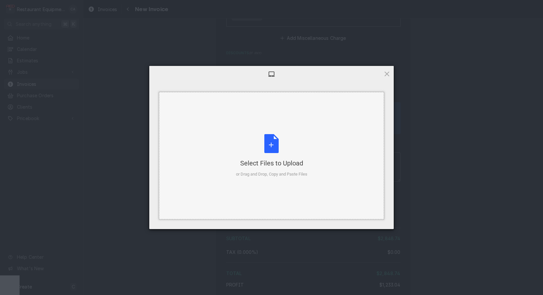
click at [255, 182] on div "Select Files to Upload or Drag and Drop, Copy and Paste Files" at bounding box center [271, 155] width 225 height 127
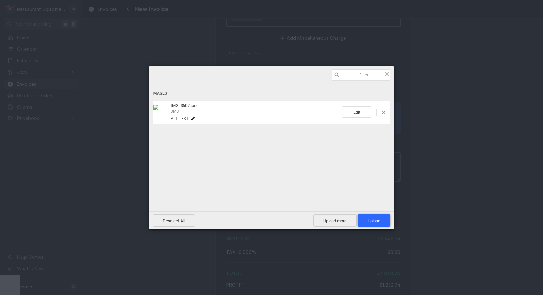
click at [383, 221] on span "Upload 1" at bounding box center [374, 220] width 33 height 12
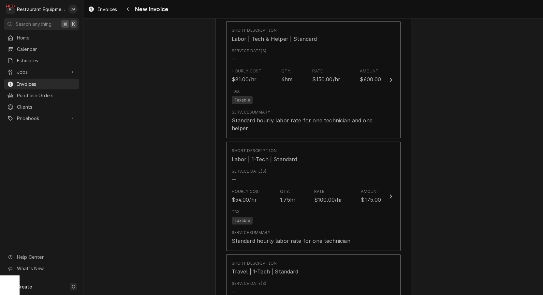
scroll to position [421, 0]
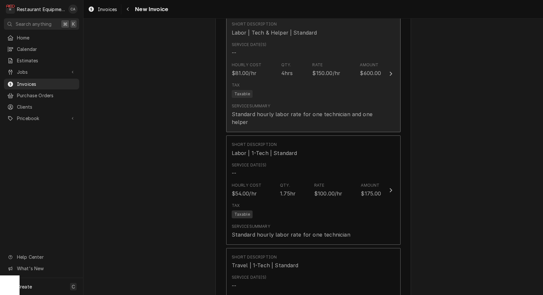
click at [287, 88] on div "Tax Taxable" at bounding box center [307, 90] width 150 height 21
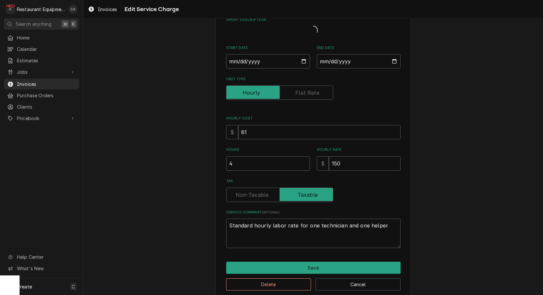
type textarea "x"
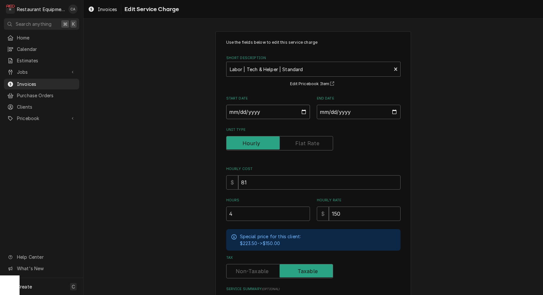
drag, startPoint x: 258, startPoint y: 110, endPoint x: 268, endPoint y: 119, distance: 12.9
click at [258, 110] on input "Start Date" at bounding box center [268, 112] width 84 height 14
type input "2025-09-29"
type textarea "x"
drag, startPoint x: 341, startPoint y: 110, endPoint x: 344, endPoint y: 126, distance: 15.8
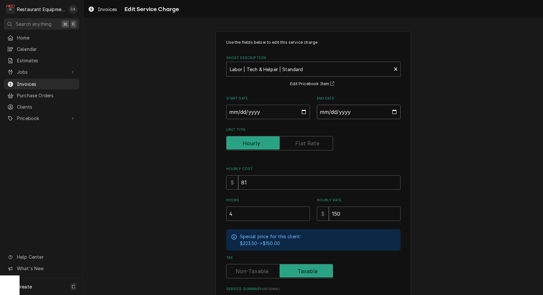
click at [341, 110] on input "End Date" at bounding box center [359, 112] width 84 height 14
type input "2025-09-30"
drag, startPoint x: 424, startPoint y: 153, endPoint x: 259, endPoint y: 147, distance: 164.8
click at [424, 153] on div "Use the fields below to edit this service charge Short Description Labor | Tech…" at bounding box center [313, 202] width 460 height 355
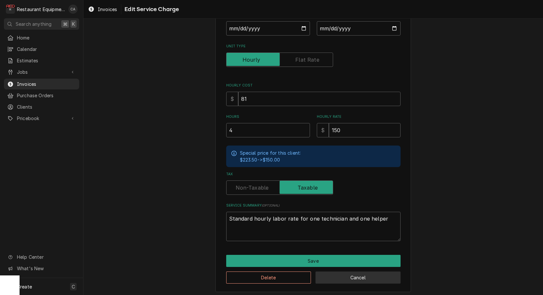
click at [353, 276] on button "Cancel" at bounding box center [358, 277] width 85 height 12
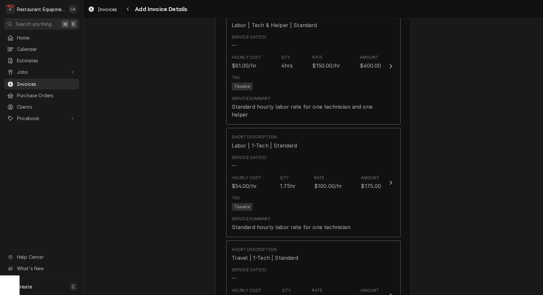
scroll to position [439, 0]
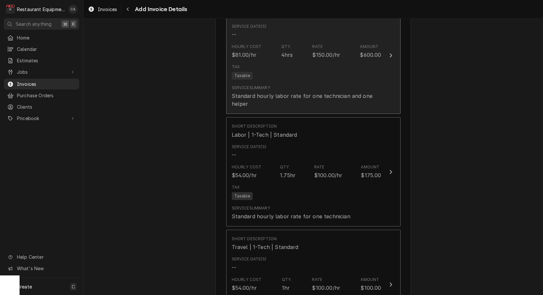
click at [267, 94] on div "Standard hourly labor rate for one technician and one helper" at bounding box center [307, 100] width 150 height 16
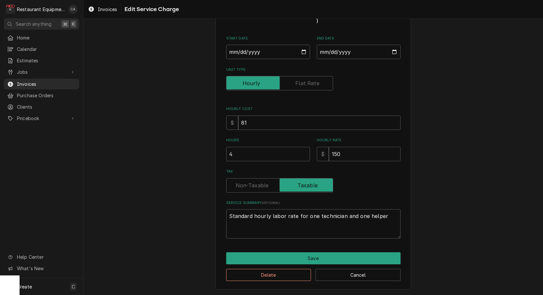
scroll to position [38, 0]
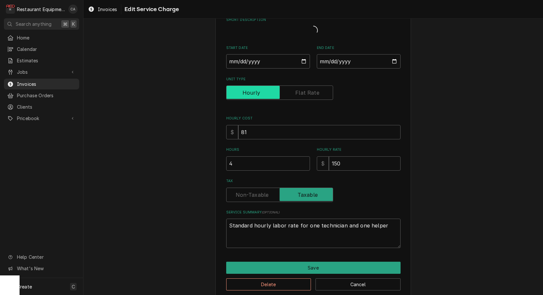
type textarea "x"
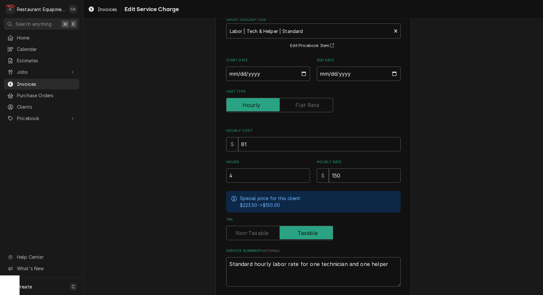
scroll to position [0, 0]
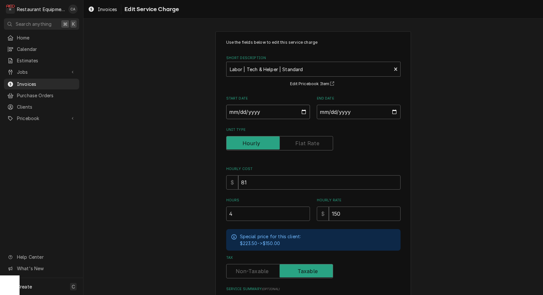
click at [257, 114] on input "Start Date" at bounding box center [268, 112] width 84 height 14
type input "2025-09-26"
type textarea "x"
click at [352, 115] on input "End Date" at bounding box center [359, 112] width 84 height 14
type input "2025-09-26"
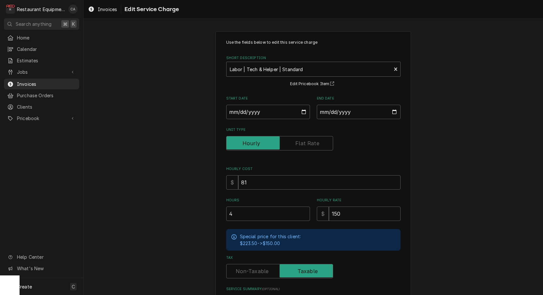
drag, startPoint x: 414, startPoint y: 154, endPoint x: 304, endPoint y: 245, distance: 143.8
click at [414, 154] on div "Use the fields below to edit this service charge Short Description Labor | Tech…" at bounding box center [313, 202] width 460 height 355
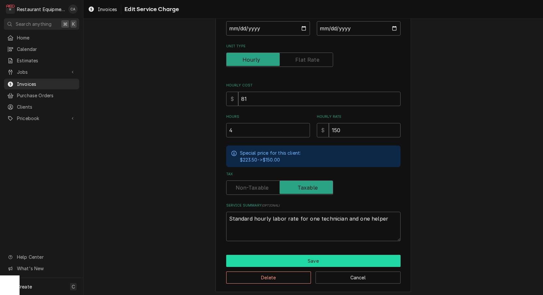
click at [268, 259] on button "Save" at bounding box center [313, 261] width 174 height 12
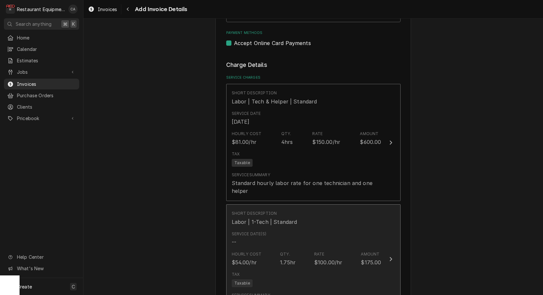
click at [274, 238] on div "Service Date(s) --" at bounding box center [307, 238] width 150 height 20
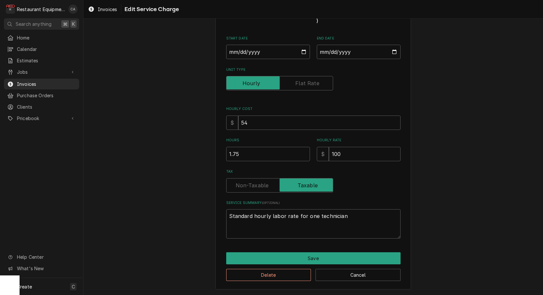
scroll to position [38, 0]
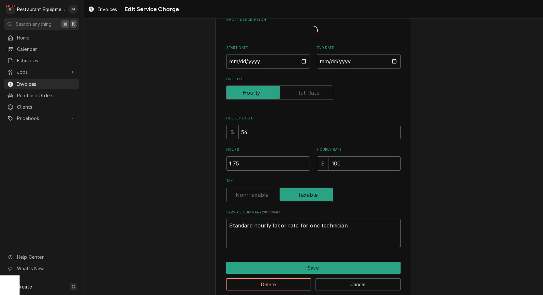
type textarea "x"
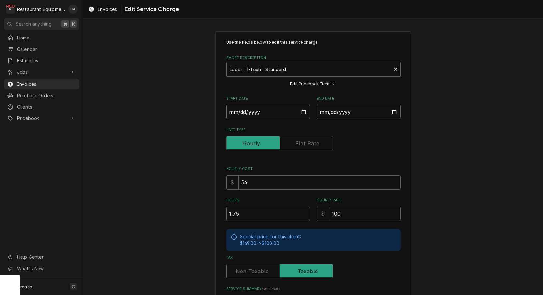
drag, startPoint x: 262, startPoint y: 114, endPoint x: 266, endPoint y: 119, distance: 5.6
click at [262, 114] on input "Start Date" at bounding box center [268, 112] width 84 height 14
type input "2025-09-08"
type textarea "x"
click at [368, 114] on input "End Date" at bounding box center [359, 112] width 84 height 14
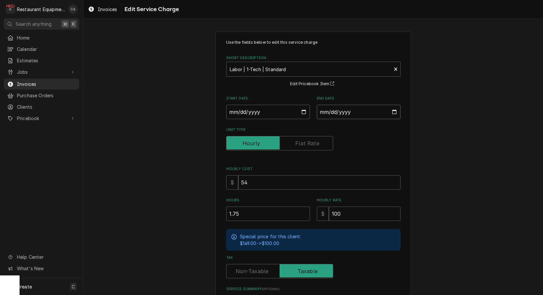
type input "2025-09-08"
click at [476, 159] on div "Use the fields below to edit this service charge Short Description Labor | 1-Te…" at bounding box center [313, 202] width 460 height 355
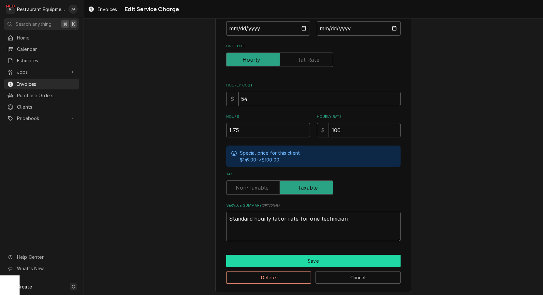
click at [317, 258] on button "Save" at bounding box center [313, 261] width 174 height 12
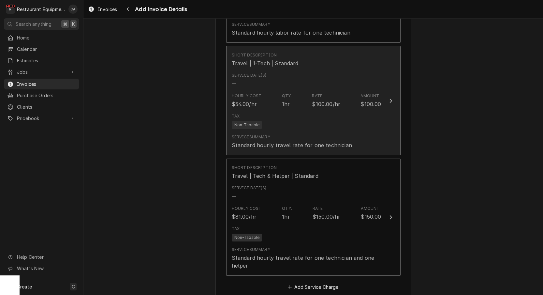
click at [318, 100] on div "$100.00/hr" at bounding box center [326, 104] width 28 height 8
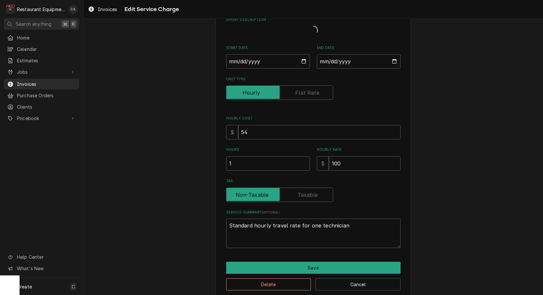
type textarea "x"
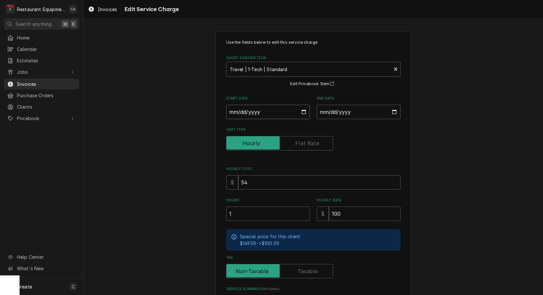
click at [257, 111] on input "Start Date" at bounding box center [268, 112] width 84 height 14
type input "2025-09-08"
type textarea "x"
drag, startPoint x: 349, startPoint y: 113, endPoint x: 350, endPoint y: 122, distance: 8.6
click at [349, 113] on input "End Date" at bounding box center [359, 112] width 84 height 14
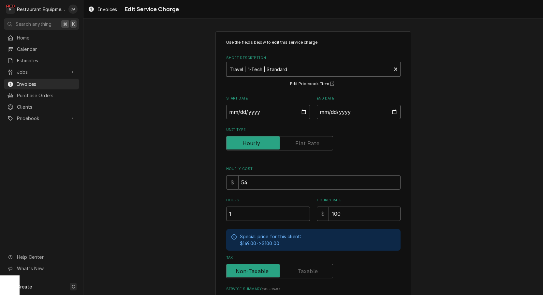
type input "2025-09-08"
click at [428, 149] on div "Use the fields below to edit this service charge Short Description Travel | 1-T…" at bounding box center [313, 202] width 460 height 355
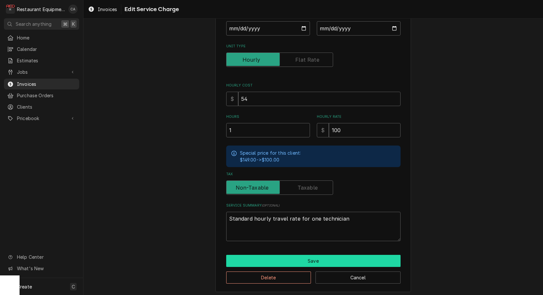
click at [322, 260] on button "Save" at bounding box center [313, 261] width 174 height 12
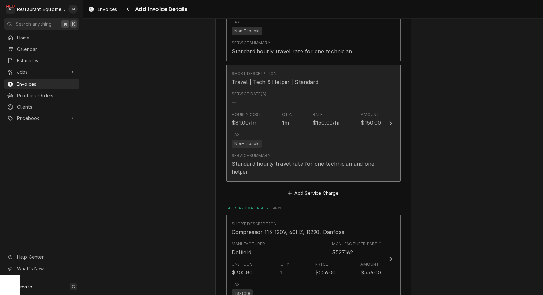
click at [303, 129] on div "Tax Non-Taxable" at bounding box center [307, 139] width 150 height 21
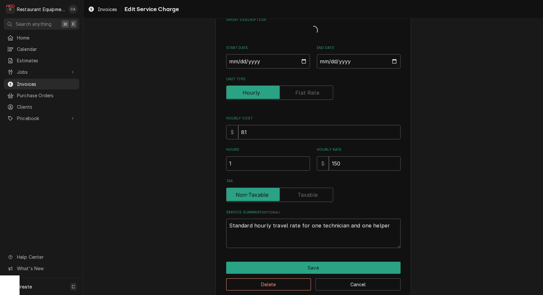
type textarea "x"
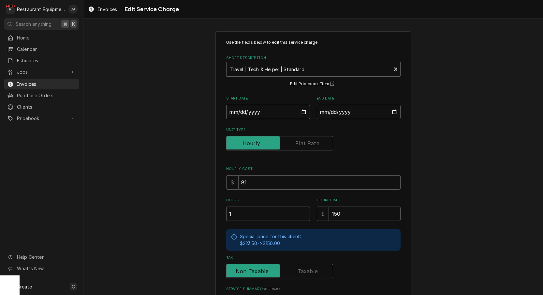
drag, startPoint x: 268, startPoint y: 112, endPoint x: 274, endPoint y: 117, distance: 7.9
click at [268, 112] on input "Start Date" at bounding box center [268, 112] width 84 height 14
type input "2025-09-26"
type textarea "x"
drag, startPoint x: 338, startPoint y: 111, endPoint x: 362, endPoint y: 168, distance: 62.0
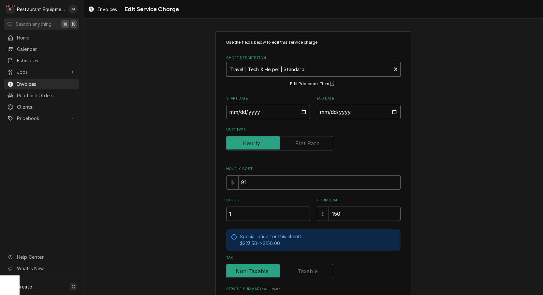
click at [338, 111] on input "End Date" at bounding box center [359, 112] width 84 height 14
type input "2025-09-26"
click at [454, 166] on div "Use the fields below to edit this service charge Short Description Travel | Tec…" at bounding box center [313, 202] width 460 height 355
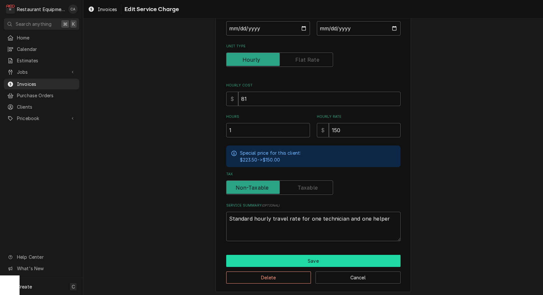
click at [312, 256] on button "Save" at bounding box center [313, 261] width 174 height 12
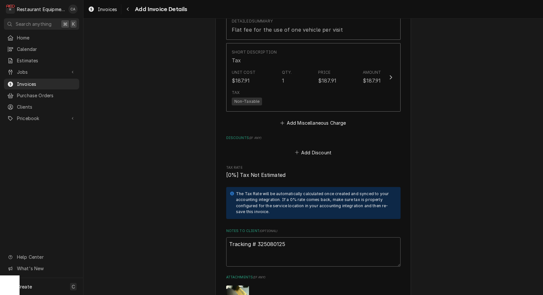
scroll to position [1684, 0]
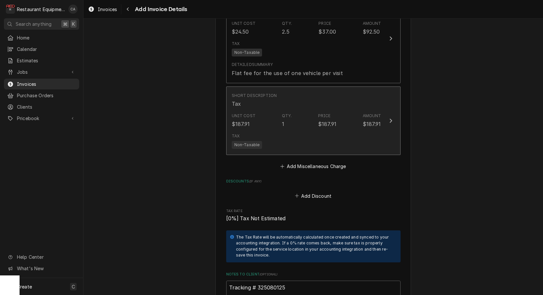
click at [311, 137] on div "Tax Non-Taxable" at bounding box center [307, 140] width 150 height 21
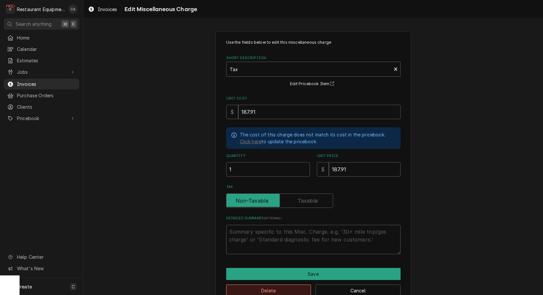
click at [295, 285] on button "Delete" at bounding box center [268, 290] width 85 height 12
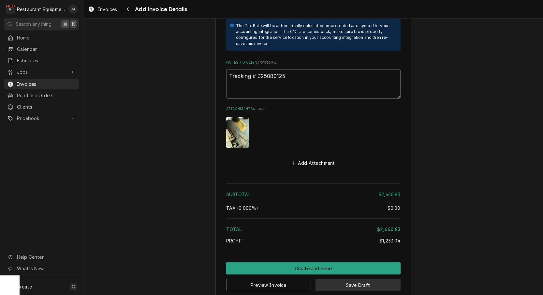
click at [355, 279] on button "Save Draft" at bounding box center [358, 285] width 85 height 12
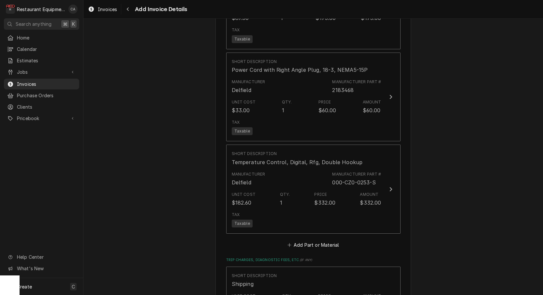
scroll to position [1384, 0]
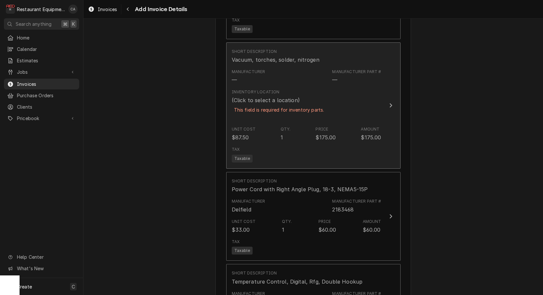
click at [264, 105] on div "This field is required for inventory parts." at bounding box center [279, 109] width 95 height 11
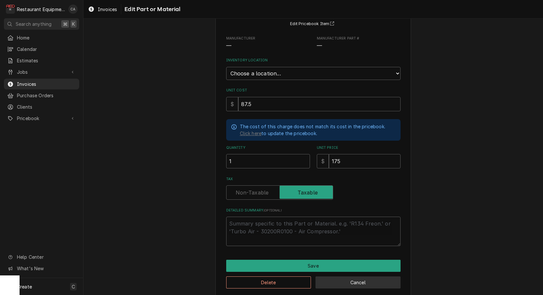
click at [358, 276] on button "Cancel" at bounding box center [358, 282] width 85 height 12
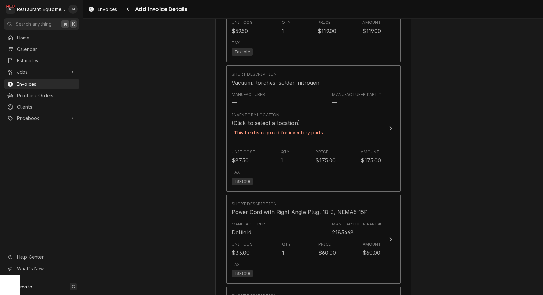
scroll to position [1358, 0]
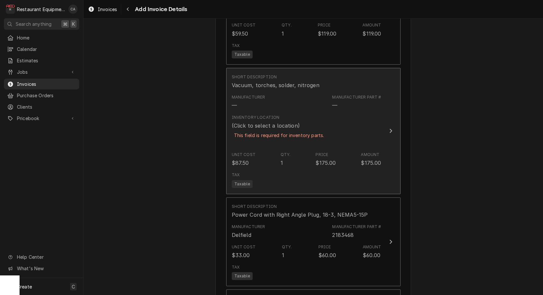
click at [241, 149] on div "Unit Cost $87.50 Qty. 1 Price $175.00 Amount $175.00" at bounding box center [307, 159] width 150 height 20
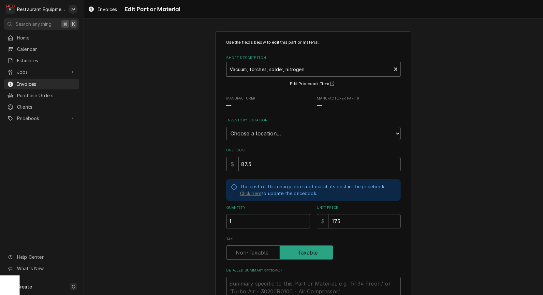
type textarea "x"
select select "59"
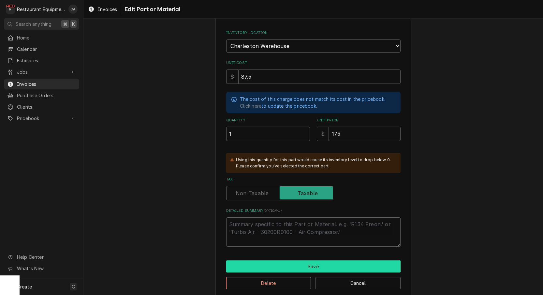
click at [309, 260] on button "Save" at bounding box center [313, 266] width 174 height 12
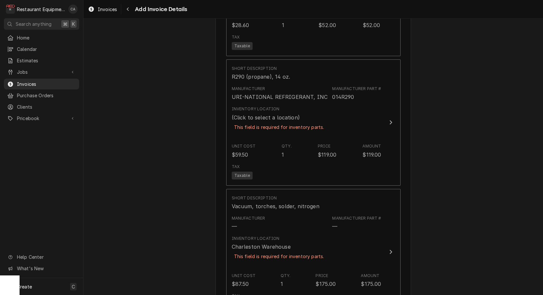
scroll to position [1231, 0]
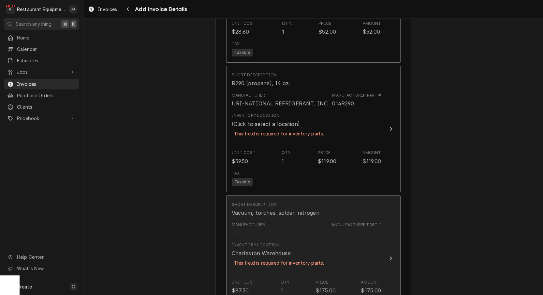
click at [249, 222] on div "Manufacturer" at bounding box center [249, 225] width 34 height 6
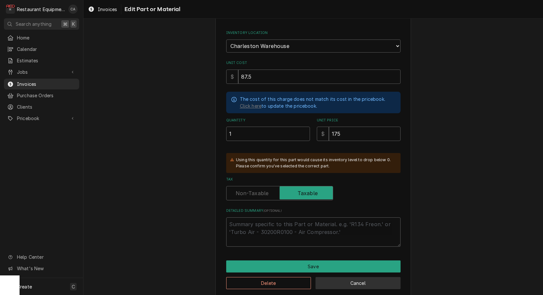
click at [344, 277] on button "Cancel" at bounding box center [358, 283] width 85 height 12
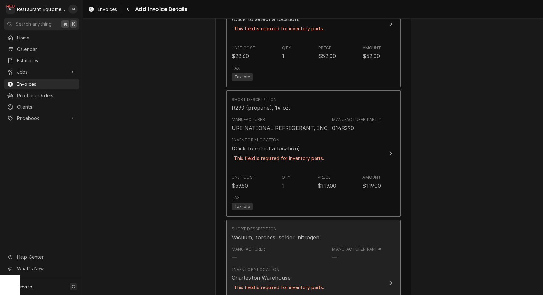
scroll to position [1176, 0]
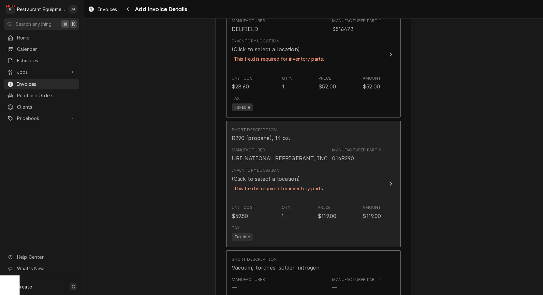
click at [267, 183] on div "This field is required for inventory parts." at bounding box center [279, 188] width 95 height 11
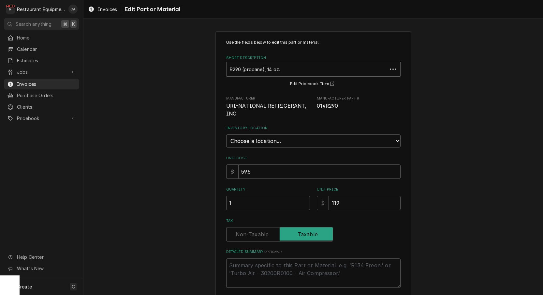
type textarea "x"
select select "59"
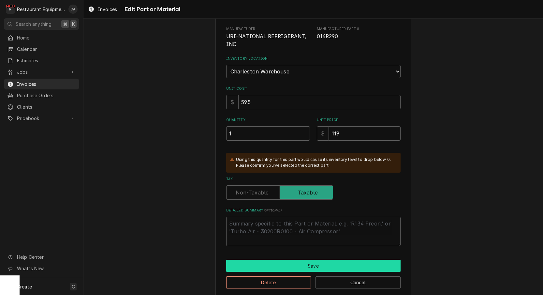
click at [320, 260] on button "Save" at bounding box center [313, 266] width 174 height 12
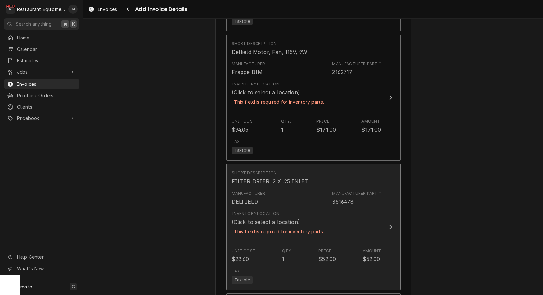
scroll to position [963, 0]
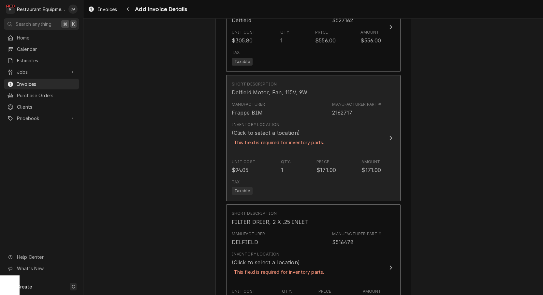
click at [270, 159] on div "Unit Cost $94.05 Qty. 1 Price $171.00 Amount $171.00" at bounding box center [307, 166] width 150 height 20
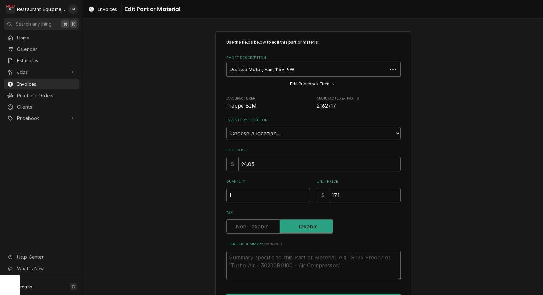
type textarea "x"
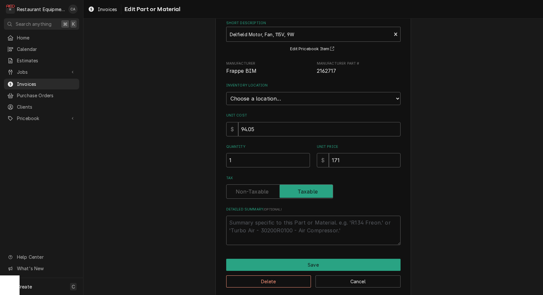
scroll to position [35, 0]
select select "59"
drag, startPoint x: 327, startPoint y: 251, endPoint x: 303, endPoint y: 248, distance: 23.7
click at [327, 251] on div "Use the fields below to edit this part or material: Short Description Delfield …" at bounding box center [314, 146] width 196 height 299
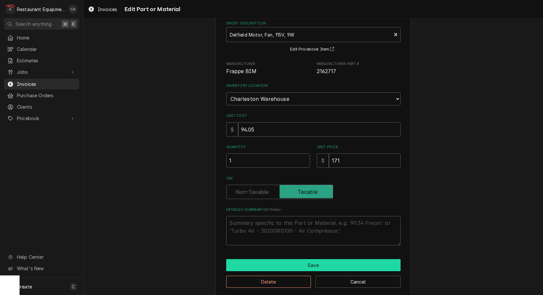
click at [303, 261] on button "Save" at bounding box center [313, 265] width 174 height 12
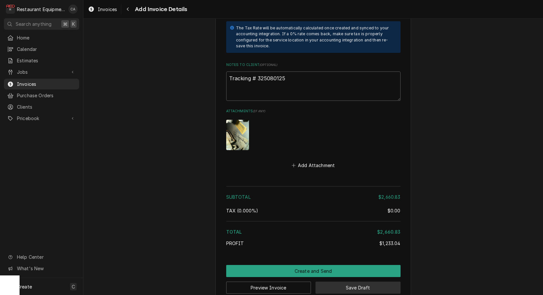
click at [364, 281] on button "Save Draft" at bounding box center [358, 287] width 85 height 12
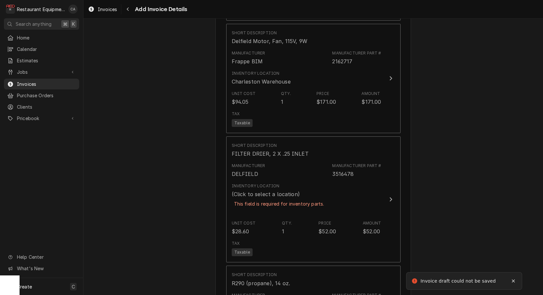
scroll to position [963, 0]
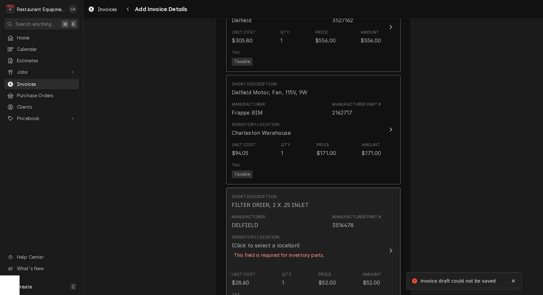
click at [314, 219] on div "Manufacturer DELFIELD Manufacturer Part # 3516478" at bounding box center [307, 221] width 150 height 20
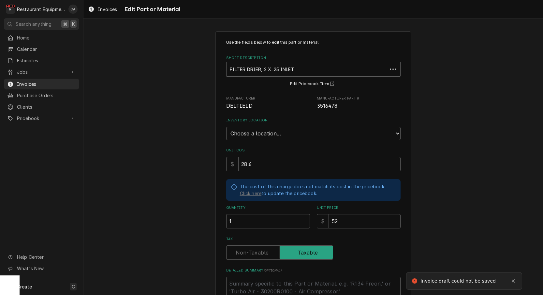
type textarea "x"
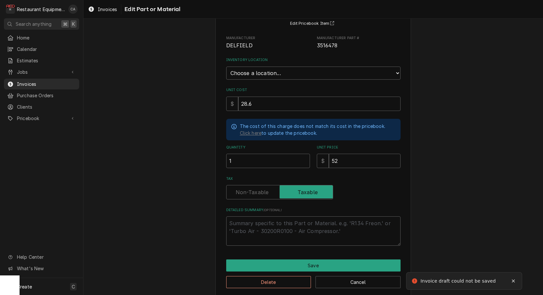
scroll to position [60, 0]
select select "59"
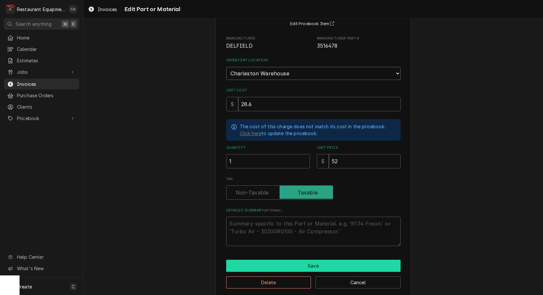
scroll to position [0, 0]
click at [310, 260] on button "Save" at bounding box center [313, 266] width 174 height 12
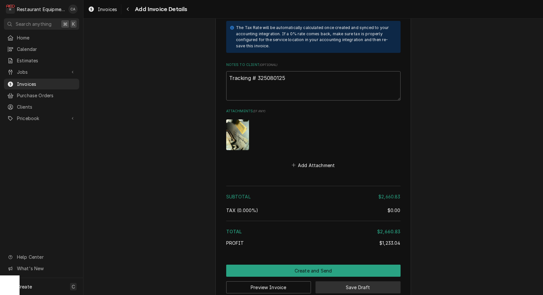
click at [359, 281] on button "Save Draft" at bounding box center [358, 287] width 85 height 12
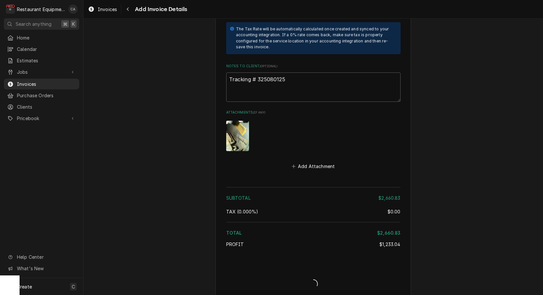
type textarea "x"
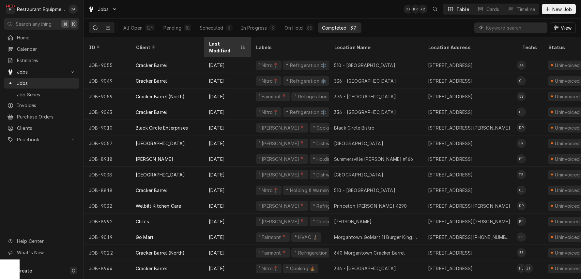
click at [223, 39] on div "Last Modified" at bounding box center [227, 47] width 44 height 18
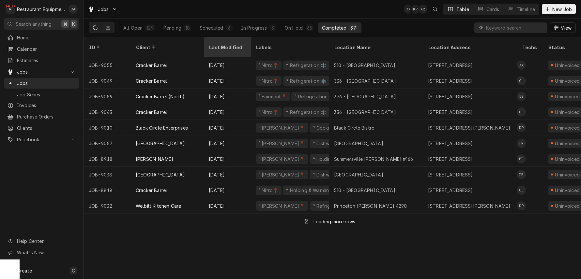
click at [223, 44] on div "Last Modified" at bounding box center [226, 47] width 35 height 7
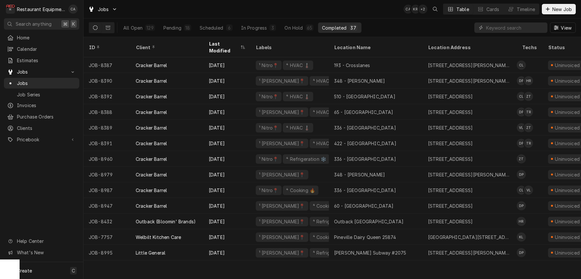
click at [223, 43] on div "Last Modified" at bounding box center [224, 47] width 30 height 14
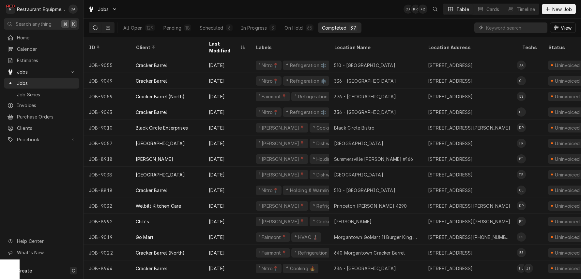
click at [223, 43] on div "Last Modified" at bounding box center [224, 47] width 30 height 14
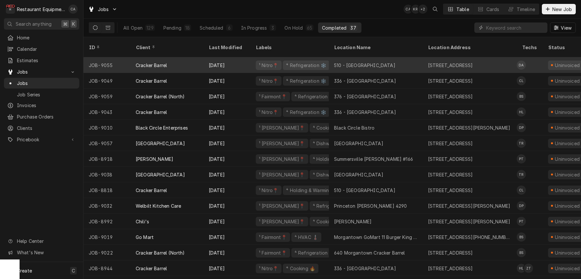
click at [356, 61] on div "510 - [GEOGRAPHIC_DATA]" at bounding box center [376, 65] width 94 height 16
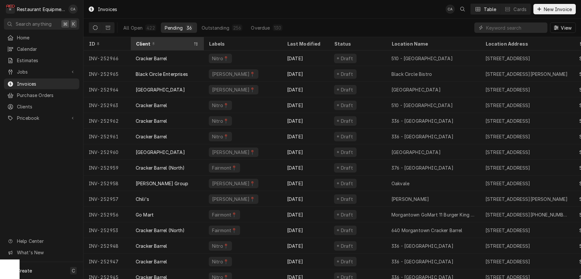
click at [171, 44] on div "Client" at bounding box center [164, 43] width 56 height 7
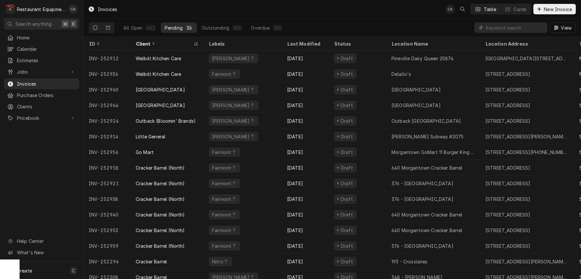
click at [171, 44] on div "Client" at bounding box center [164, 43] width 56 height 7
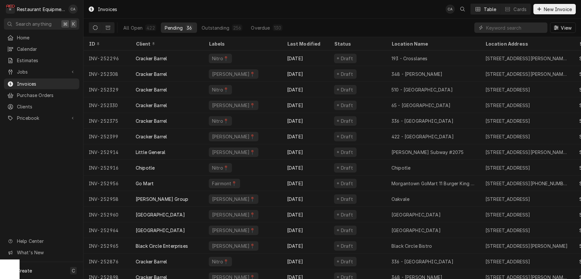
click at [171, 44] on div "Client" at bounding box center [166, 43] width 61 height 7
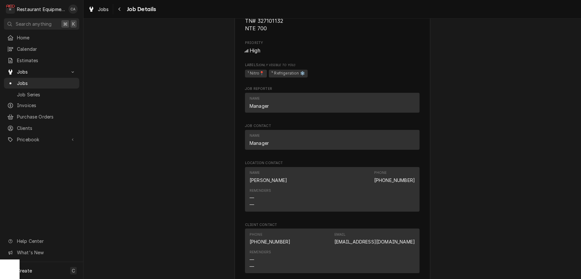
scroll to position [482, 0]
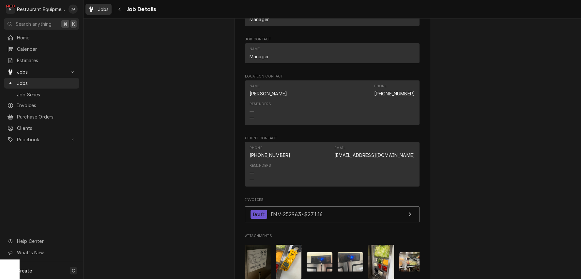
click at [106, 11] on span "Jobs" at bounding box center [103, 9] width 11 height 7
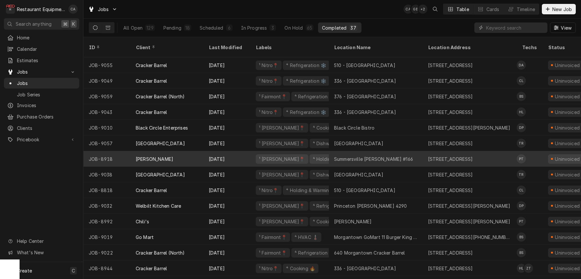
click at [363, 156] on div "Summersville [PERSON_NAME] #166" at bounding box center [373, 159] width 79 height 7
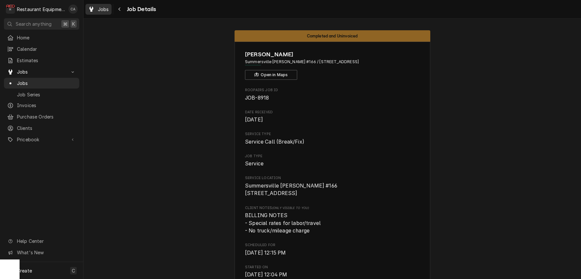
drag, startPoint x: 103, startPoint y: 10, endPoint x: 104, endPoint y: 14, distance: 3.5
click at [103, 10] on span "Jobs" at bounding box center [103, 9] width 11 height 7
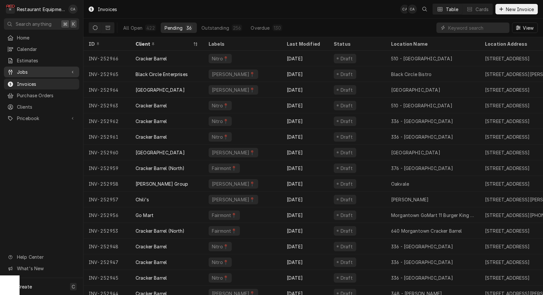
click at [24, 68] on div "Jobs" at bounding box center [41, 72] width 73 height 8
click at [22, 81] on span "Jobs" at bounding box center [46, 83] width 59 height 7
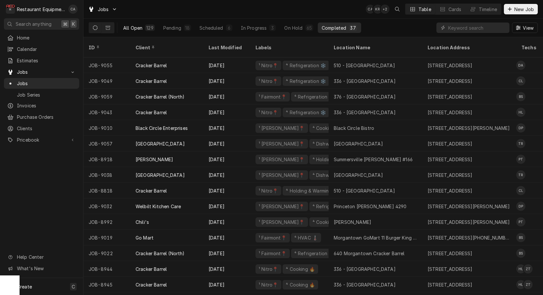
click at [129, 27] on div "All Open" at bounding box center [132, 27] width 19 height 7
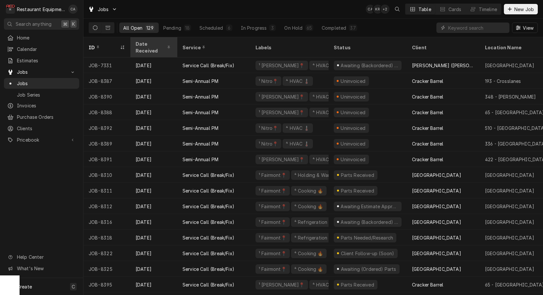
click at [140, 47] on div "Date Received" at bounding box center [154, 47] width 44 height 18
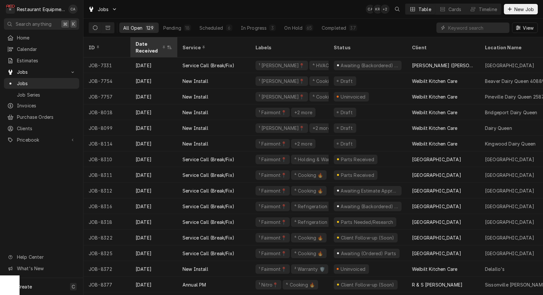
click at [141, 46] on div "Date Received" at bounding box center [151, 47] width 30 height 14
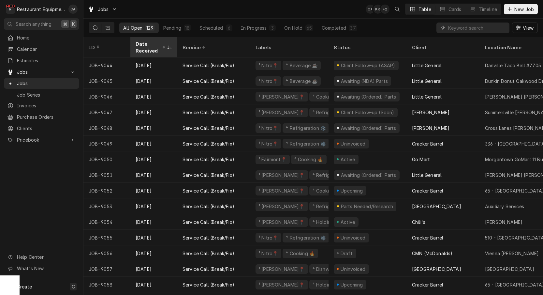
click at [141, 46] on div "Date Received" at bounding box center [151, 47] width 30 height 14
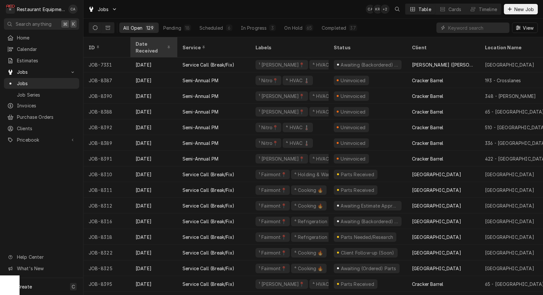
scroll to position [2, 0]
click at [119, 44] on div "ID" at bounding box center [106, 47] width 35 height 7
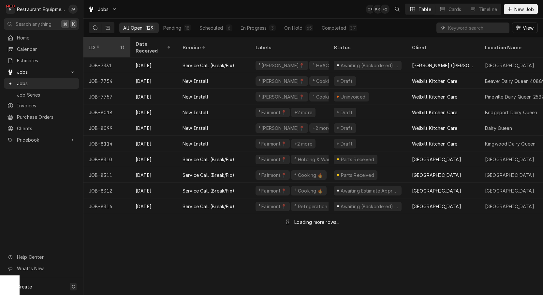
click at [118, 44] on div "ID" at bounding box center [104, 47] width 30 height 7
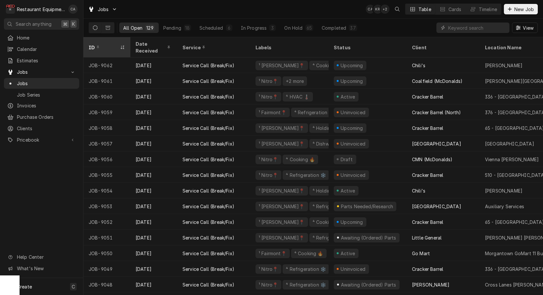
scroll to position [0, 0]
click at [112, 44] on div "ID" at bounding box center [104, 47] width 30 height 7
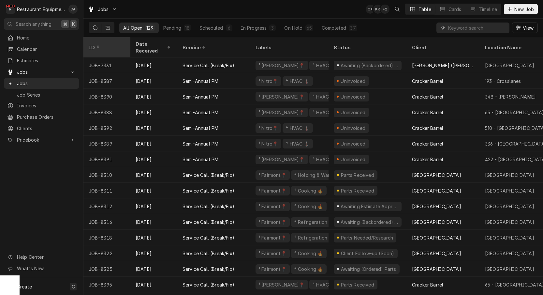
scroll to position [3, 0]
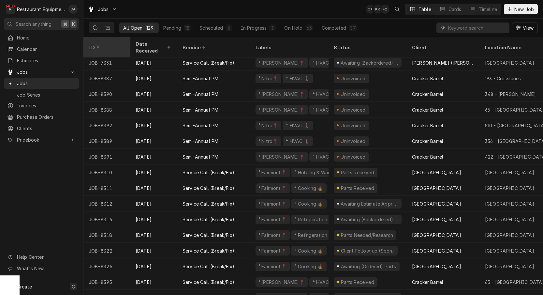
click at [112, 44] on div "ID" at bounding box center [106, 47] width 35 height 7
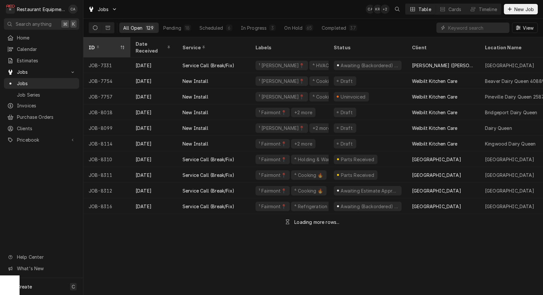
scroll to position [0, 0]
click at [112, 44] on div "ID" at bounding box center [104, 47] width 30 height 7
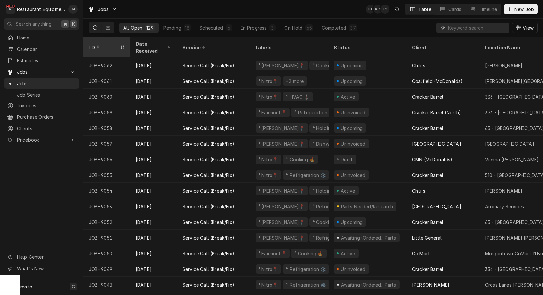
scroll to position [2, 0]
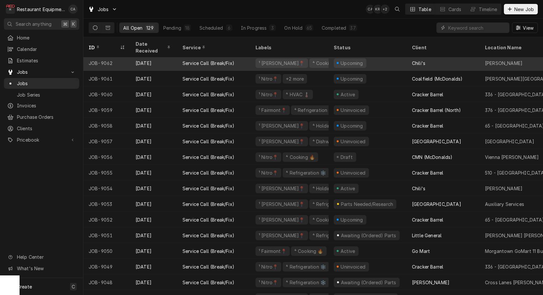
click at [361, 60] on div "Upcoming" at bounding box center [352, 63] width 24 height 7
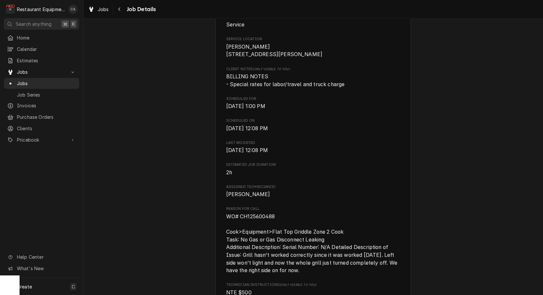
scroll to position [204, 0]
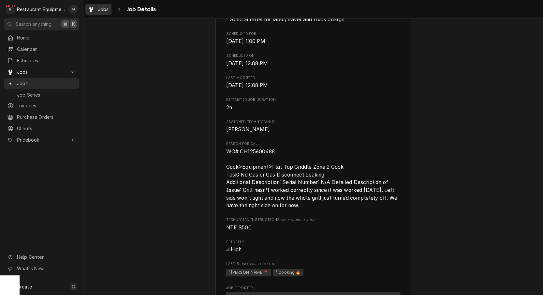
click at [102, 8] on span "Jobs" at bounding box center [103, 9] width 11 height 7
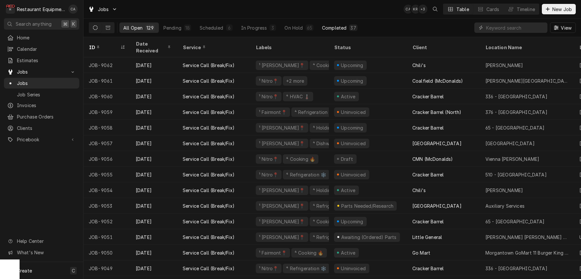
click at [344, 26] on div "Completed" at bounding box center [334, 27] width 24 height 7
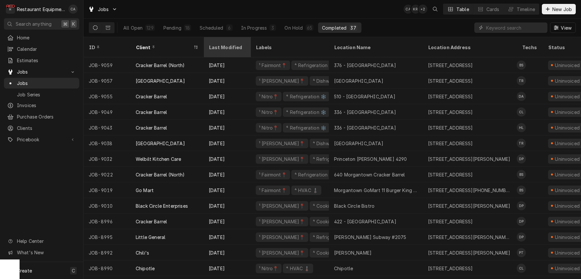
click at [218, 47] on div "Last Modified" at bounding box center [227, 47] width 44 height 18
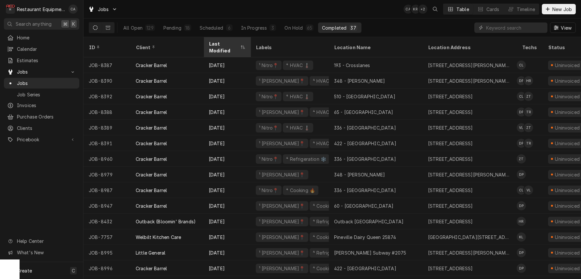
click at [220, 44] on div "Last Modified" at bounding box center [224, 47] width 30 height 14
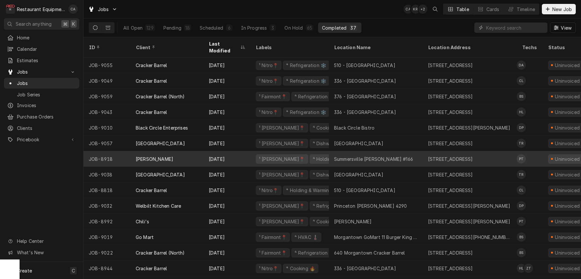
click at [440, 157] on div "[STREET_ADDRESS]" at bounding box center [470, 159] width 94 height 16
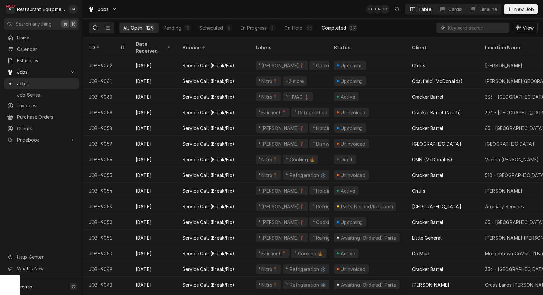
click at [330, 30] on div "Completed" at bounding box center [334, 27] width 24 height 7
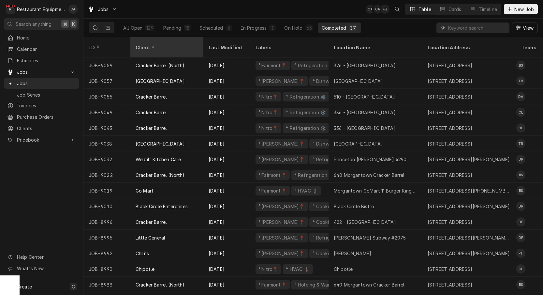
click at [161, 44] on div "Client" at bounding box center [166, 47] width 61 height 7
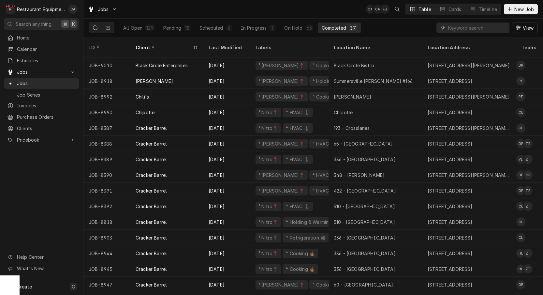
click at [161, 44] on div "Client" at bounding box center [164, 47] width 56 height 7
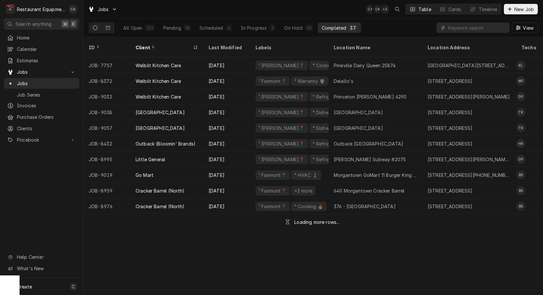
click at [161, 44] on div "Client" at bounding box center [164, 47] width 56 height 7
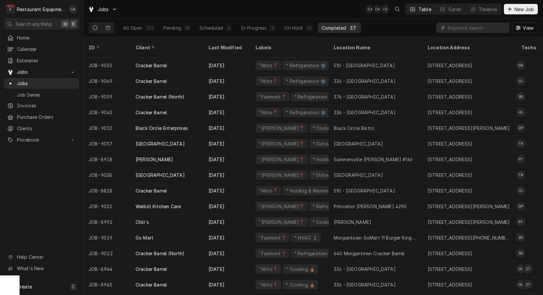
click at [161, 44] on div "Client" at bounding box center [166, 47] width 61 height 7
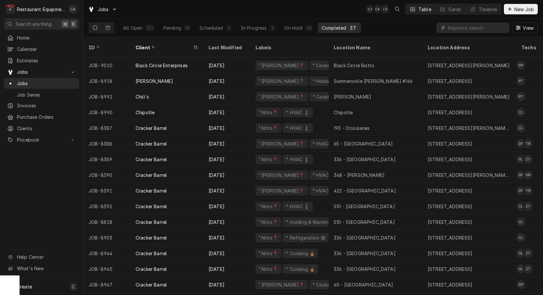
click at [161, 44] on div "Client" at bounding box center [164, 47] width 56 height 7
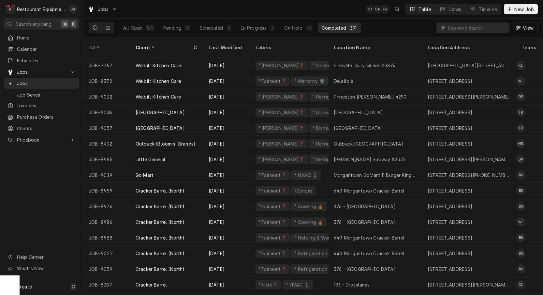
click at [161, 44] on div "Client" at bounding box center [164, 47] width 56 height 7
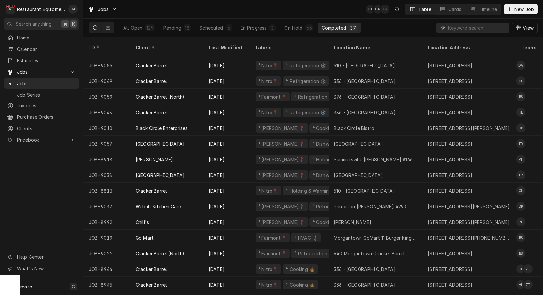
click at [161, 44] on div "Client" at bounding box center [166, 47] width 61 height 7
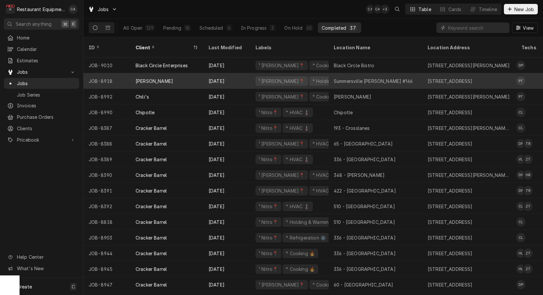
click at [160, 73] on div "[PERSON_NAME]" at bounding box center [166, 81] width 73 height 16
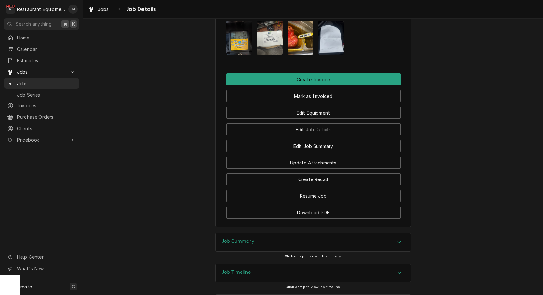
scroll to position [603, 0]
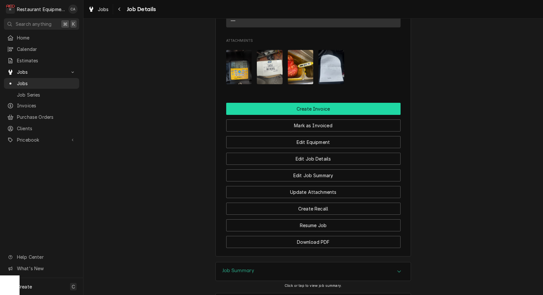
click at [327, 107] on button "Create Invoice" at bounding box center [313, 109] width 174 height 12
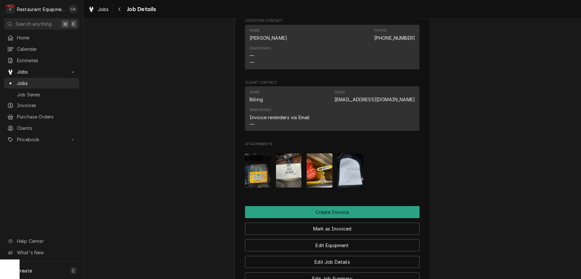
scroll to position [531, 0]
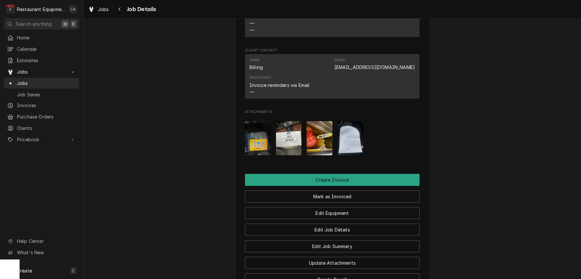
click at [295, 139] on img "Attachments" at bounding box center [289, 138] width 26 height 34
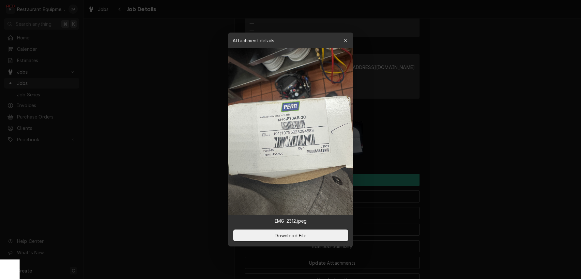
click at [195, 148] on div at bounding box center [290, 139] width 581 height 279
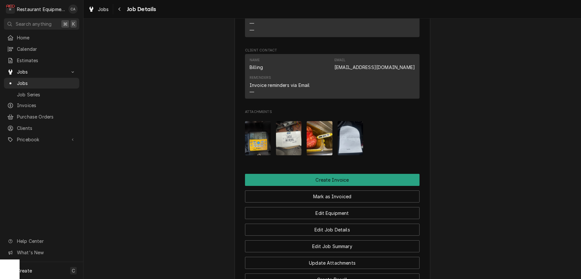
click at [344, 135] on img "Attachments" at bounding box center [350, 138] width 26 height 34
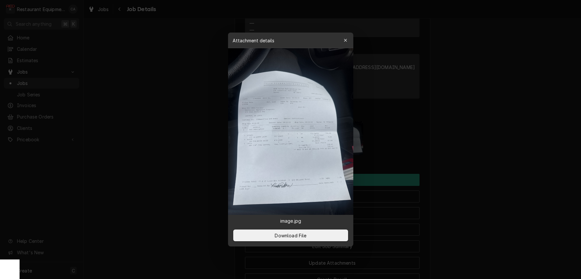
click at [199, 128] on div at bounding box center [290, 139] width 581 height 279
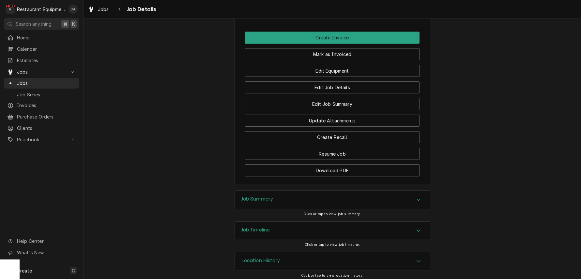
scroll to position [674, 0]
drag, startPoint x: 261, startPoint y: 197, endPoint x: 250, endPoint y: 196, distance: 11.2
click at [261, 197] on h3 "Job Summary" at bounding box center [257, 200] width 32 height 6
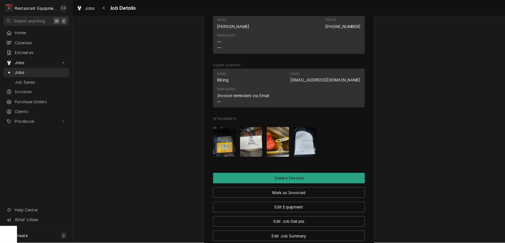
scroll to position [507, 0]
click at [350, 163] on img "Attachments" at bounding box center [350, 163] width 26 height 34
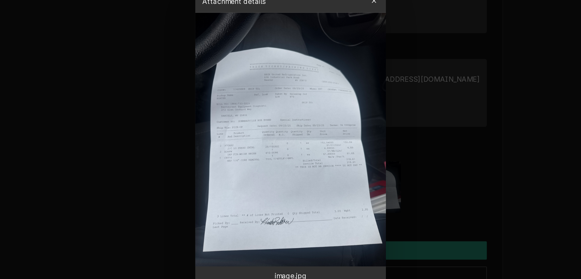
click at [228, 99] on img at bounding box center [290, 131] width 125 height 167
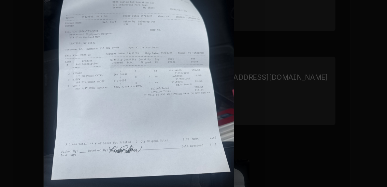
click at [232, 34] on div at bounding box center [193, 93] width 387 height 187
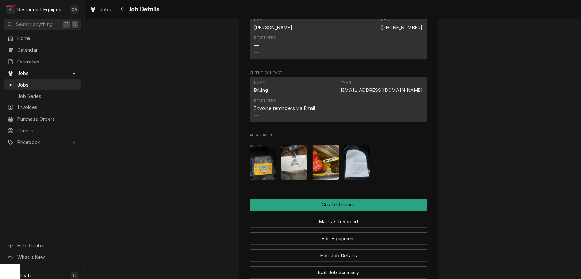
scroll to position [511, 0]
click at [289, 156] on img "Attachments" at bounding box center [289, 159] width 26 height 34
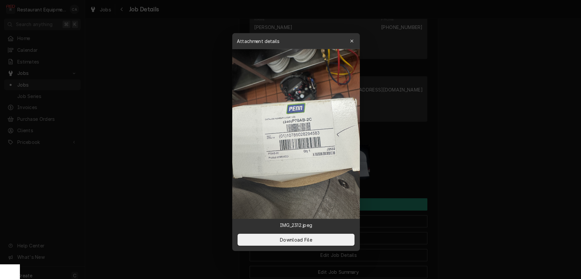
click at [152, 152] on div at bounding box center [290, 139] width 581 height 279
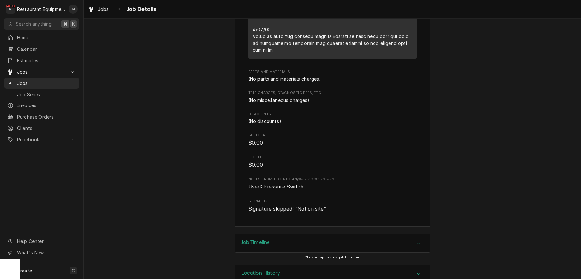
scroll to position [0, 0]
click at [100, 10] on span "Jobs" at bounding box center [103, 9] width 11 height 7
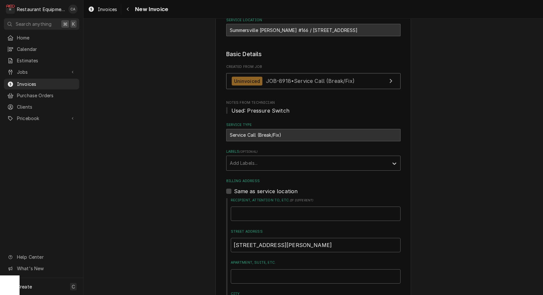
scroll to position [159, 0]
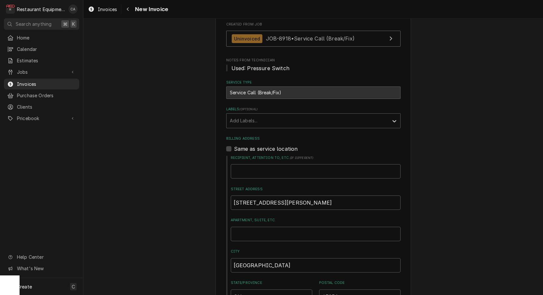
drag, startPoint x: 232, startPoint y: 119, endPoint x: 236, endPoint y: 127, distance: 8.5
click at [232, 119] on div "Add Labels..." at bounding box center [308, 120] width 156 height 7
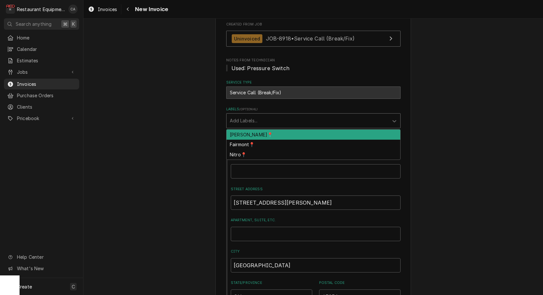
drag, startPoint x: 236, startPoint y: 130, endPoint x: 194, endPoint y: 139, distance: 42.5
click at [236, 130] on div "BECKLEY📍" at bounding box center [314, 134] width 174 height 10
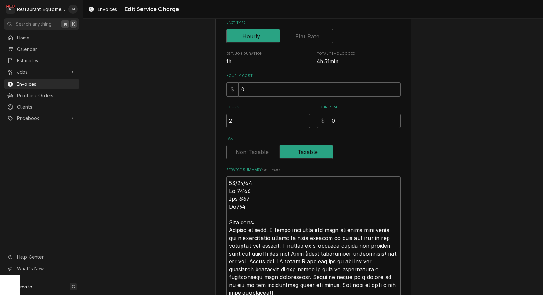
scroll to position [106, 0]
type textarea "x"
type textarea "R09/18/25 In 12:00 Out 1:15 Tk107 Cold rail: Arrived on site. I found that both…"
type textarea "x"
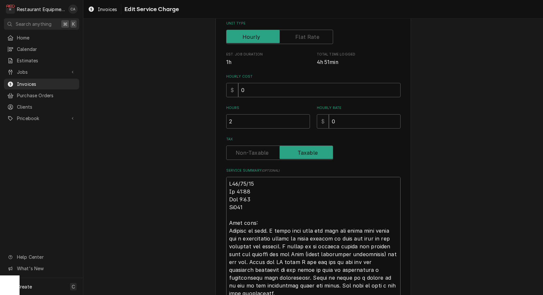
type textarea "Ro09/18/25 In 12:00 Out 1:15 Tk107 Cold rail: Arrived on site. I found that bot…"
type textarea "x"
type textarea "Roo09/18/25 In 12:00 Out 1:15 Tk107 Cold rail: Arrived on site. I found that bo…"
type textarea "x"
type textarea "Roo 09/18/25 In 12:00 Out 1:15 Tk107 Cold rail: Arrived on site. I found that b…"
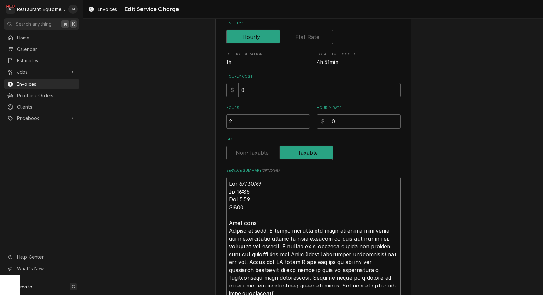
type textarea "x"
type textarea "Roo 809/18/25 In 12:00 Out 1:15 Tk107 Cold rail: Arrived on site. I found that …"
type textarea "x"
type textarea "Roo 8909/18/25 In 12:00 Out 1:15 Tk107 Cold rail: Arrived on site. I found that…"
type textarea "x"
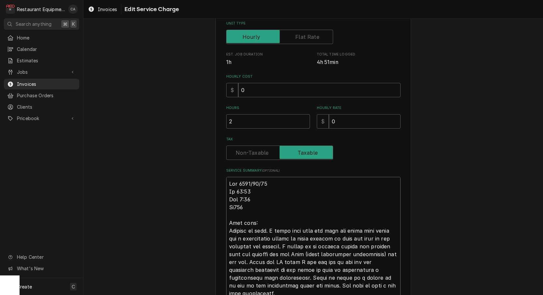
type textarea "Roo 89109/18/25 In 12:00 Out 1:15 Tk107 Cold rail: Arrived on site. I found tha…"
type textarea "x"
type textarea "Roo 891809/18/25 In 12:00 Out 1:15 Tk107 Cold rail: Arrived on site. I found th…"
type textarea "x"
type textarea "Roo 8918 09/18/25 In 12:00 Out 1:15 Tk107 Cold rail: Arrived on site. I found t…"
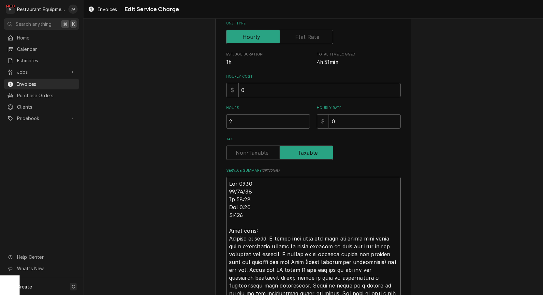
type textarea "x"
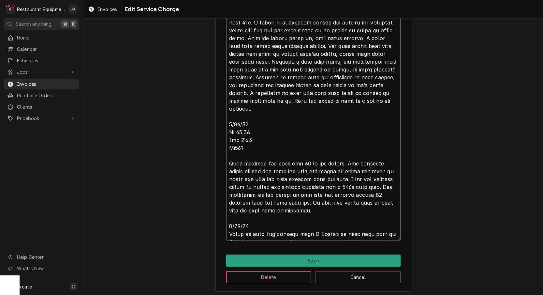
scroll to position [0, 0]
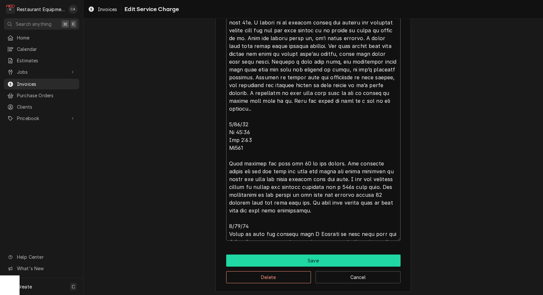
type textarea "Roo 8918 09/18/25 In 12:00 Out 1:15 Tk107 Cold rail: Arrived on site. I found t…"
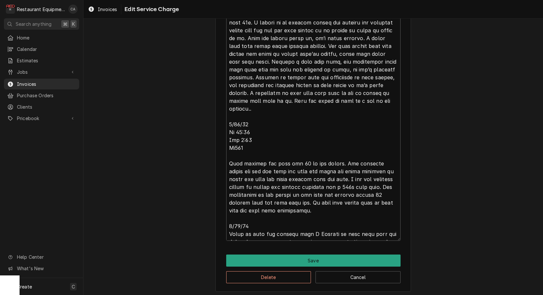
drag, startPoint x: 309, startPoint y: 260, endPoint x: 289, endPoint y: 194, distance: 68.4
type textarea "x"
type textarea "Roo 8918 09/18/25 In 12:00 Out 1:15 Tk107 Cold rail: Arrived on site. I found t…"
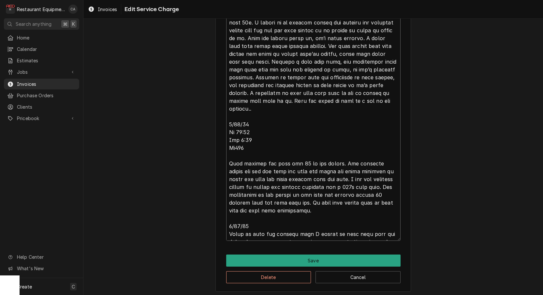
type textarea "x"
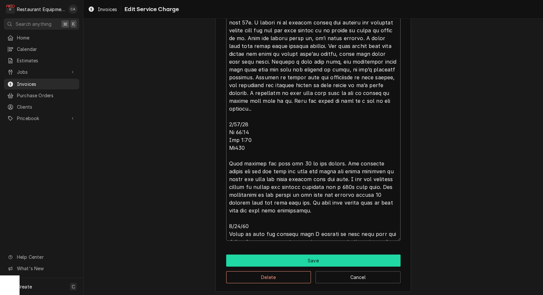
type textarea "Roo 8918 09/18/25 In 12:00 Out 1:15 Tk107 Cold rail: Arrived on site. I found t…"
click at [320, 260] on button "Save" at bounding box center [313, 260] width 174 height 12
type textarea "x"
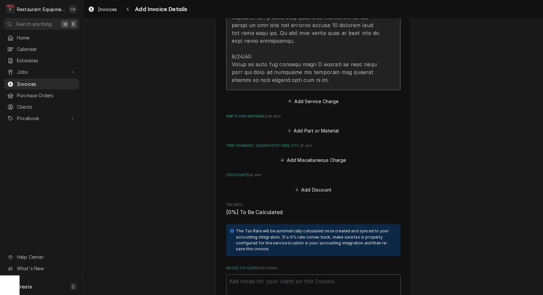
scroll to position [1168, 0]
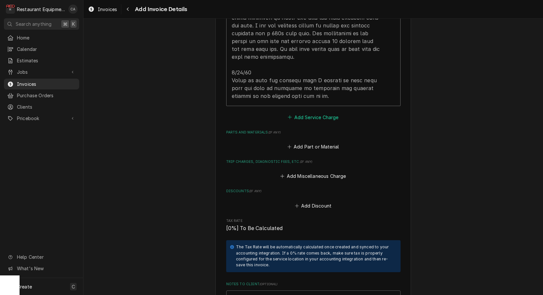
click at [306, 112] on button "Add Service Charge" at bounding box center [313, 116] width 53 height 9
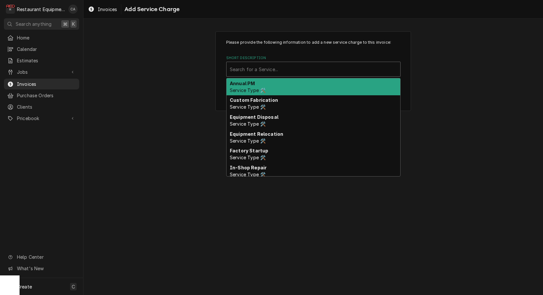
click at [251, 71] on div "Search for a Service..." at bounding box center [313, 69] width 167 height 7
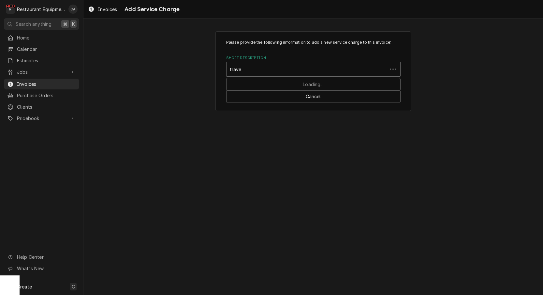
type input "travel"
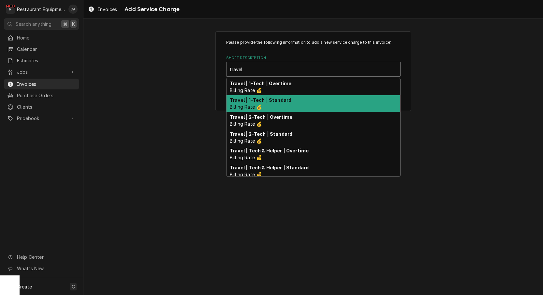
click at [265, 97] on strong "Travel | 1-Tech | Standard" at bounding box center [261, 100] width 62 height 6
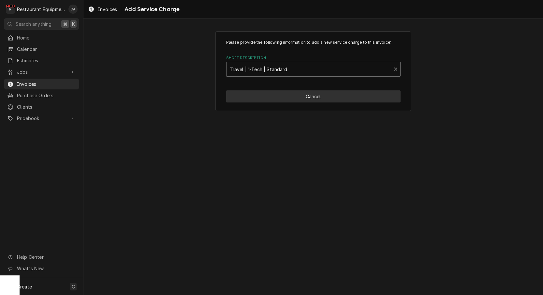
type textarea "x"
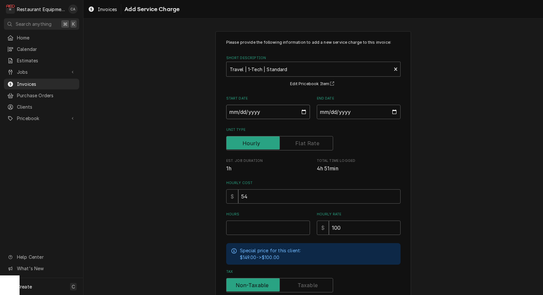
click at [254, 112] on input "Start Date" at bounding box center [268, 112] width 84 height 14
type input "2025-09-18"
type textarea "x"
drag, startPoint x: 363, startPoint y: 113, endPoint x: 367, endPoint y: 163, distance: 49.7
click at [363, 113] on input "End Date" at bounding box center [359, 112] width 84 height 14
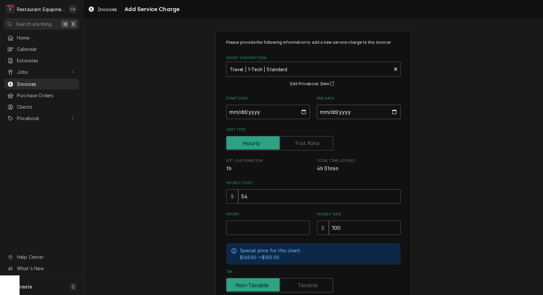
type input "2025-09-29"
click at [420, 166] on div "Please provide the following information to add a new service charge to this in…" at bounding box center [313, 201] width 460 height 353
click at [253, 224] on input "Hours" at bounding box center [268, 227] width 84 height 14
type textarea "x"
type input "4"
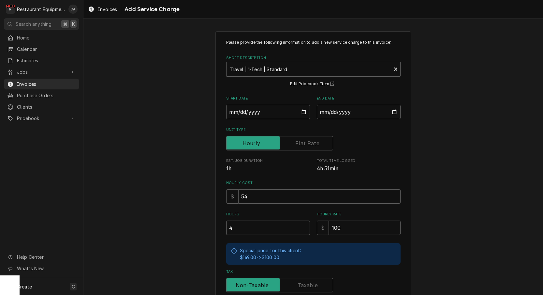
type textarea "x"
type input "8"
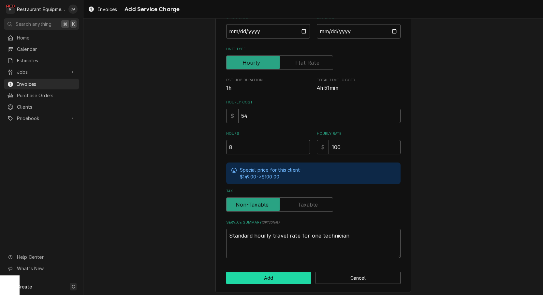
click at [264, 272] on button "Add" at bounding box center [268, 278] width 85 height 12
type textarea "x"
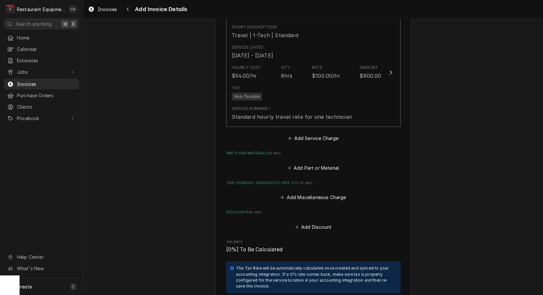
scroll to position [1261, 0]
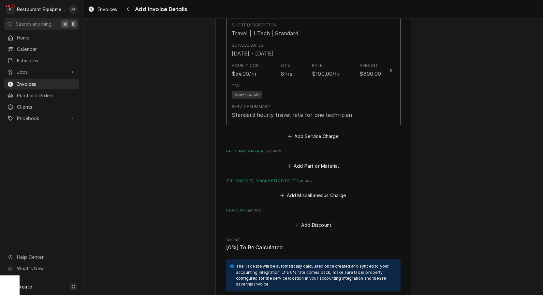
drag, startPoint x: 327, startPoint y: 119, endPoint x: 317, endPoint y: 117, distance: 10.4
click at [327, 132] on button "Add Service Charge" at bounding box center [313, 136] width 53 height 9
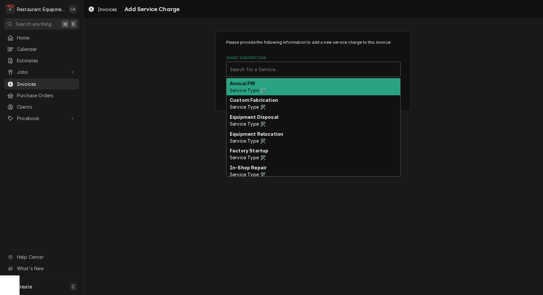
click at [248, 68] on div "Search for a Service..." at bounding box center [313, 69] width 167 height 7
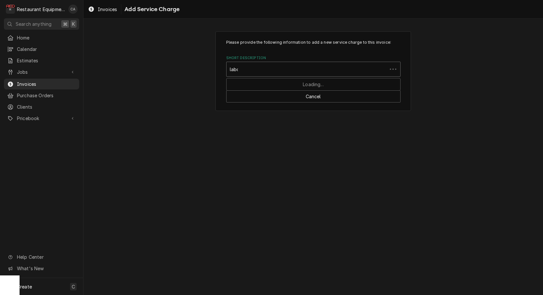
type input "labor"
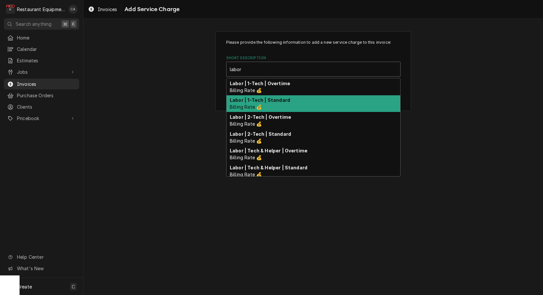
click at [263, 99] on strong "Labor | 1-Tech | Standard" at bounding box center [260, 100] width 60 height 6
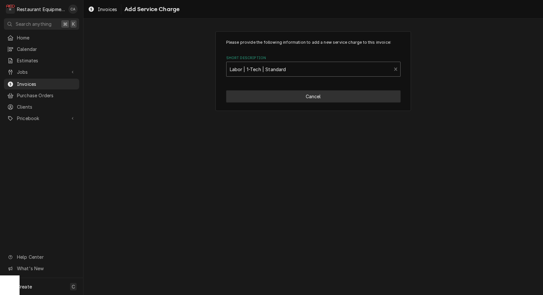
type textarea "x"
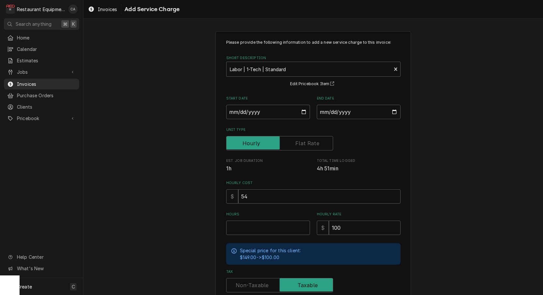
drag, startPoint x: 144, startPoint y: 160, endPoint x: 223, endPoint y: 131, distance: 83.9
click at [168, 156] on div "Please provide the following information to add a new service charge to this in…" at bounding box center [313, 201] width 460 height 353
click at [240, 111] on input "Start Date" at bounding box center [268, 112] width 84 height 14
type input "2025-09-18"
type textarea "x"
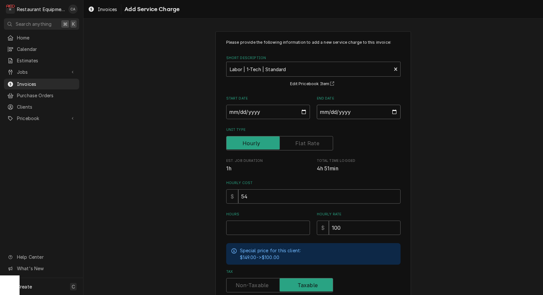
drag, startPoint x: 349, startPoint y: 110, endPoint x: 349, endPoint y: 119, distance: 9.8
click at [349, 110] on input "End Date" at bounding box center [359, 112] width 84 height 14
type input "2025-09-29"
drag, startPoint x: 420, startPoint y: 149, endPoint x: 304, endPoint y: 221, distance: 137.0
click at [420, 149] on div "Please provide the following information to add a new service charge to this in…" at bounding box center [313, 201] width 460 height 353
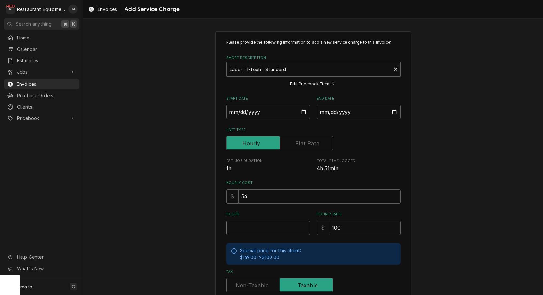
click at [246, 226] on input "Hours" at bounding box center [268, 227] width 84 height 14
type textarea "x"
type input "5"
type textarea "x"
type input "5.7"
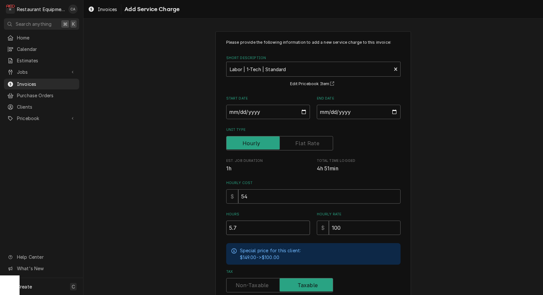
type textarea "x"
type input "5.75"
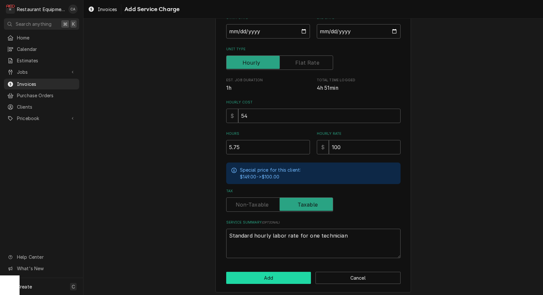
click at [258, 276] on button "Add" at bounding box center [268, 278] width 85 height 12
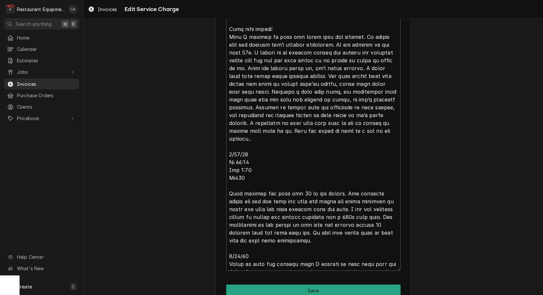
scroll to position [543, 0]
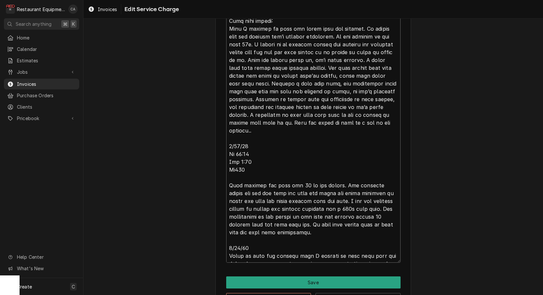
click at [255, 143] on textarea "Service Summary ( optional )" at bounding box center [313, 1] width 174 height 522
type textarea "x"
type textarea "Roo 8918 09/18/25 In 12:00 Out 1:15 Tk107 Cold rail: Arrived on site. I found t…"
type textarea "x"
type textarea "Roo 8918 09/18/25 In 12:00 Out 1:15 Tk107 Cold rail: Arrived on site. I found t…"
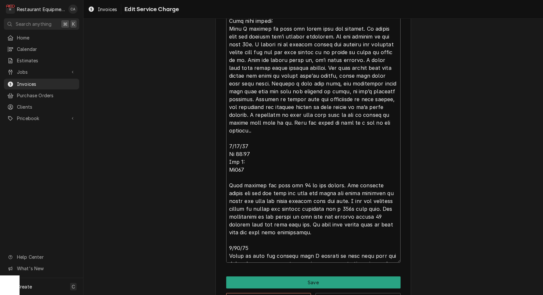
type textarea "x"
type textarea "Roo 8918 09/18/25 In 12:00 Out 1:15 Tk107 Cold rail: Arrived on site. I found t…"
type textarea "x"
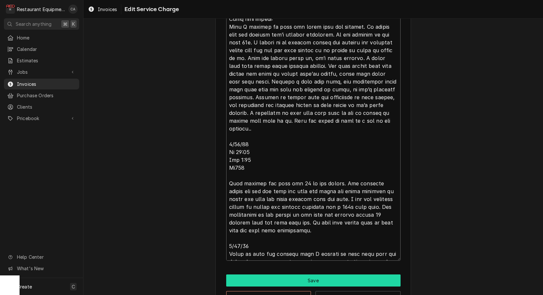
type textarea "Roo 8918 09/18/25 In 12:00 Out 1:15 Tk107 Cold rail: Arrived on site. I found t…"
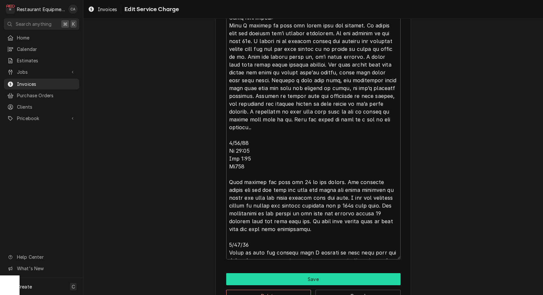
click at [306, 277] on button "Save" at bounding box center [313, 279] width 174 height 12
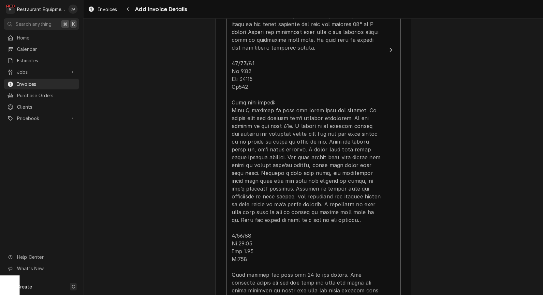
scroll to position [886, 0]
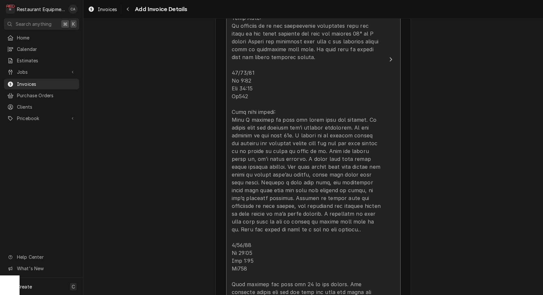
click at [278, 187] on div "Update Line Item" at bounding box center [307, 104] width 150 height 556
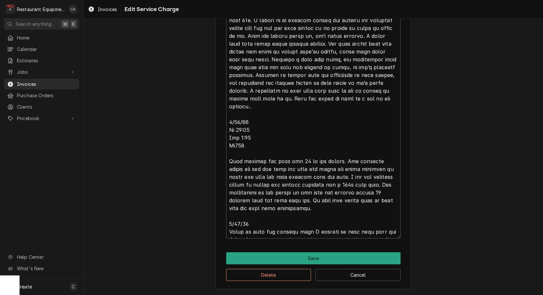
type textarea "x"
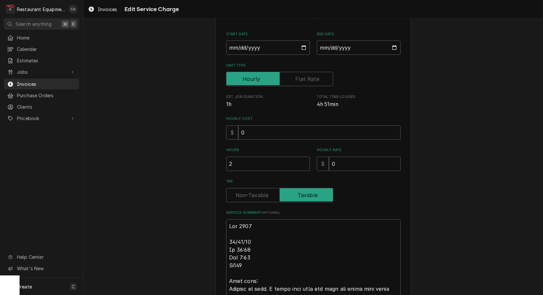
click at [278, 188] on input "Tax" at bounding box center [279, 195] width 101 height 14
checkbox input "false"
type textarea "x"
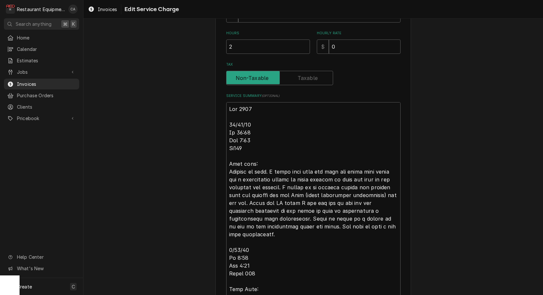
scroll to position [178, 0]
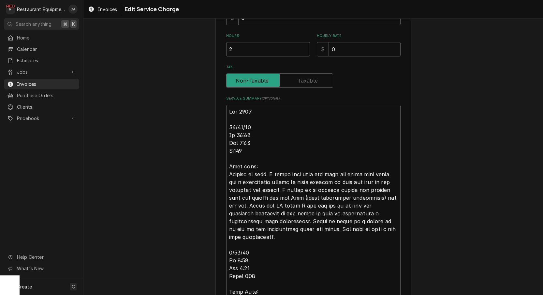
click at [308, 86] on div "Use the fields below to edit this service charge Short Description Service Call…" at bounding box center [313, 244] width 174 height 766
click at [307, 82] on label "Tax" at bounding box center [279, 80] width 107 height 14
click at [307, 82] on input "Tax" at bounding box center [279, 80] width 101 height 14
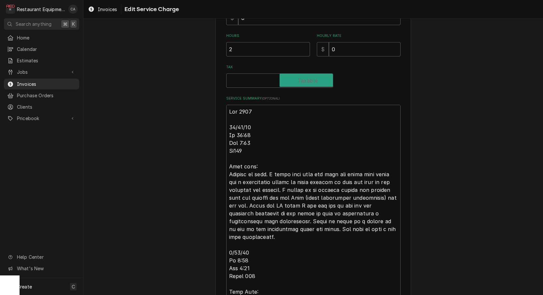
checkbox input "true"
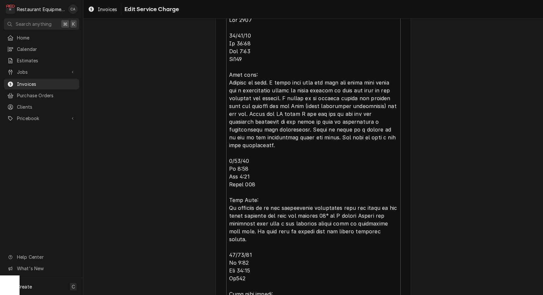
scroll to position [292, 0]
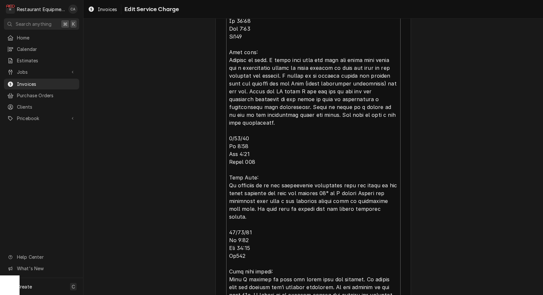
click at [366, 190] on textarea "Service Summary ( optional )" at bounding box center [313, 252] width 174 height 522
type textarea "x"
type textarea "Roo 8918 09/18/25 In 12:00 Out 1:15 Tk107 Cold rail: Arrived on site. I found t…"
type textarea "x"
type textarea "Roo 8918 09/18/25 In 12:00 Out 1:15 Tk107 Cold rail: Arrived on site. I found t…"
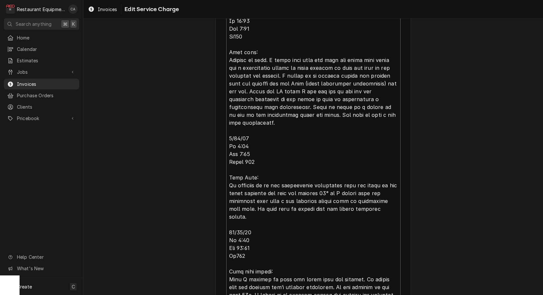
type textarea "x"
type textarea "Roo 8918 09/18/25 In 12:00 Out 1:15 Tk107 Cold rail: Arrived on site. I found t…"
type textarea "x"
type textarea "Roo 8918 09/18/25 In 12:00 Out 1:15 Tk107 Cold rail: Arrived on site. I found t…"
type textarea "x"
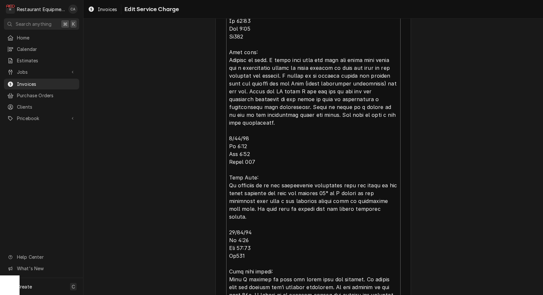
type textarea "Roo 8918 09/18/25 In 12:00 Out 1:15 Tk107 Cold rail: Arrived on site. I found t…"
type textarea "x"
type textarea "Roo 8918 09/18/25 In 12:00 Out 1:15 Tk107 Cold rail: Arrived on site. I found t…"
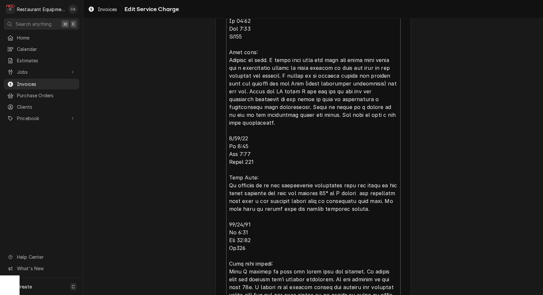
type textarea "x"
type textarea "Roo 8918 09/18/25 In 12:00 Out 1:15 Tk107 Cold rail: Arrived on site. I found t…"
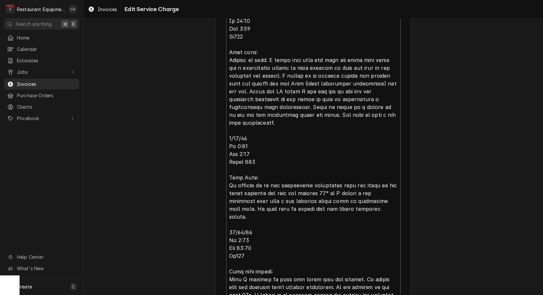
type textarea "x"
type textarea "Roo 8918 09/18/25 In 12:00 Out 1:15 Tk107 Cold rail: Arrived on site. I found t…"
type textarea "x"
type textarea "Roo 8918 09/18/25 In 12:00 Out 1:15 Tk107 Cold rail: Arrived on site. I found t…"
type textarea "x"
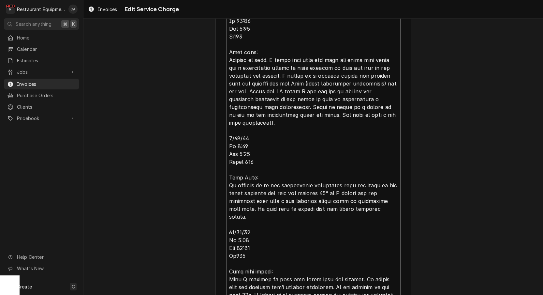
type textarea "Roo 8918 09/18/25 In 12:00 Out 1:15 Tk107 Cold rail: Arrived on site. I found t…"
type textarea "x"
type textarea "Roo 8918 09/18/25 In 12:00 Out 1:15 Tk107 Cold rail: Arrived on site. I found t…"
type textarea "x"
type textarea "Roo 8918 09/18/25 In 12:00 Out 1:15 Tk107 Cold rail: Arrived on site. I found t…"
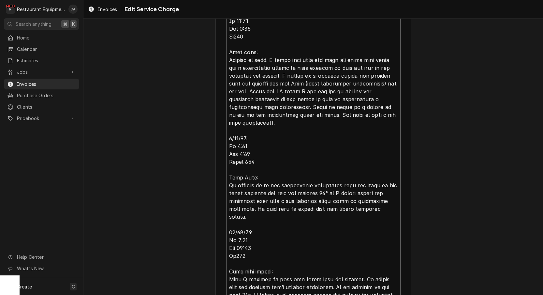
type textarea "x"
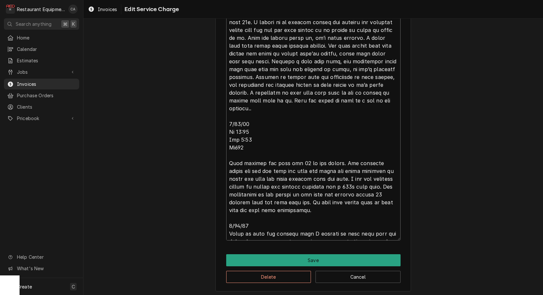
scroll to position [565, 0]
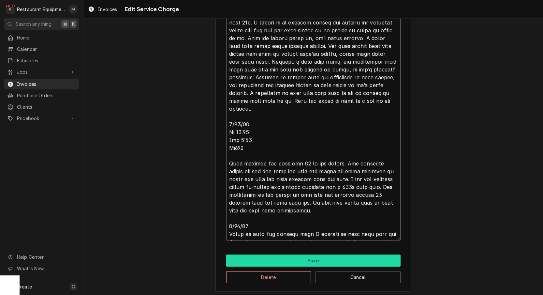
type textarea "Roo 8918 09/18/25 In 12:00 Out 1:15 Tk107 Cold rail: Arrived on site. I found t…"
click at [297, 256] on button "Save" at bounding box center [313, 260] width 174 height 12
type textarea "x"
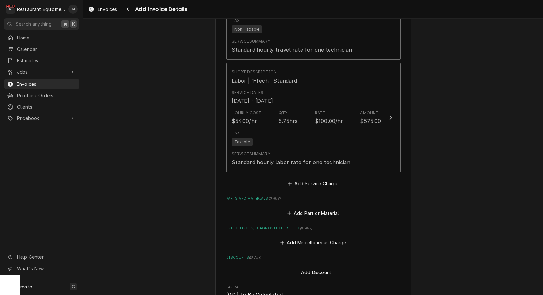
scroll to position [1328, 0]
click at [320, 207] on button "Add Part or Material" at bounding box center [313, 211] width 54 height 9
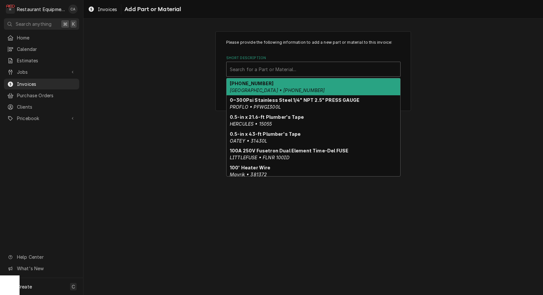
click at [263, 74] on div "Short Description" at bounding box center [313, 69] width 167 height 12
type input "p"
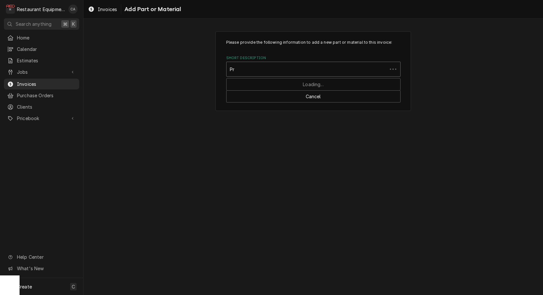
type input "P"
type input "p70ab2"
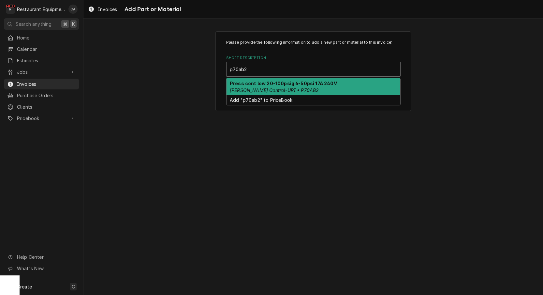
click at [251, 90] on em "Johnson Control-URI • P70AB2" at bounding box center [274, 90] width 89 height 6
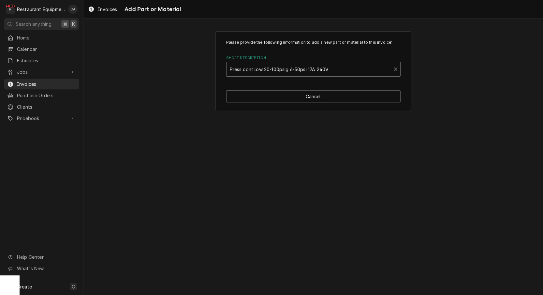
type textarea "x"
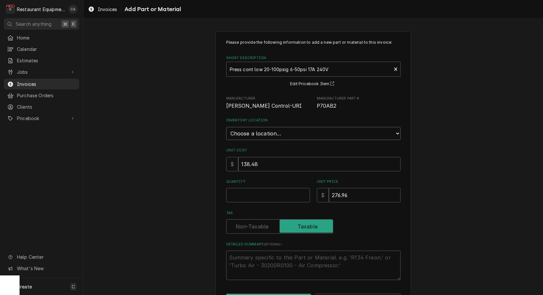
select select "54"
drag, startPoint x: 247, startPoint y: 128, endPoint x: 193, endPoint y: 149, distance: 57.9
click at [193, 149] on div "Please provide the following information to add a new part or material to this …" at bounding box center [313, 172] width 460 height 294
click at [238, 188] on input "Quantity" at bounding box center [268, 195] width 84 height 14
type textarea "x"
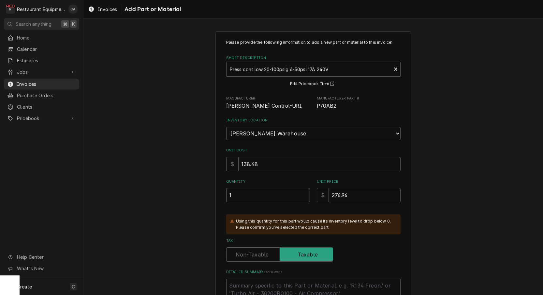
type input "1"
click at [264, 159] on input "138.48" at bounding box center [319, 164] width 162 height 14
type textarea "x"
type input "1"
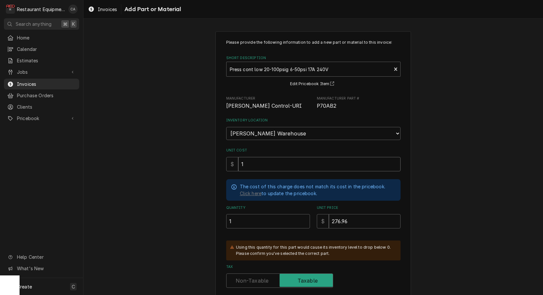
type textarea "x"
type input "15"
type textarea "x"
type input "152"
type textarea "x"
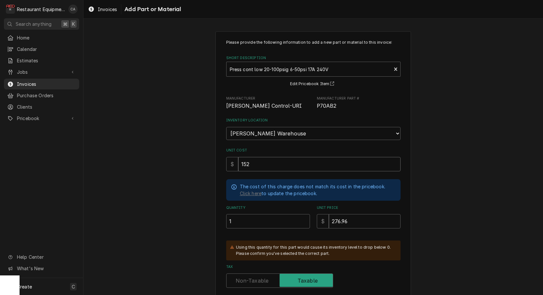
type input "152.0"
type textarea "x"
type input "152.04"
type textarea "x"
type input "3"
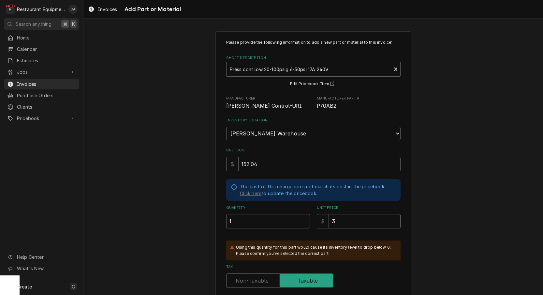
type textarea "x"
type input "30"
type textarea "x"
type input "304"
type textarea "x"
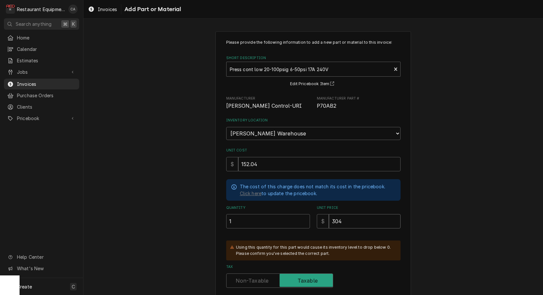
type input "304.0"
type textarea "x"
type input "304.08"
click at [257, 190] on link "Click here" at bounding box center [251, 193] width 22 height 7
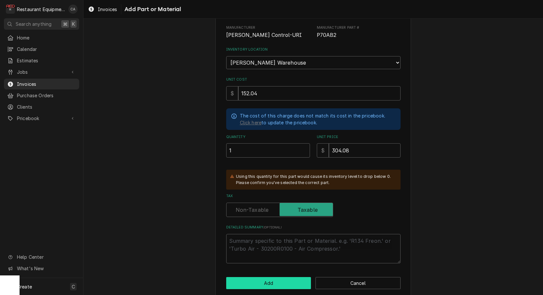
click at [272, 277] on button "Add" at bounding box center [268, 283] width 85 height 12
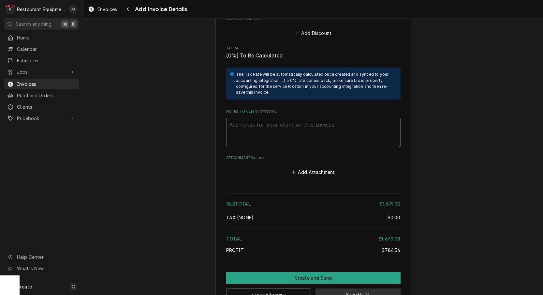
click at [349, 288] on button "Save Draft" at bounding box center [358, 294] width 85 height 12
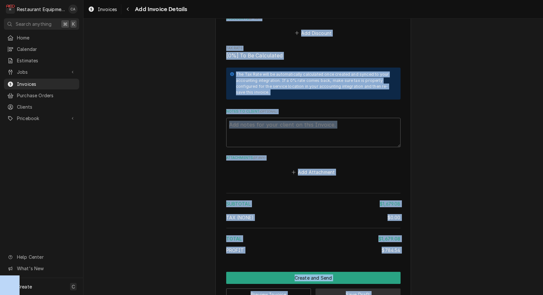
scroll to position [1674, 0]
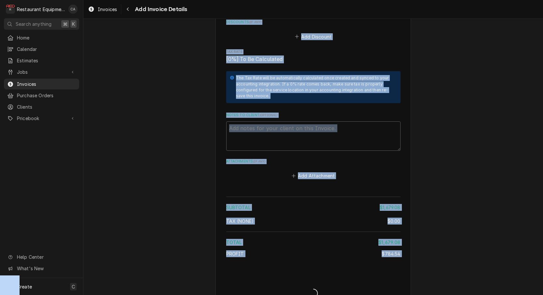
type textarea "x"
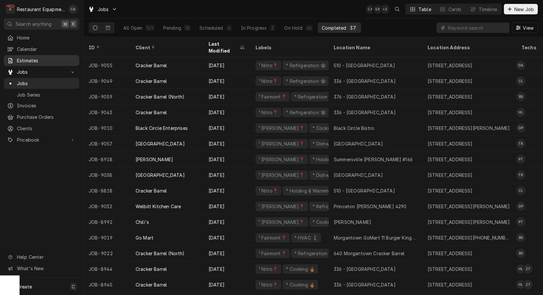
click at [37, 55] on link "Estimates" at bounding box center [41, 60] width 75 height 11
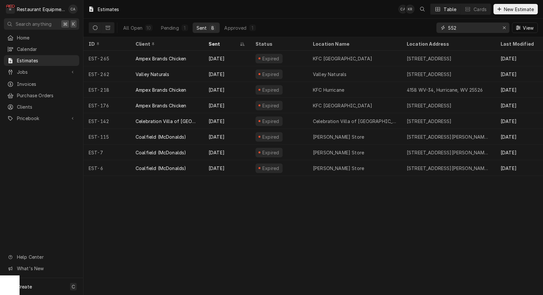
click at [462, 30] on input "552" at bounding box center [472, 27] width 49 height 10
type input "summersville"
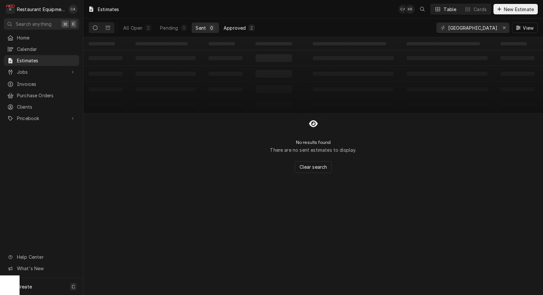
click at [235, 29] on div "Approved" at bounding box center [235, 27] width 22 height 7
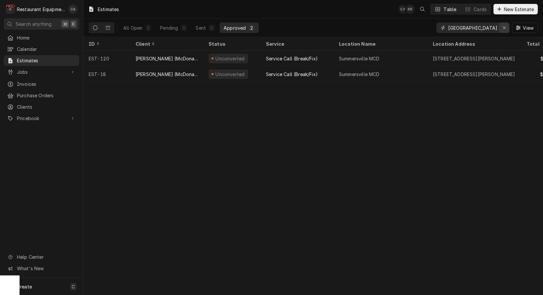
click at [504, 28] on icon "Erase input" at bounding box center [504, 27] width 3 height 3
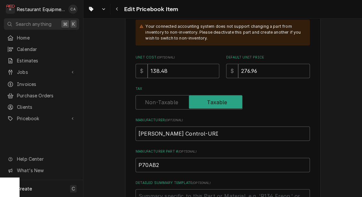
scroll to position [206, 0]
click at [172, 63] on input "138.48" at bounding box center [184, 70] width 72 height 14
type textarea "x"
type input "1"
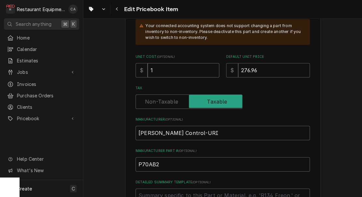
type textarea "x"
type input "15"
type textarea "x"
type input "152"
type textarea "x"
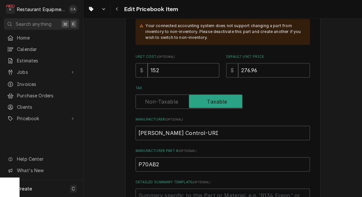
type input "152.0"
type textarea "x"
type input "152.04"
type textarea "x"
type input "3"
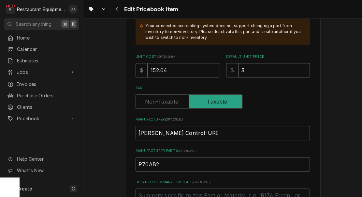
type textarea "x"
type input "30"
type textarea "x"
type input "304"
type textarea "x"
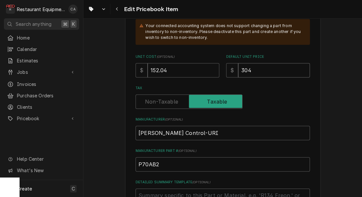
type input "304.0"
type textarea "x"
type input "304.08"
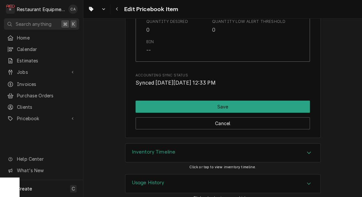
scroll to position [0, 0]
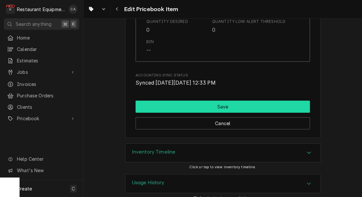
click at [224, 101] on button "Save" at bounding box center [223, 106] width 174 height 12
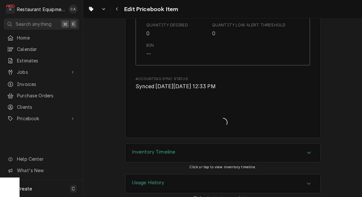
type textarea "x"
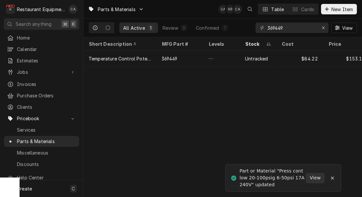
click at [205, 108] on div "Parts & Materials CA KR CA Table Cards New Item All Active 1 Review 0 Confirmed…" at bounding box center [222, 98] width 279 height 197
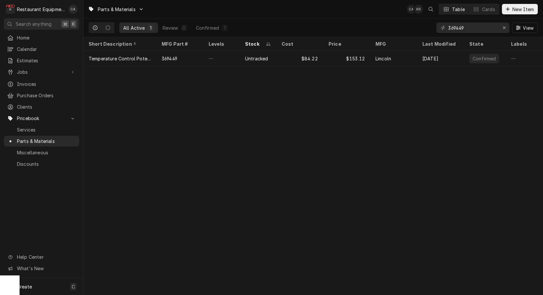
click at [243, 87] on div "Parts & Materials CA KR Table Cards New Item All Active 1 Review 0 Confirmed 1 …" at bounding box center [313, 147] width 460 height 295
click at [468, 29] on input "369449" at bounding box center [472, 27] width 49 height 10
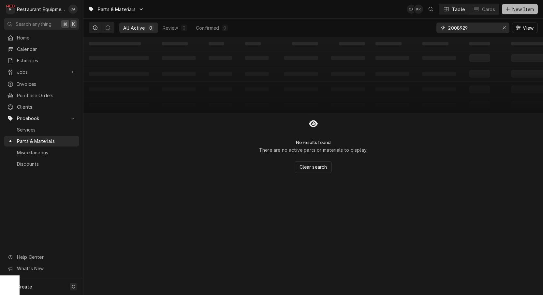
type input "2008929"
click at [513, 11] on span "New Item" at bounding box center [523, 9] width 24 height 7
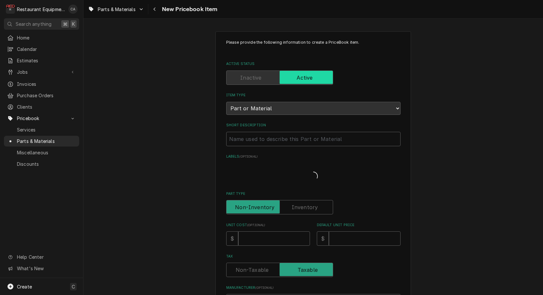
type textarea "x"
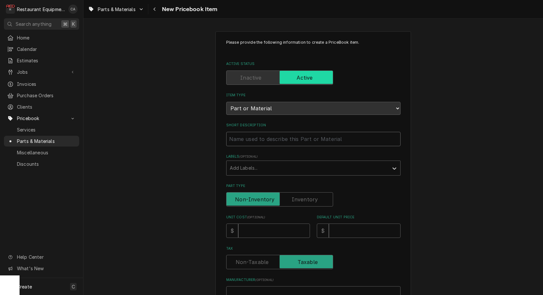
click at [244, 135] on input "Short Description" at bounding box center [313, 139] width 174 height 14
type input "W"
type textarea "x"
type input "Wa"
type textarea "x"
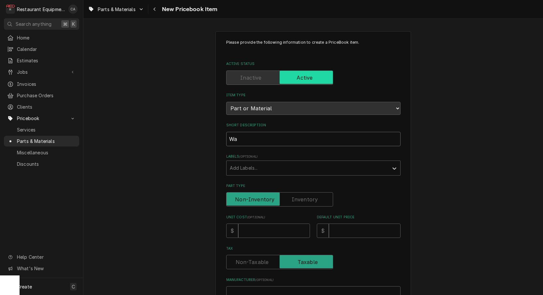
type input "Wat"
type textarea "x"
type input "Wate"
type textarea "x"
type input "Water"
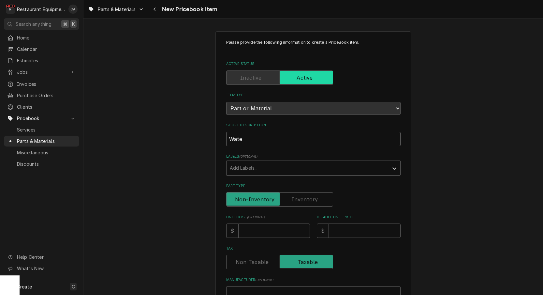
type textarea "x"
type input "Water"
type textarea "x"
type input "Water P"
type textarea "x"
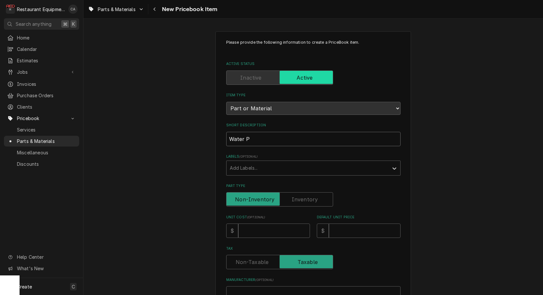
type input "Water Pu"
type textarea "x"
type input "Water Pum"
type textarea "x"
type input "Water Pump"
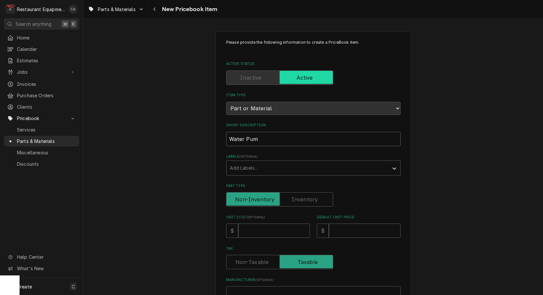
type textarea "x"
type input "Water Pump,"
type textarea "x"
type input "Water Pump,"
type textarea "x"
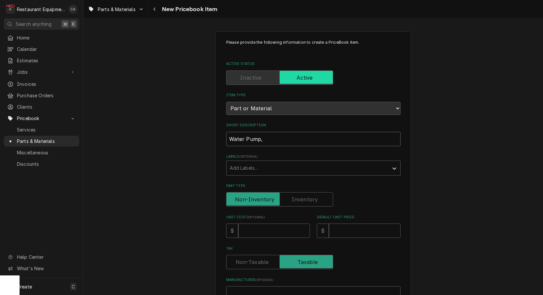
type input "Water Pump, M"
type textarea "x"
type input "Water Pump, MS"
type textarea "x"
type input "Water Pump, MSP"
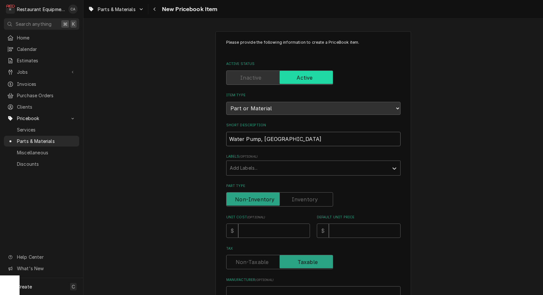
type textarea "x"
type input "Water Pump, MSP2"
type textarea "x"
type input "Water Pump, MSP2,"
type textarea "x"
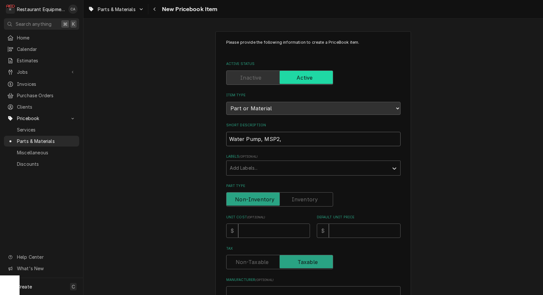
type input "Water Pump, MSP2,"
type textarea "x"
type input "Water Pump, MSP2, 1"
type textarea "x"
type input "Water Pump, MSP2, 11"
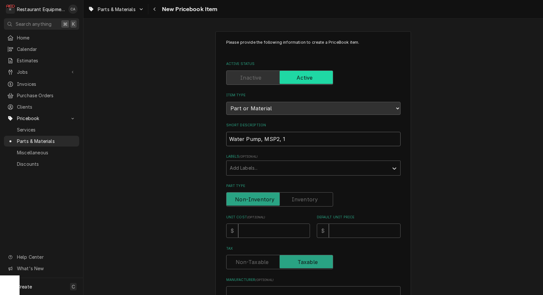
type textarea "x"
type input "Water Pump, MSP2, 115"
type textarea "x"
type input "Water Pump, MSP2, 115V"
type textarea "x"
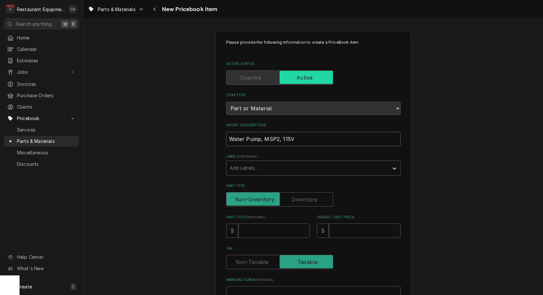
type input "Water Pump, MSP2, 115V,"
type textarea "x"
type input "Water Pump, MSP2, 115V,"
type textarea "x"
type input "Water Pump, MSP2, 115V, 6"
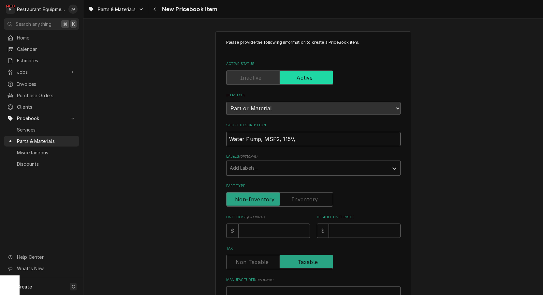
type textarea "x"
type input "Water Pump, MSP2, 115V, 60"
type textarea "x"
type input "Water Pump, MSP2, 115V, 60H"
type textarea "x"
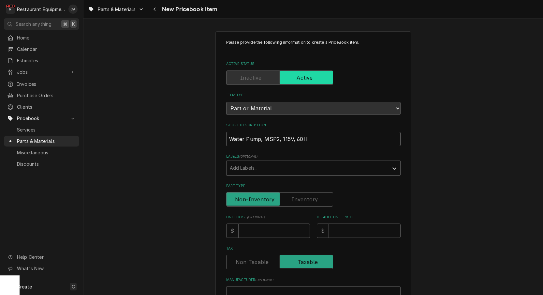
type input "Water Pump, MSP2, 115V, 60HZ"
type textarea "x"
type input "Water Pump, MSP2, 115V, 60HZ,"
type textarea "x"
type input "Water Pump, MSP2, 115V, 60HZ,"
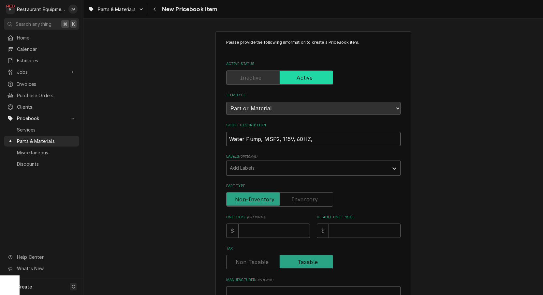
type textarea "x"
type input "Water Pump, MSP2, 115V, 60HZ, 1"
type textarea "x"
type input "Water Pump, MSP2, 115V, 60HZ, 1"
type textarea "x"
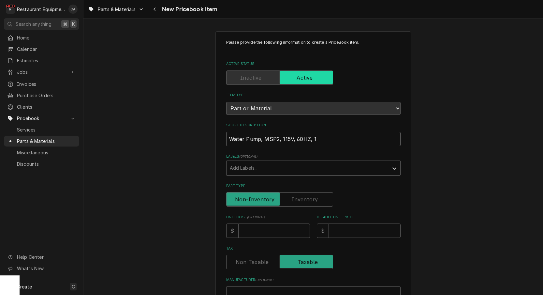
type input "Water Pump, MSP2, 115V, 60HZ, 1 P"
type textarea "x"
type input "Water Pump, MSP2, 115V, 60HZ, 1 Ph"
type textarea "x"
type input "Water Pump, MSP2, 115V, 60HZ, 1 Pha"
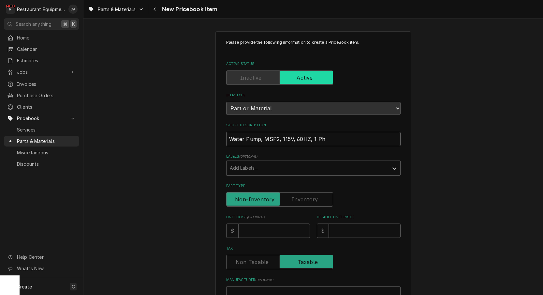
type textarea "x"
type input "Water Pump, MSP2, 115V, 60HZ, 1 Phas"
type textarea "x"
type input "Water Pump, MSP2, 115V, 60HZ, 1 Phase"
type textarea "x"
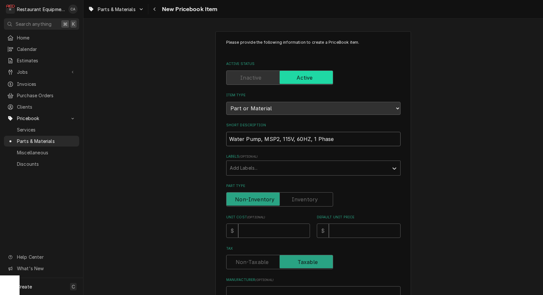
type input "Water Pump, MSP2, 115V, 60HZ, 1 Phase"
click at [251, 227] on input "Unit Cost ( optional )" at bounding box center [274, 230] width 72 height 14
type input "3"
type textarea "x"
type input "30"
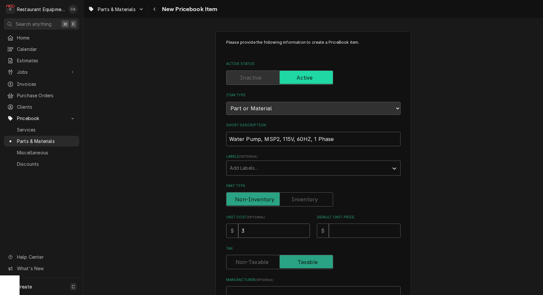
type textarea "x"
type input "300"
type textarea "x"
type input "300.4"
type textarea "x"
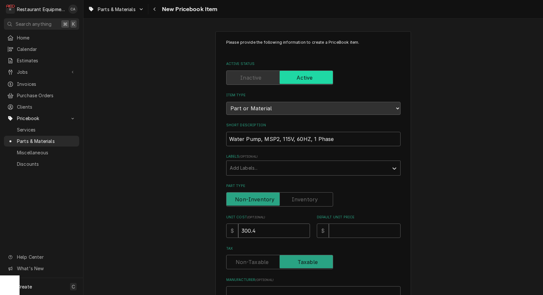
type input "300.40"
type textarea "x"
type input "300.40"
type input "4"
type textarea "x"
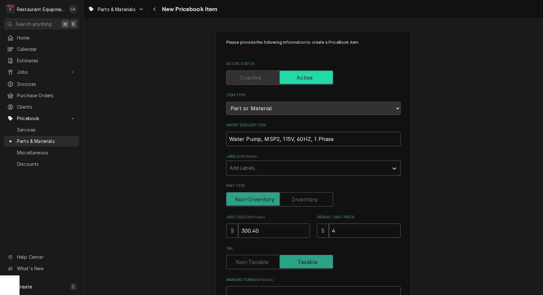
type input "41"
type textarea "x"
type input "411"
type textarea "x"
type input "411.5"
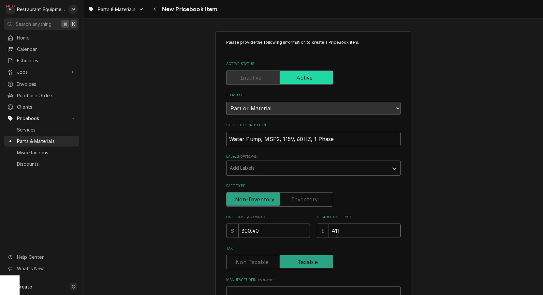
type textarea "x"
type input "411.50"
type textarea "x"
type input "411.50"
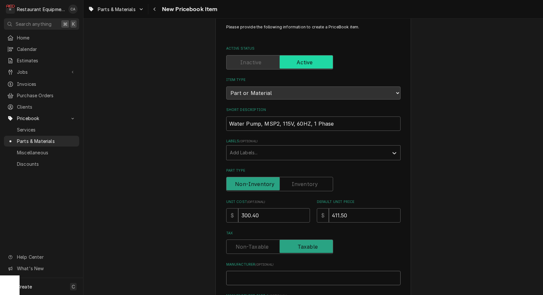
click at [250, 271] on input "Manufacturer ( optional )" at bounding box center [313, 278] width 174 height 14
type input "M"
type textarea "x"
type input "Ma"
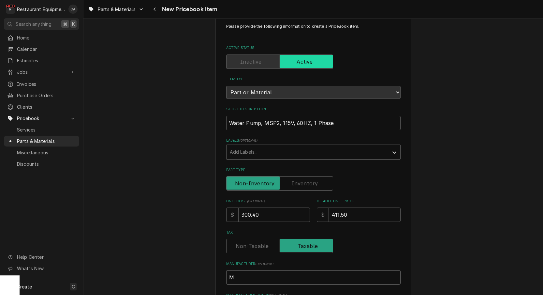
type textarea "x"
type input "Man"
type textarea "x"
type input "Mani"
type textarea "x"
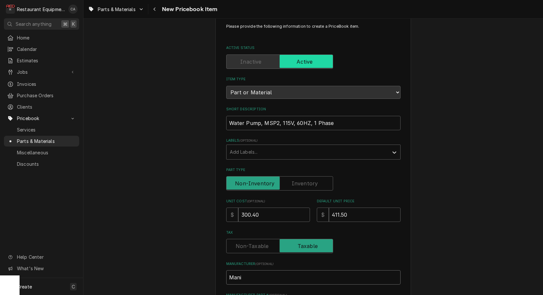
type input "Manit"
type textarea "x"
type input "Manito"
type textarea "x"
type input "Manitow"
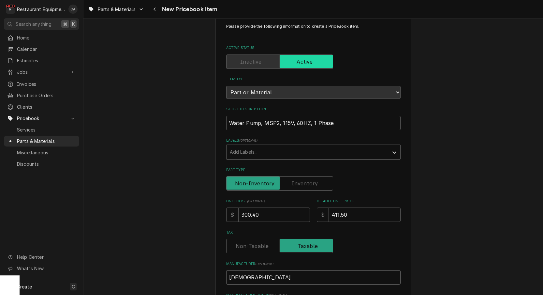
type textarea "x"
type input "Manitowo"
type textarea "x"
type input "Manitowoc"
type textarea "x"
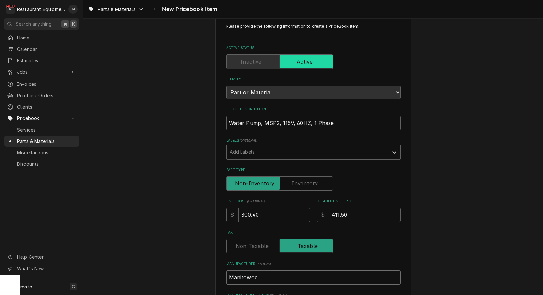
type input "Manitowoc"
type textarea "x"
type input "Manitowoc I"
type textarea "x"
type input "Manitowoc Ic"
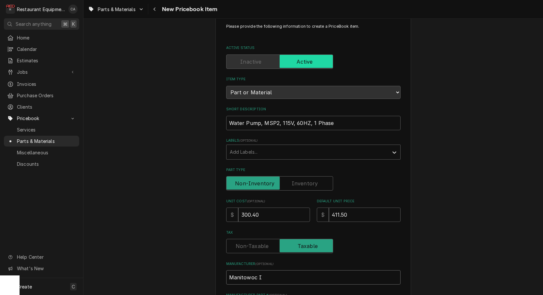
type textarea "x"
type input "Manitowoc Ice"
type textarea "x"
type input "Manitowoc Ice"
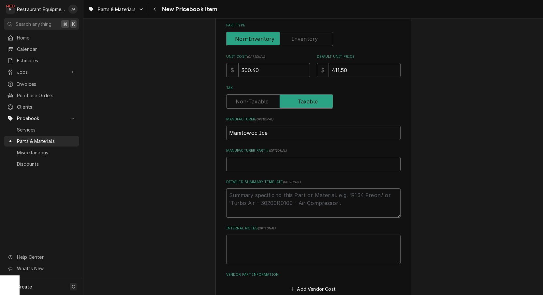
type input "2"
type textarea "x"
type input "20"
type textarea "x"
type input "200"
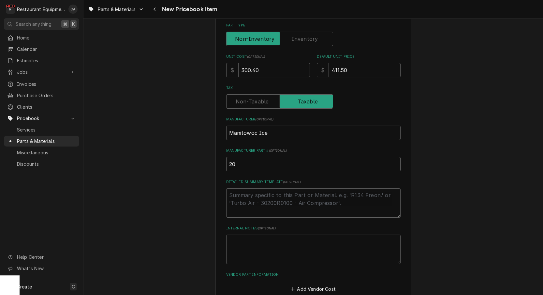
type textarea "x"
type input "2008"
type textarea "x"
type input "20089"
type textarea "x"
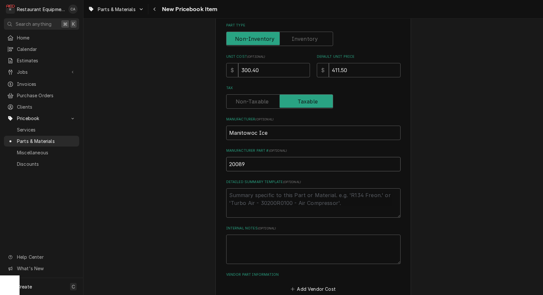
type input "200892"
type textarea "x"
type input "2008929"
type textarea "x"
type input "2008929-"
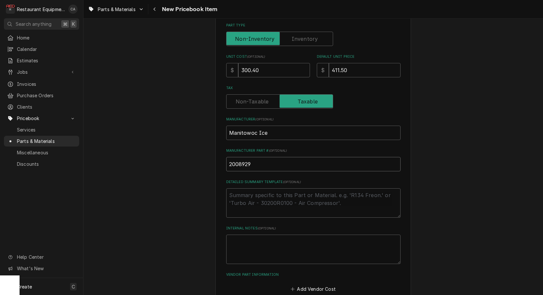
type textarea "x"
type input "2008929-O"
type textarea "x"
type input "2008929-OR"
type textarea "x"
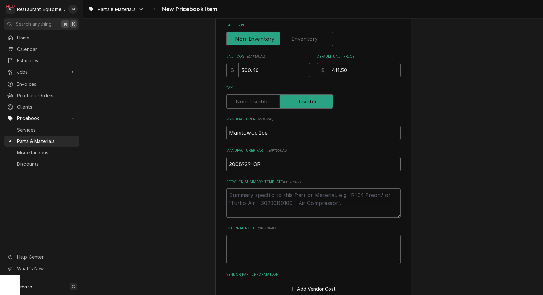
type input "2008929-ORA"
type textarea "x"
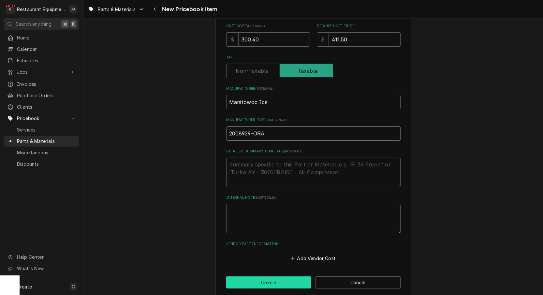
scroll to position [191, 0]
type input "2008929-ORA"
click at [271, 277] on button "Create" at bounding box center [268, 283] width 85 height 12
type textarea "x"
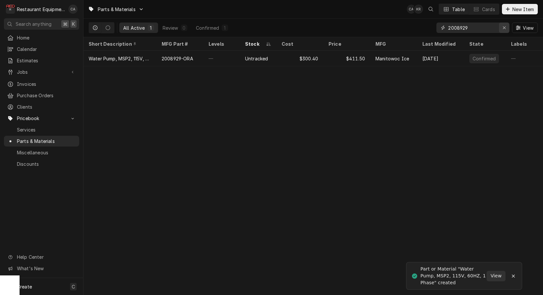
click at [506, 28] on icon "Erase input" at bounding box center [505, 27] width 4 height 5
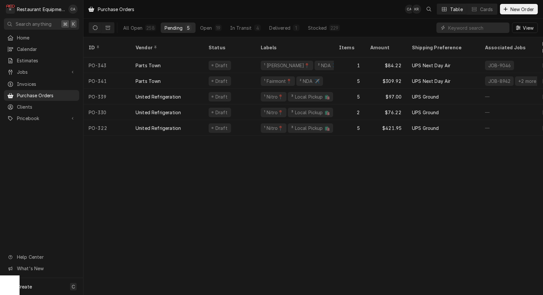
click at [254, 14] on div "Purchase Orders CA KR Table Cards New Order" at bounding box center [313, 9] width 460 height 18
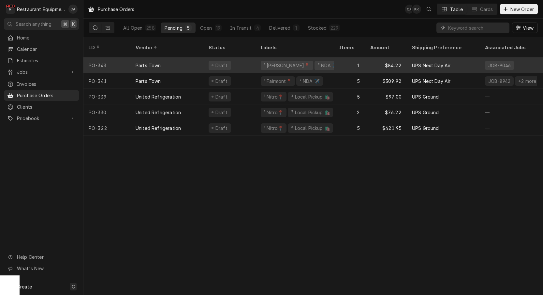
click at [336, 58] on div "1" at bounding box center [349, 65] width 31 height 16
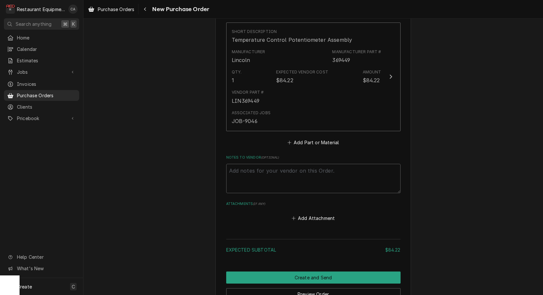
scroll to position [300, 0]
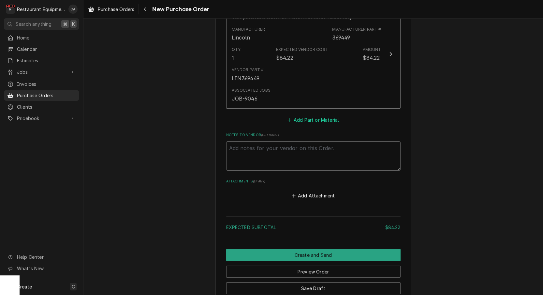
click at [317, 115] on button "Add Part or Material" at bounding box center [313, 119] width 54 height 9
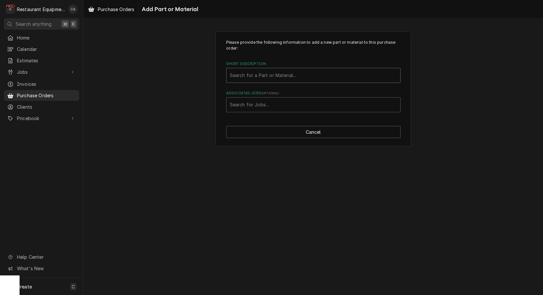
click at [249, 77] on div "Search for a Part or Material..." at bounding box center [313, 75] width 167 height 7
type input "2008929"
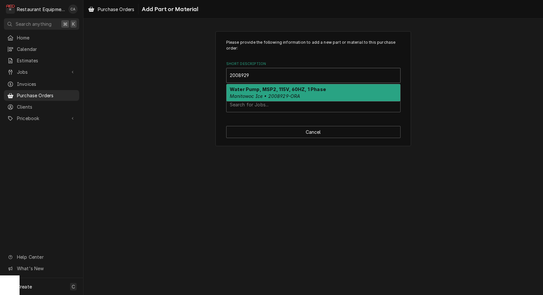
click at [261, 95] on em "Manitowoc Ice • 2008929-ORA" at bounding box center [265, 96] width 70 height 6
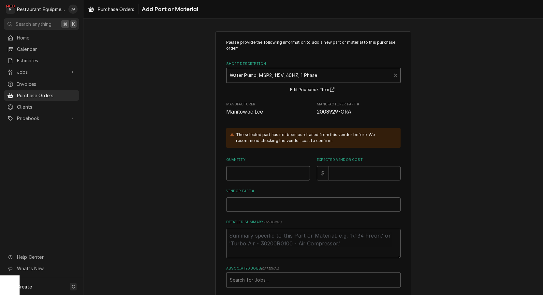
click at [244, 174] on input "Quantity" at bounding box center [268, 173] width 84 height 14
type textarea "x"
type input "1"
drag, startPoint x: 343, startPoint y: 171, endPoint x: 338, endPoint y: 172, distance: 4.7
click at [342, 171] on input "Expected Vendor Cost" at bounding box center [365, 173] width 72 height 14
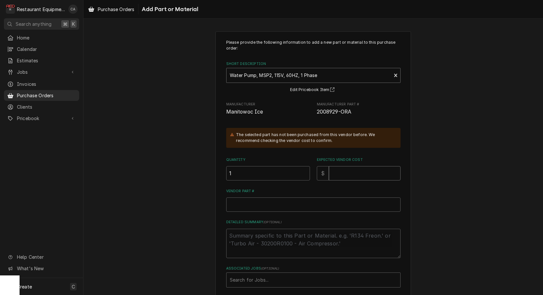
click at [342, 173] on input "Expected Vendor Cost" at bounding box center [365, 173] width 72 height 14
type textarea "x"
type input "3"
type textarea "x"
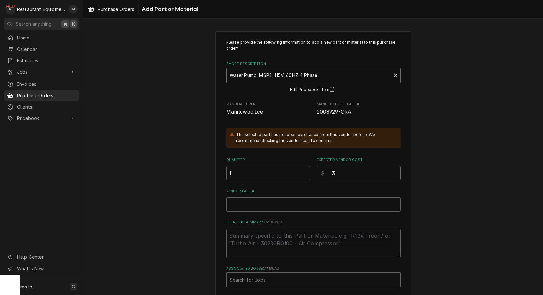
type input "30"
type textarea "x"
type input "300"
type textarea "x"
type input "300.4"
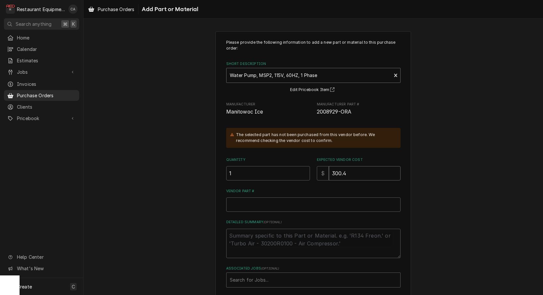
type textarea "x"
type input "300.40"
click at [250, 206] on input "Vendor Part #" at bounding box center [313, 204] width 174 height 14
paste input "MAN2008929-ORA"
type textarea "x"
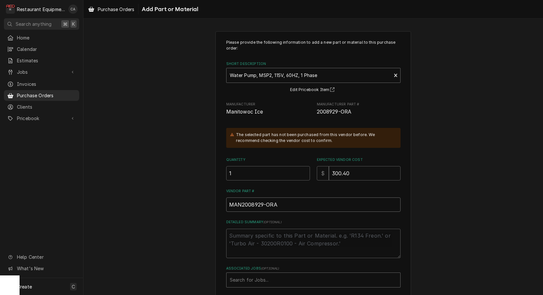
type input "MAN2008929-ORA"
click at [248, 278] on div "Search for Jobs..." at bounding box center [313, 279] width 167 height 7
type input "9051"
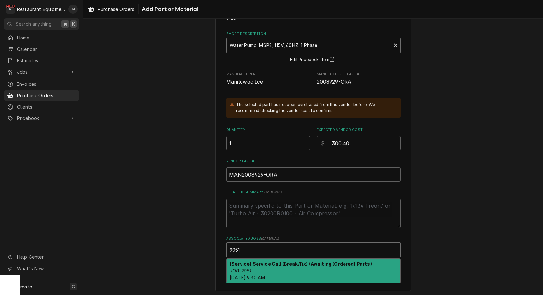
click at [244, 268] on em "JOB-9051" at bounding box center [241, 271] width 22 height 6
type textarea "x"
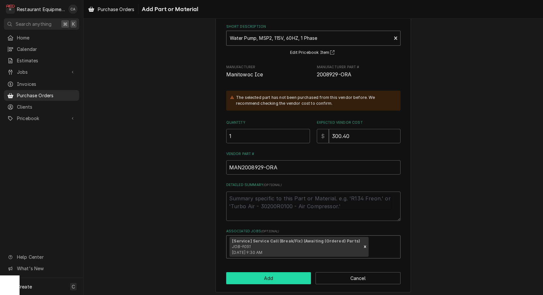
click at [256, 272] on button "Add" at bounding box center [268, 278] width 85 height 12
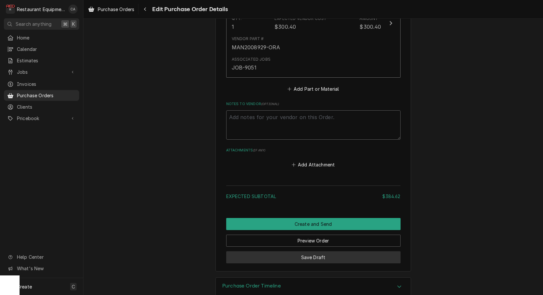
click at [307, 251] on button "Save Draft" at bounding box center [313, 257] width 174 height 12
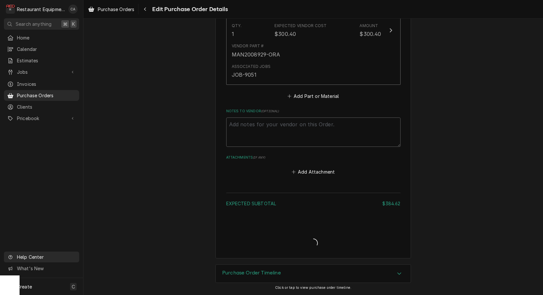
type textarea "x"
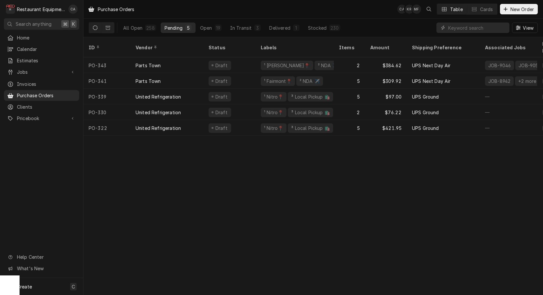
drag, startPoint x: 208, startPoint y: 5, endPoint x: 212, endPoint y: 0, distance: 6.1
click at [208, 5] on div "Purchase Orders CA KR MF Table Cards New Order" at bounding box center [313, 9] width 460 height 18
